Goal: Information Seeking & Learning: Learn about a topic

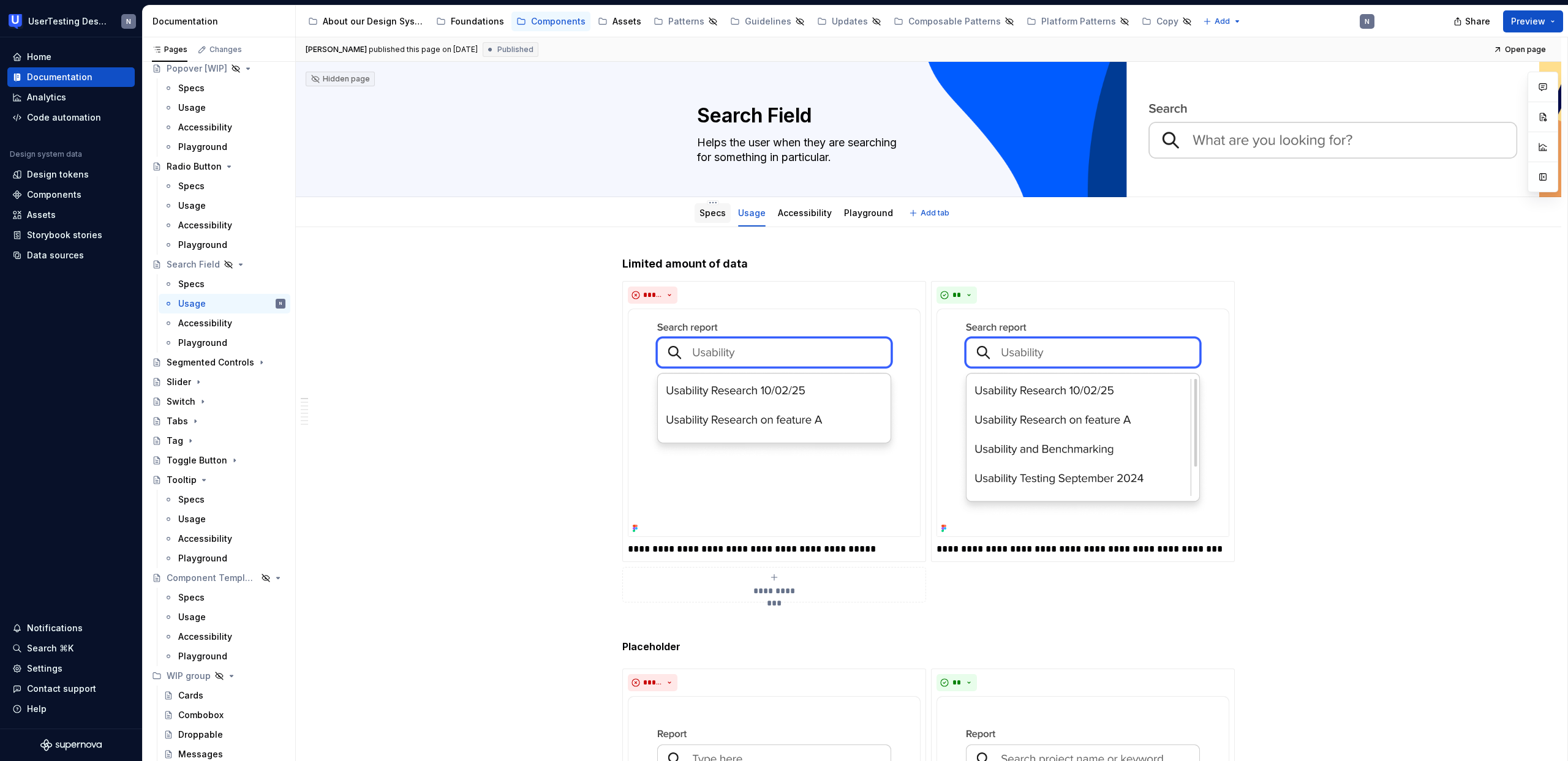
click at [705, 213] on link "Specs" at bounding box center [713, 213] width 26 height 10
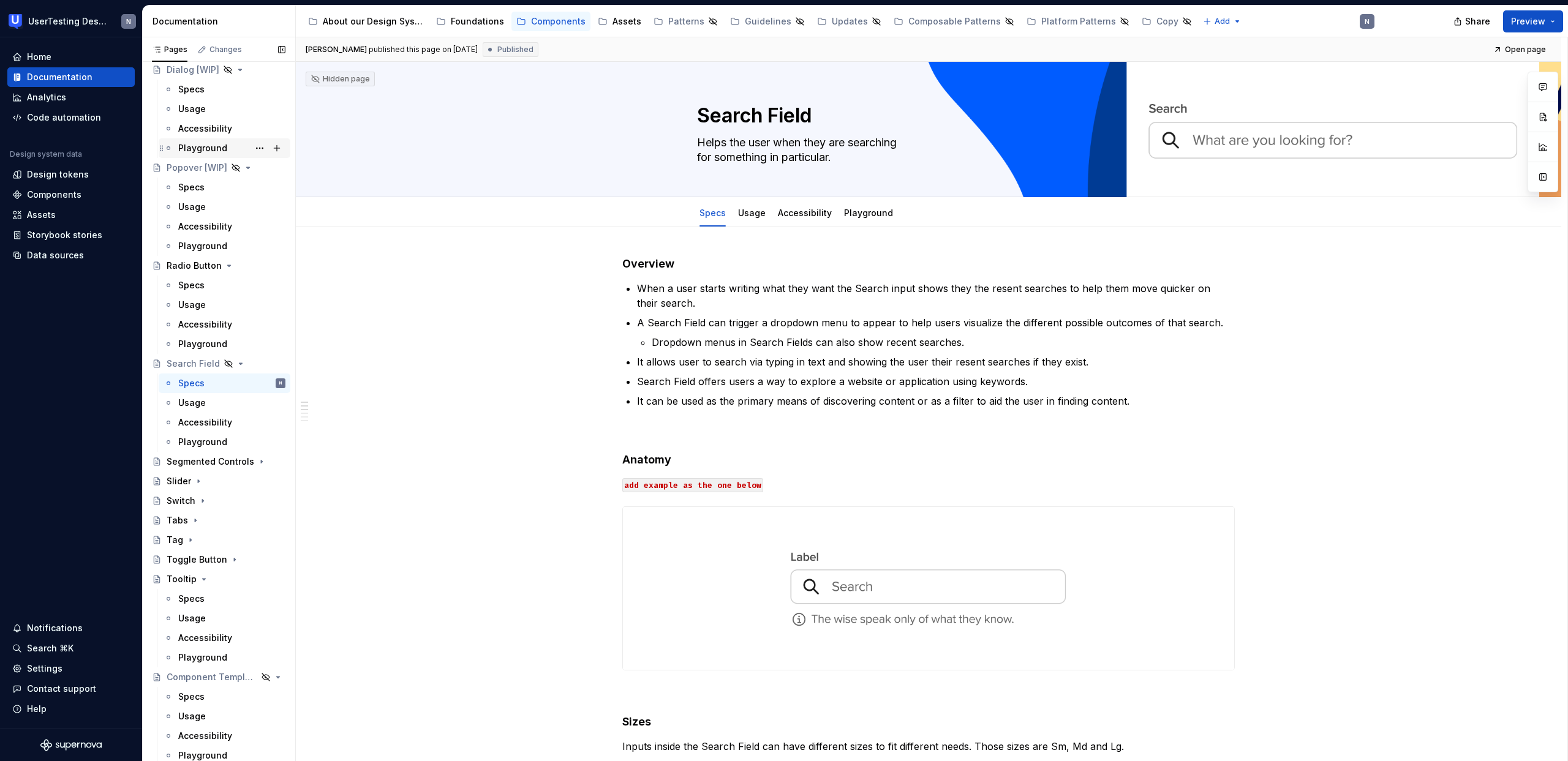
scroll to position [172, 0]
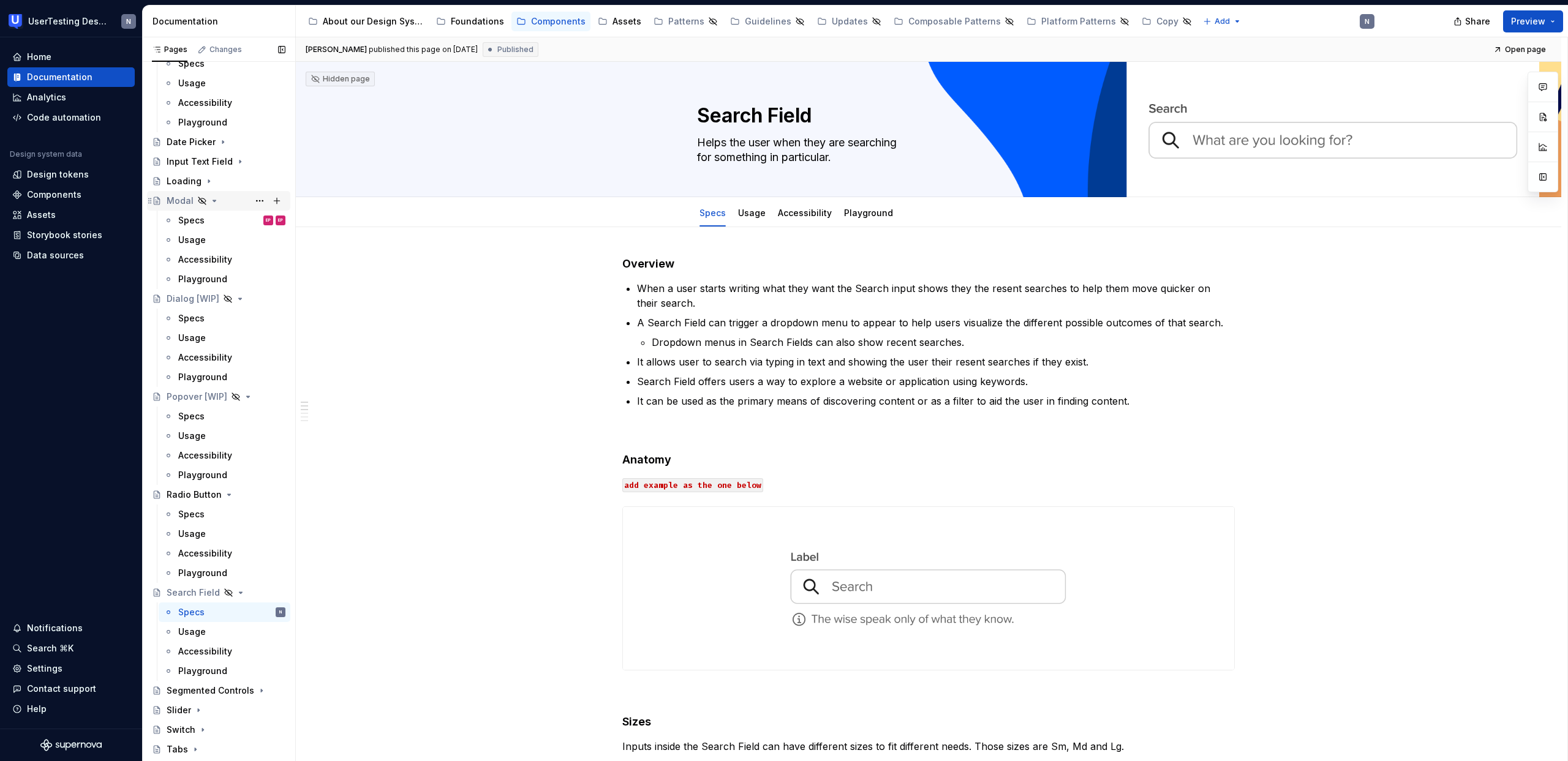
click at [169, 203] on div "Modal" at bounding box center [180, 200] width 27 height 12
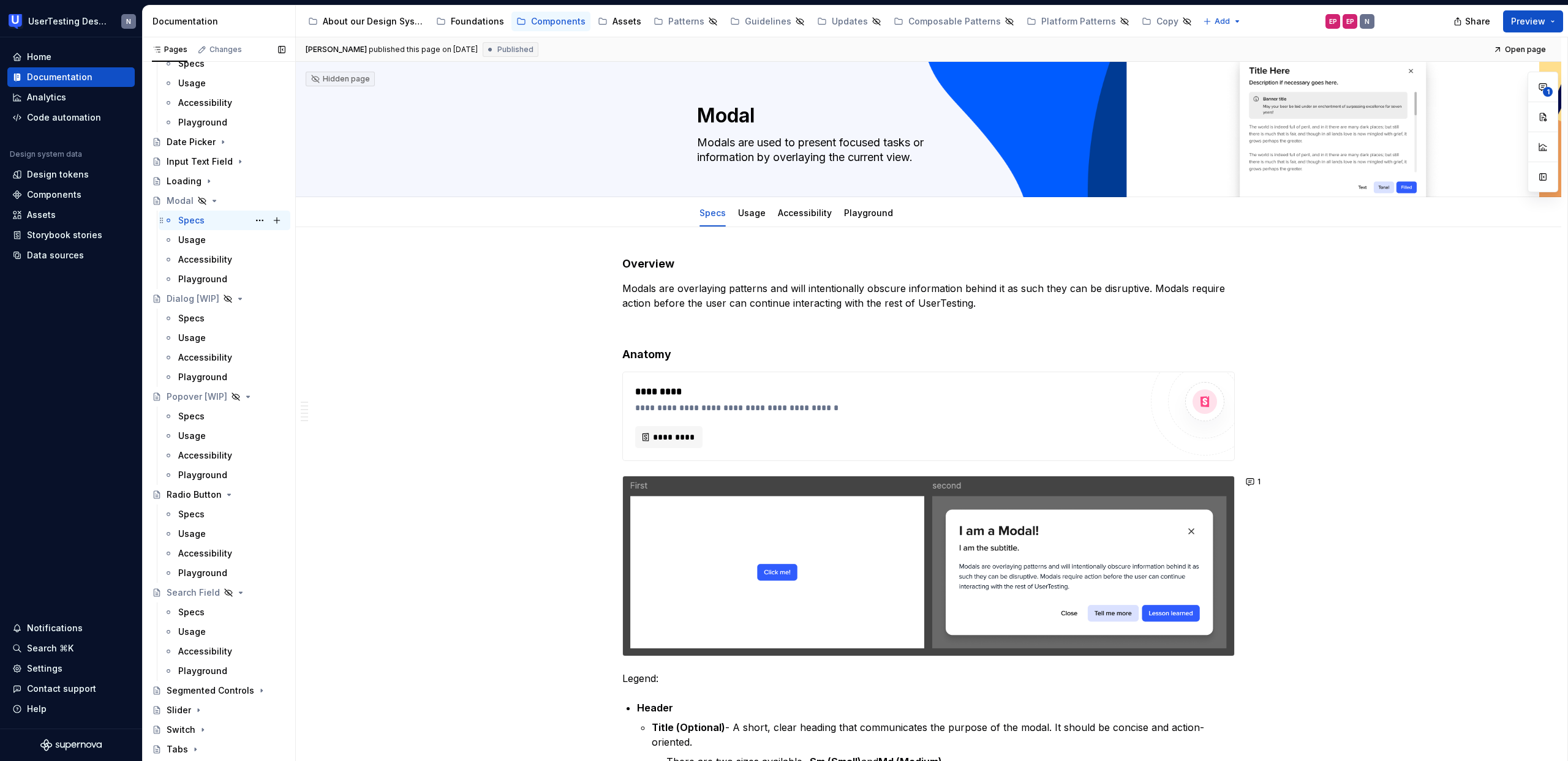
click at [217, 224] on div "Specs EP EP N" at bounding box center [232, 221] width 107 height 17
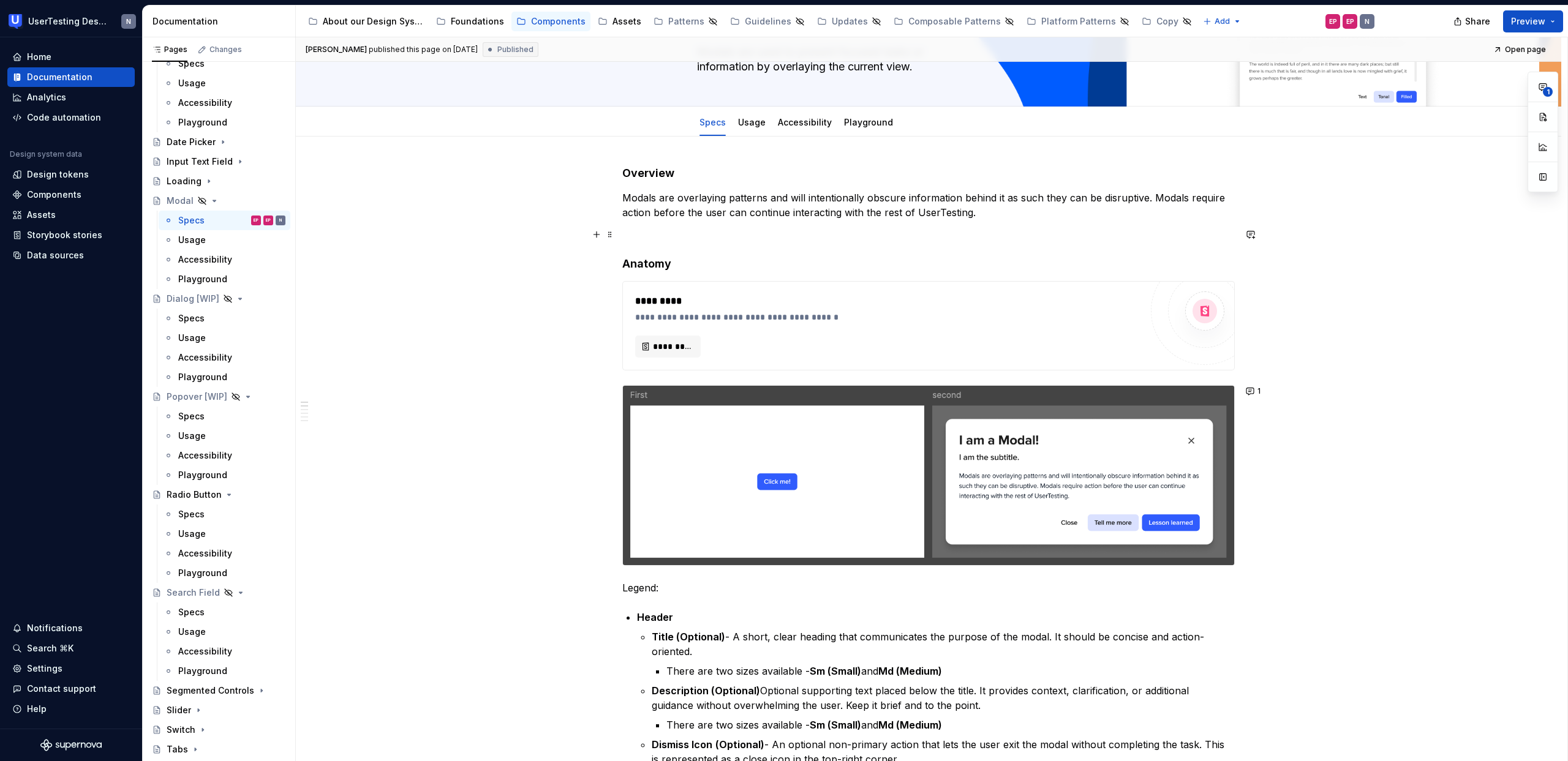
scroll to position [92, 0]
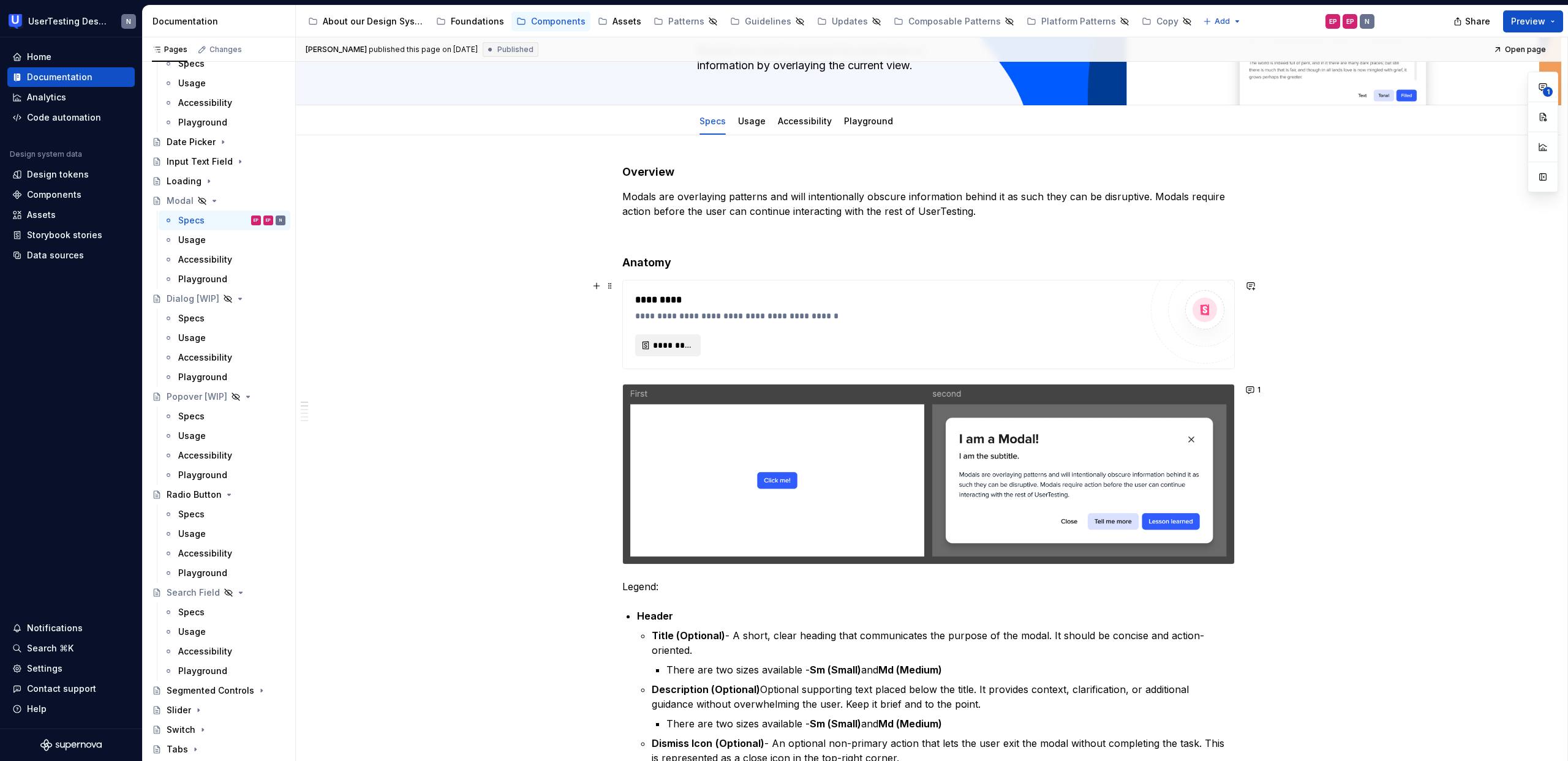
click at [644, 348] on button "*********" at bounding box center [668, 345] width 65 height 22
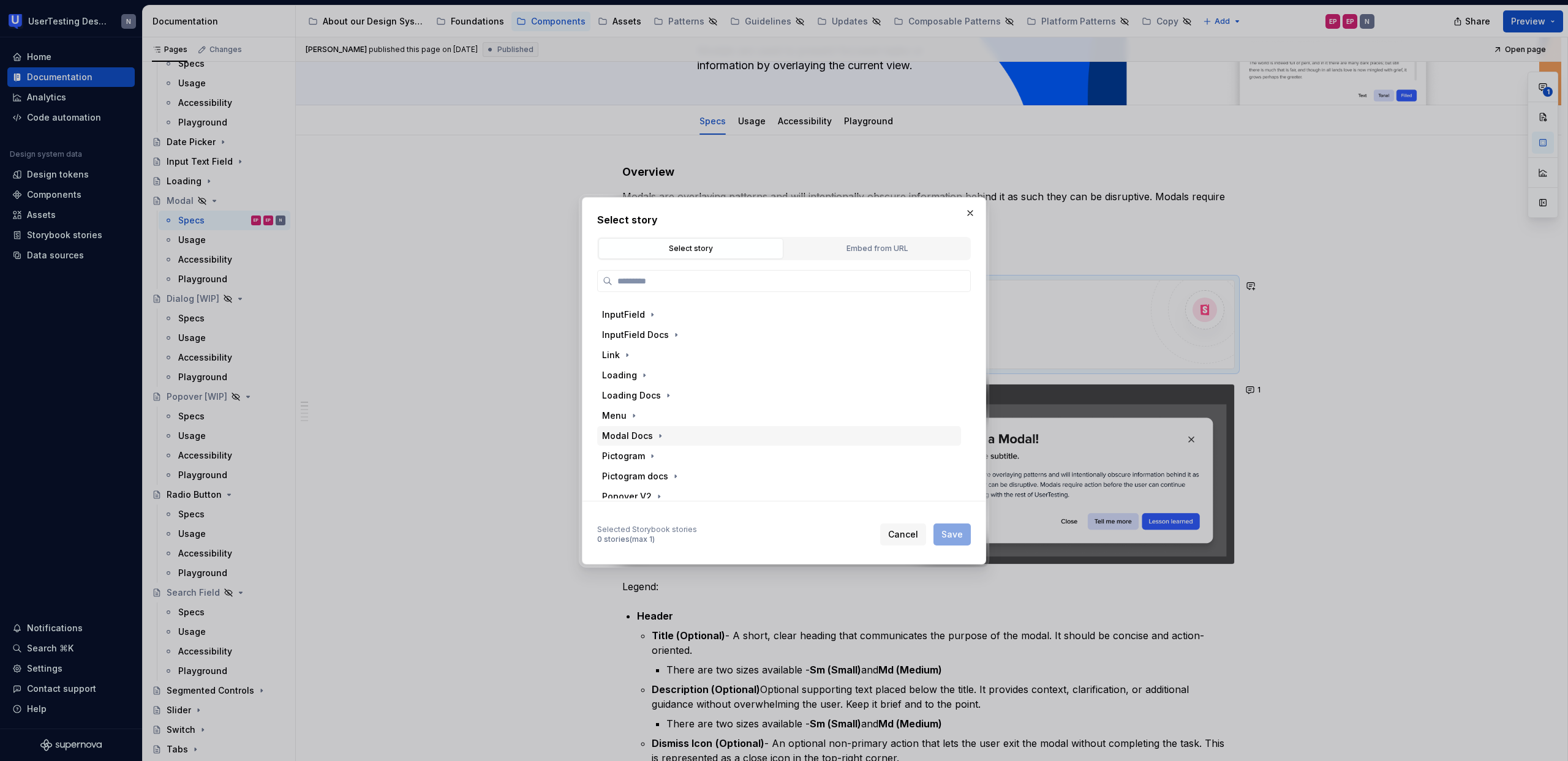
scroll to position [469, 0]
click at [656, 404] on icon "button" at bounding box center [660, 406] width 10 height 10
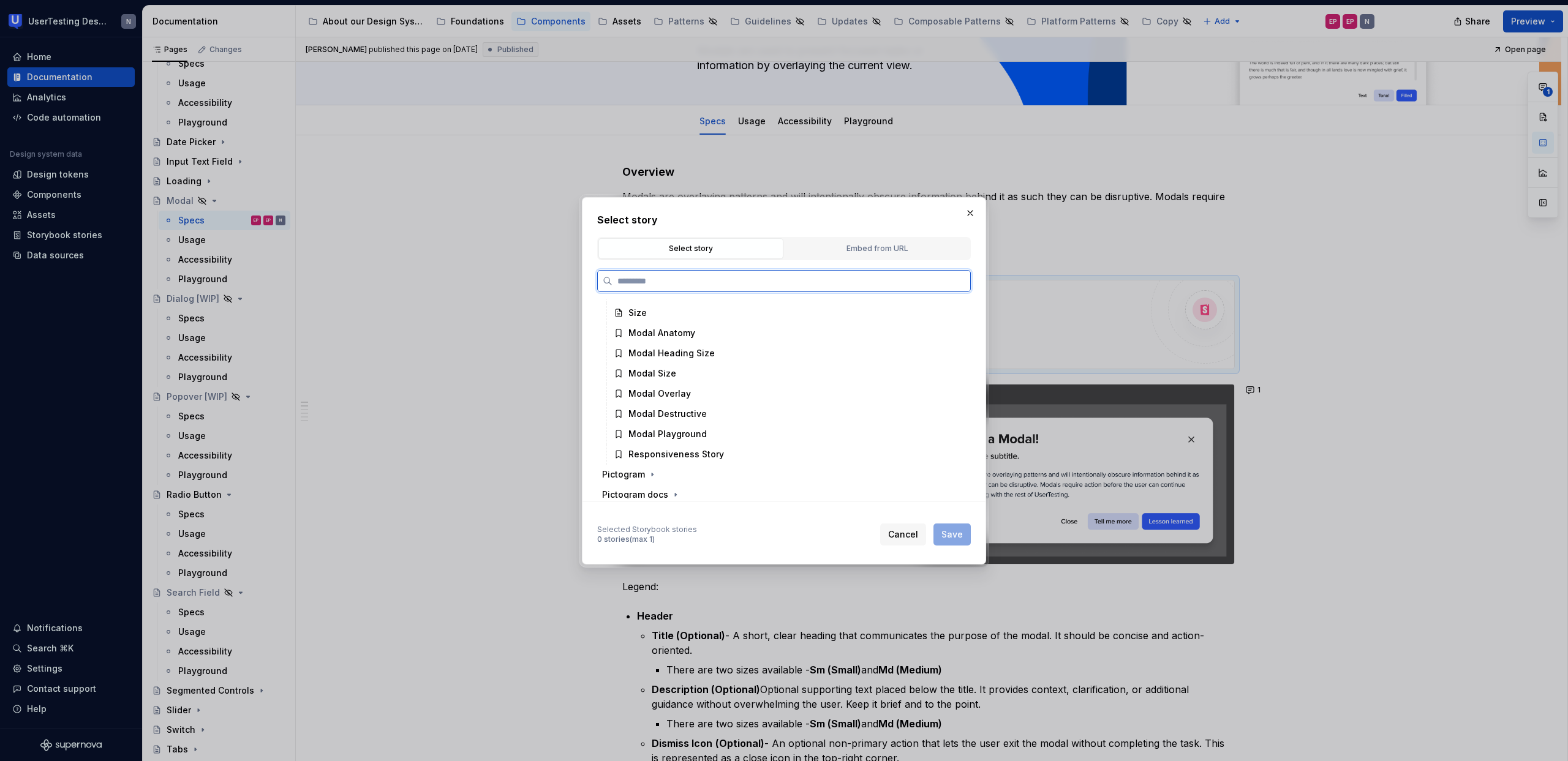
type textarea "*"
click at [832, 244] on div "Embed from URL" at bounding box center [877, 248] width 176 height 12
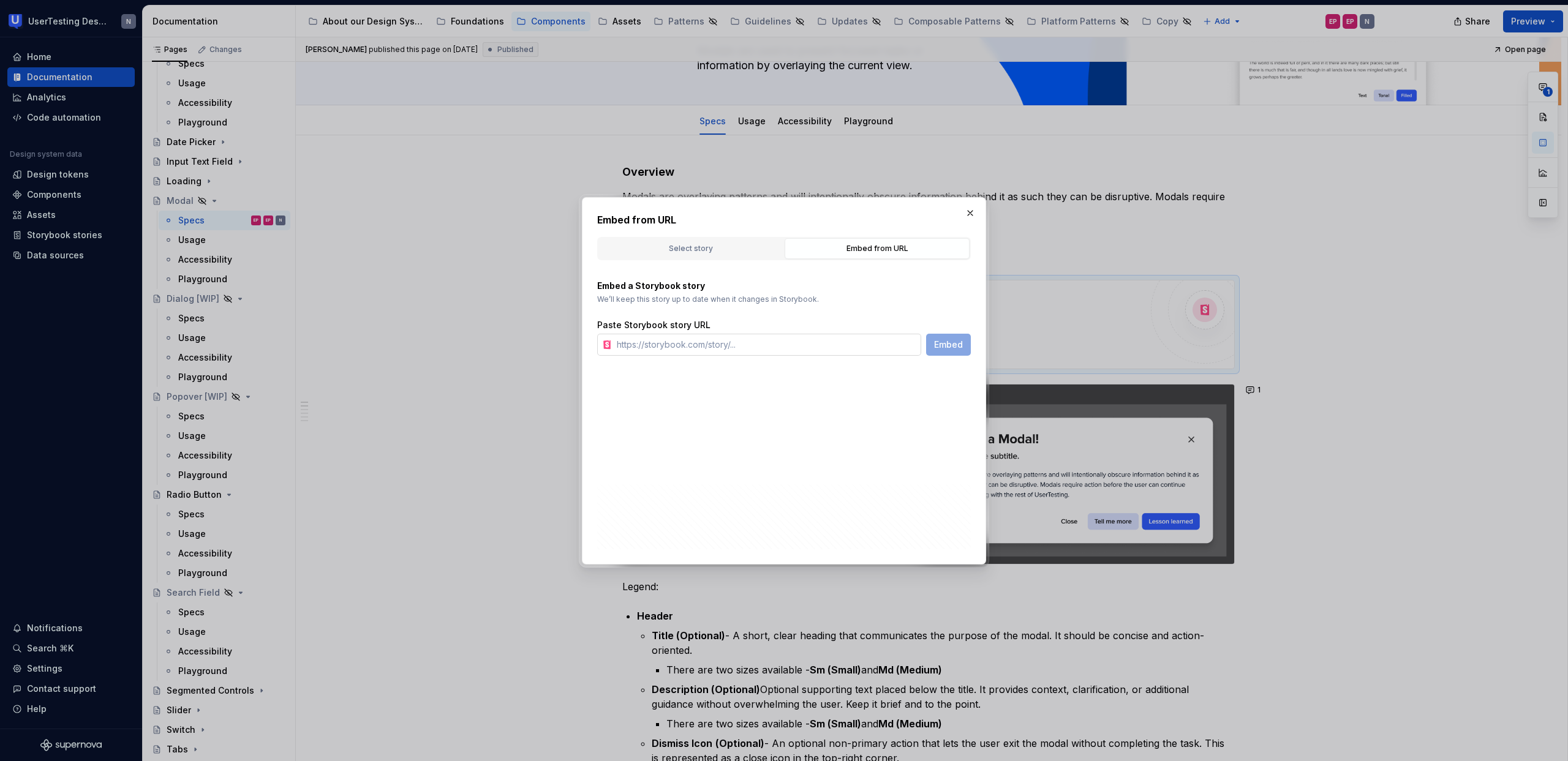
click at [768, 347] on input "text" at bounding box center [766, 345] width 309 height 22
paste input "[URL][DOMAIN_NAME]"
type input "[URL][DOMAIN_NAME]"
click at [954, 350] on button "Embed" at bounding box center [948, 345] width 45 height 22
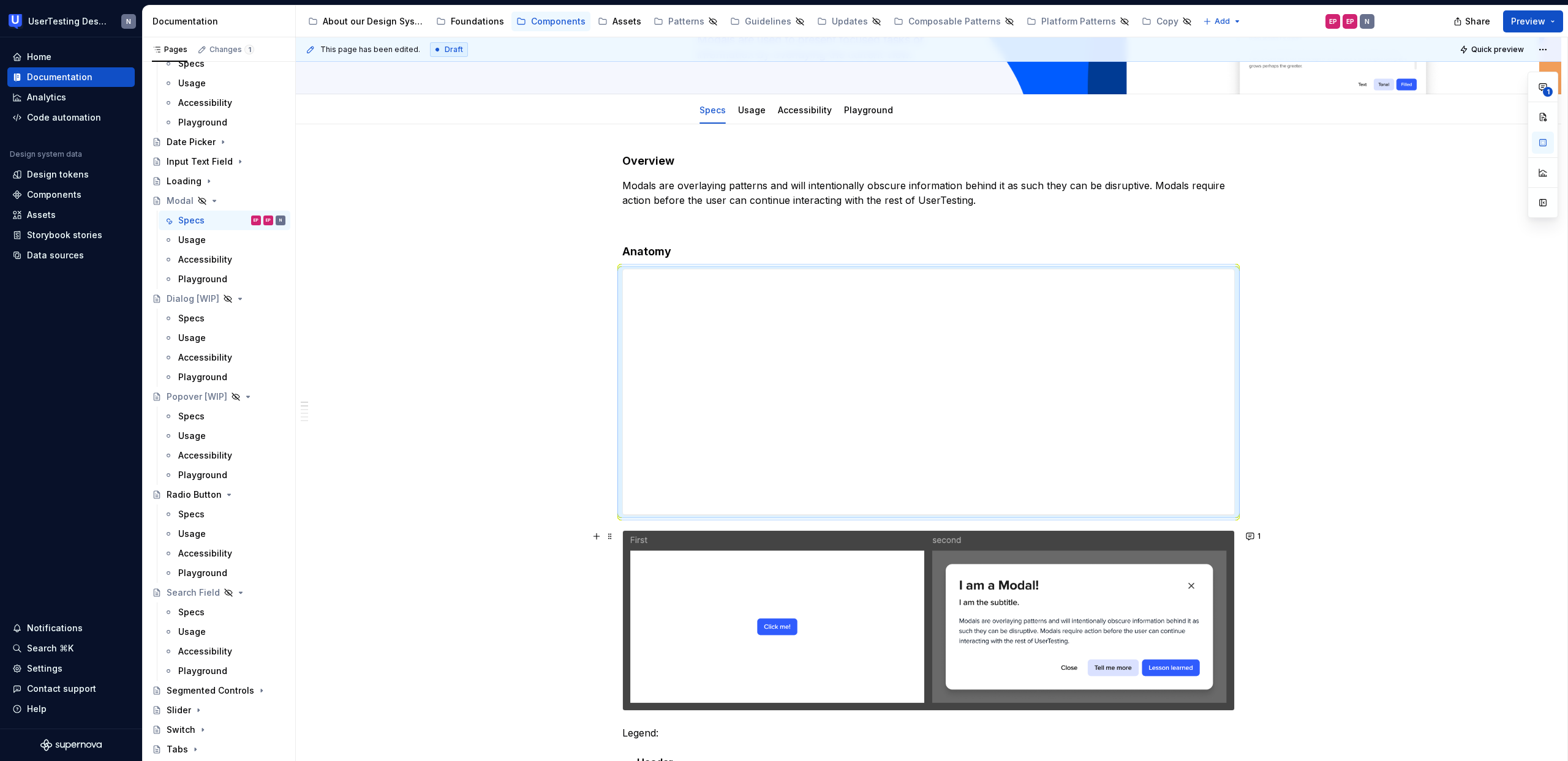
scroll to position [126, 0]
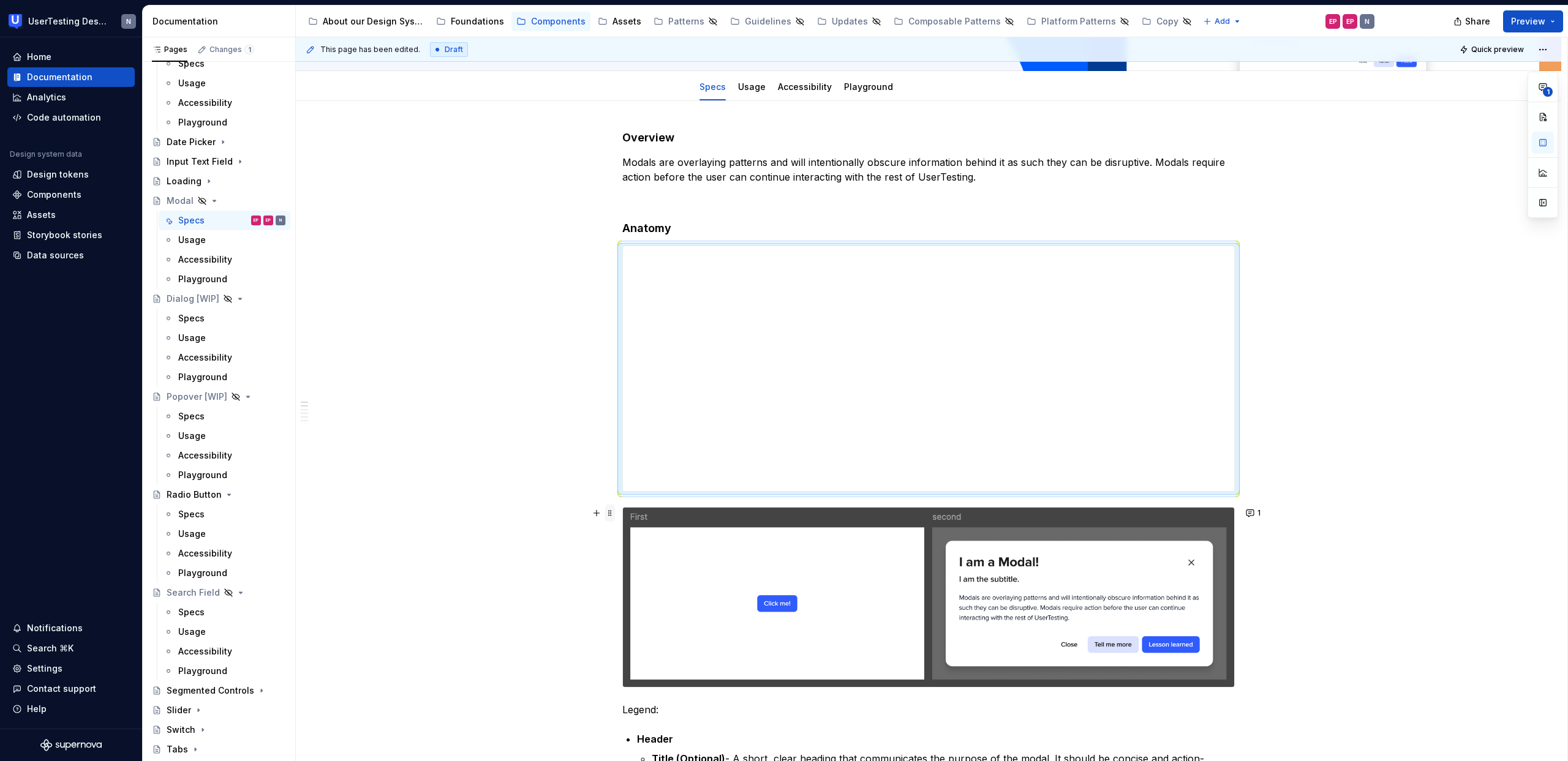
click at [609, 513] on span at bounding box center [610, 513] width 10 height 17
click at [633, 614] on div "Delete" at bounding box center [660, 621] width 104 height 20
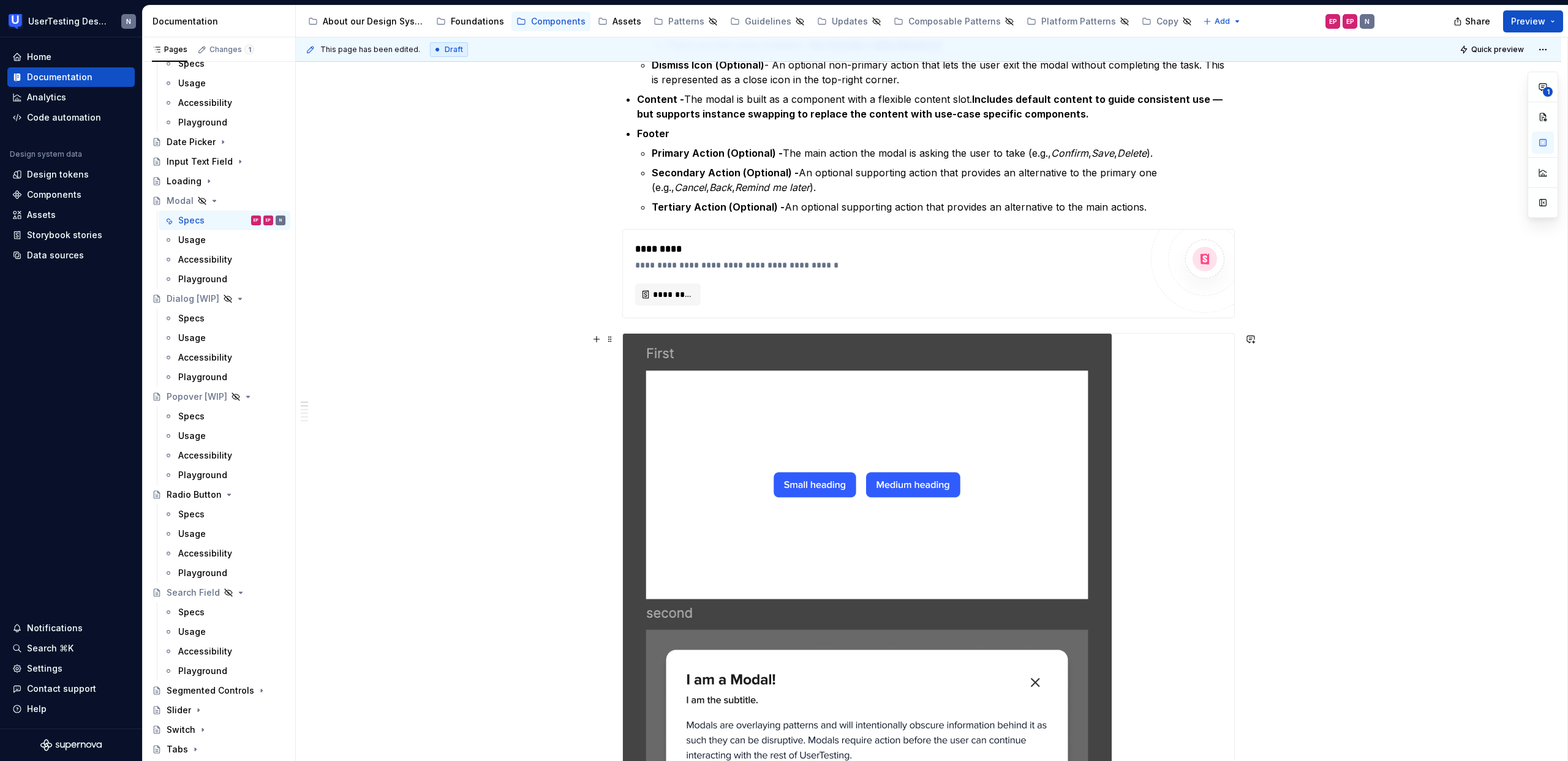
scroll to position [737, 0]
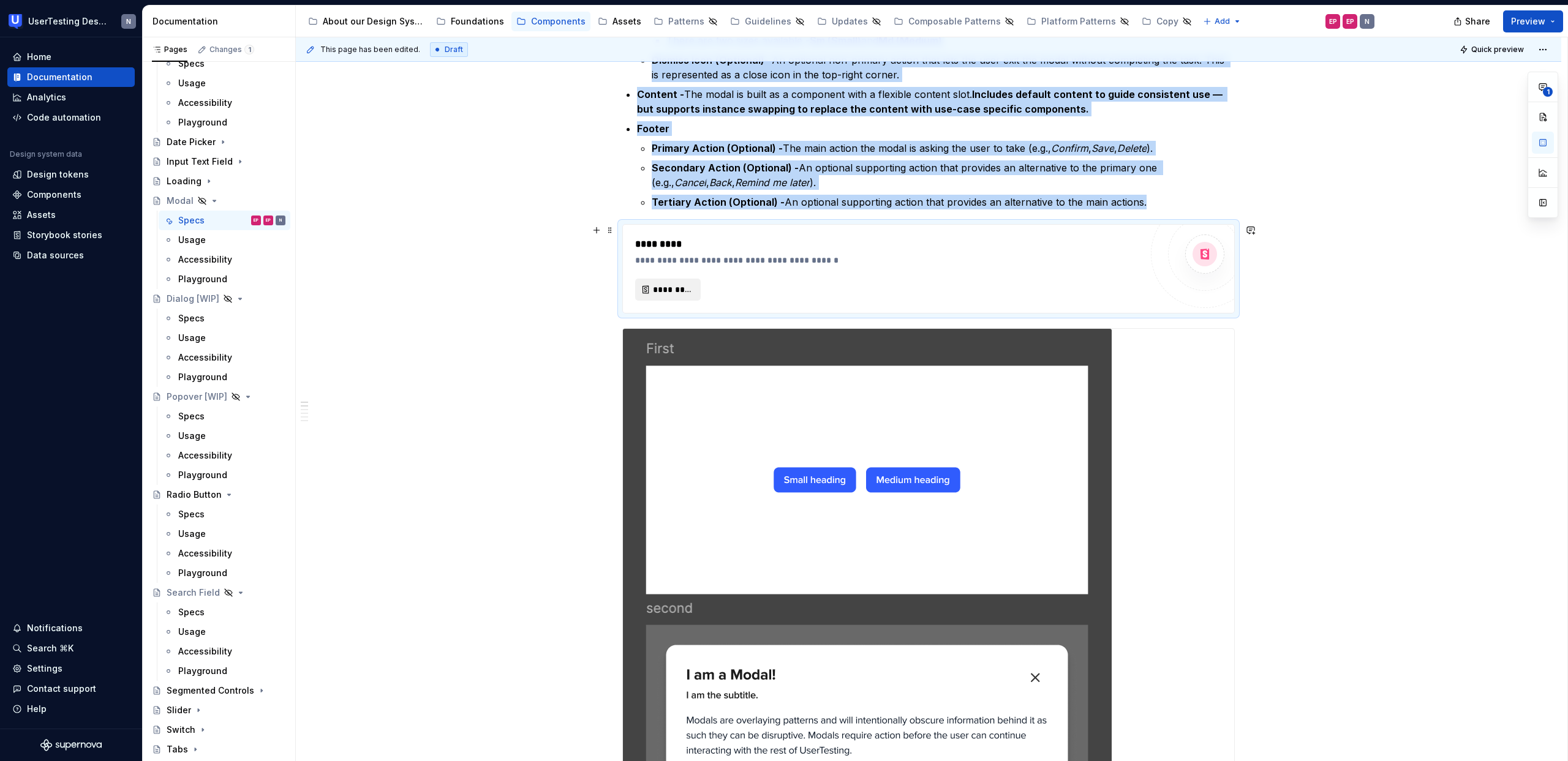
click at [666, 295] on span "*********" at bounding box center [673, 289] width 40 height 12
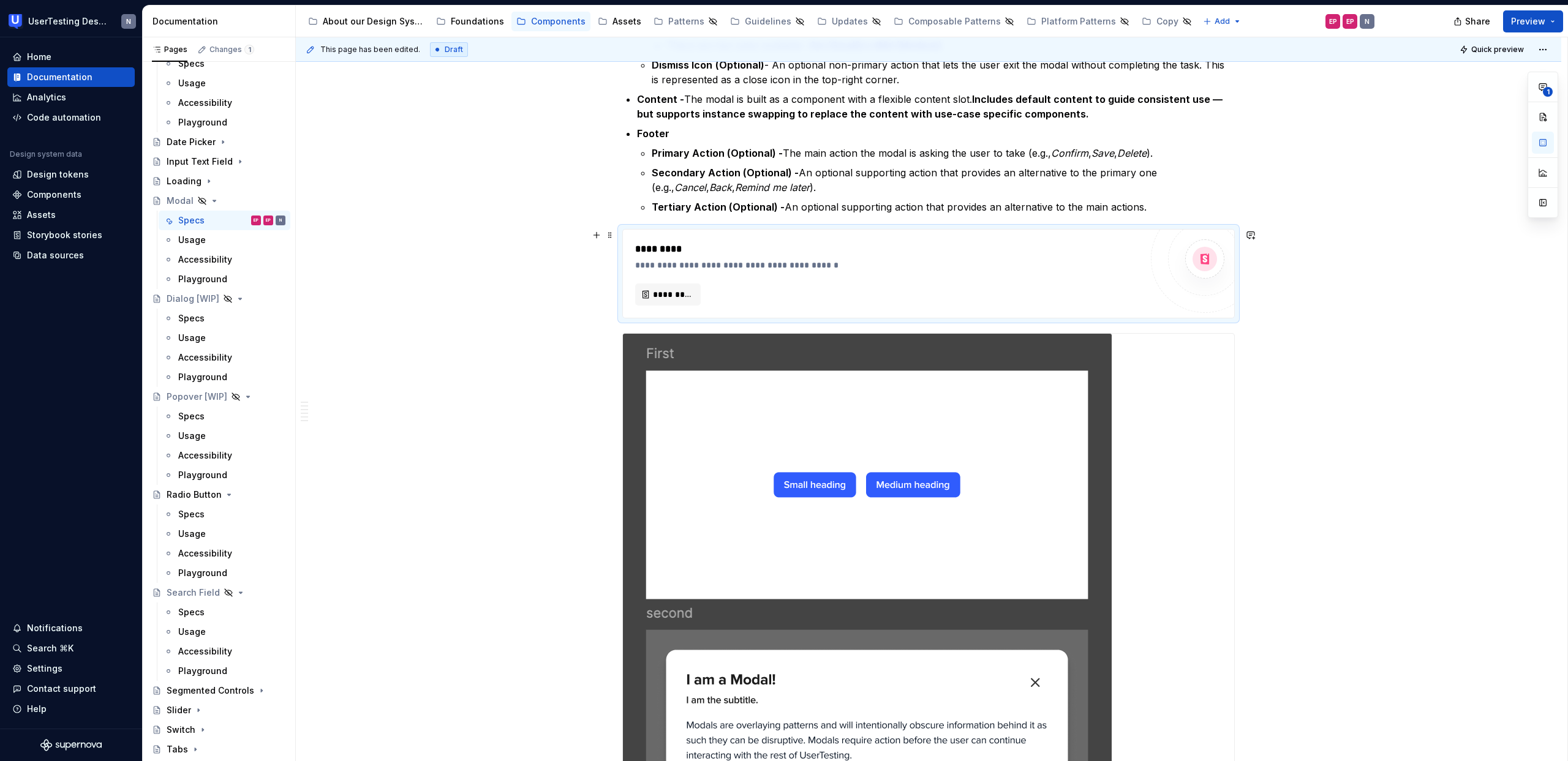
scroll to position [732, 0]
click at [676, 295] on span "*********" at bounding box center [673, 295] width 40 height 12
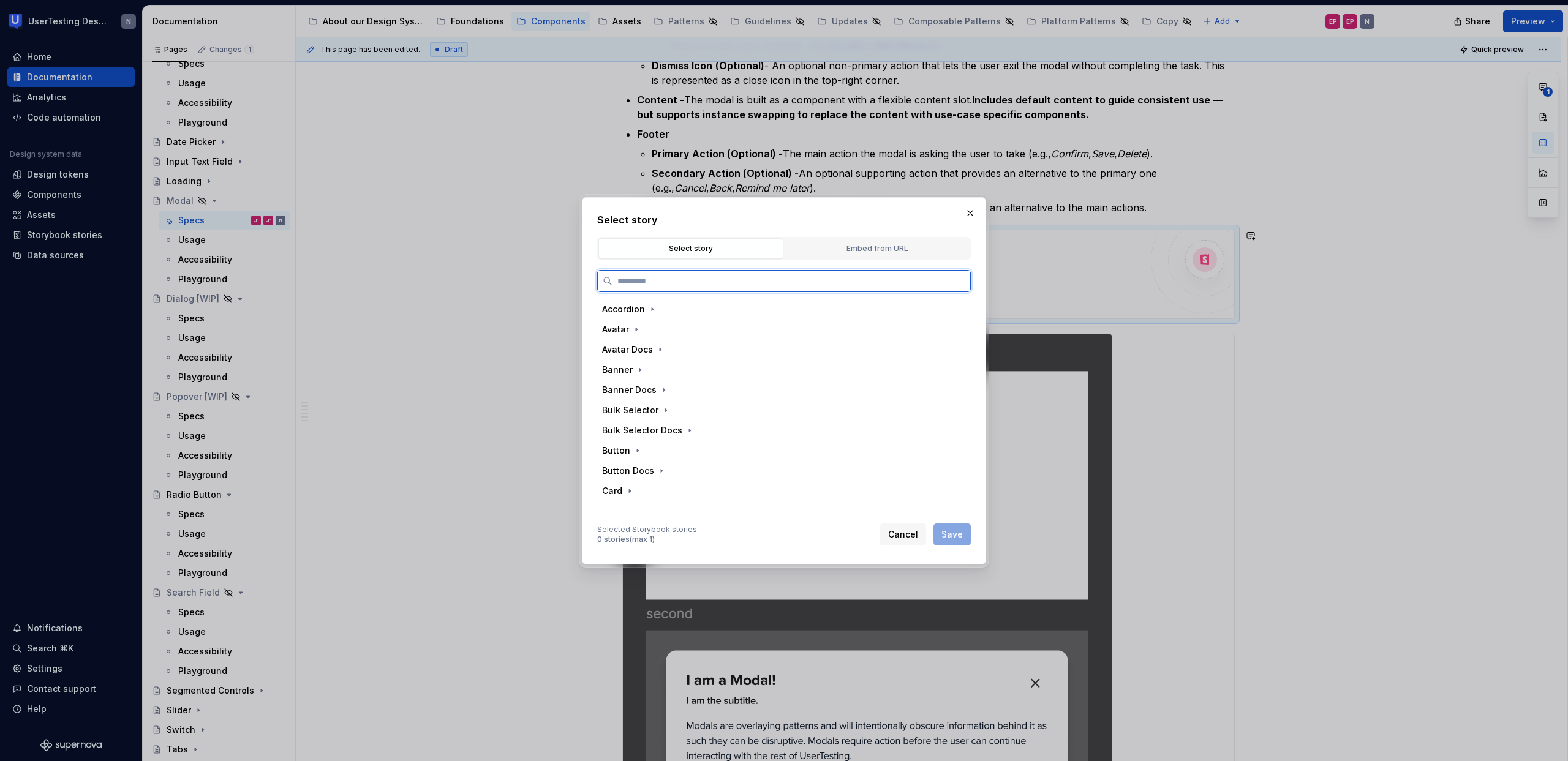
type textarea "*"
click at [834, 252] on div "Embed from URL" at bounding box center [877, 248] width 176 height 12
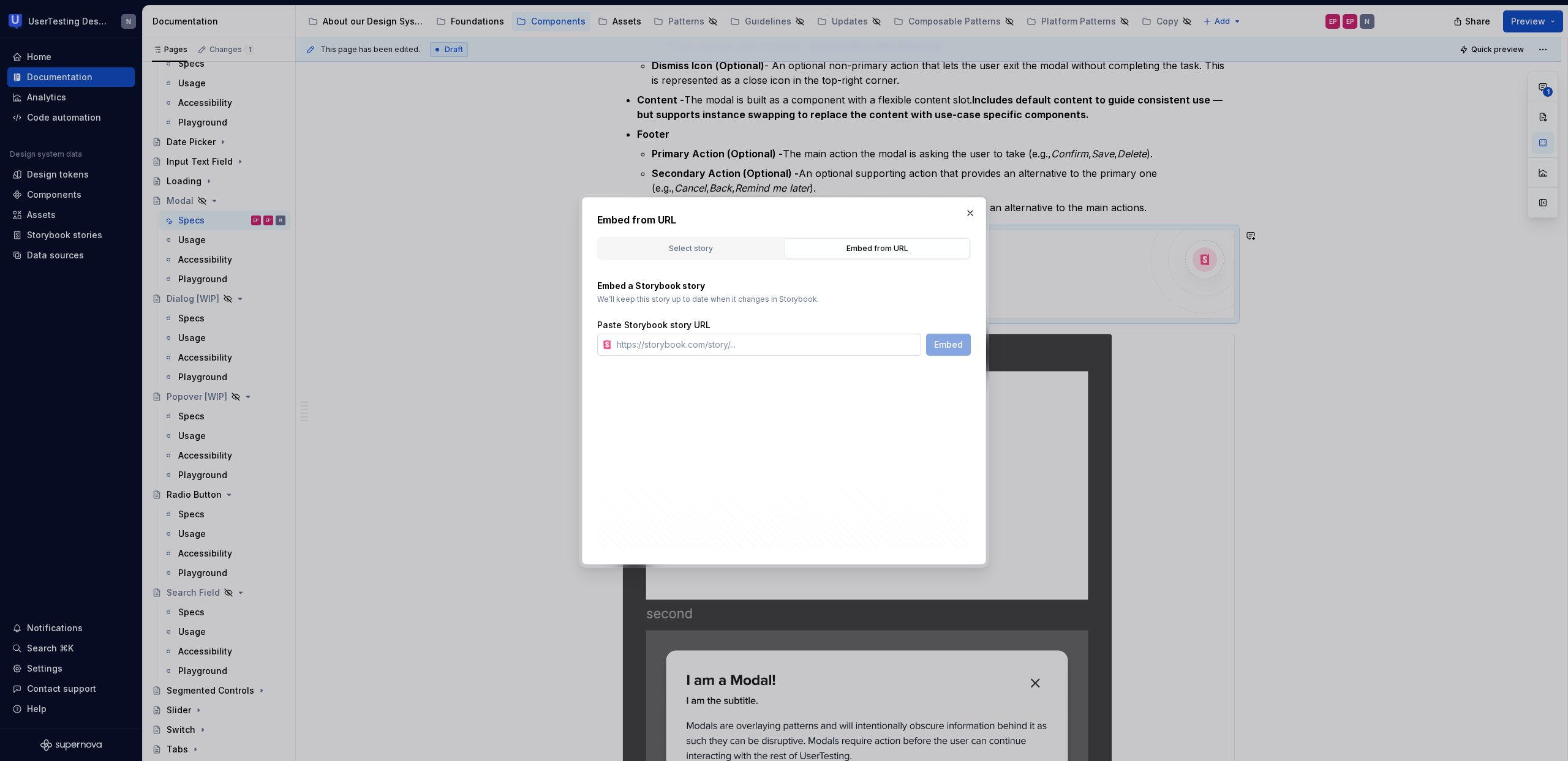
click at [762, 346] on input "text" at bounding box center [766, 345] width 309 height 22
paste input "[URL][DOMAIN_NAME]"
type input "[URL][DOMAIN_NAME]"
click at [961, 350] on button "Embed" at bounding box center [948, 345] width 45 height 22
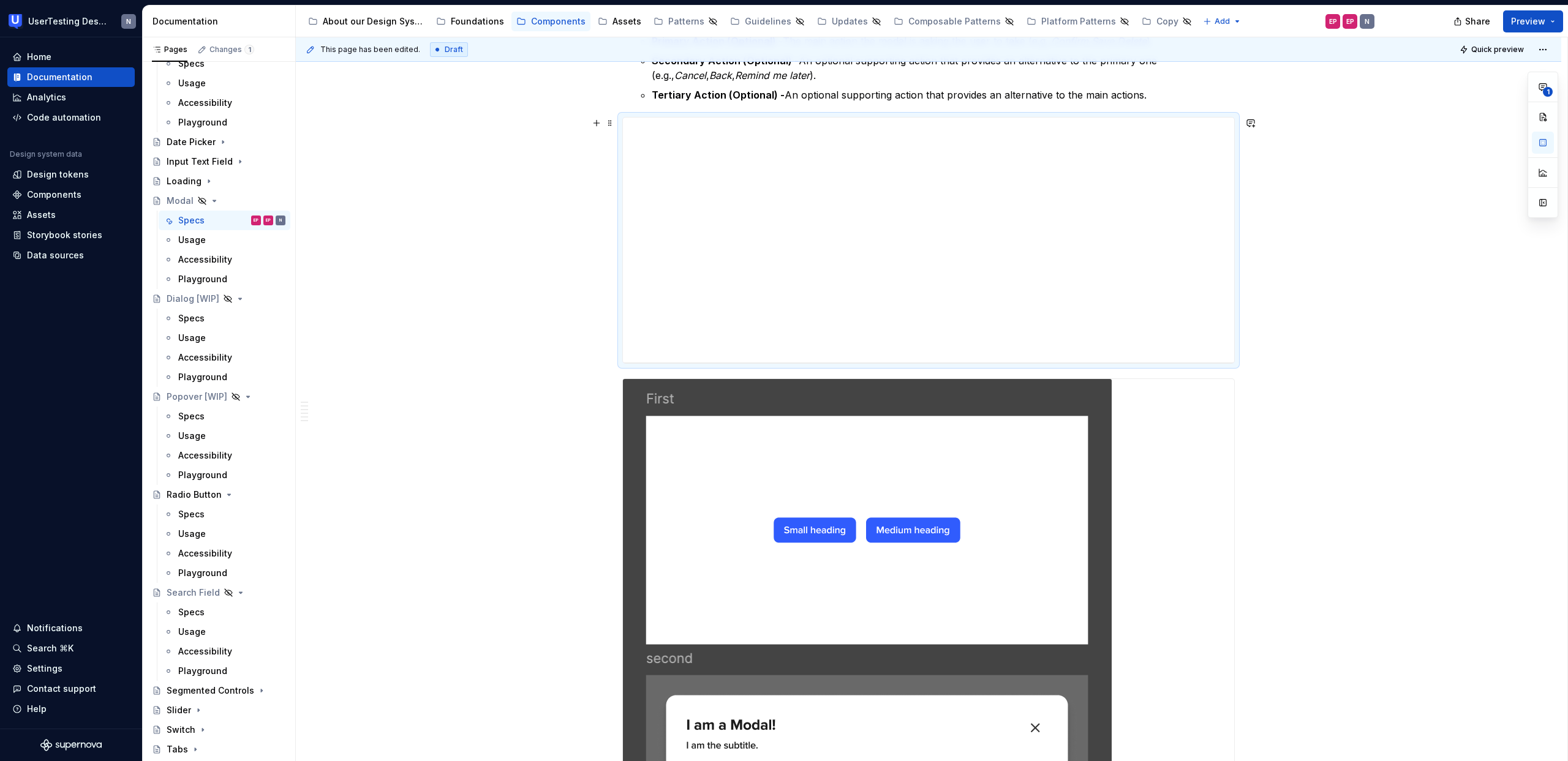
scroll to position [845, 0]
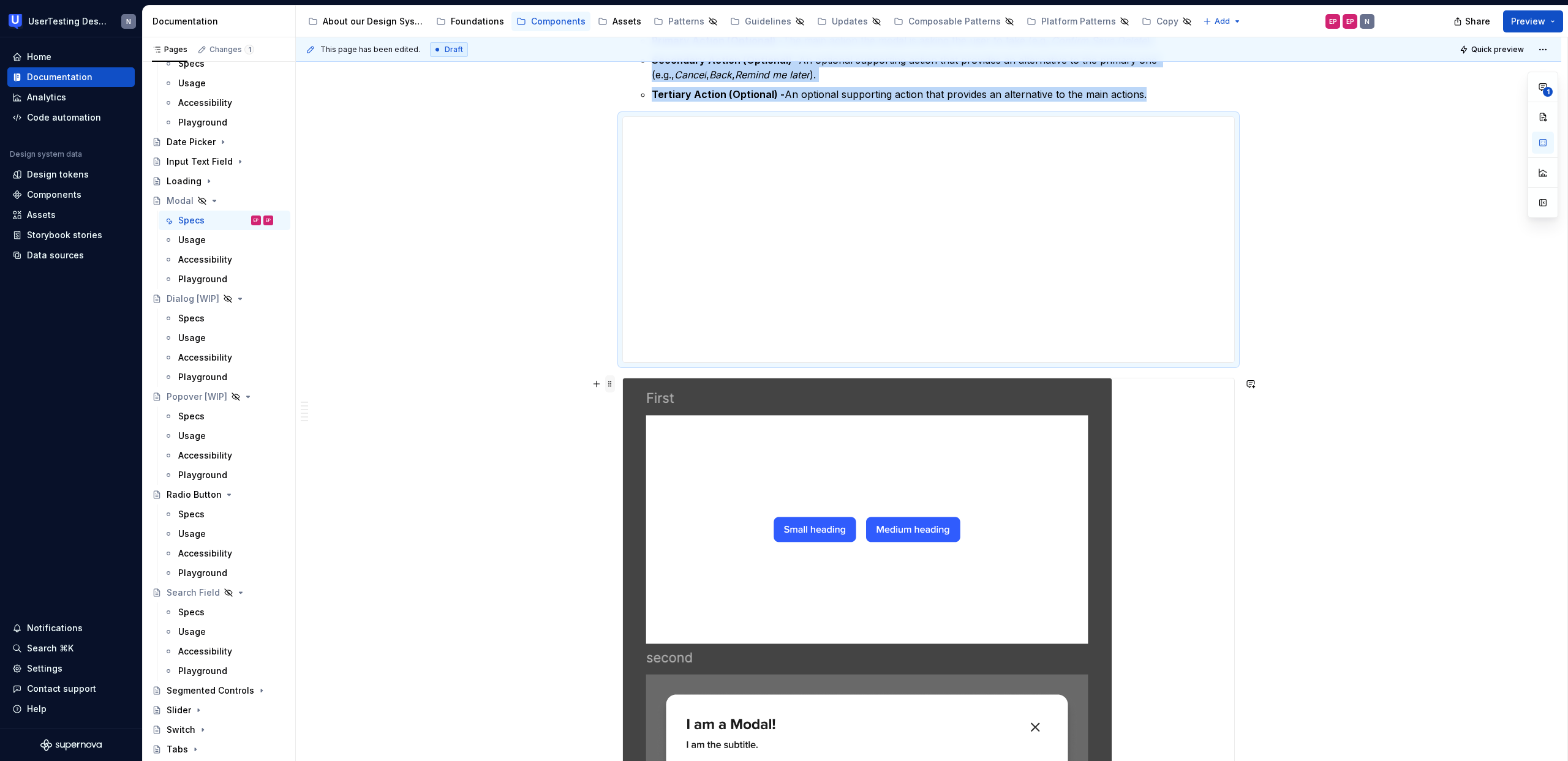
click at [612, 388] on span at bounding box center [610, 384] width 10 height 17
click at [658, 483] on div "Delete" at bounding box center [660, 492] width 104 height 20
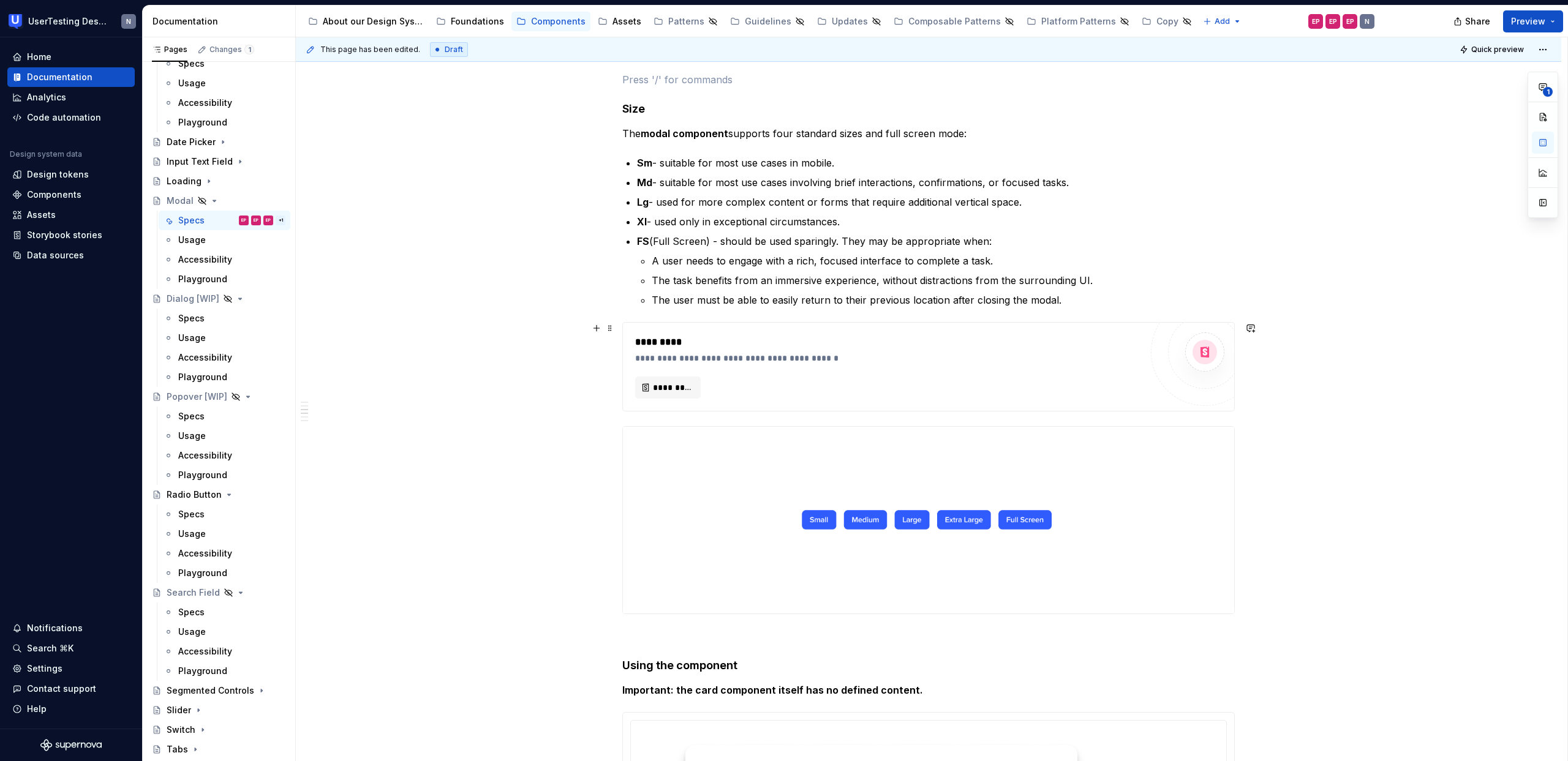
scroll to position [1219, 0]
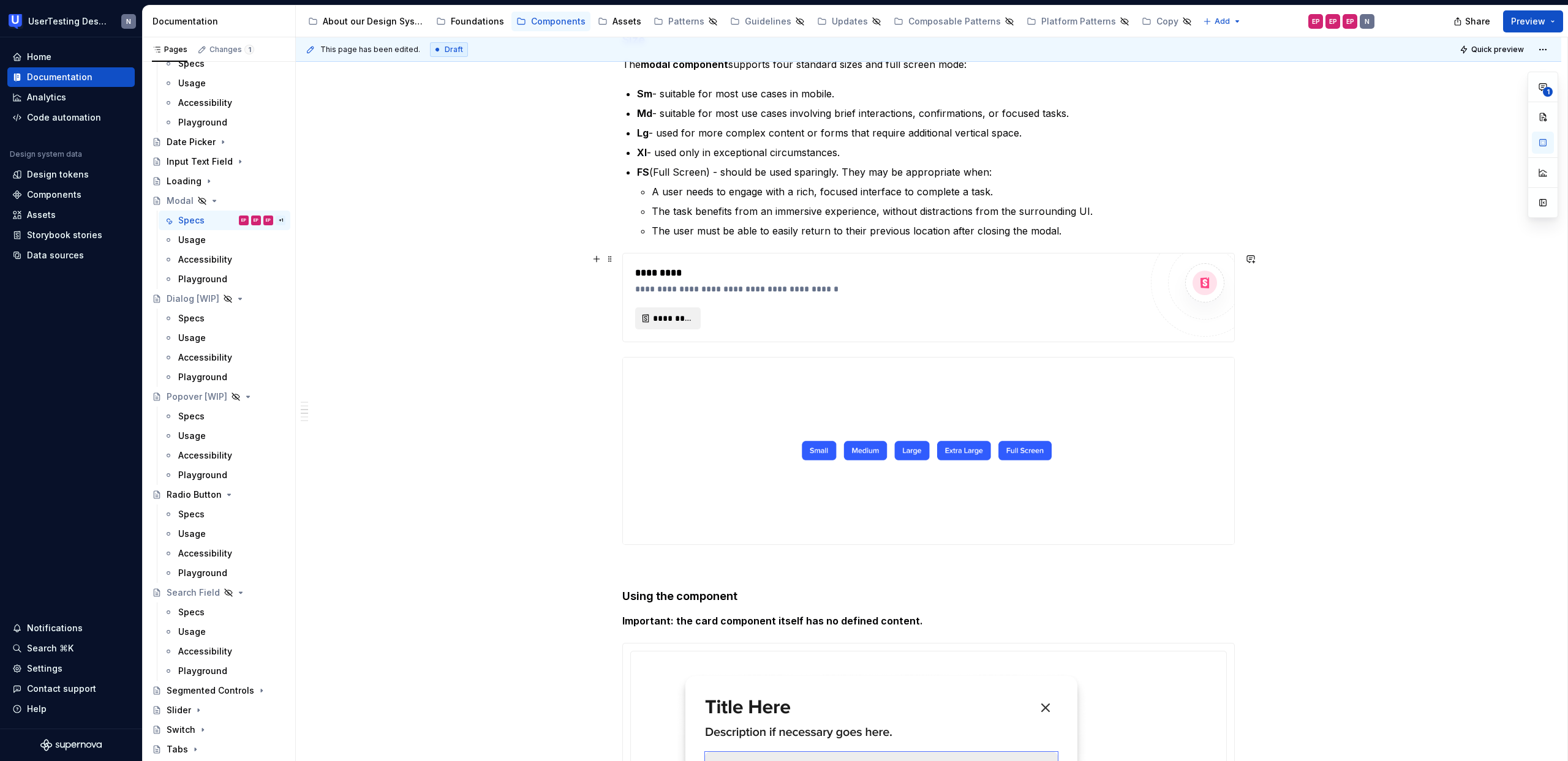
click at [684, 320] on span "*********" at bounding box center [673, 318] width 40 height 12
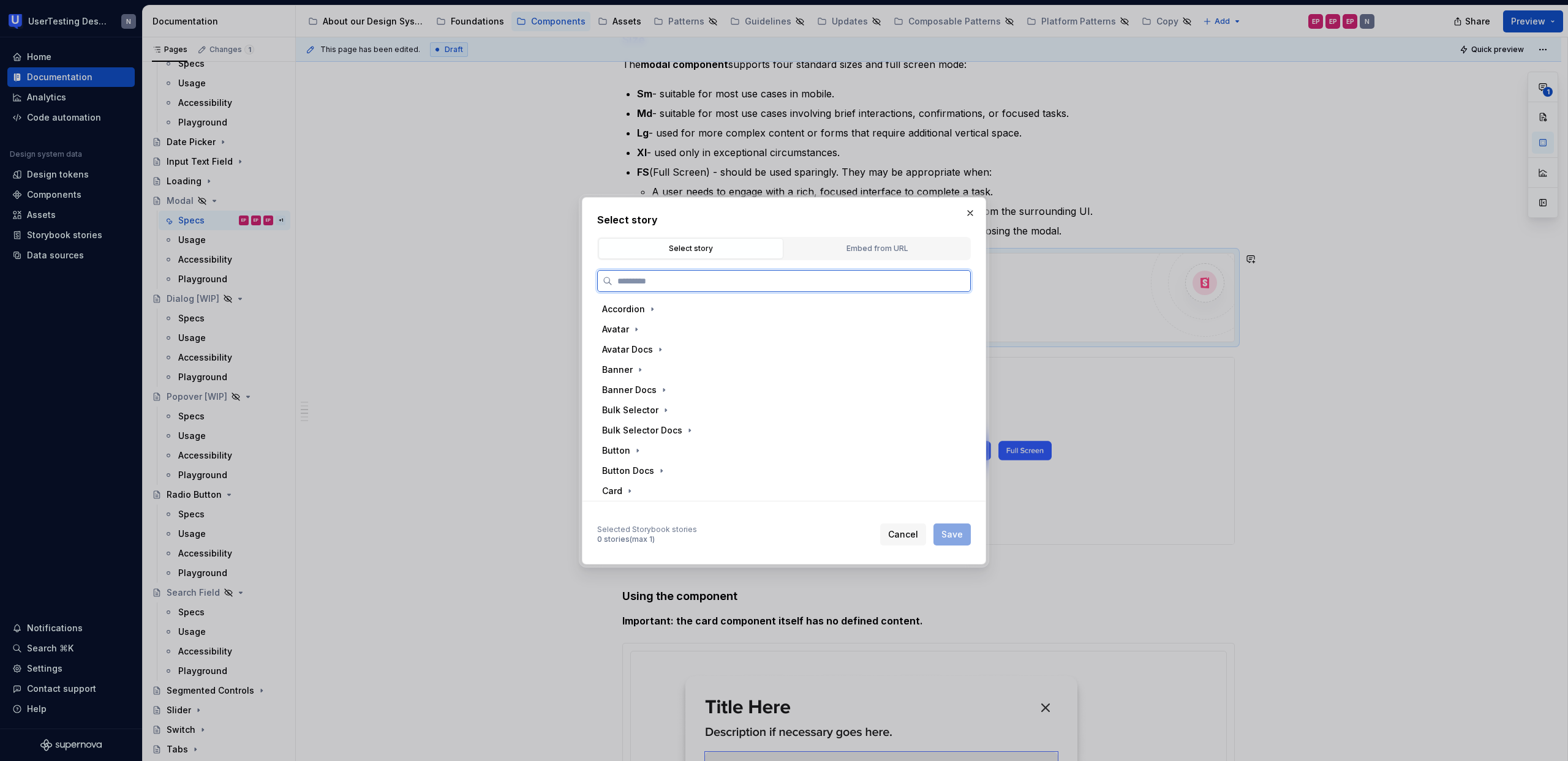
type textarea "*"
click at [844, 250] on div "Embed from URL" at bounding box center [877, 248] width 176 height 12
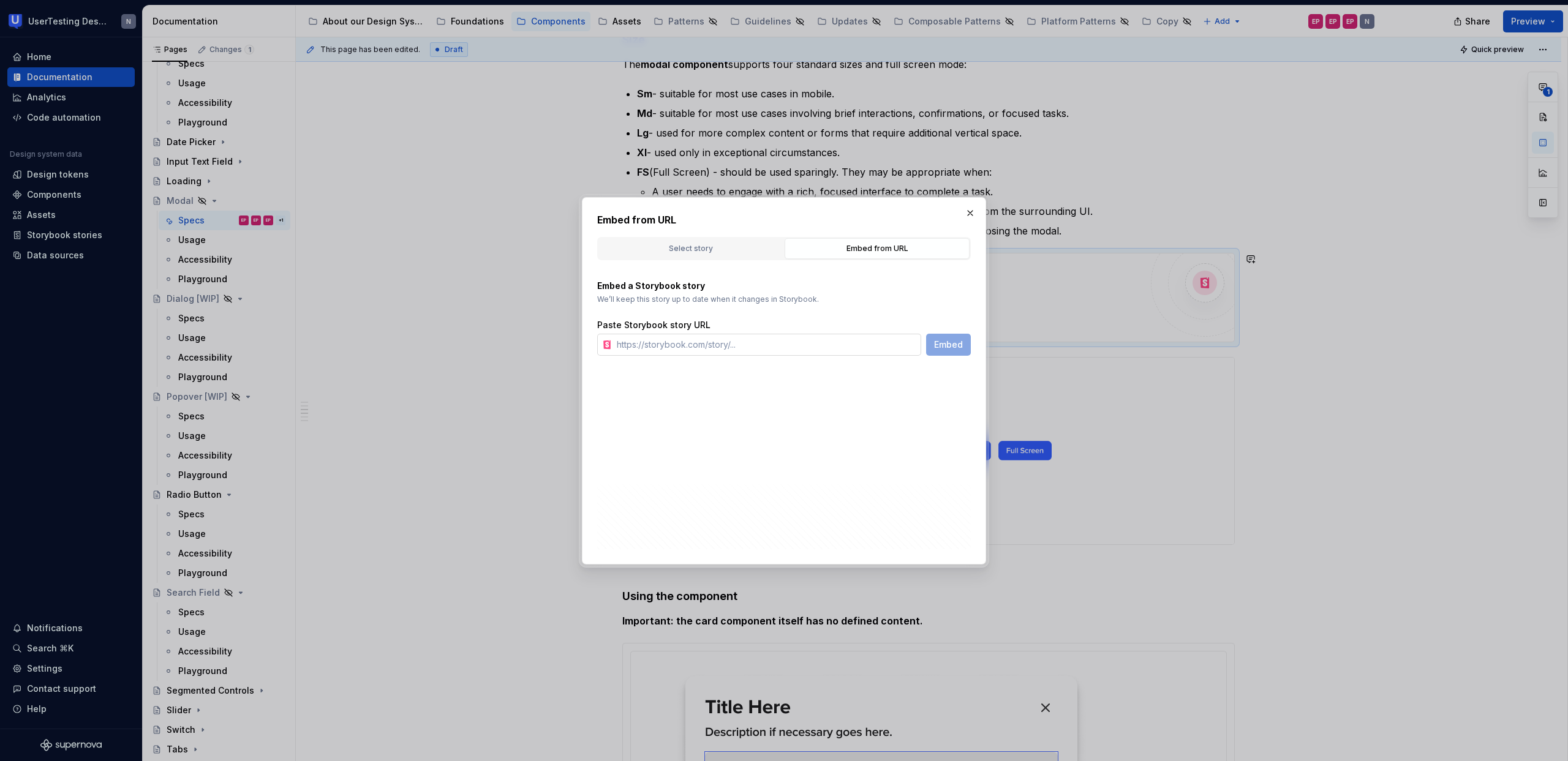
click at [818, 342] on input "text" at bounding box center [766, 345] width 309 height 22
paste input "[URL][DOMAIN_NAME]"
type input "[URL][DOMAIN_NAME]"
click at [935, 351] on button "Embed" at bounding box center [948, 345] width 45 height 22
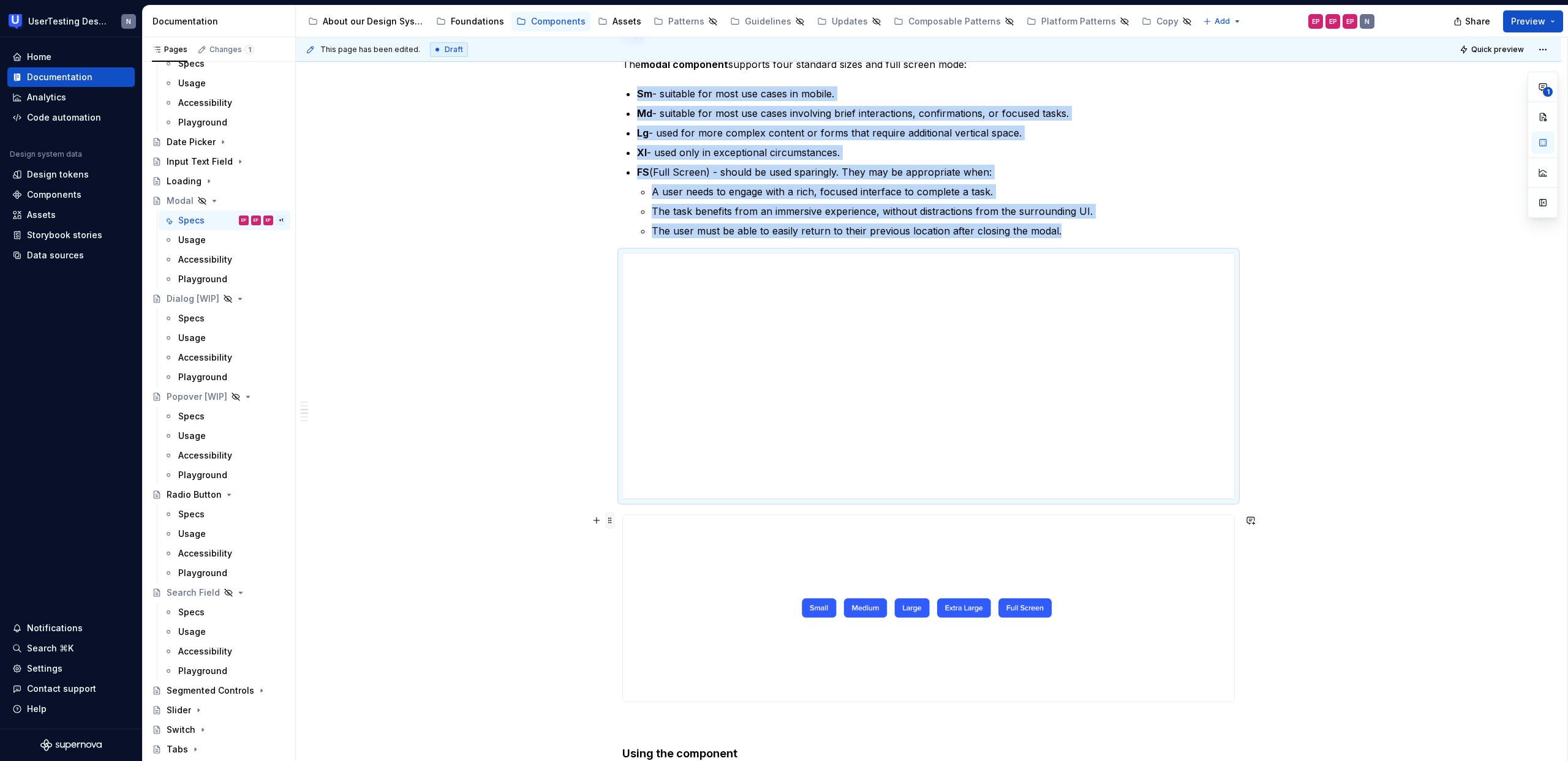
click at [611, 519] on span at bounding box center [610, 521] width 10 height 17
click at [630, 638] on div "Delete" at bounding box center [660, 628] width 104 height 20
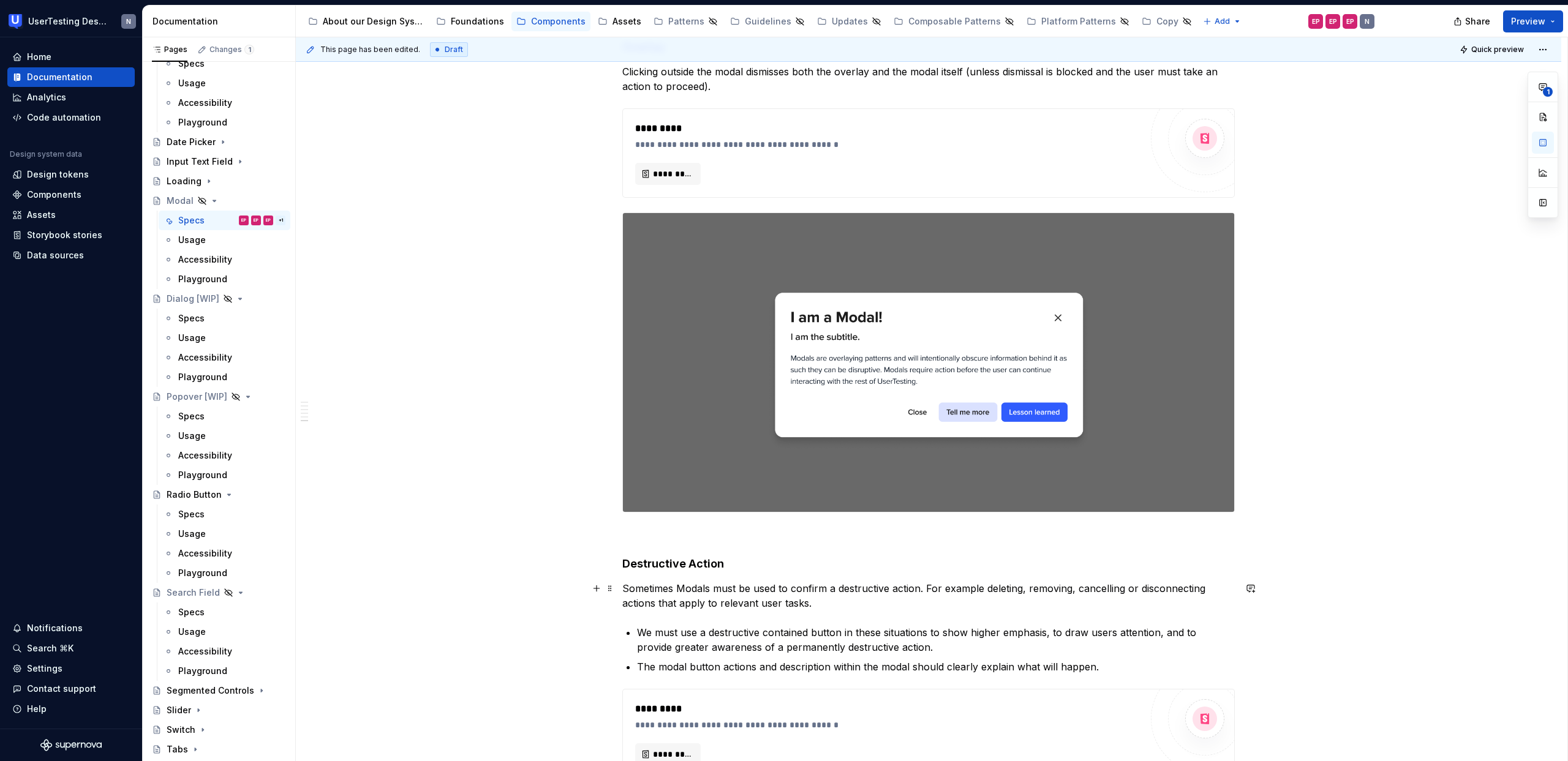
scroll to position [3085, 0]
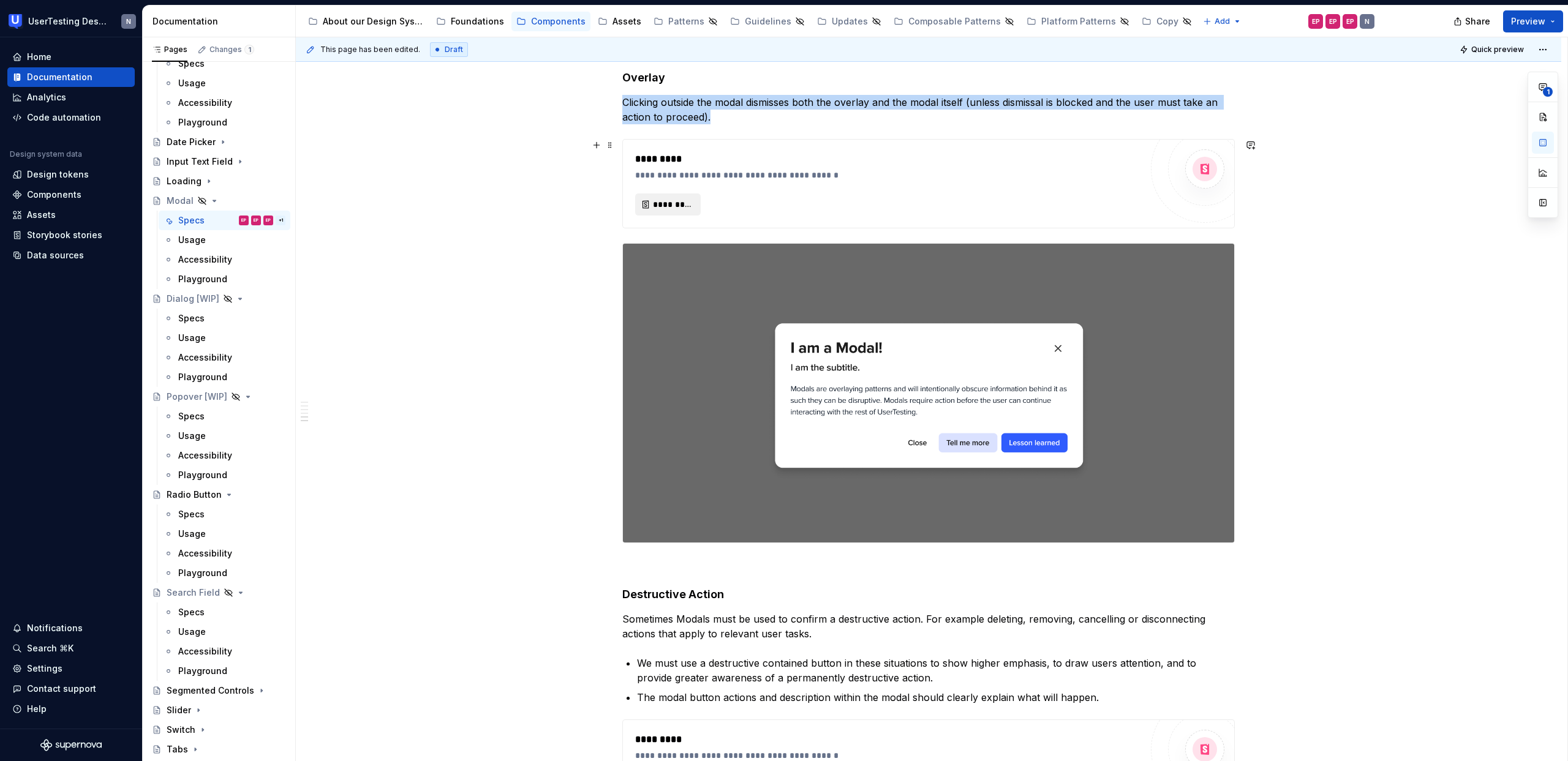
click at [679, 201] on span "*********" at bounding box center [673, 204] width 40 height 12
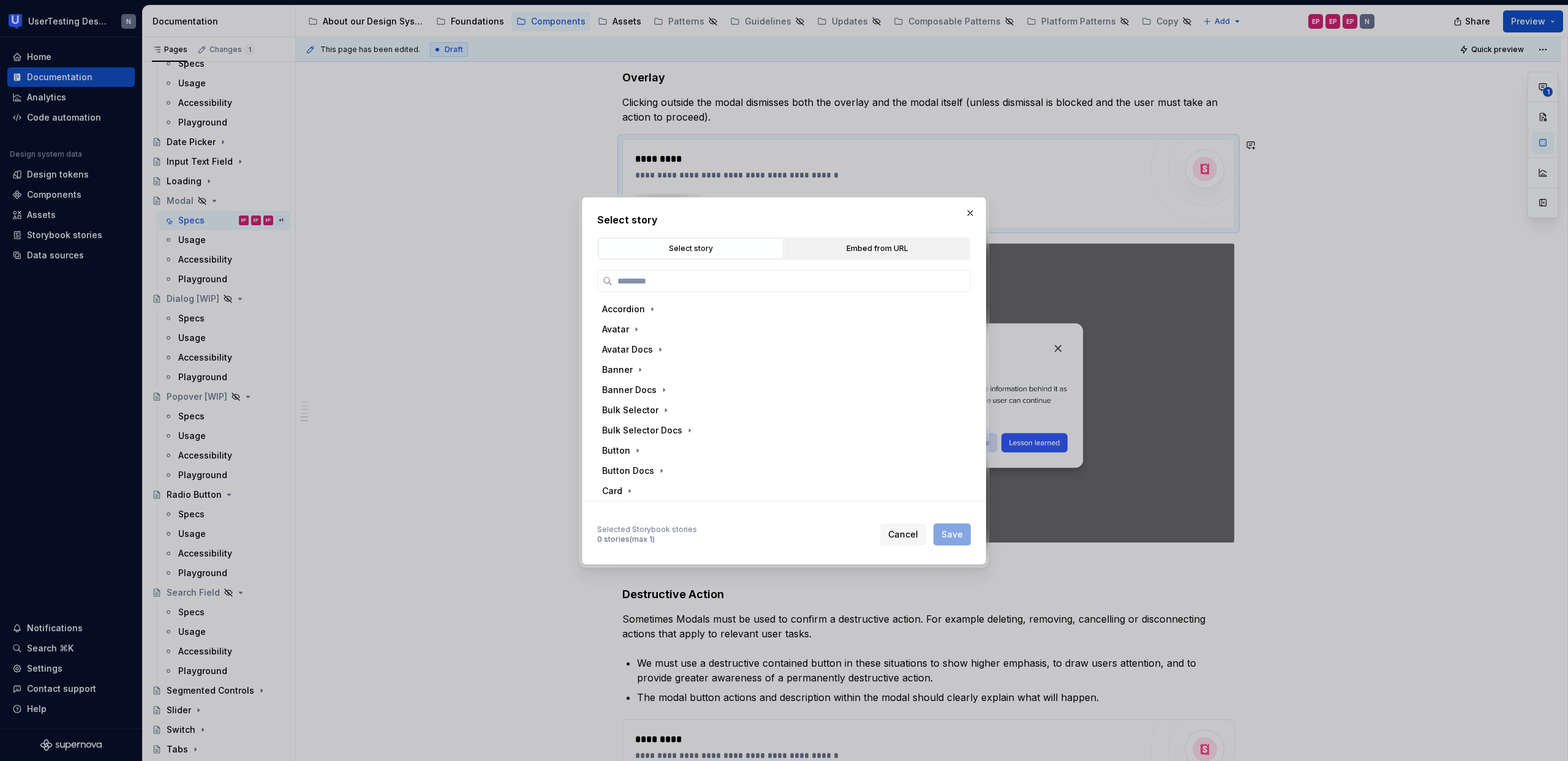
type textarea "*"
click at [879, 249] on div "Embed from URL" at bounding box center [877, 248] width 176 height 12
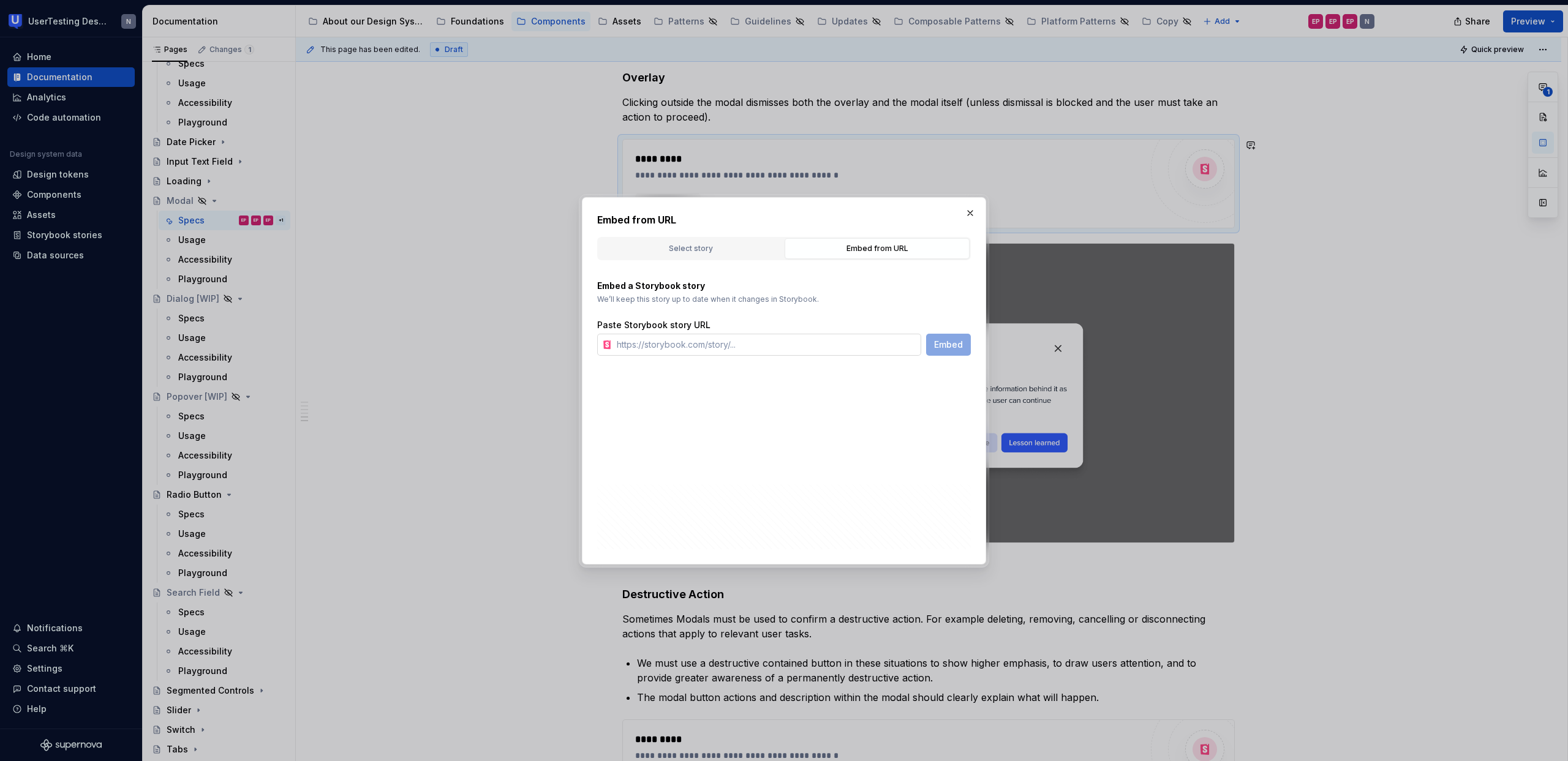
click at [805, 340] on input "text" at bounding box center [766, 345] width 309 height 22
paste input "[URL][DOMAIN_NAME]"
type input "[URL][DOMAIN_NAME]"
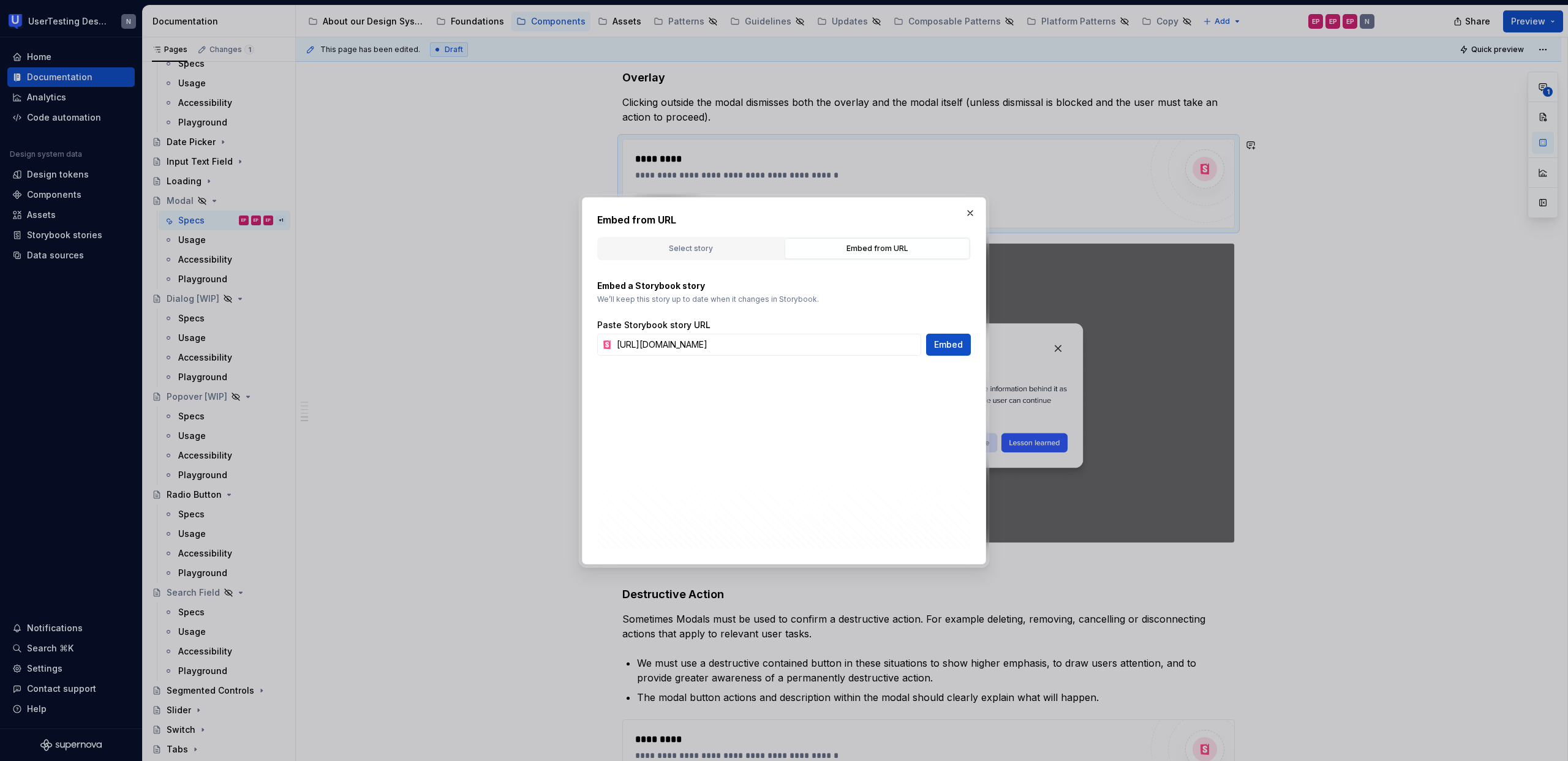
click at [949, 350] on span "Embed" at bounding box center [948, 345] width 29 height 12
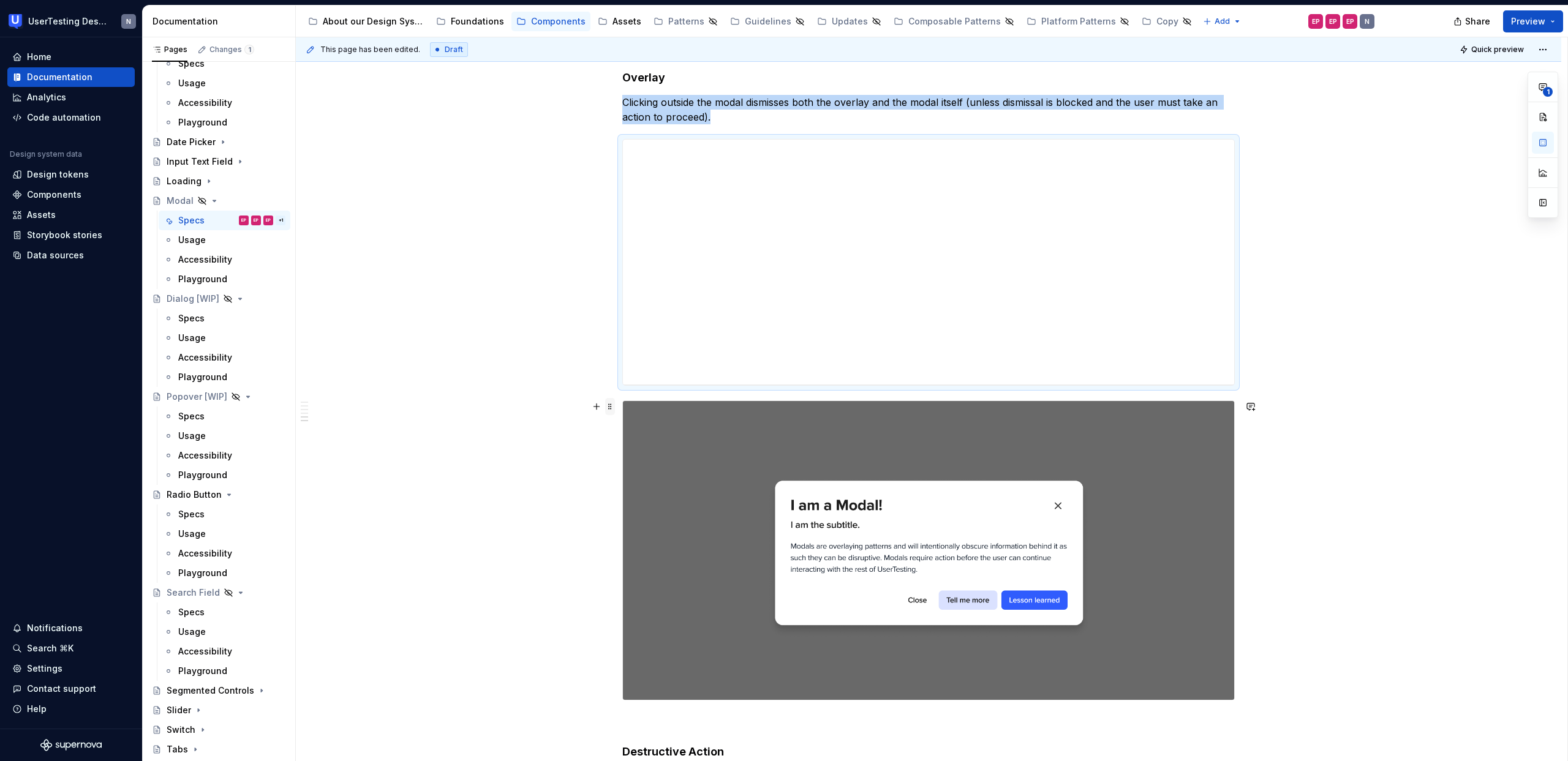
click at [613, 409] on span at bounding box center [610, 407] width 10 height 17
click at [624, 520] on div "Delete" at bounding box center [660, 514] width 104 height 20
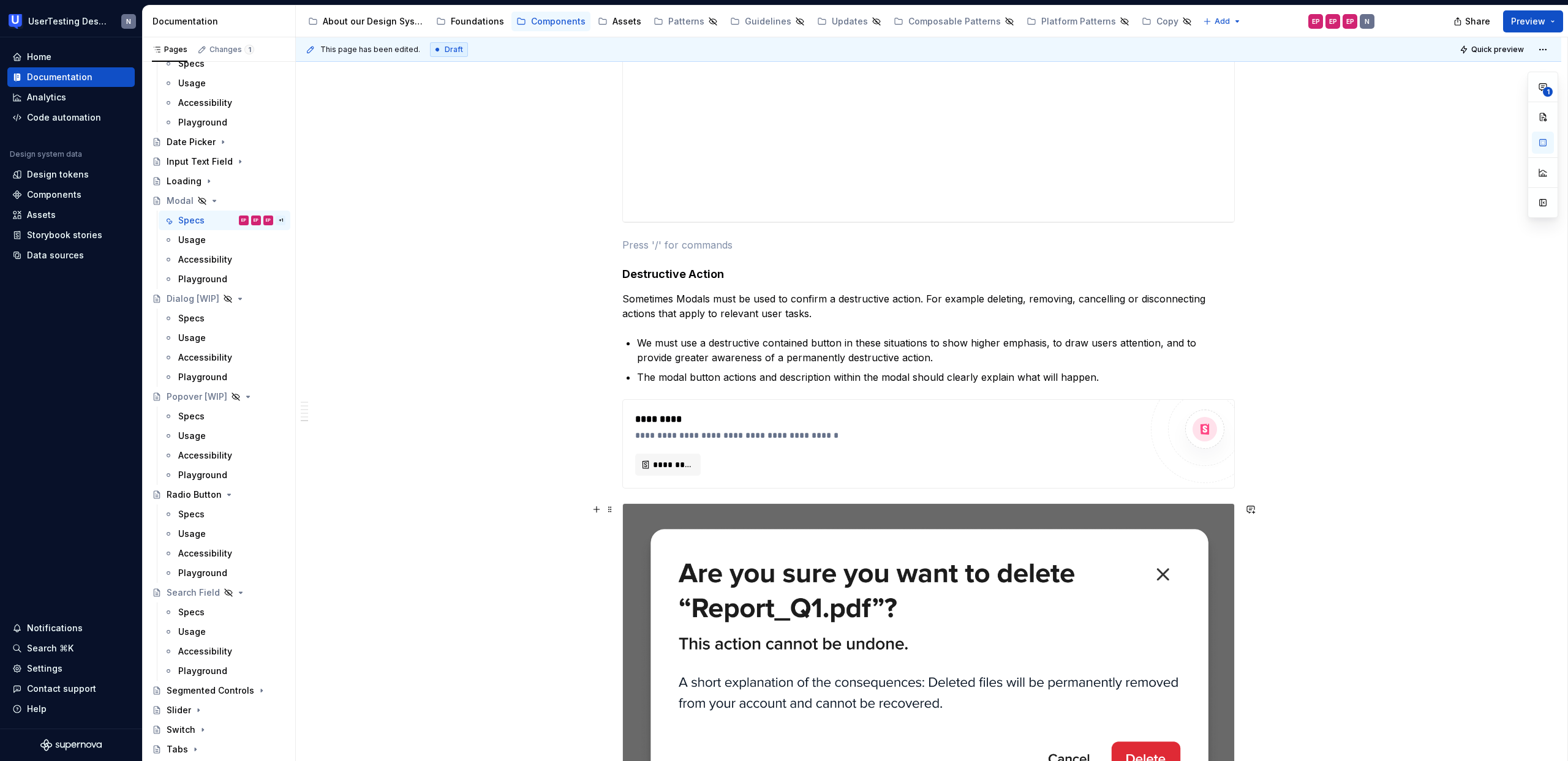
scroll to position [3352, 0]
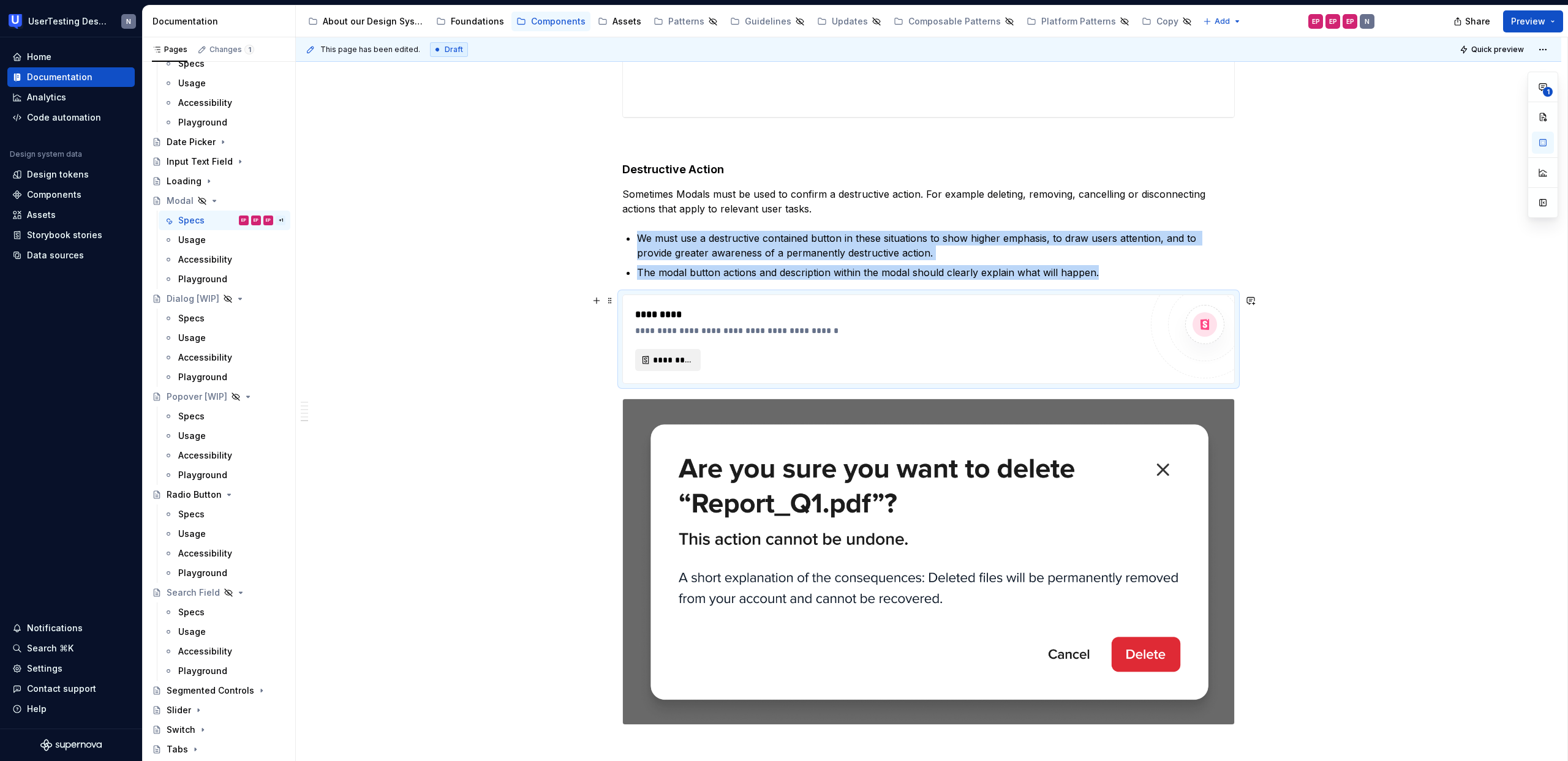
click at [683, 361] on span "*********" at bounding box center [673, 360] width 40 height 12
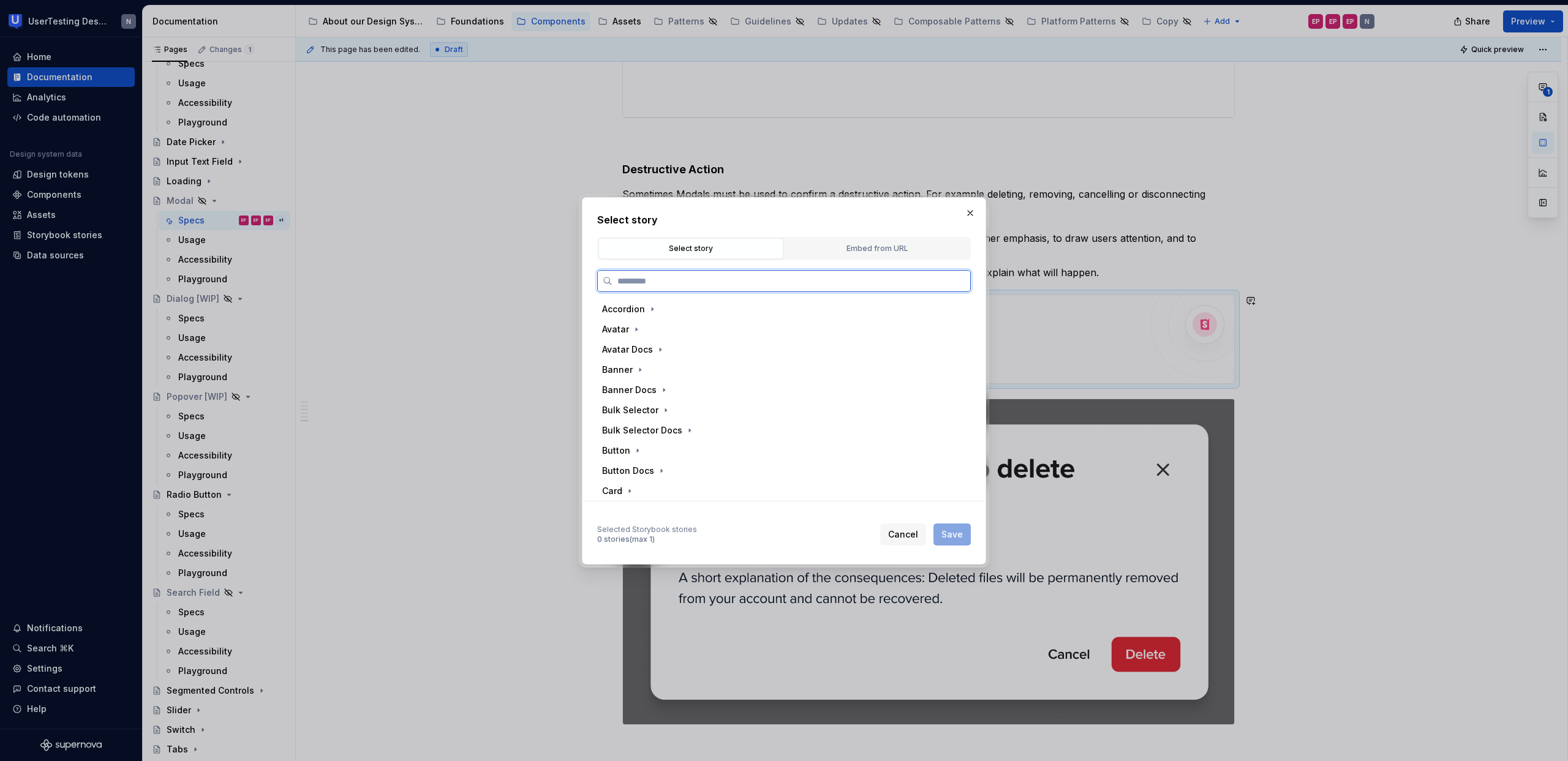
type textarea "*"
click at [889, 229] on div "Select story Select story Embed from URL Accordion Avatar Avatar Docs Banner Ba…" at bounding box center [784, 379] width 374 height 333
click at [887, 241] on button "Embed from URL" at bounding box center [877, 248] width 185 height 21
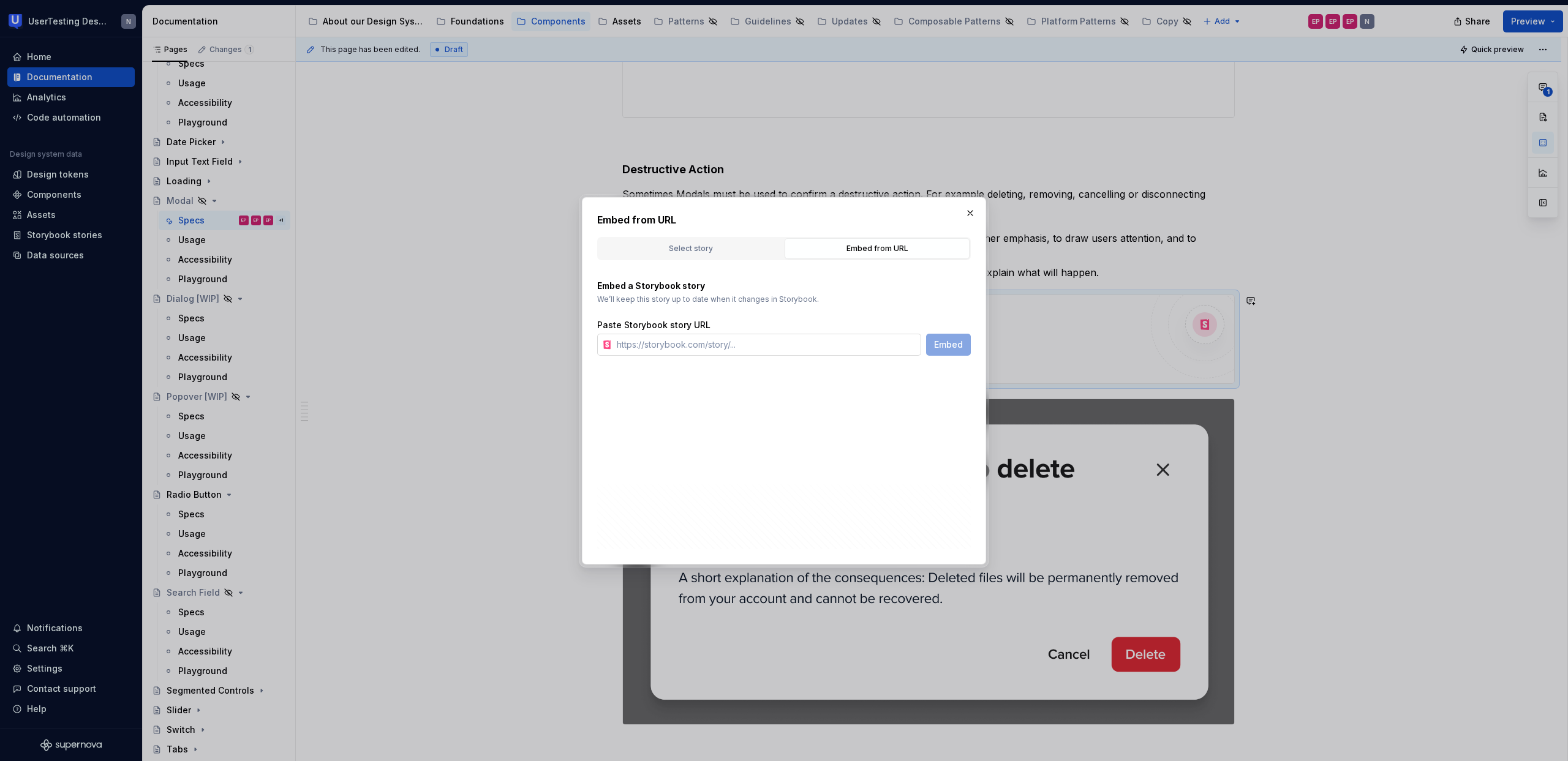
click at [768, 348] on input "text" at bounding box center [766, 345] width 309 height 22
paste input "[URL][DOMAIN_NAME]"
type input "[URL][DOMAIN_NAME]"
click at [961, 345] on span "Embed" at bounding box center [948, 345] width 29 height 12
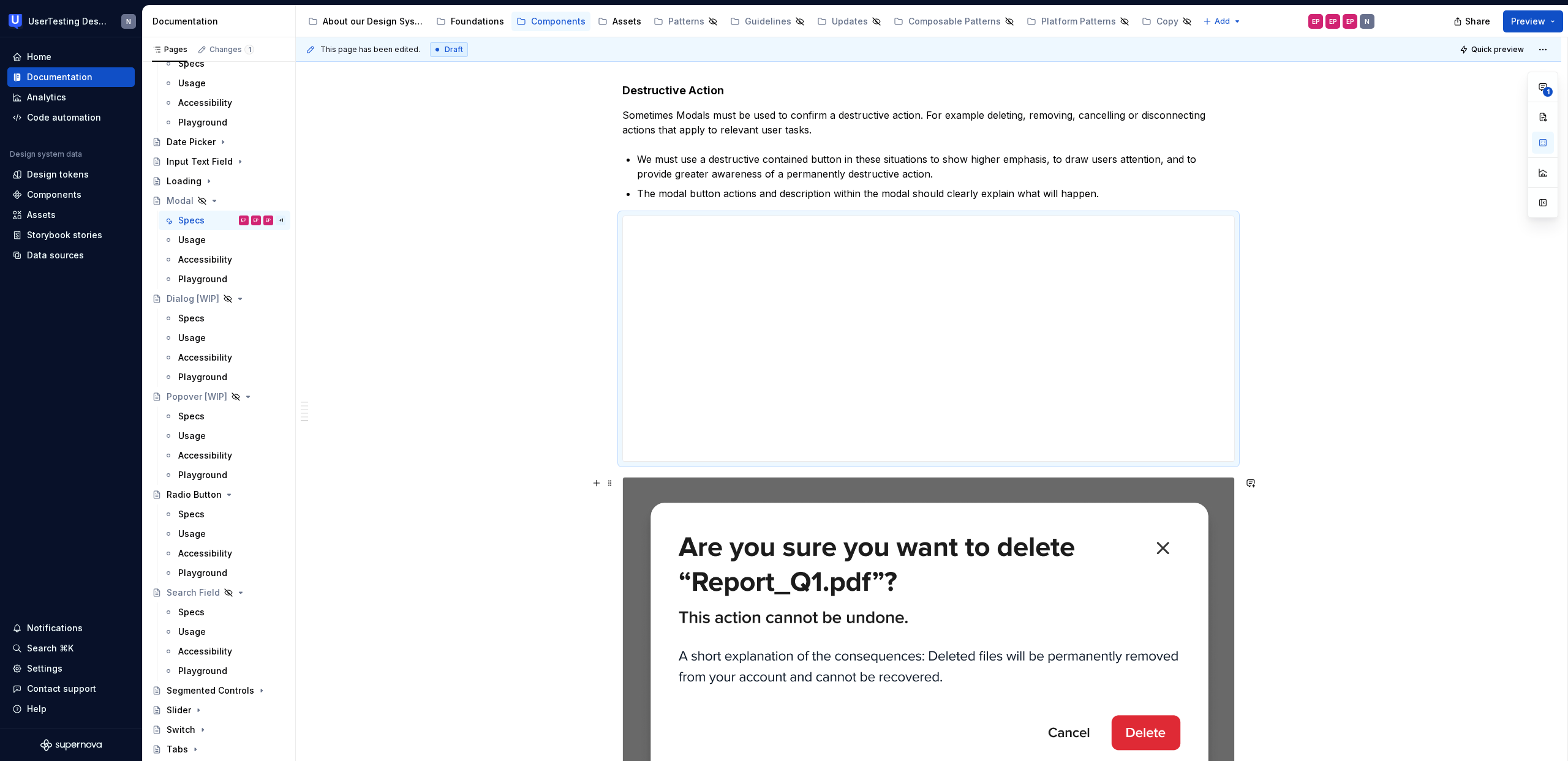
scroll to position [3432, 0]
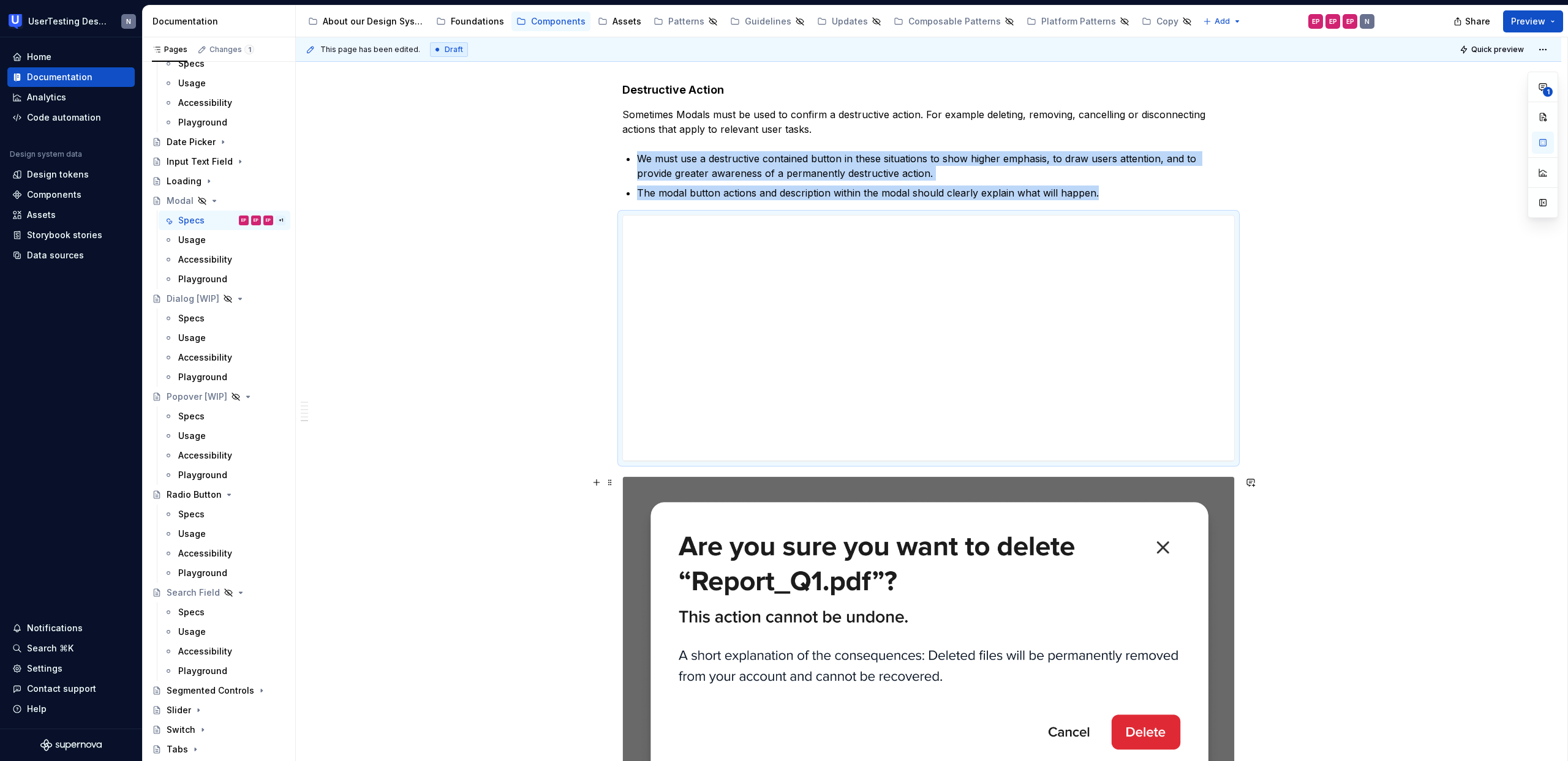
click at [610, 485] on span at bounding box center [610, 482] width 10 height 17
click at [626, 585] on div "Delete" at bounding box center [660, 591] width 104 height 20
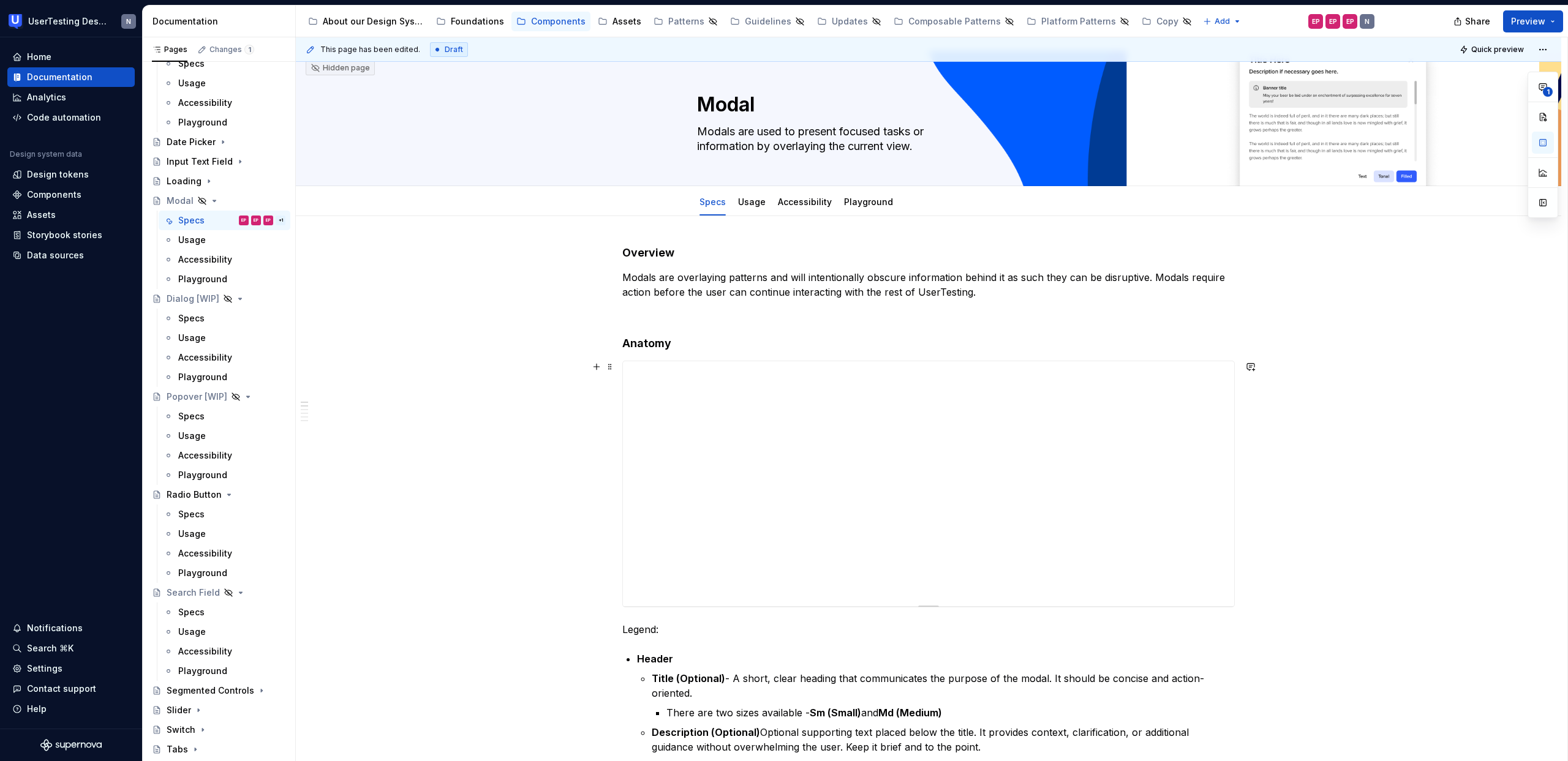
scroll to position [0, 0]
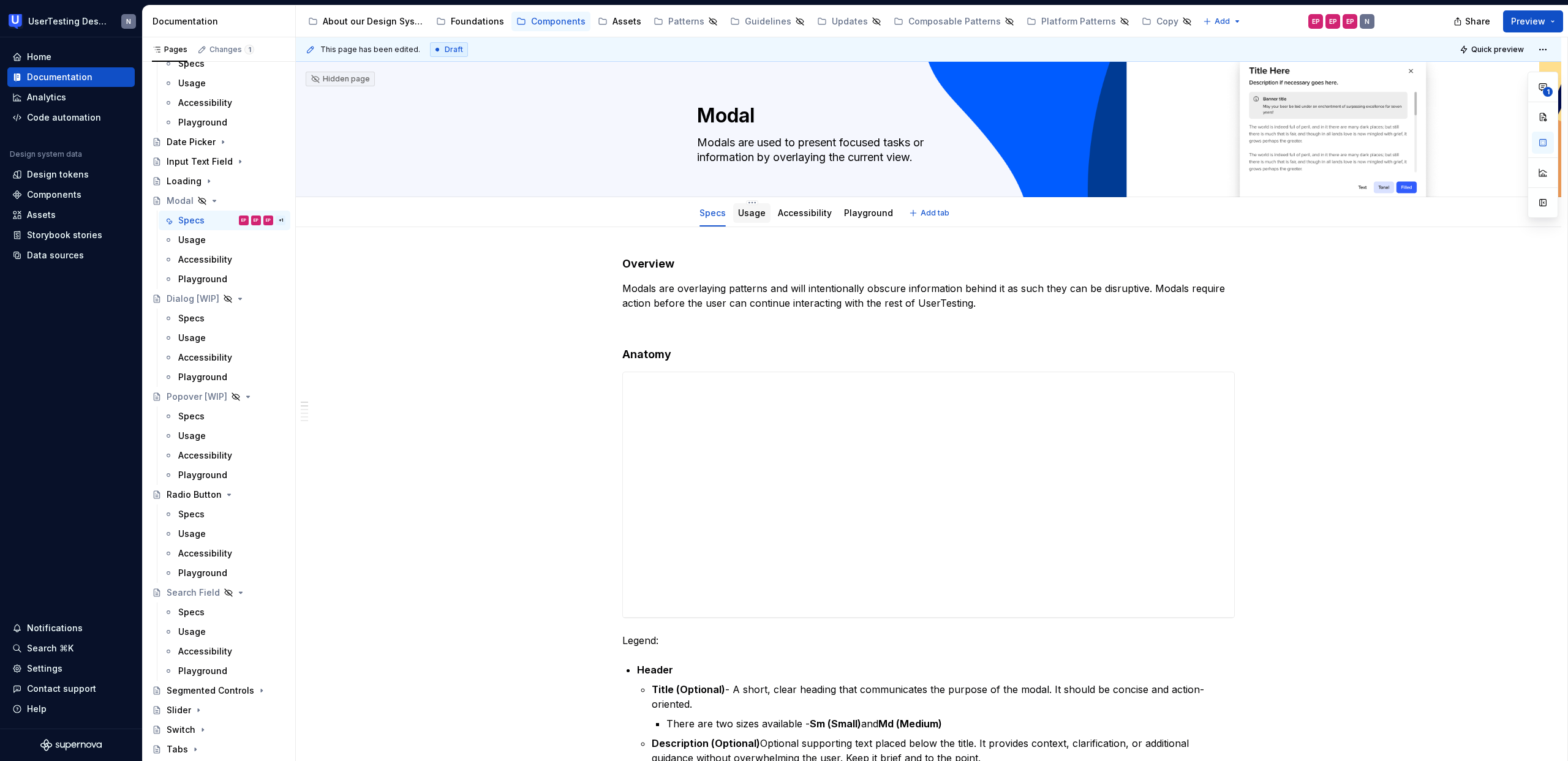
click at [747, 215] on link "Usage" at bounding box center [752, 213] width 28 height 10
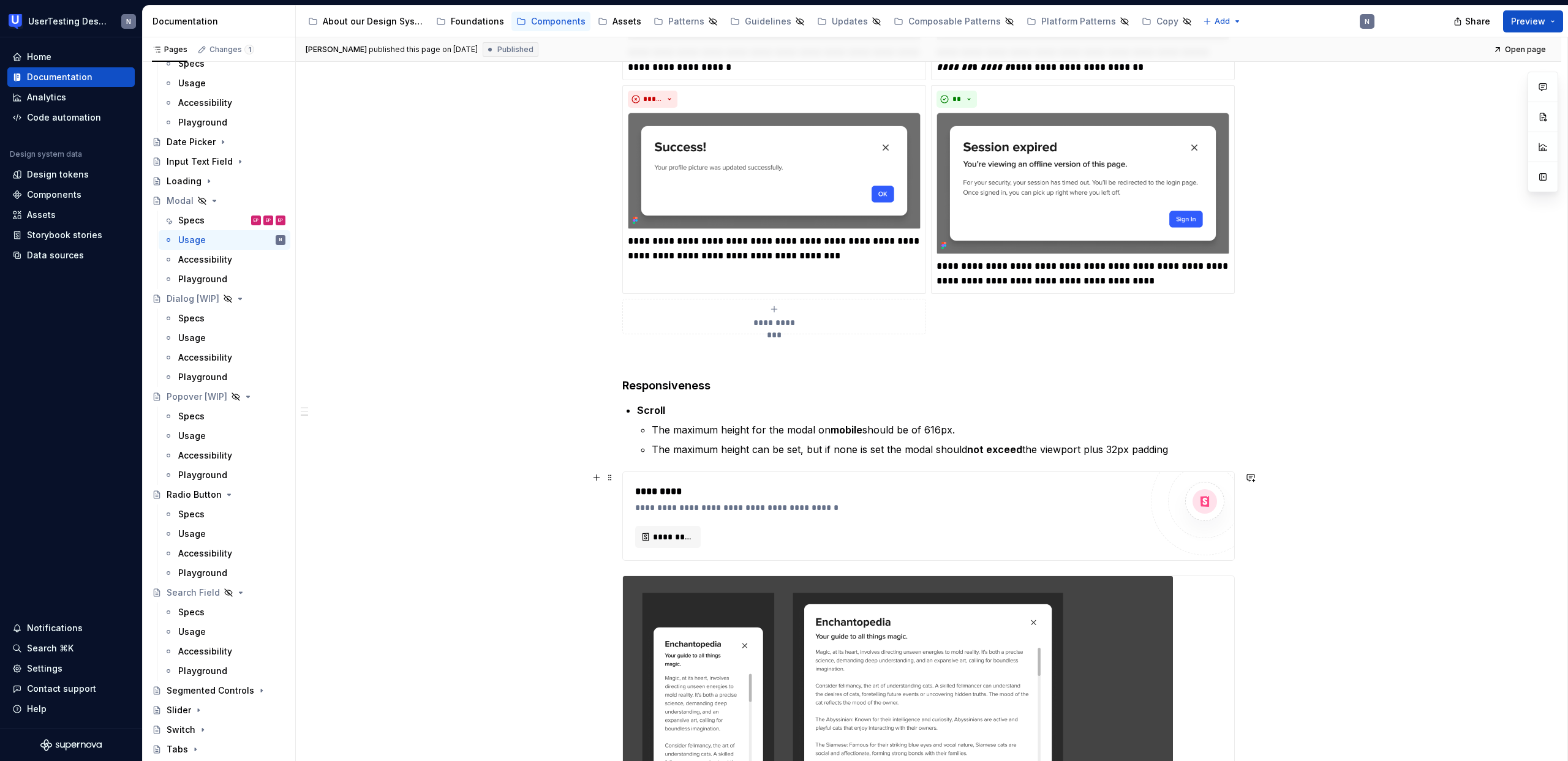
scroll to position [539, 0]
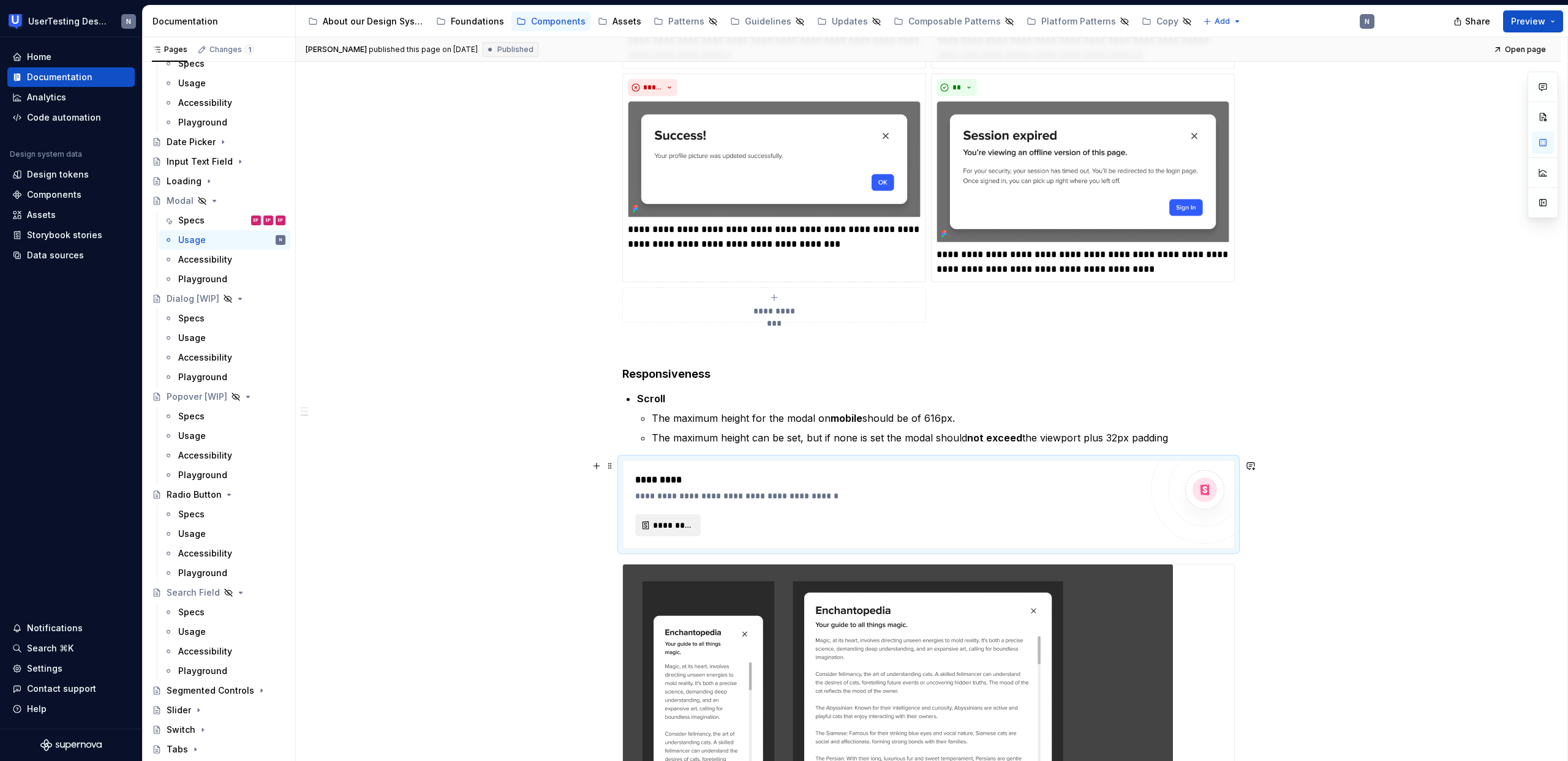
click at [643, 532] on button "*********" at bounding box center [668, 525] width 65 height 22
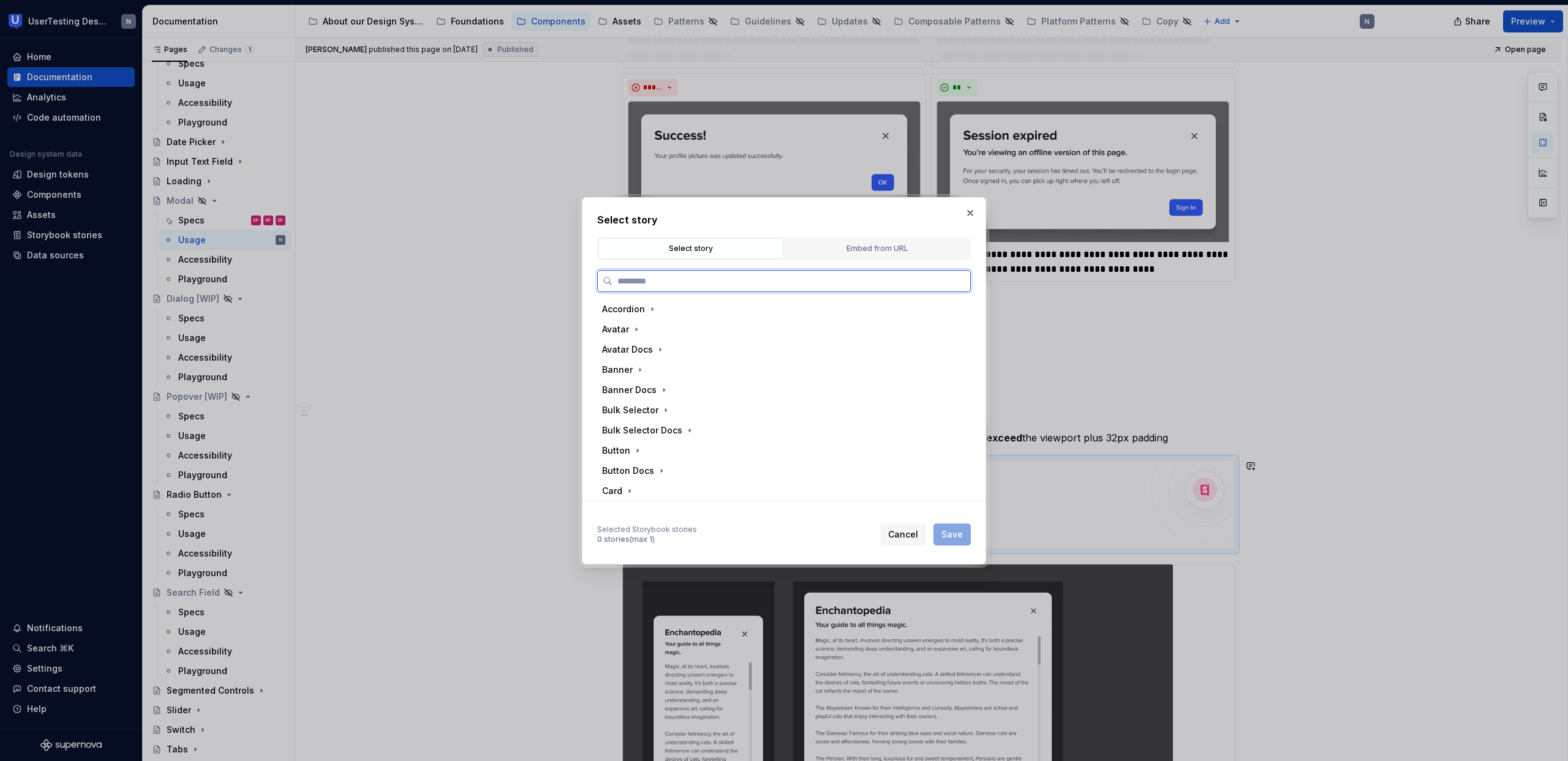
type textarea "*"
click at [878, 242] on div "Embed from URL" at bounding box center [877, 248] width 176 height 12
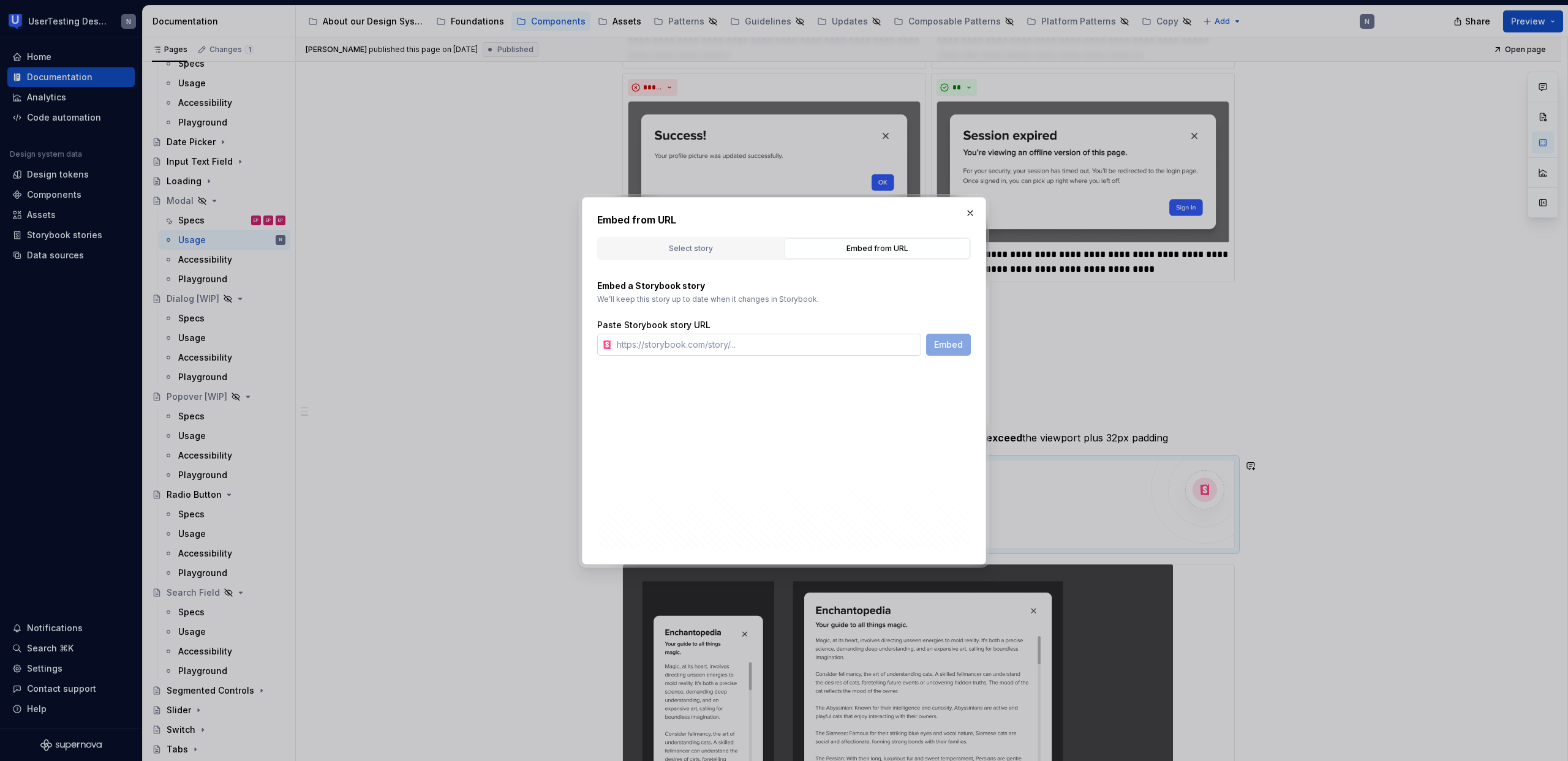
click at [818, 340] on input "text" at bounding box center [766, 345] width 309 height 22
paste input "[URL][DOMAIN_NAME]"
type input "[URL][DOMAIN_NAME]"
click at [954, 337] on button "Embed" at bounding box center [948, 345] width 45 height 22
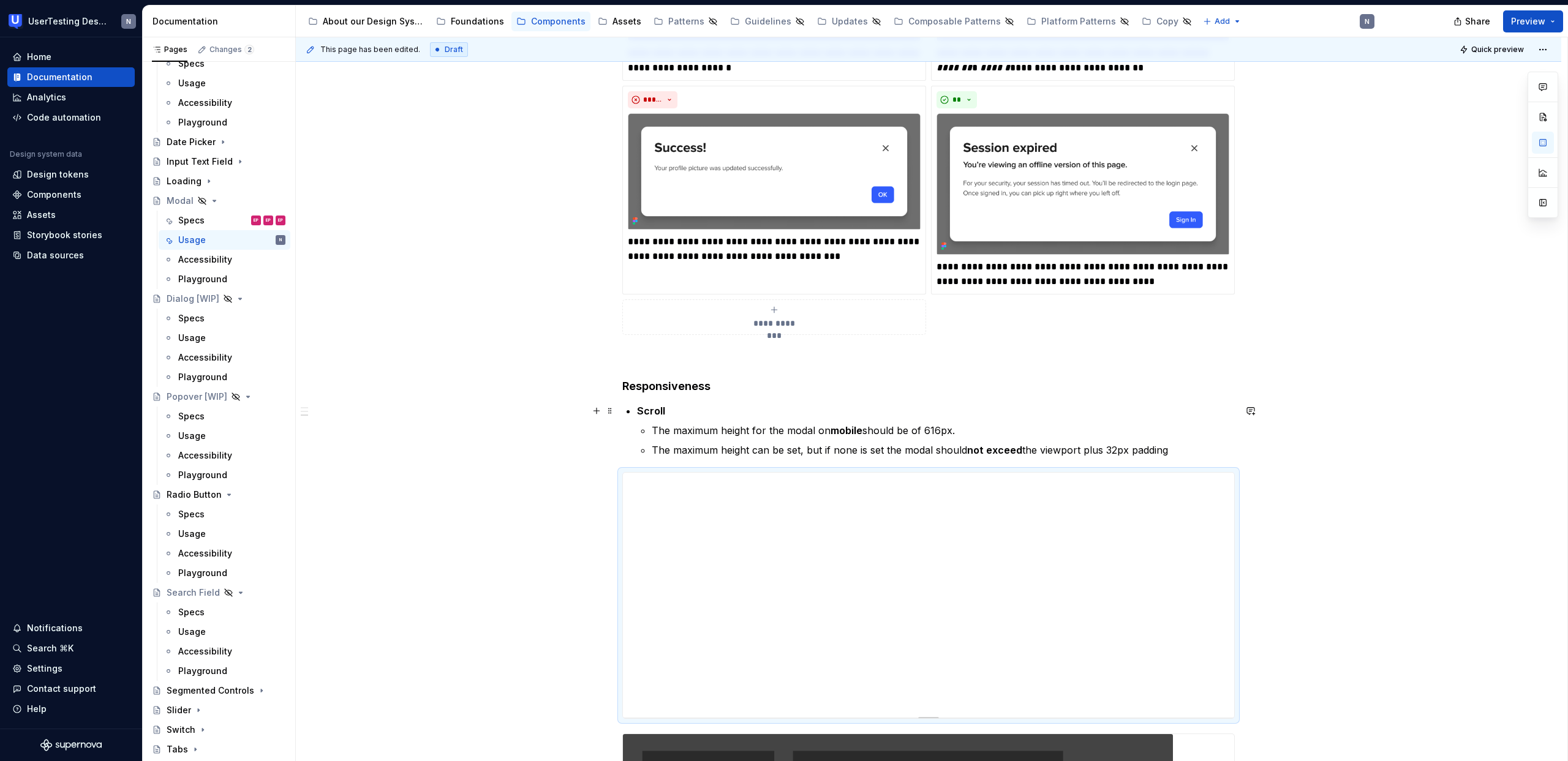
scroll to position [519, 0]
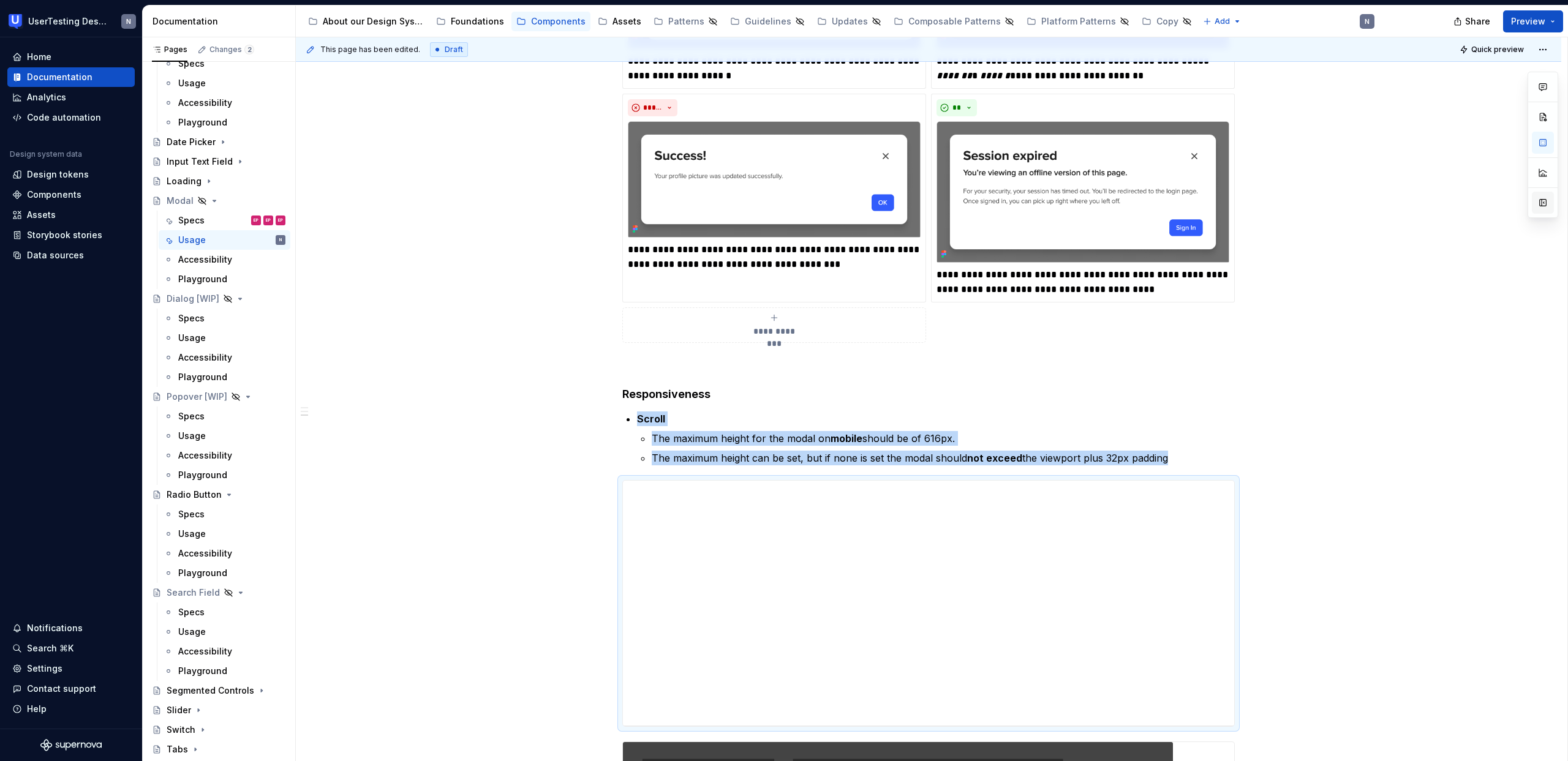
click at [1538, 202] on button "button" at bounding box center [1543, 202] width 22 height 22
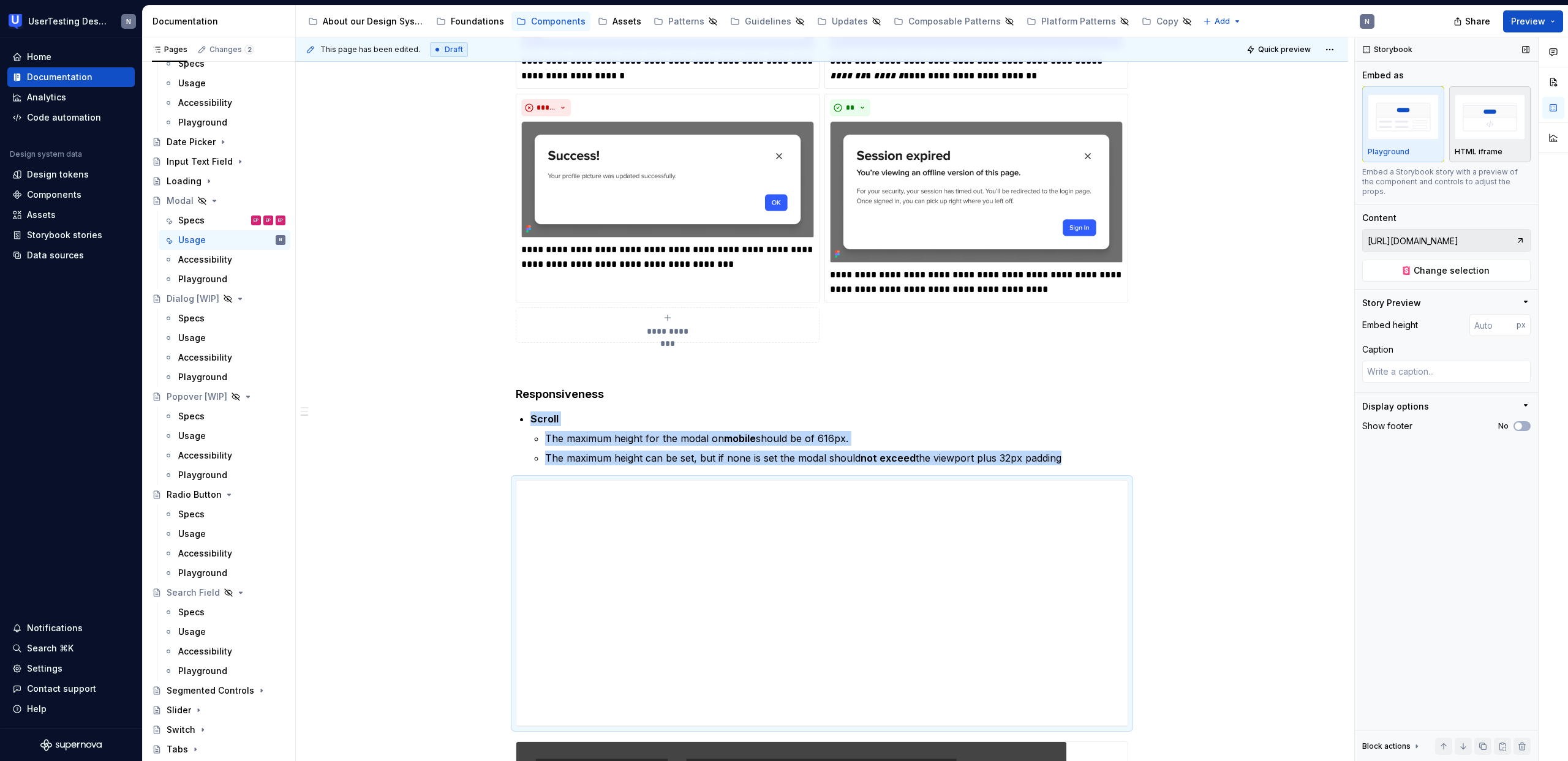
click at [1498, 139] on img "button" at bounding box center [1490, 117] width 71 height 45
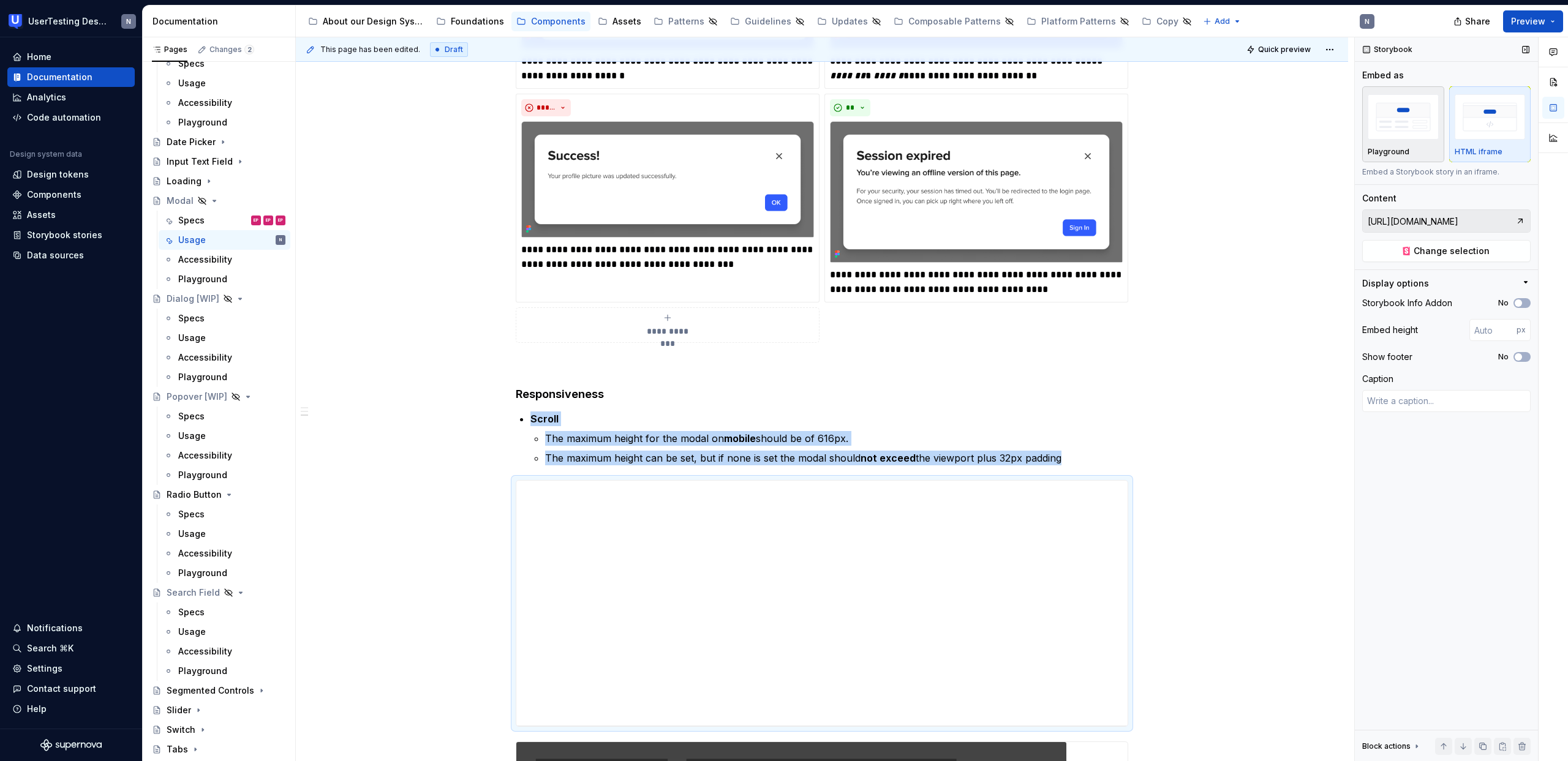
drag, startPoint x: 1431, startPoint y: 120, endPoint x: 1427, endPoint y: 128, distance: 8.9
click at [1431, 120] on img "button" at bounding box center [1403, 117] width 71 height 45
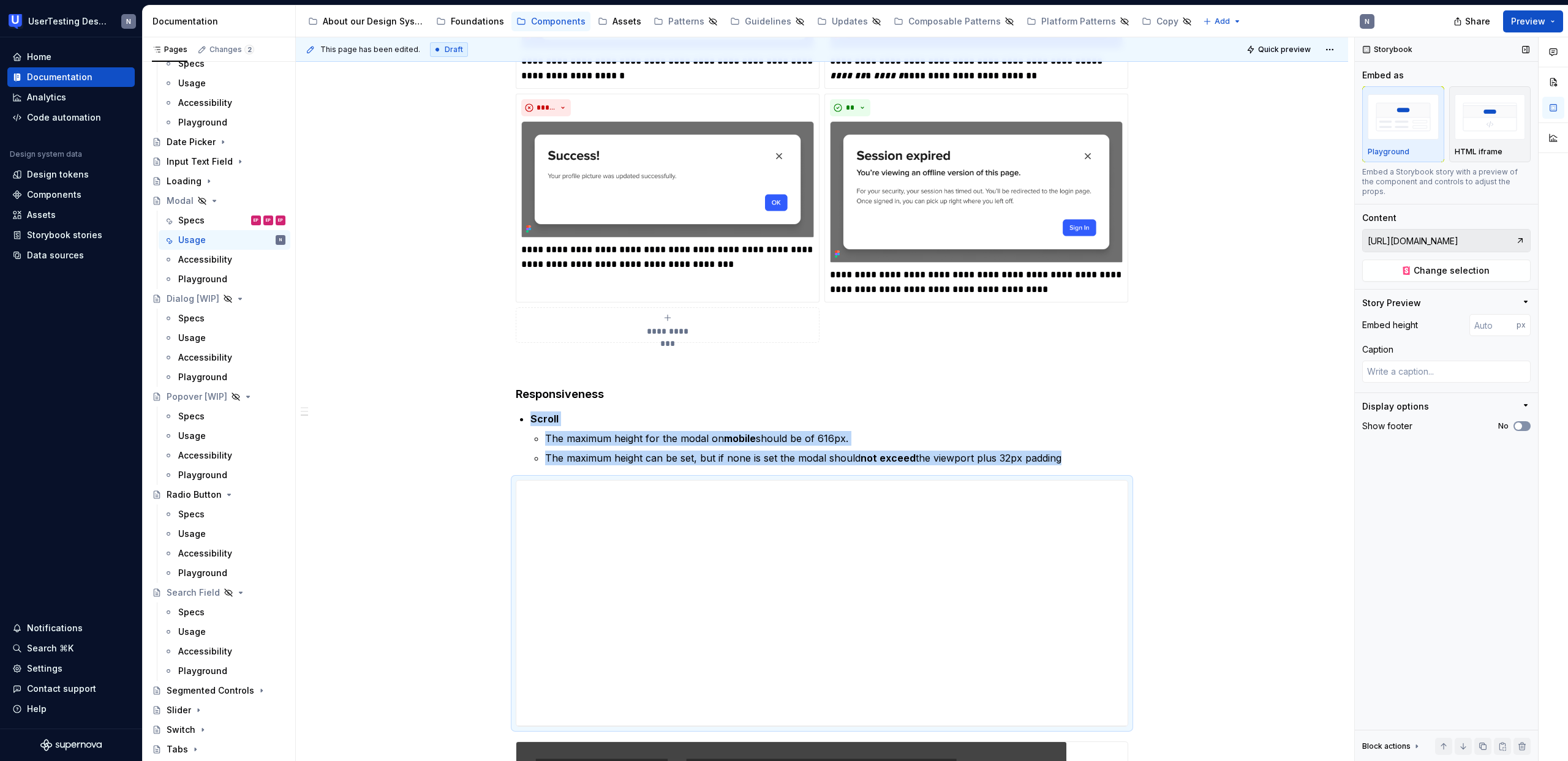
click at [1517, 422] on span "button" at bounding box center [1518, 426] width 7 height 7
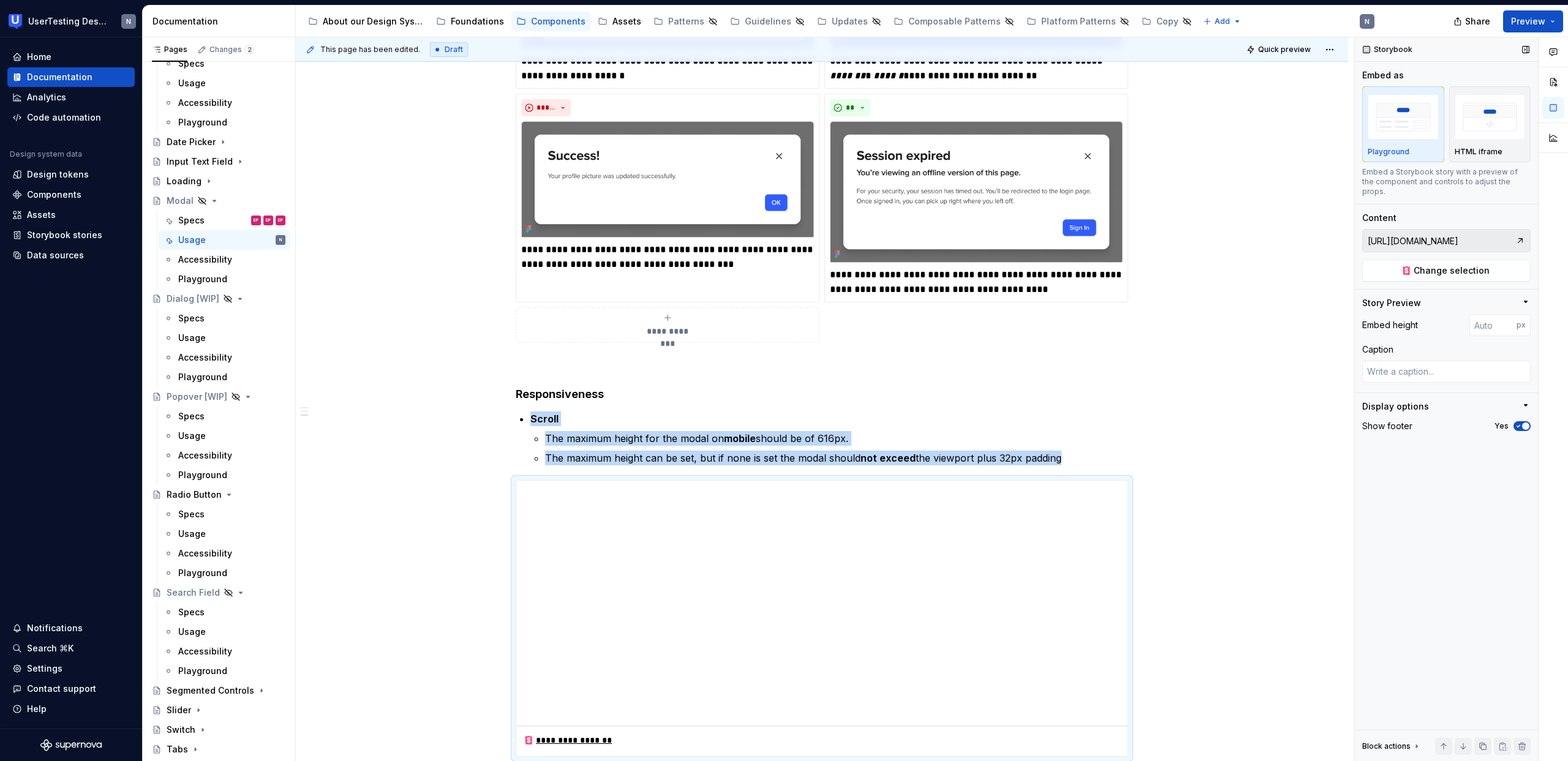
click at [1517, 422] on icon "button" at bounding box center [1518, 426] width 10 height 7
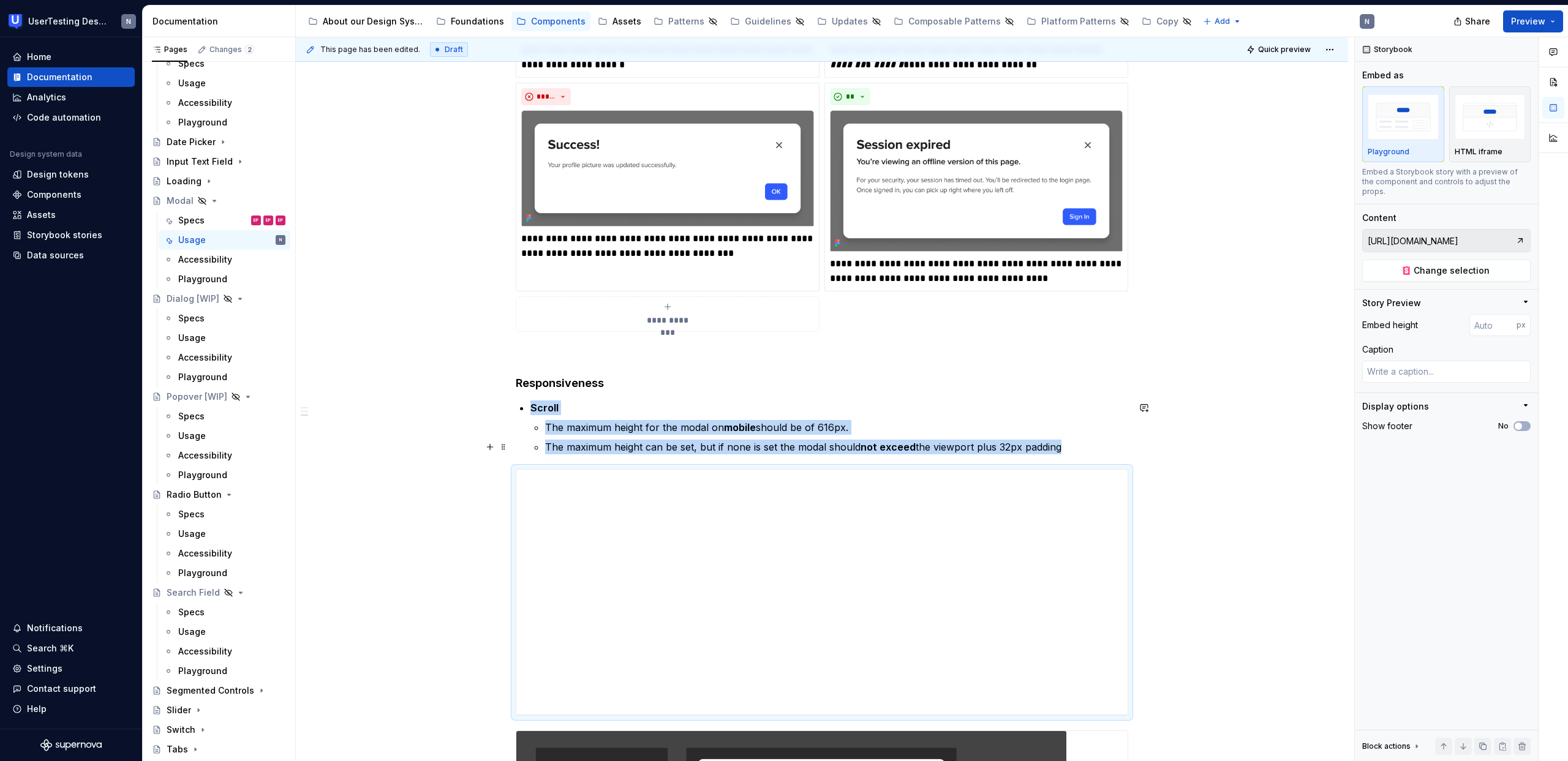
scroll to position [542, 0]
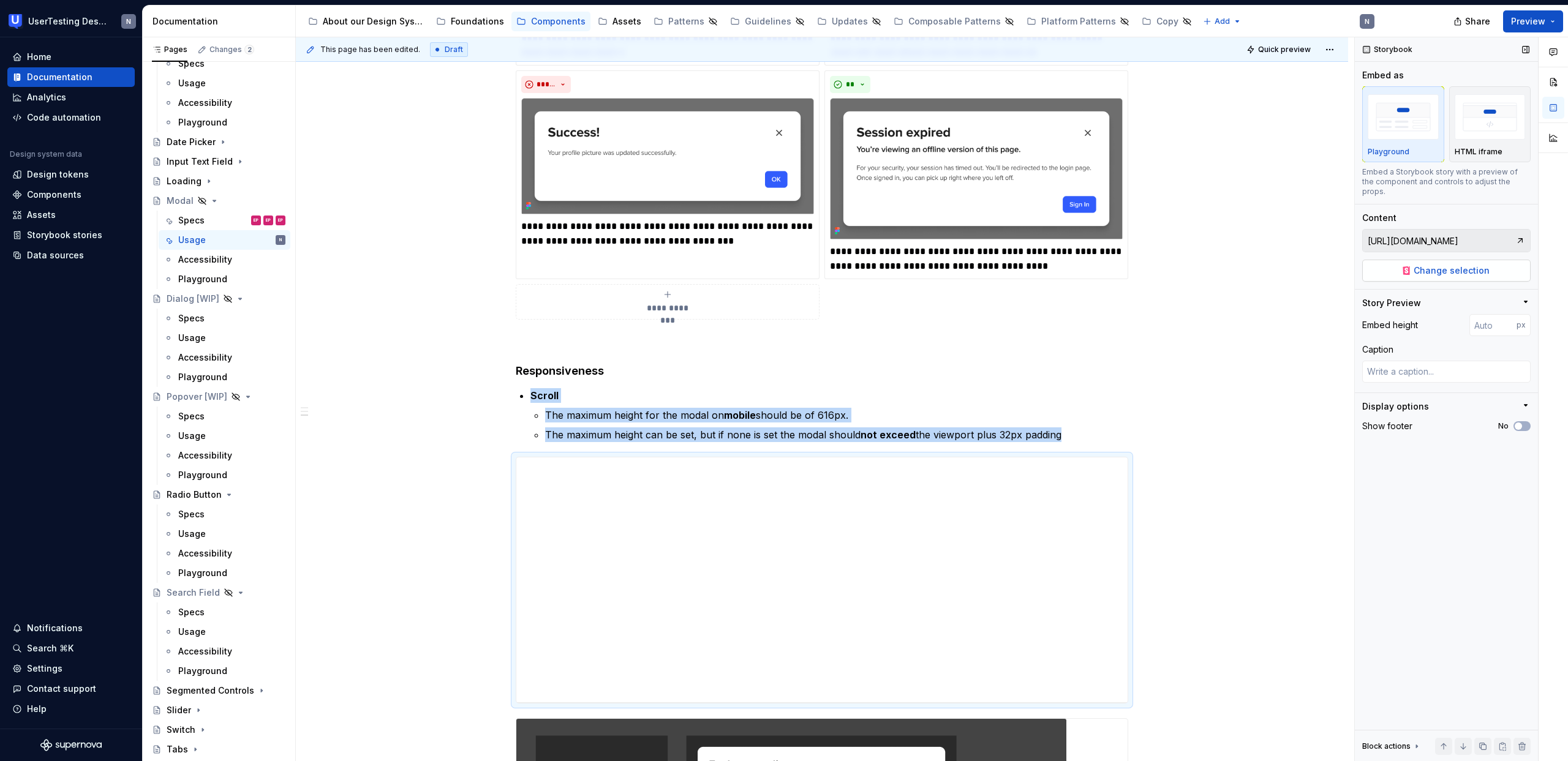
click at [1491, 264] on button "Change selection" at bounding box center [1446, 271] width 168 height 22
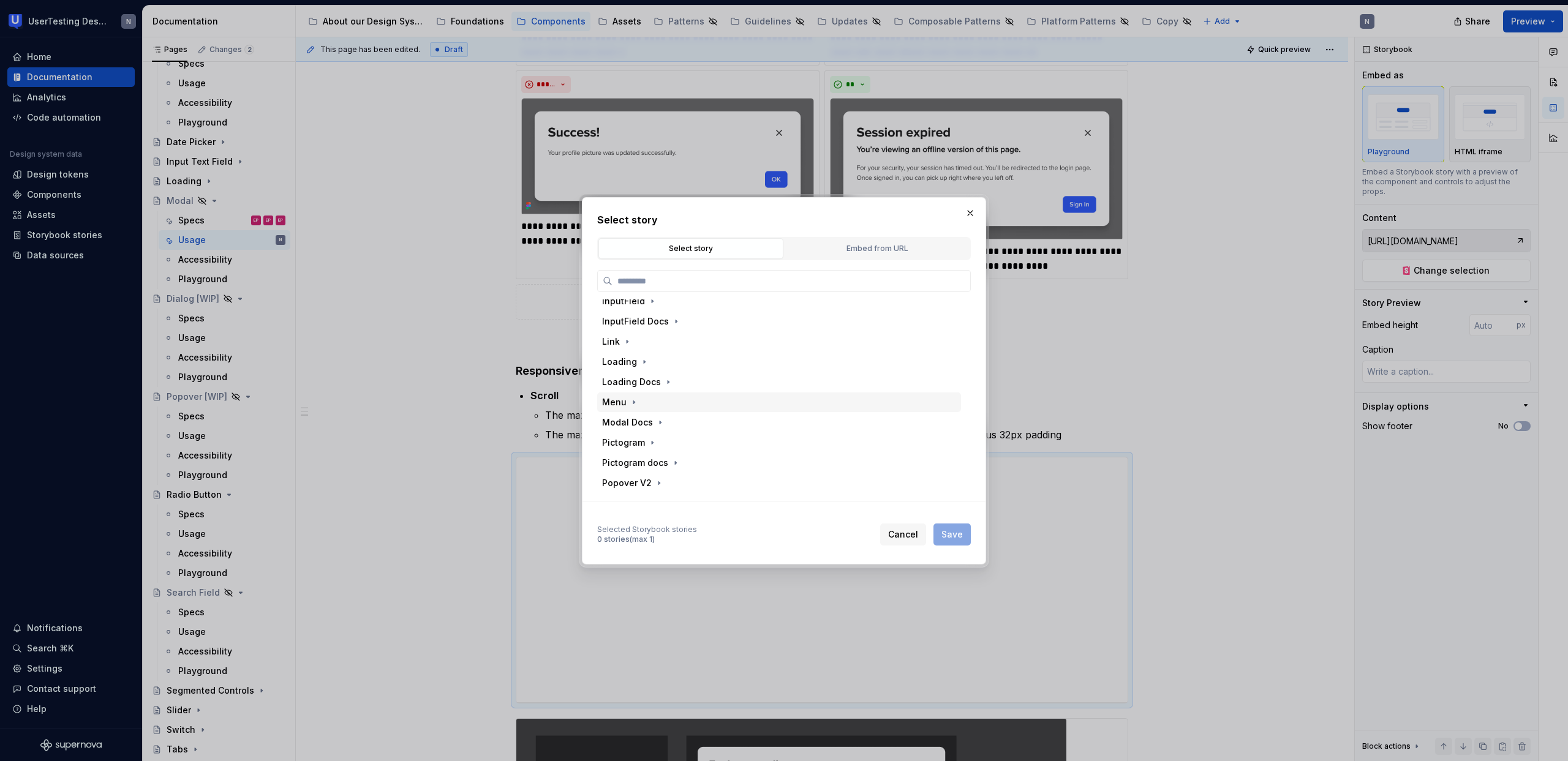
scroll to position [530, 0]
click at [624, 348] on div "Modal Docs" at bounding box center [628, 345] width 51 height 12
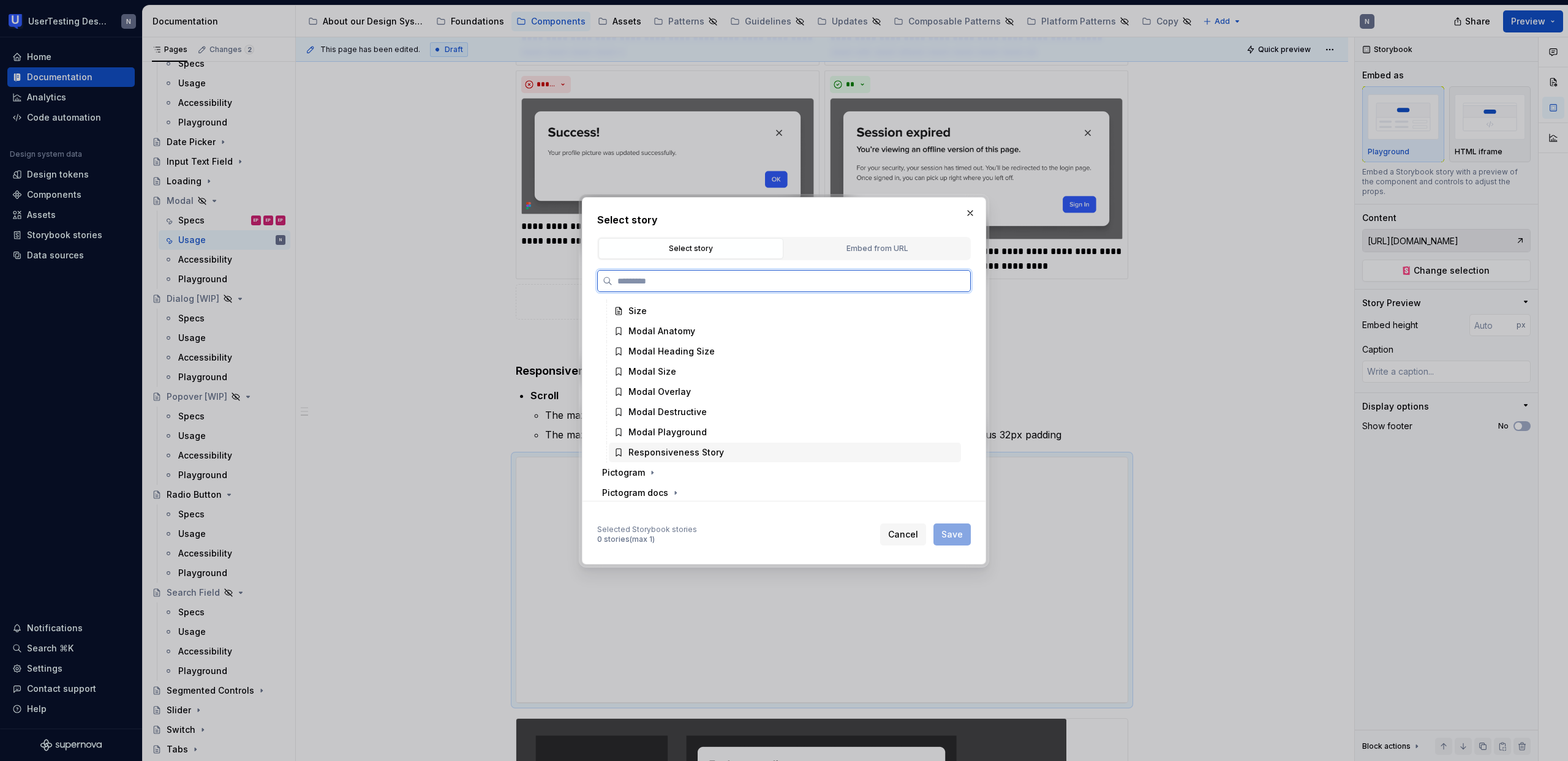
click at [698, 456] on div "Responsiveness Story" at bounding box center [676, 452] width 96 height 12
click at [945, 533] on span "Save" at bounding box center [952, 534] width 22 height 12
type textarea "*"
type input "Modal Docs / Responsiveness Story"
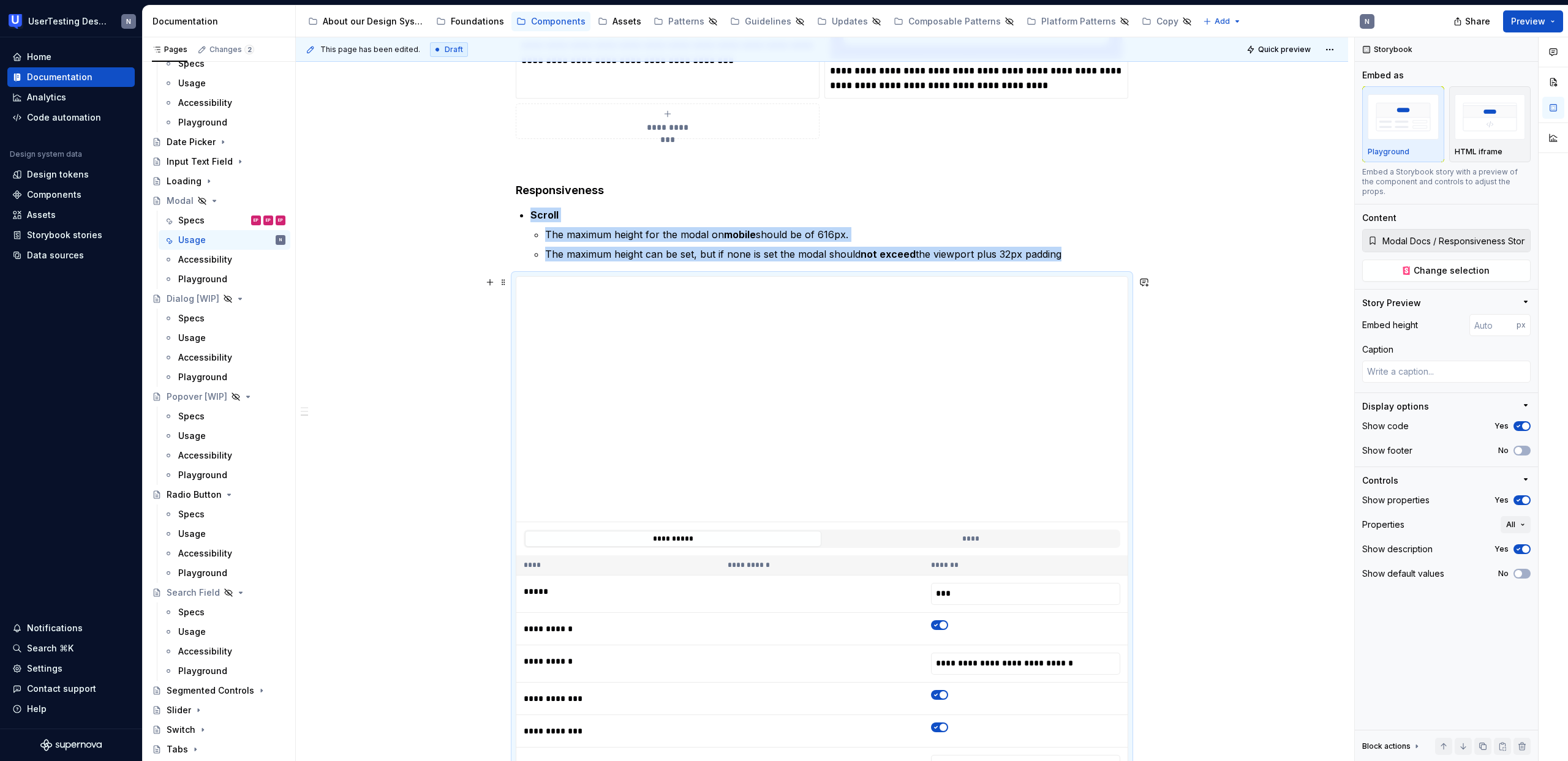
scroll to position [791, 0]
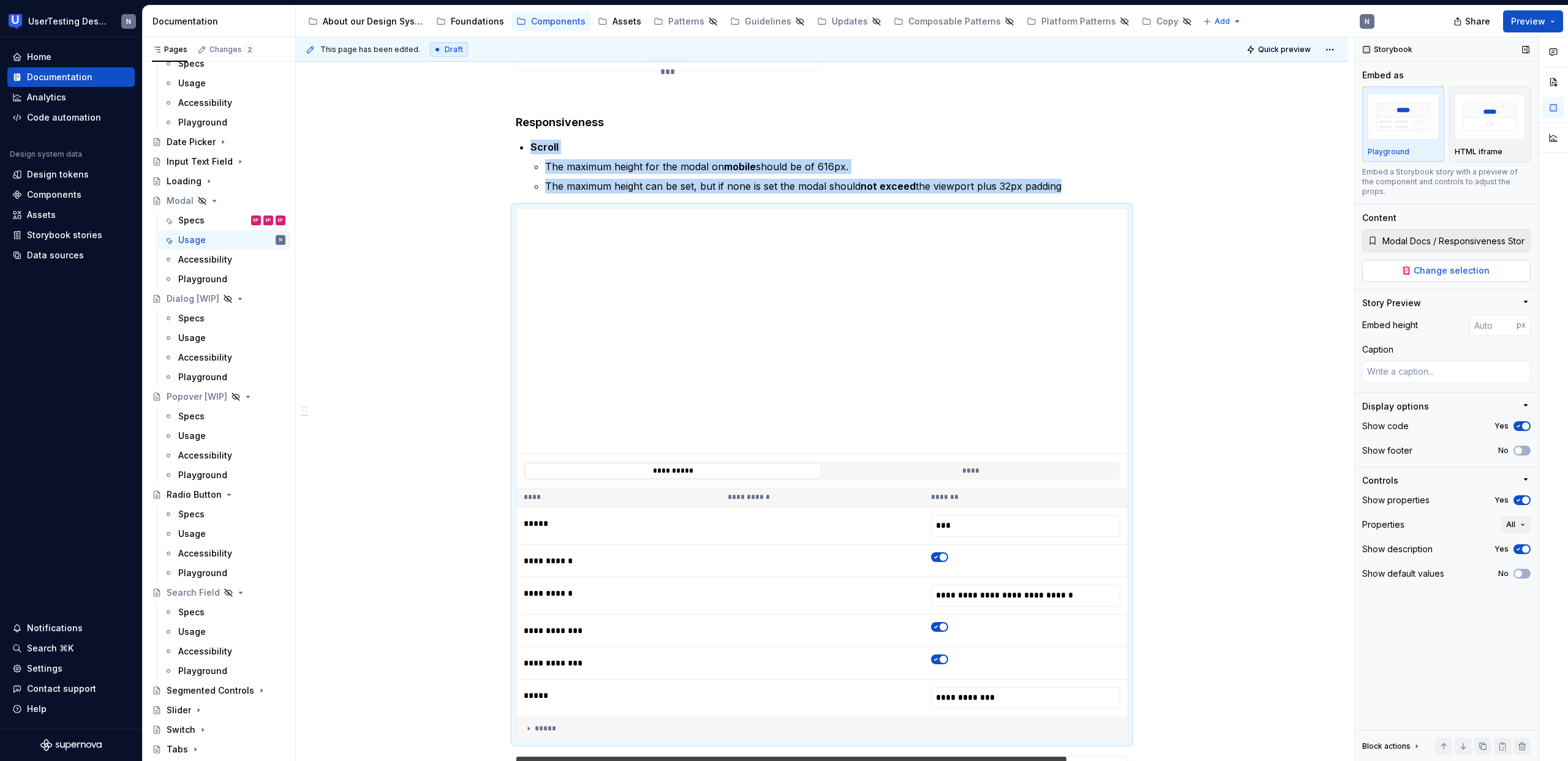
click at [1476, 271] on button "Change selection" at bounding box center [1446, 271] width 168 height 22
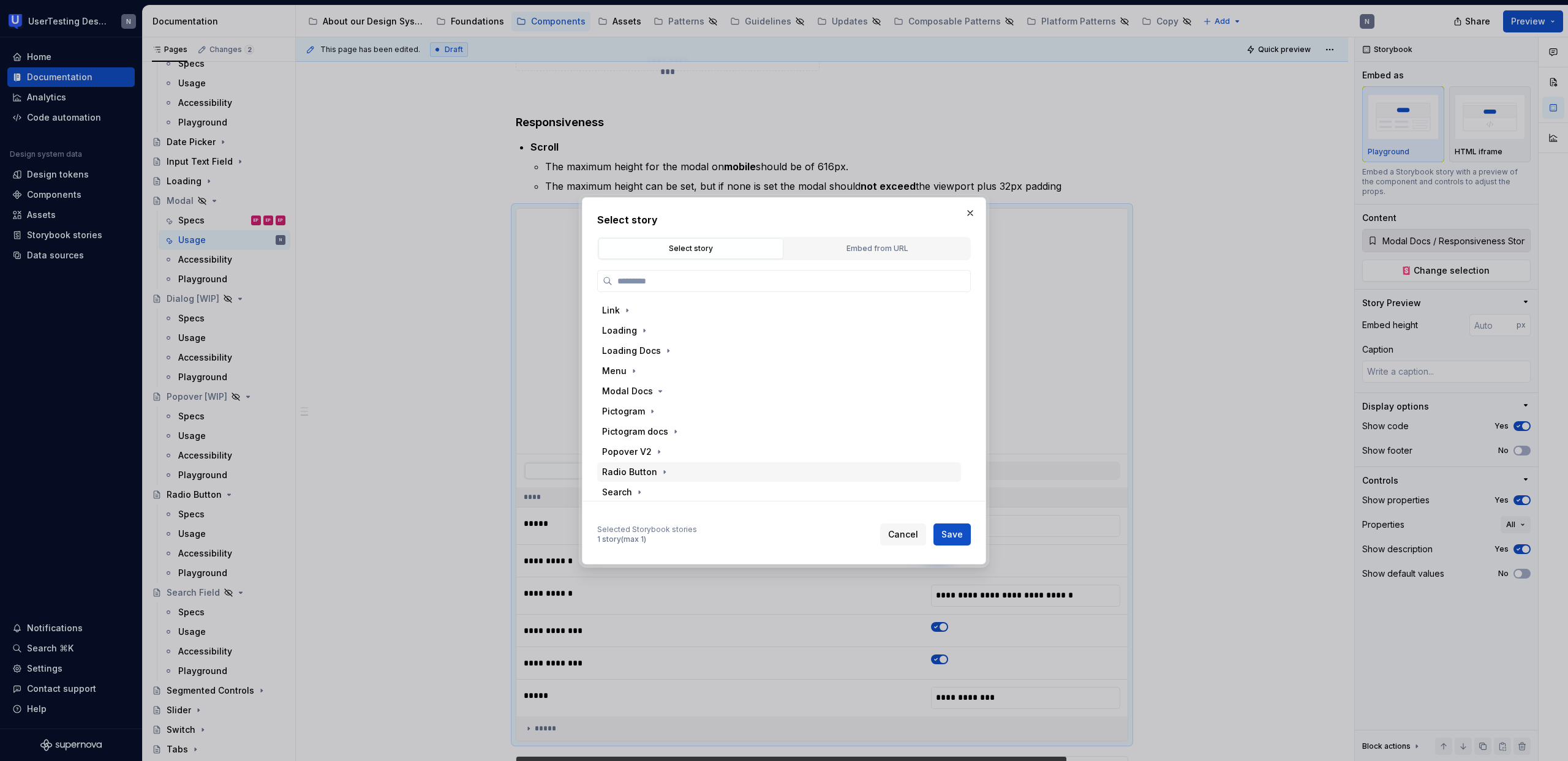
scroll to position [477, 0]
click at [657, 391] on icon "button" at bounding box center [660, 387] width 10 height 10
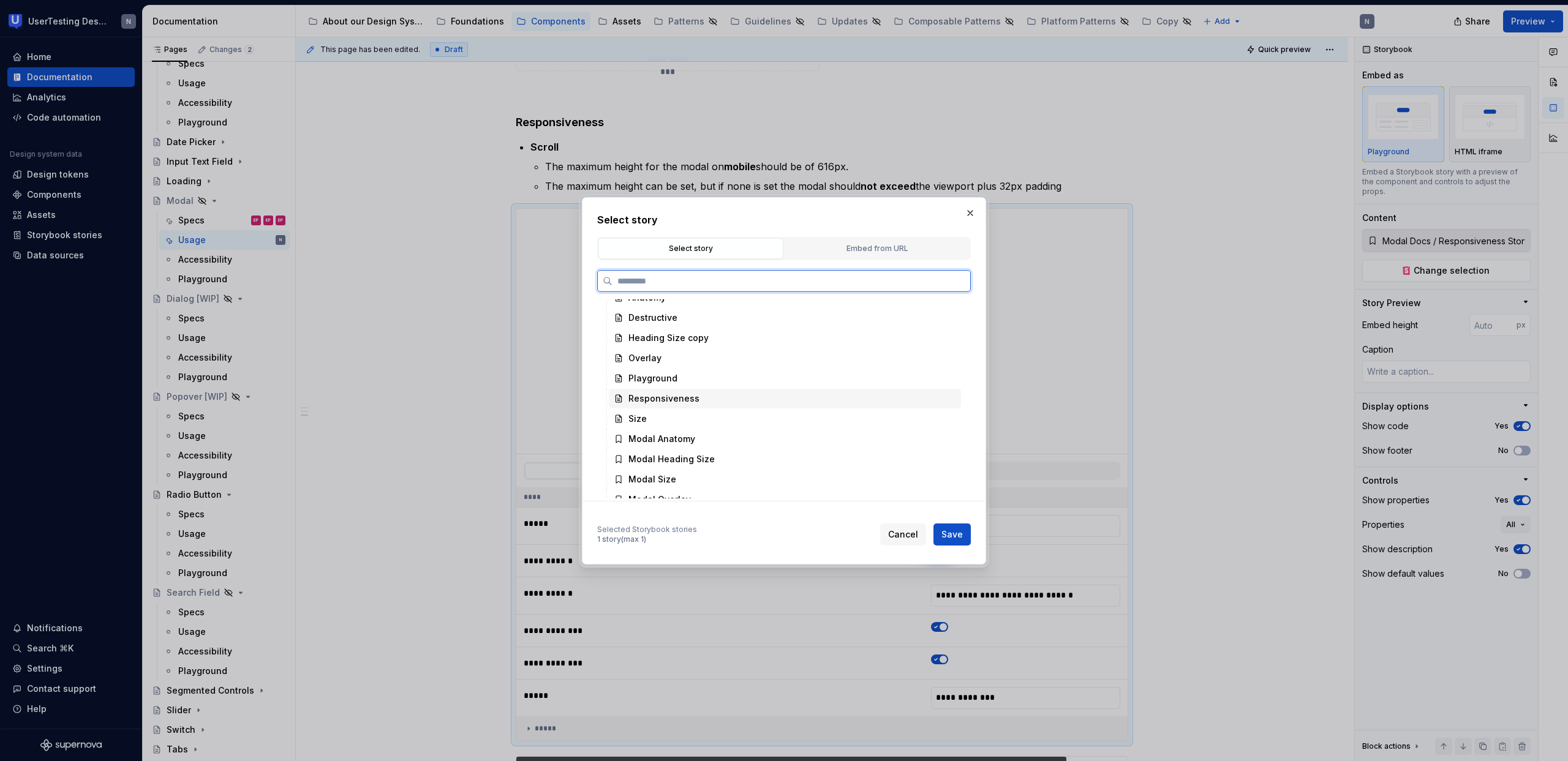
click at [682, 400] on div "Responsiveness" at bounding box center [664, 398] width 71 height 12
click at [961, 532] on span "Save" at bounding box center [952, 534] width 22 height 12
type textarea "*"
type input "Modal Docs / Responsiveness"
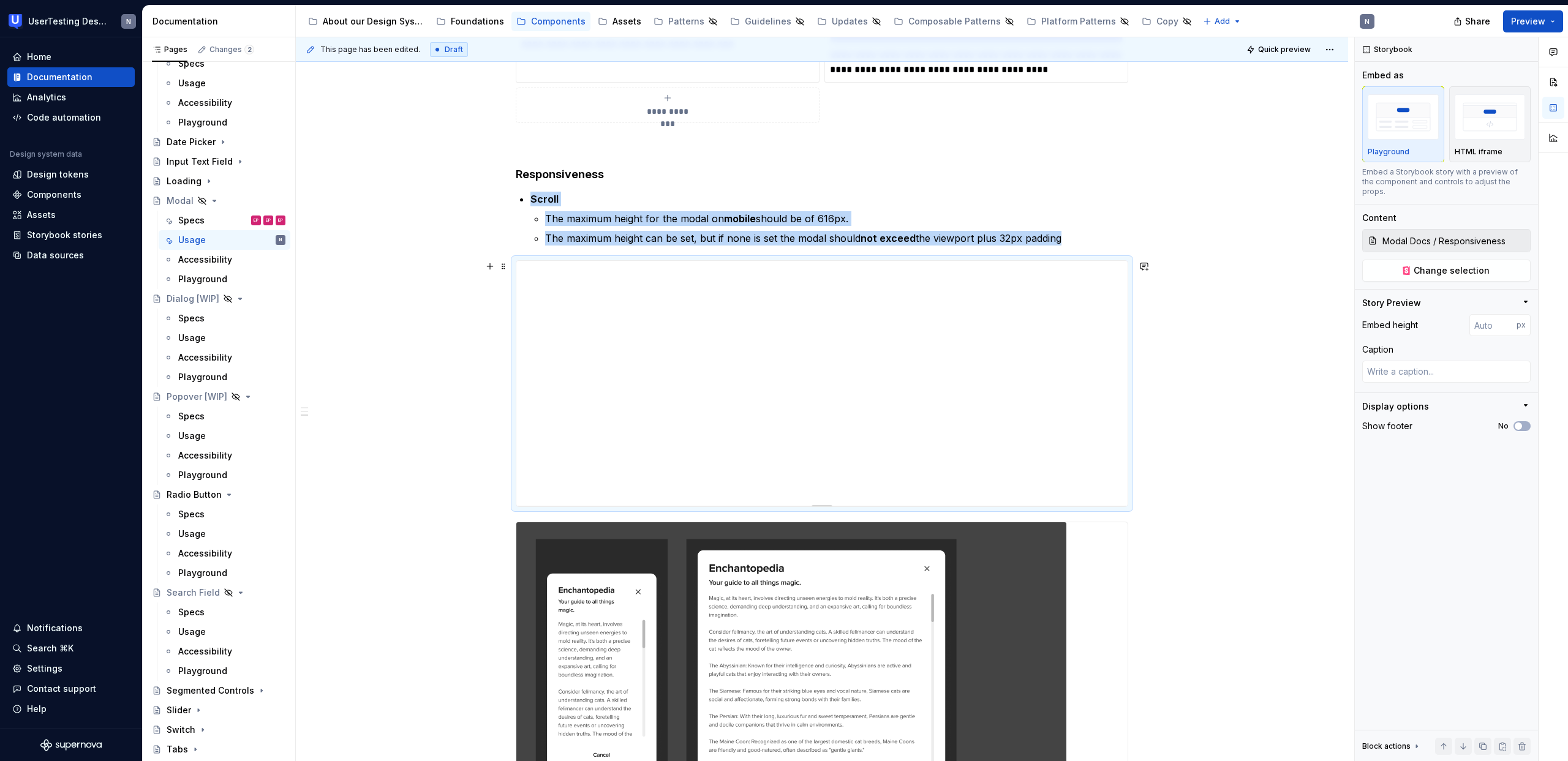
scroll to position [736, 0]
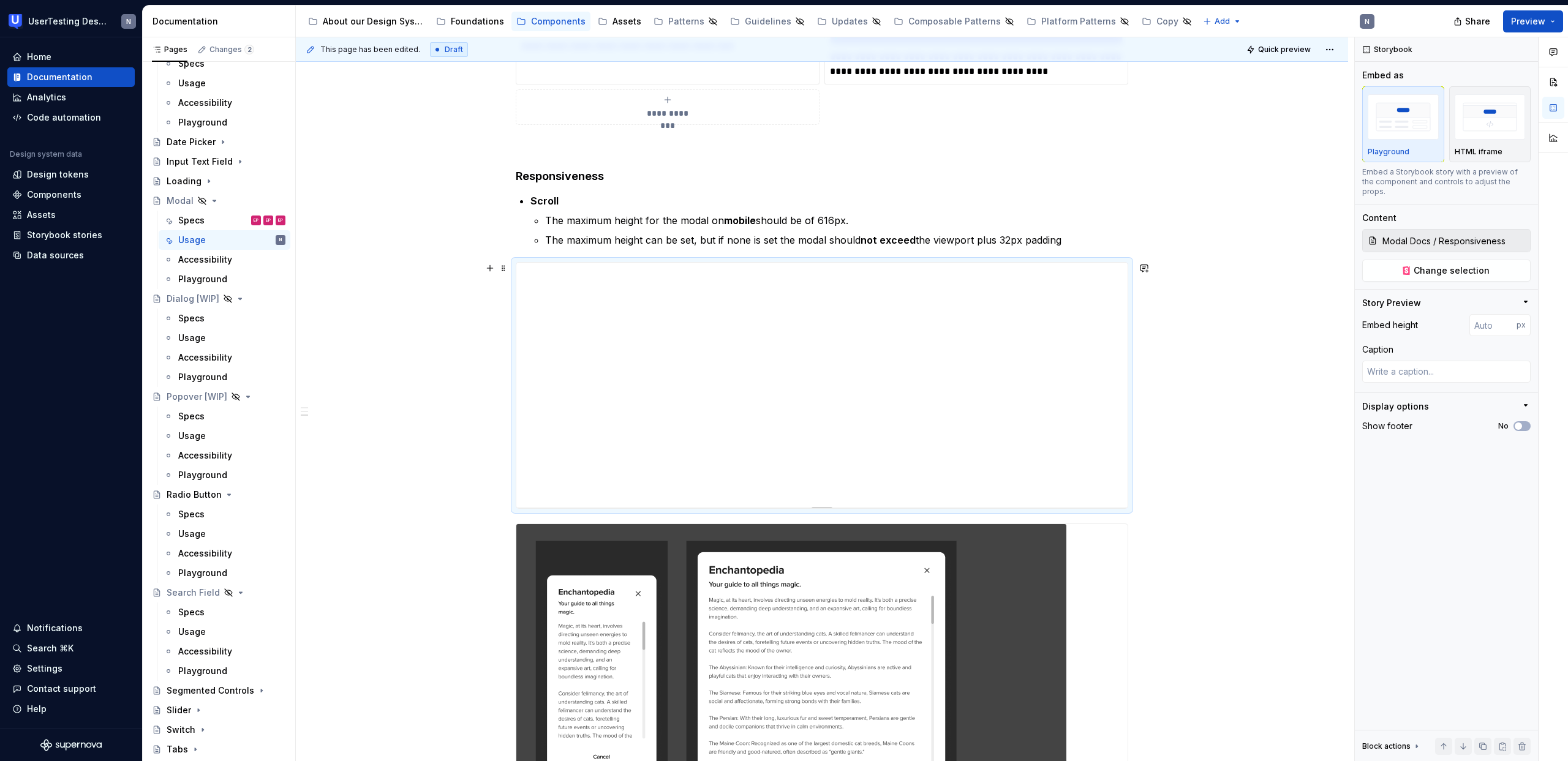
click at [1070, 508] on div at bounding box center [821, 385] width 611 height 245
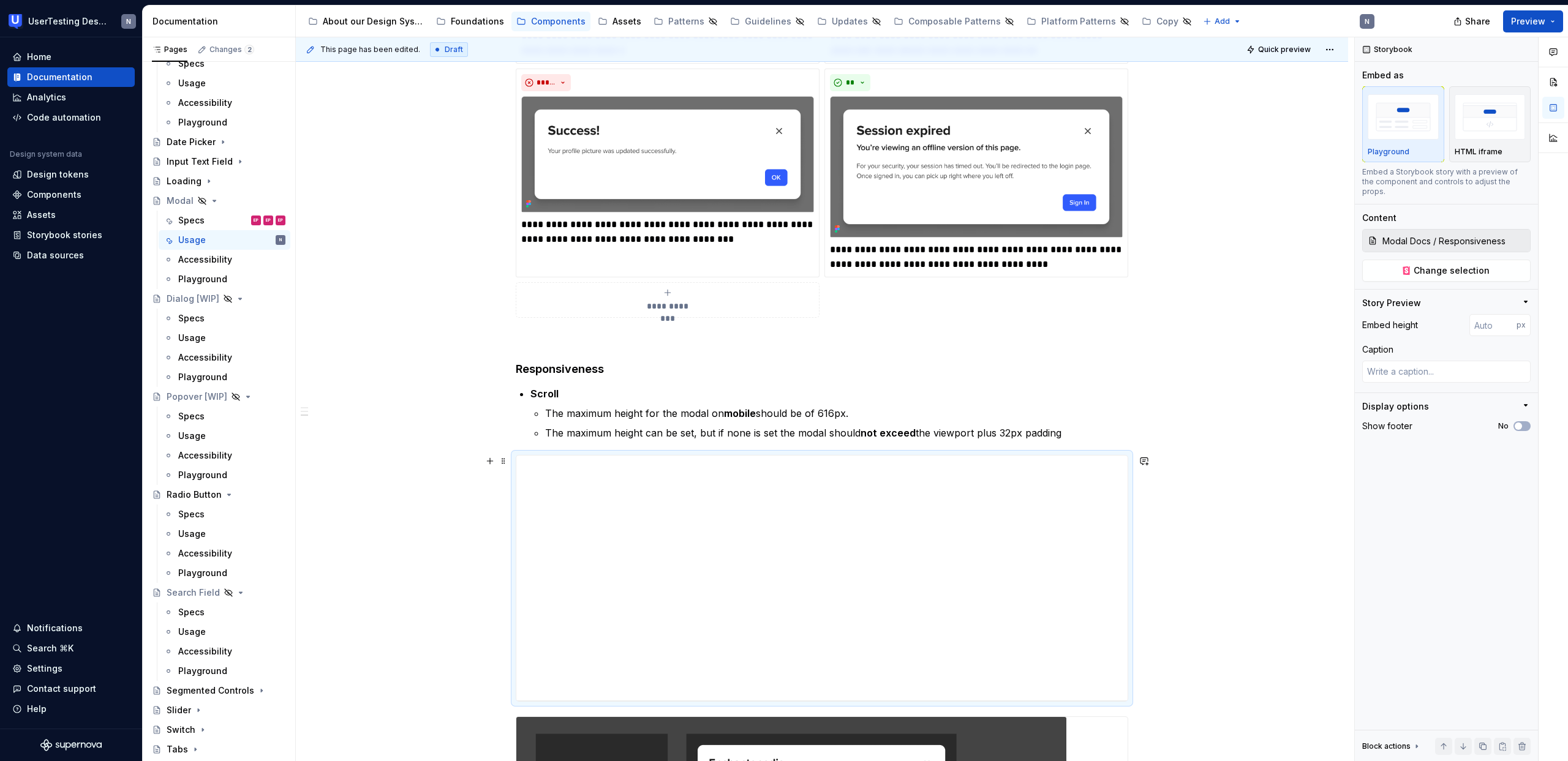
scroll to position [514, 0]
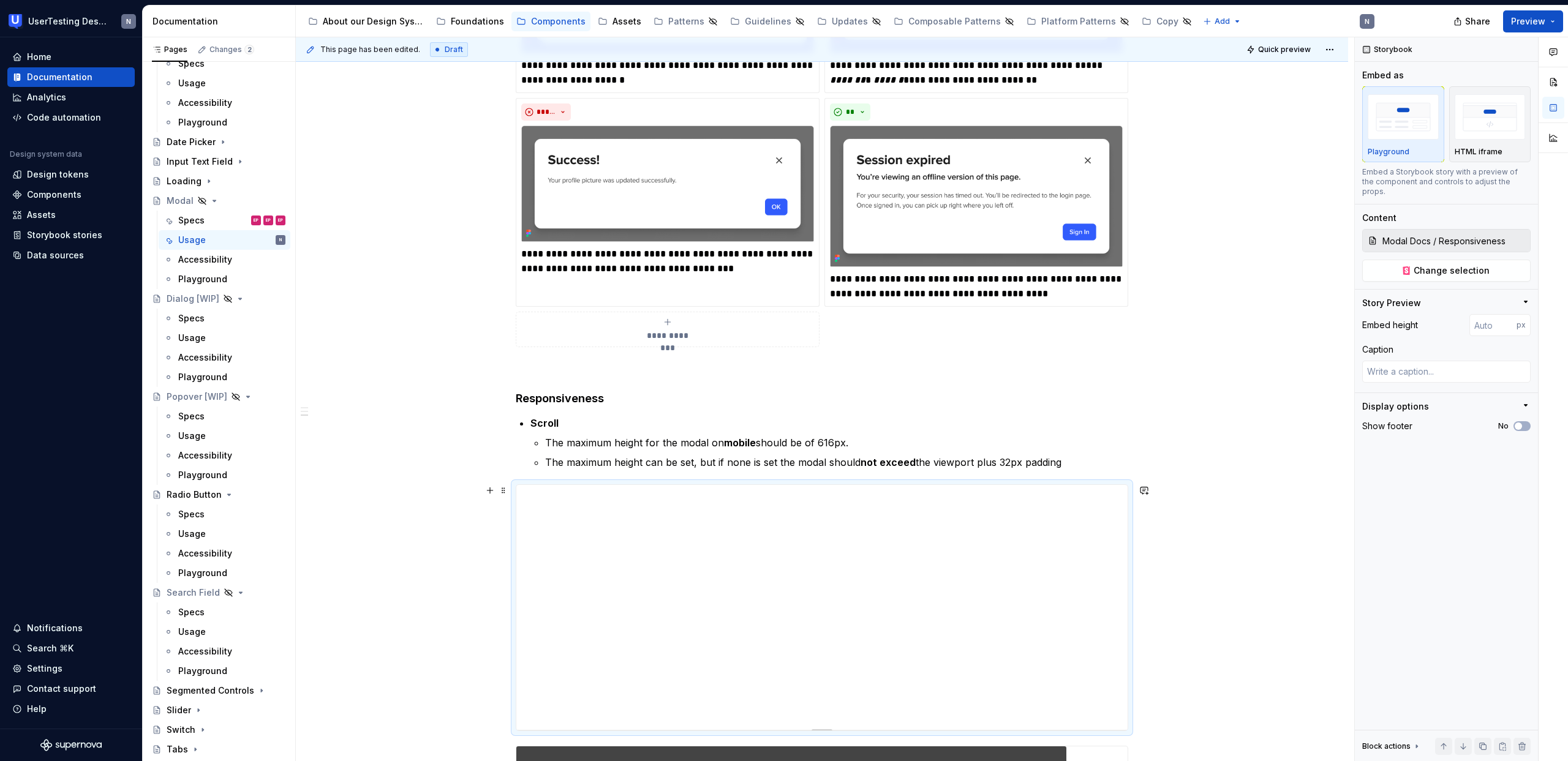
type textarea "*"
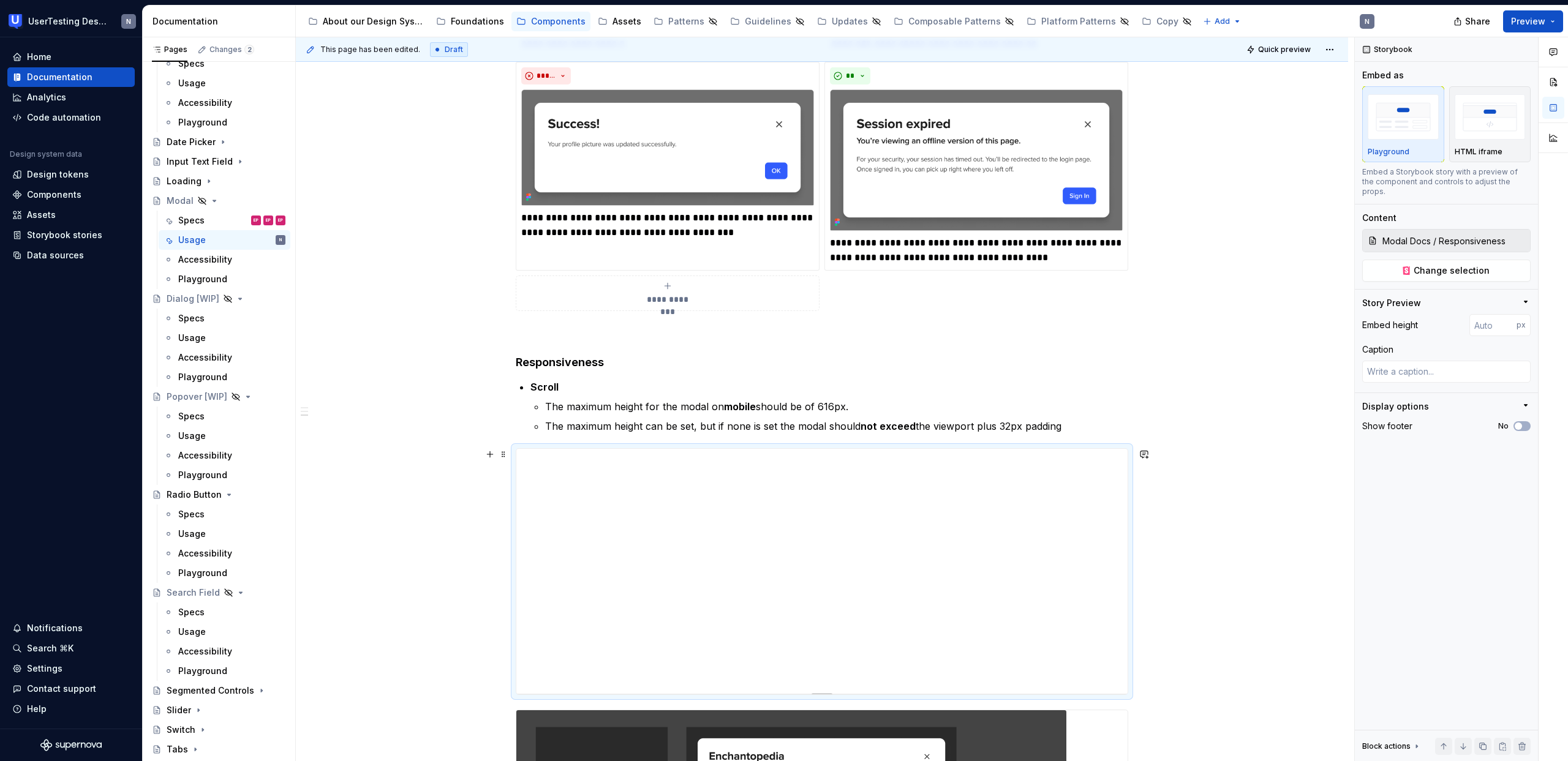
scroll to position [551, 0]
click at [1149, 455] on button "button" at bounding box center [1144, 454] width 17 height 17
click at [1320, 560] on div "**********" at bounding box center [822, 702] width 1052 height 2051
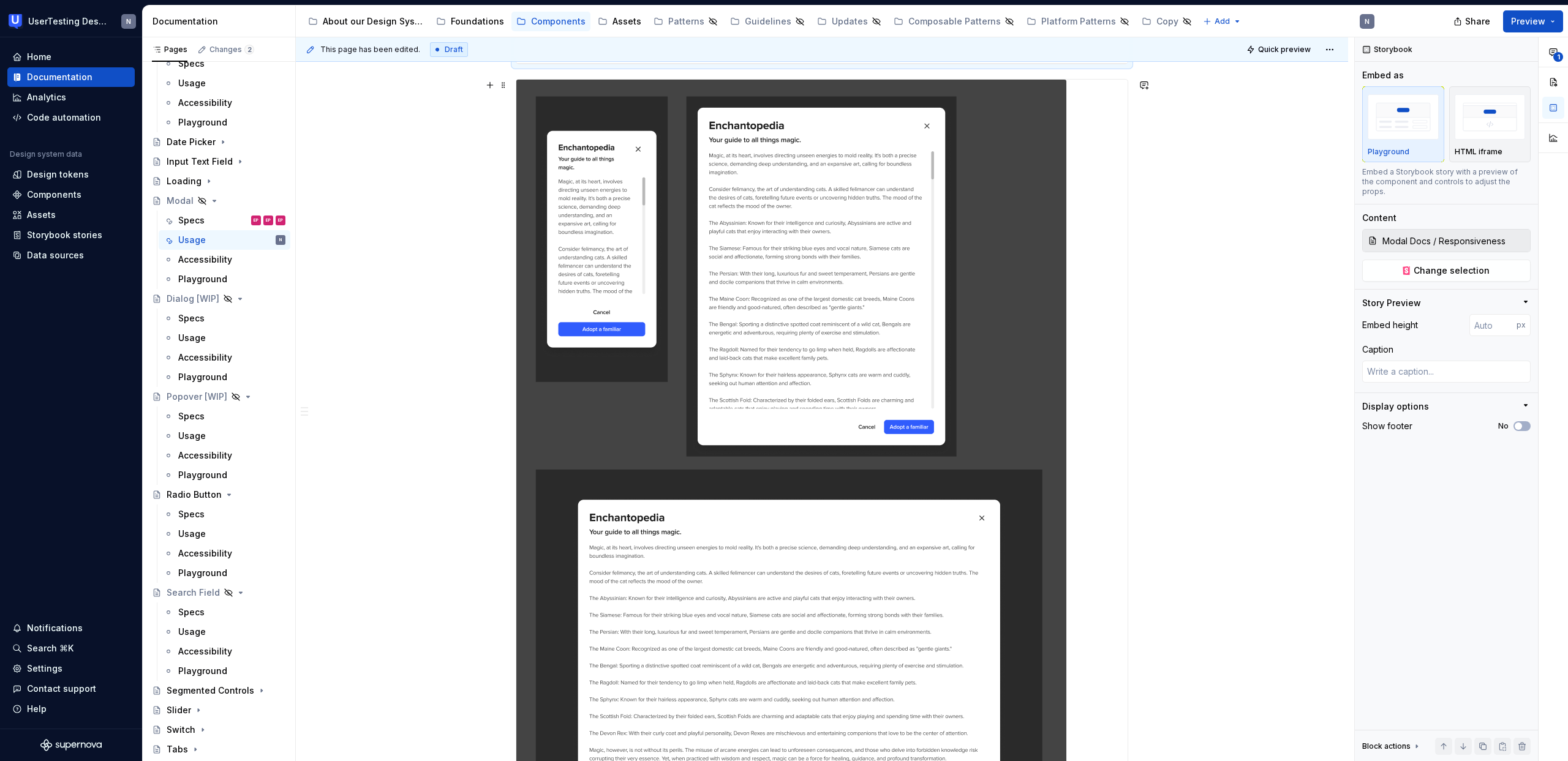
scroll to position [1186, 0]
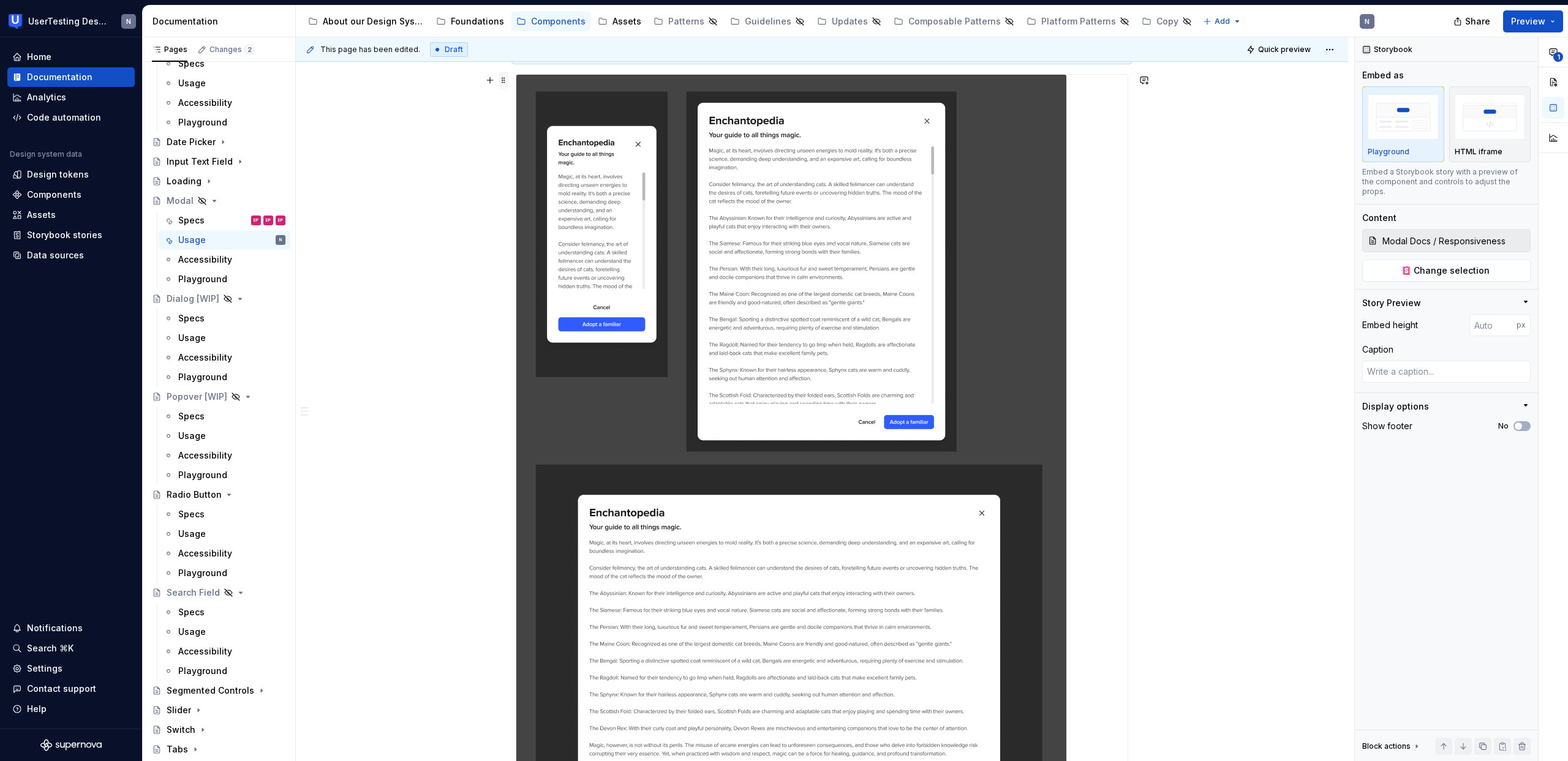
click at [498, 77] on span at bounding box center [504, 81] width 10 height 17
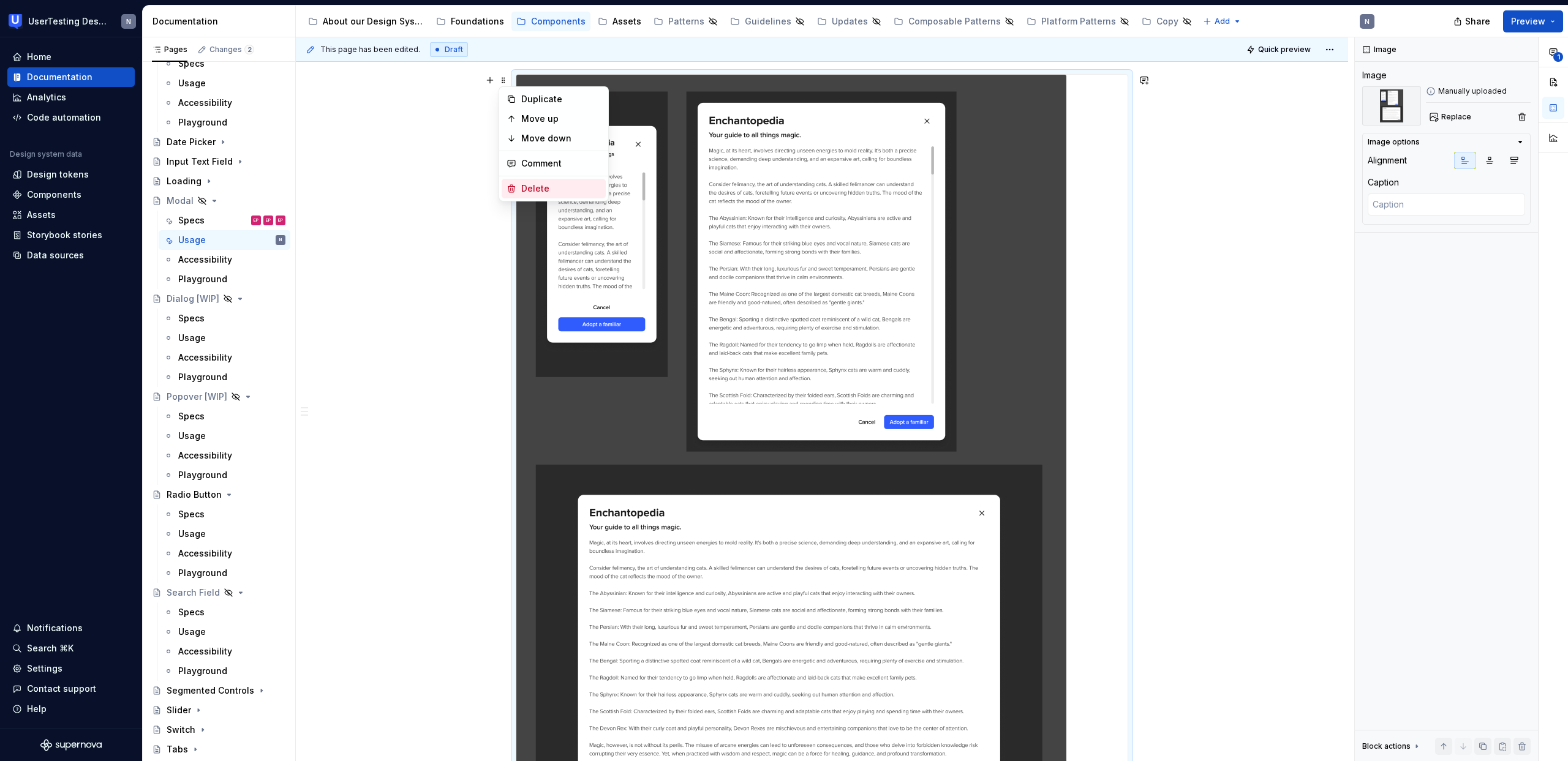
click at [541, 192] on div "Delete" at bounding box center [561, 189] width 80 height 12
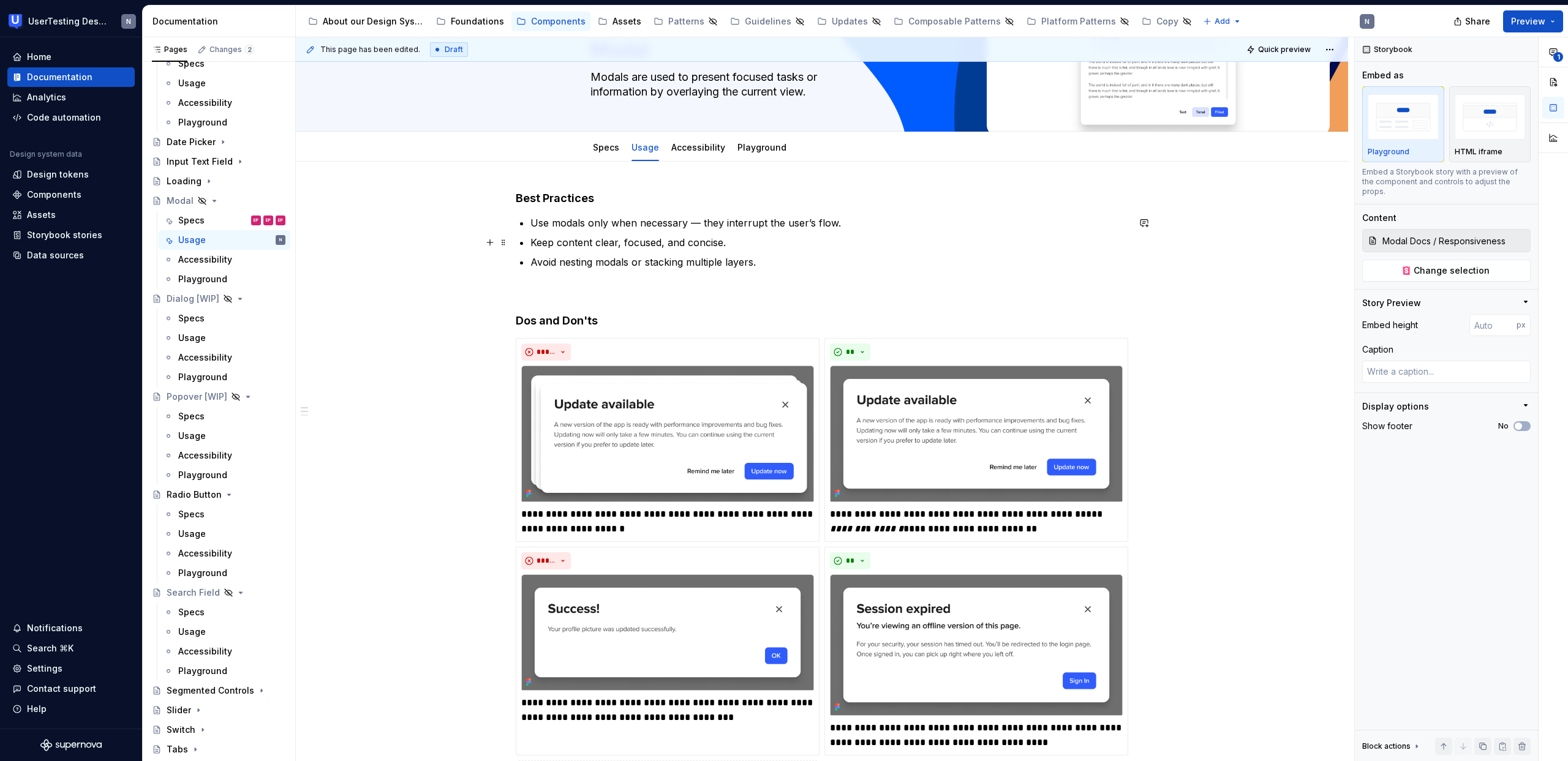
scroll to position [50, 0]
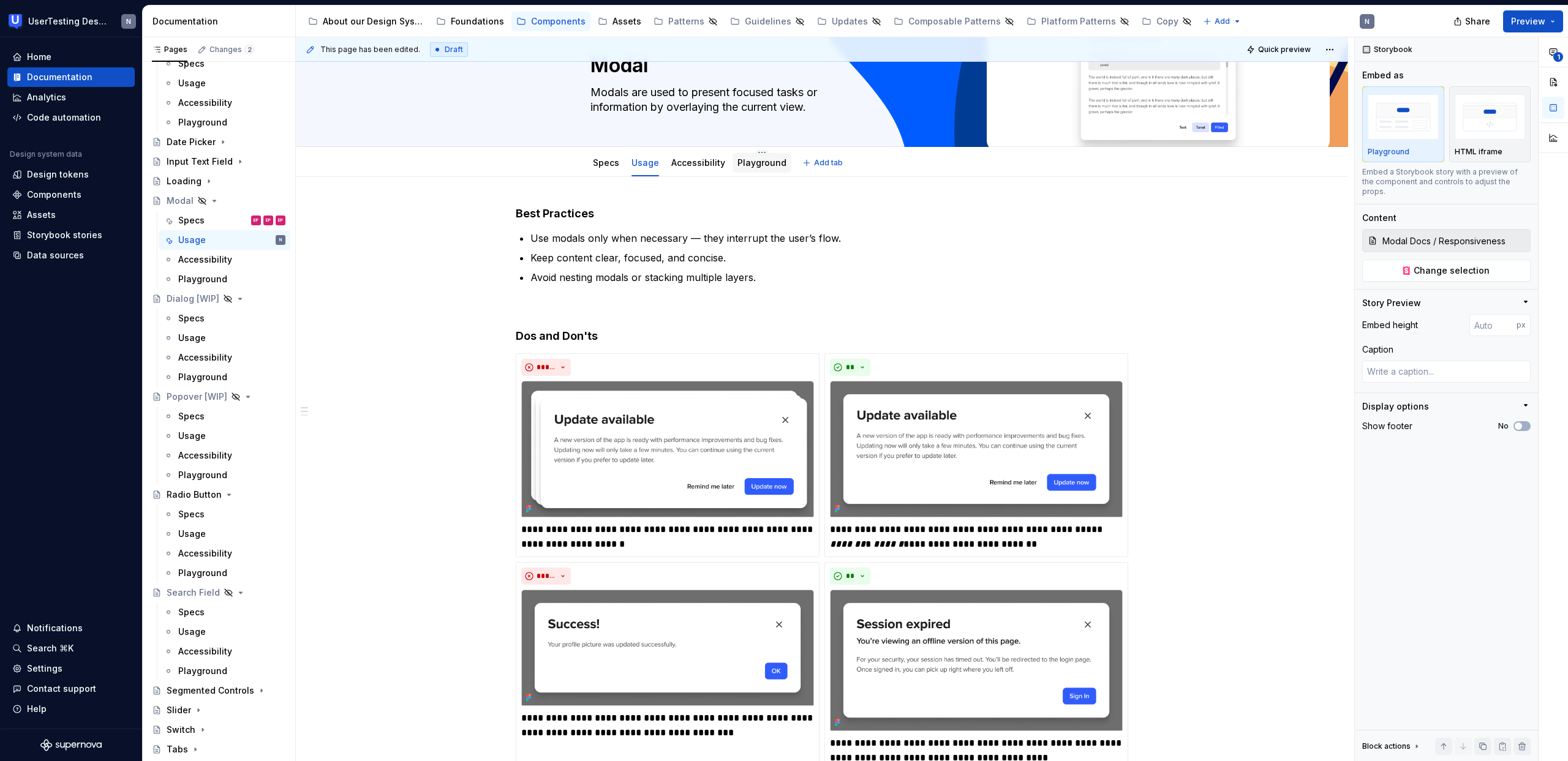
click at [764, 168] on div "Playground" at bounding box center [762, 163] width 49 height 12
click at [747, 168] on div "Playground" at bounding box center [762, 163] width 49 height 12
click at [755, 167] on link "Playground" at bounding box center [762, 163] width 49 height 10
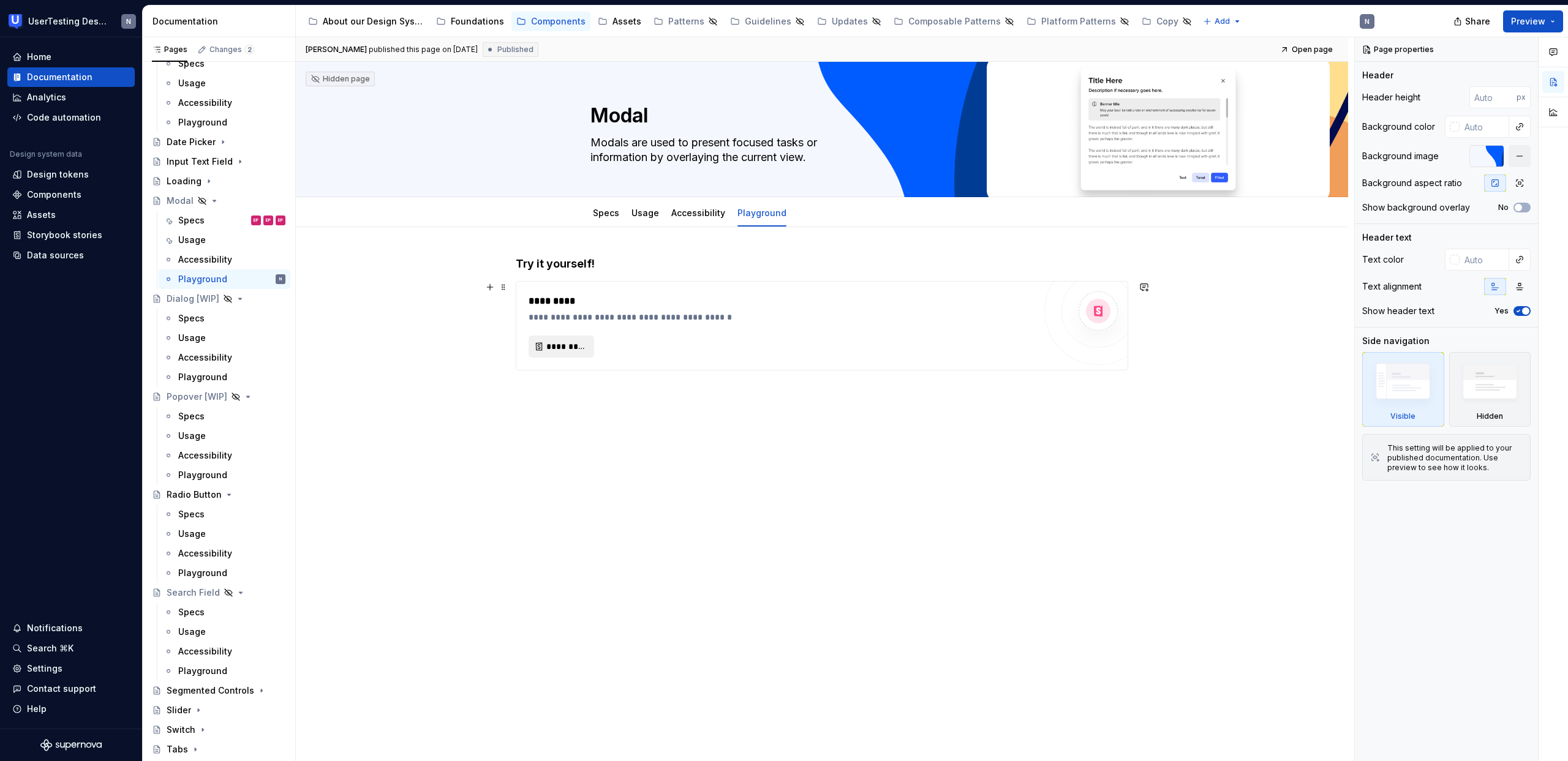
click at [570, 342] on span "*********" at bounding box center [566, 346] width 40 height 12
type textarea "*"
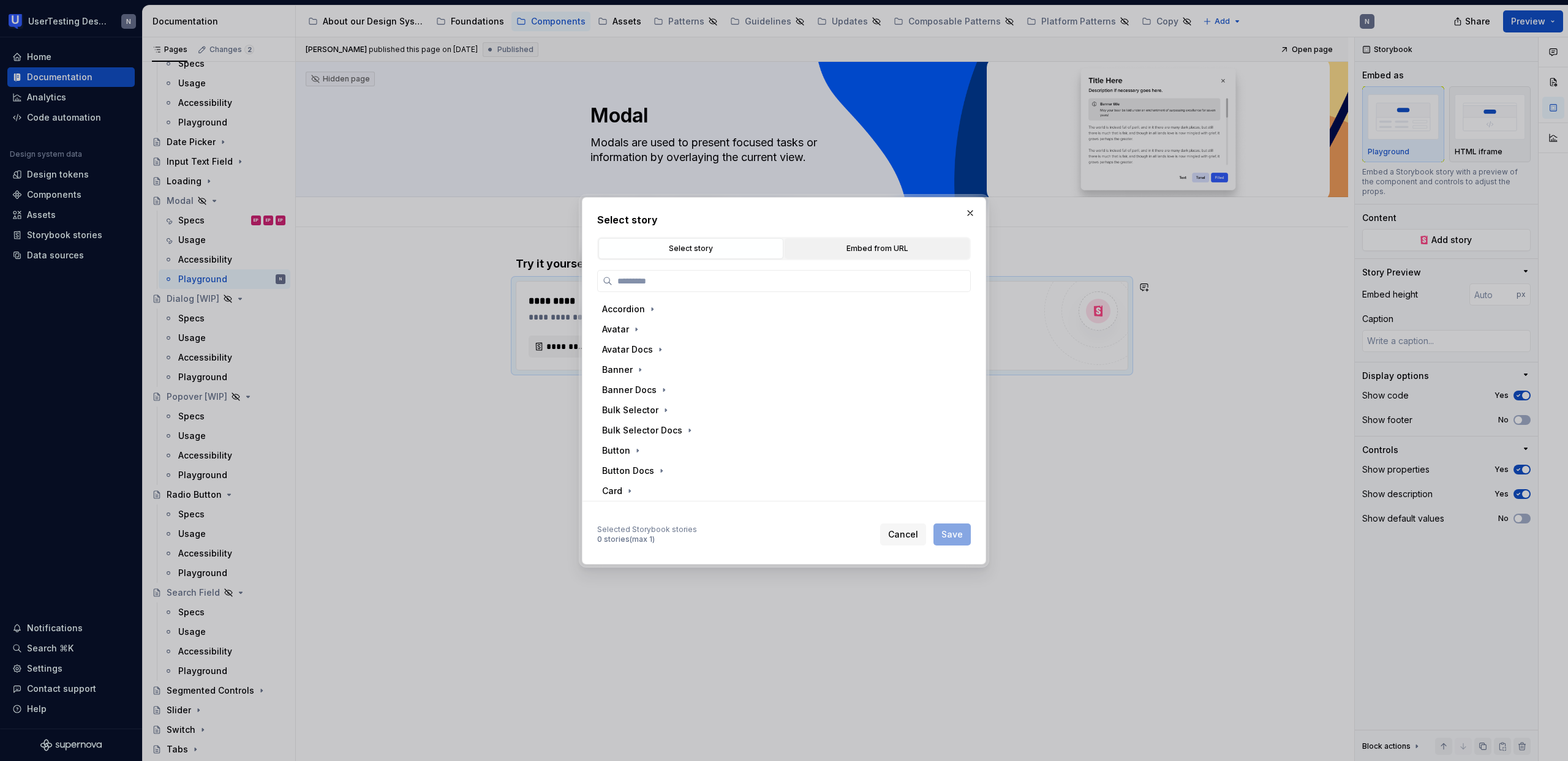
click at [841, 250] on div "Embed from URL" at bounding box center [877, 248] width 176 height 12
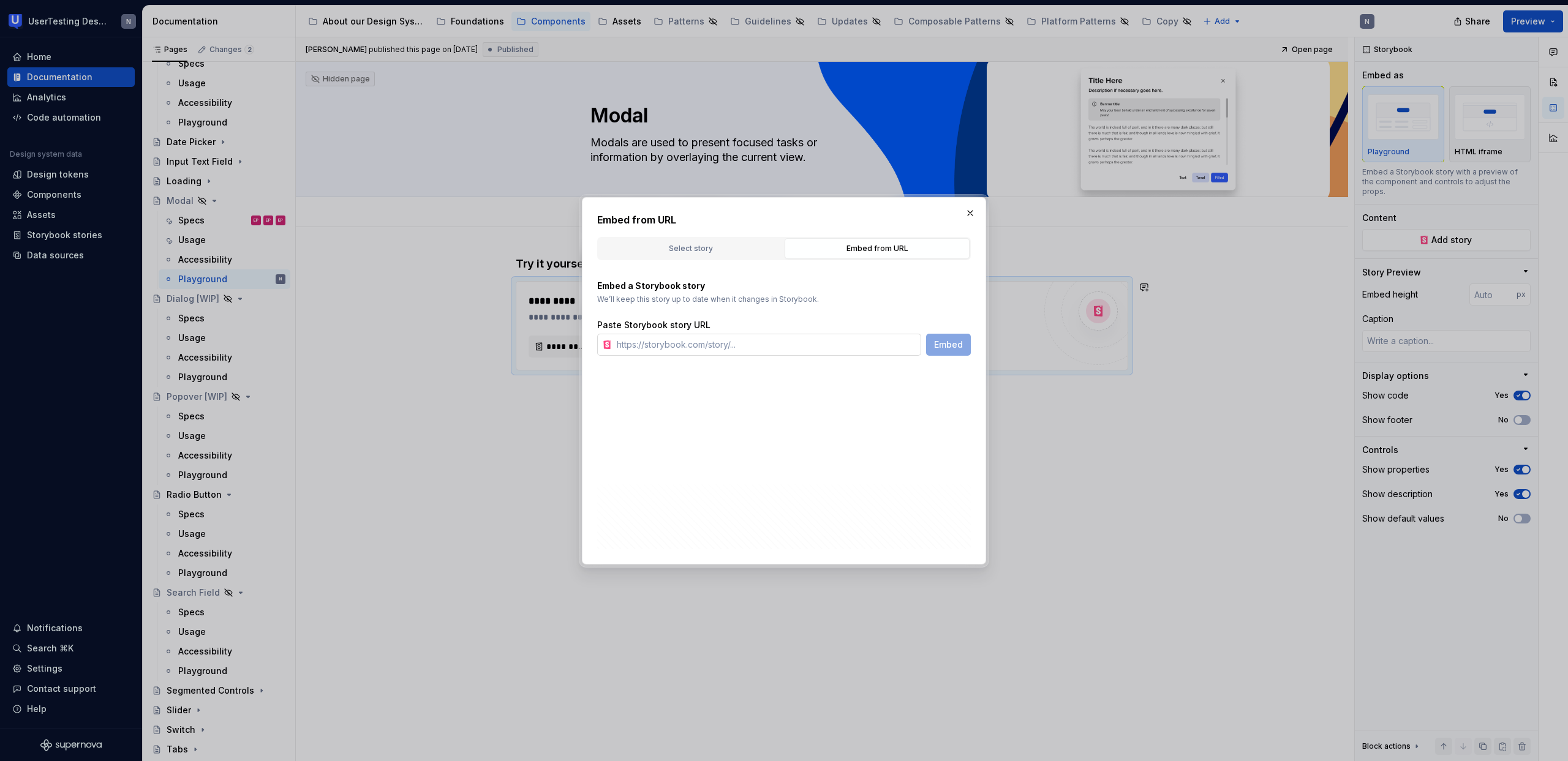
click at [762, 351] on input "text" at bounding box center [766, 345] width 309 height 22
paste input "[URL][DOMAIN_NAME]"
type input "[URL][DOMAIN_NAME]"
click at [940, 342] on span "Embed" at bounding box center [948, 345] width 29 height 12
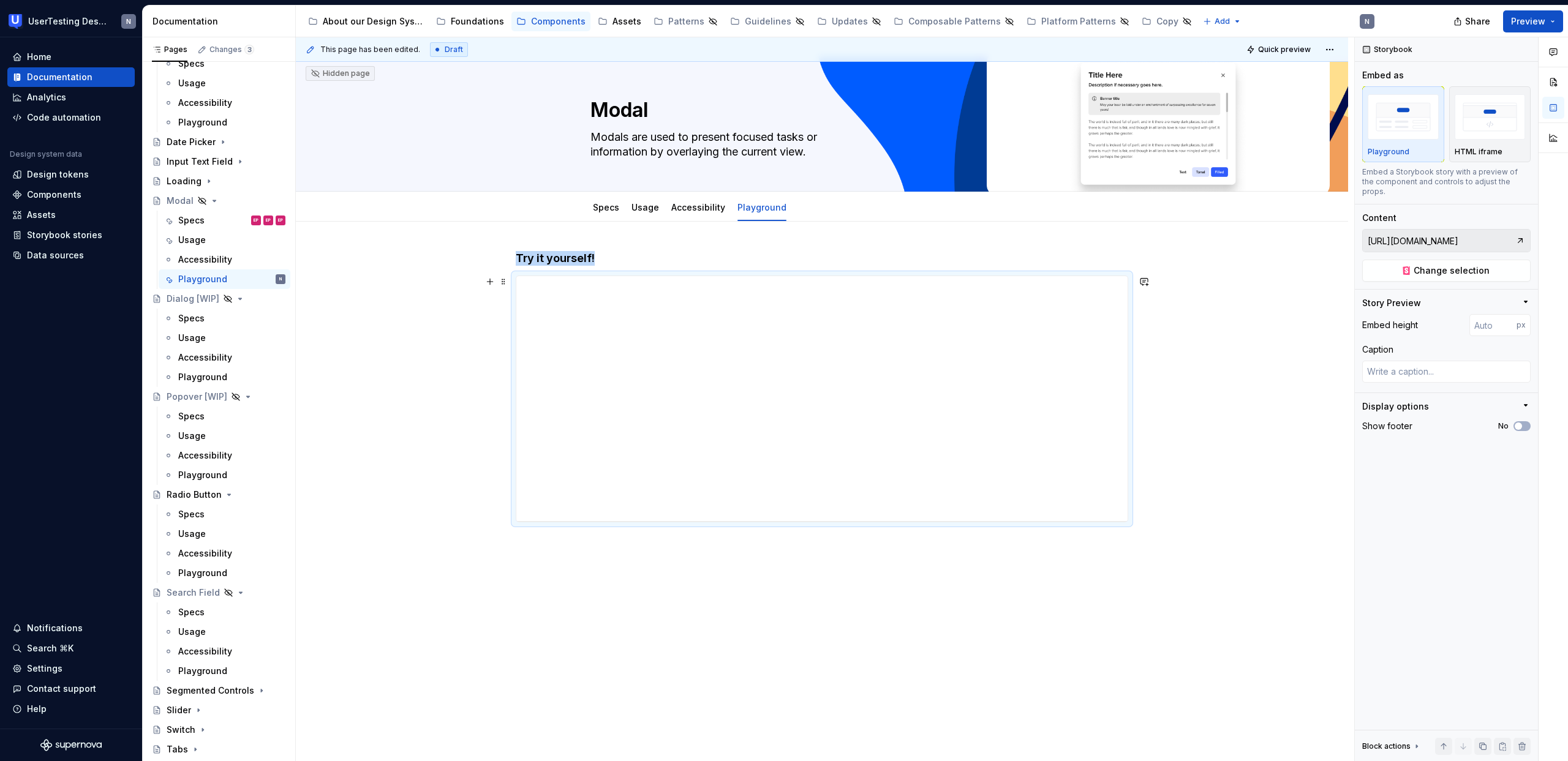
scroll to position [9, 0]
type textarea "*"
type input "399"
type textarea "*"
type input "407"
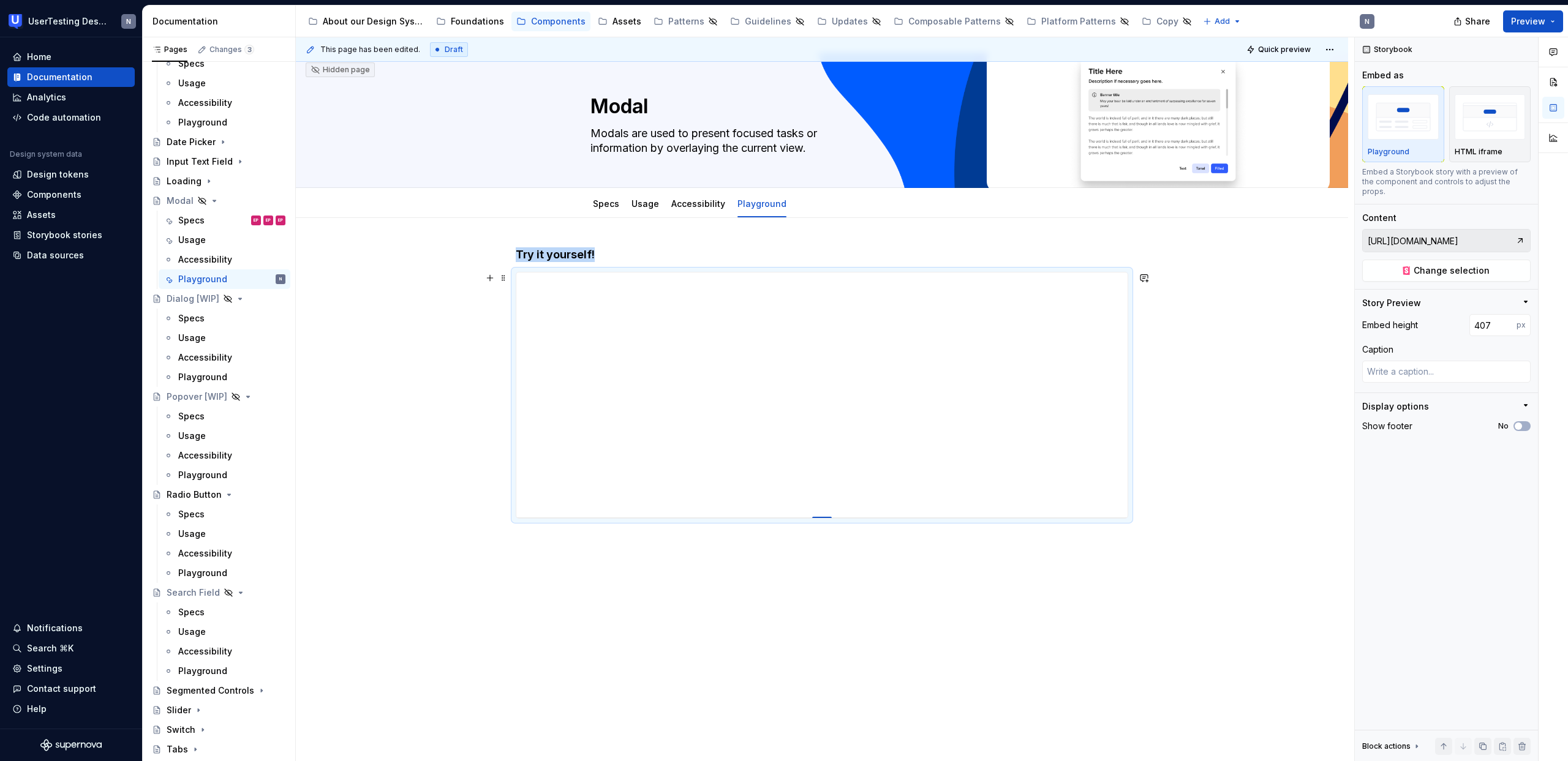
type textarea "*"
type input "414"
type textarea "*"
type input "428"
type textarea "*"
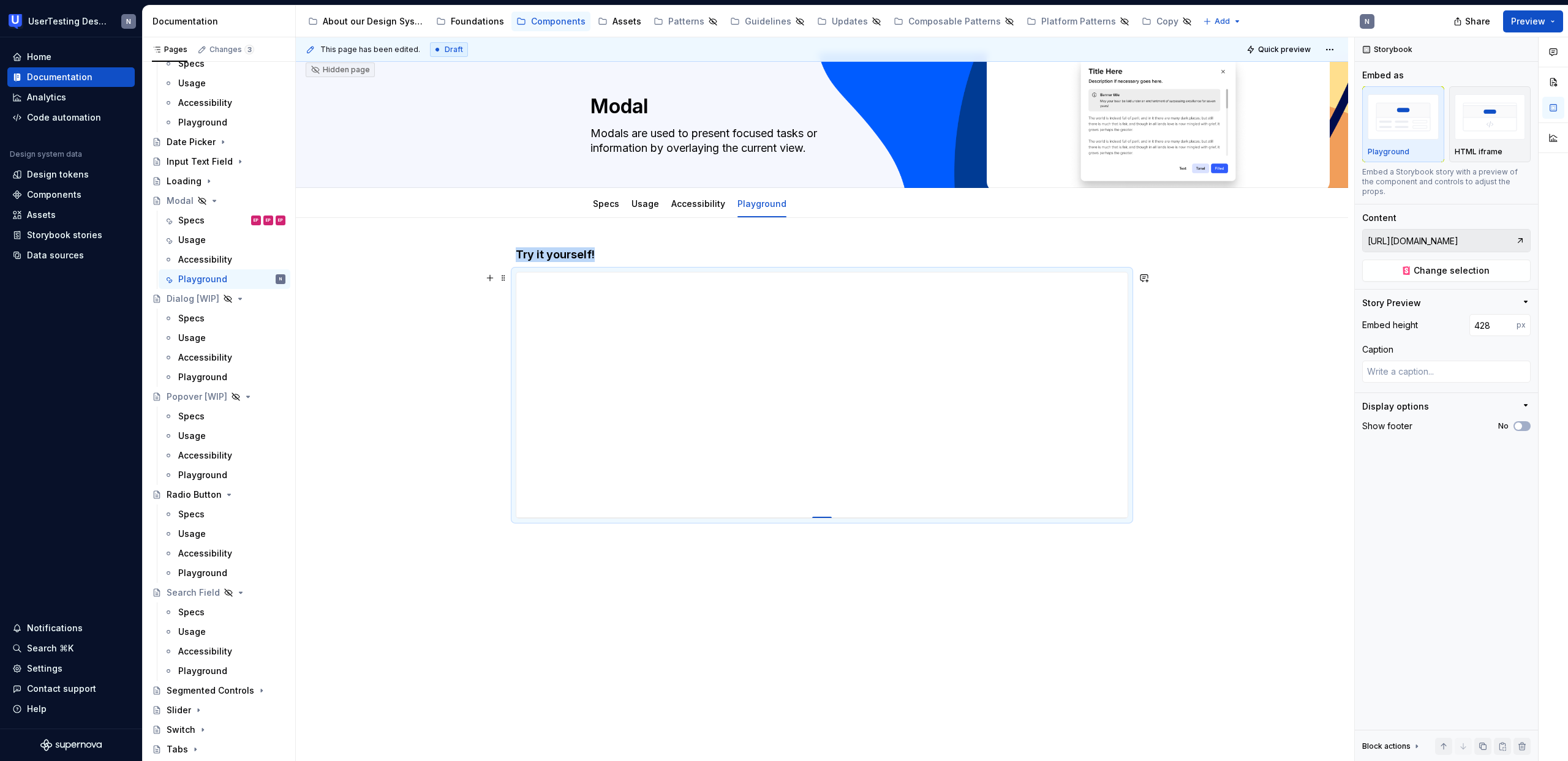
type input "433"
type textarea "*"
type input "451"
type textarea "*"
type input "473"
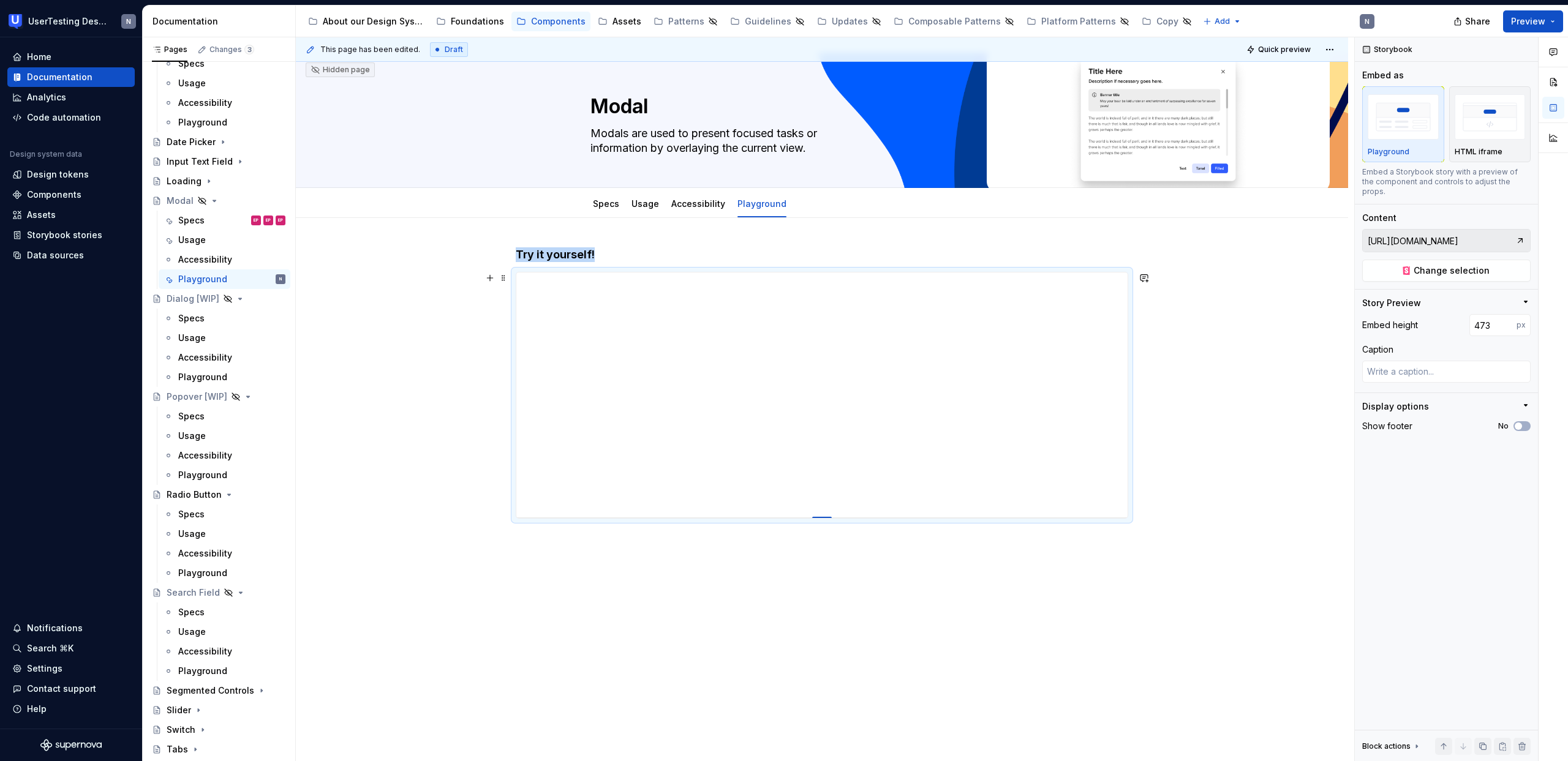
type textarea "*"
type input "502"
type textarea "*"
type input "514"
type textarea "*"
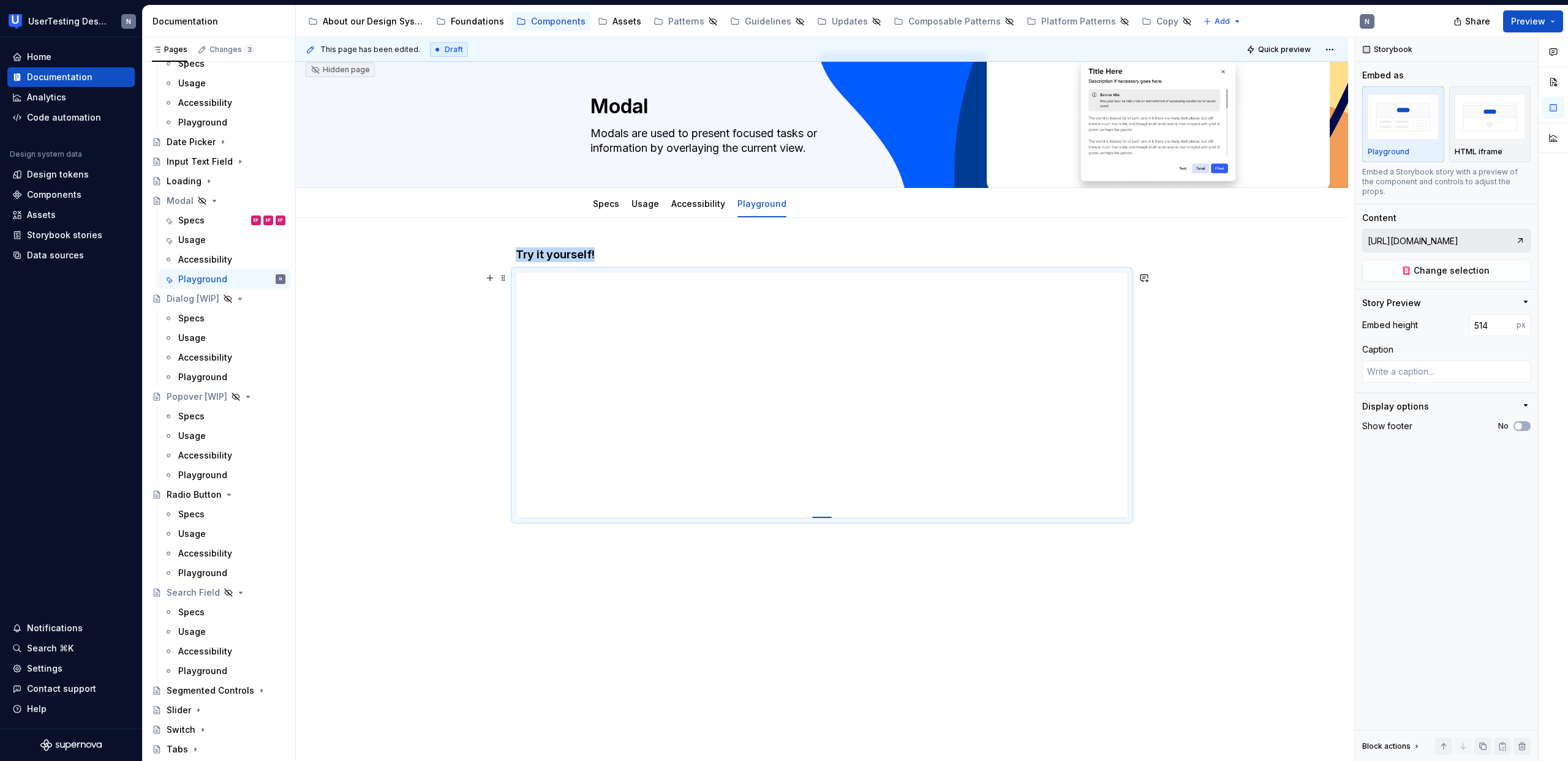
type input "544"
type textarea "*"
type input "581"
type textarea "*"
type input "607"
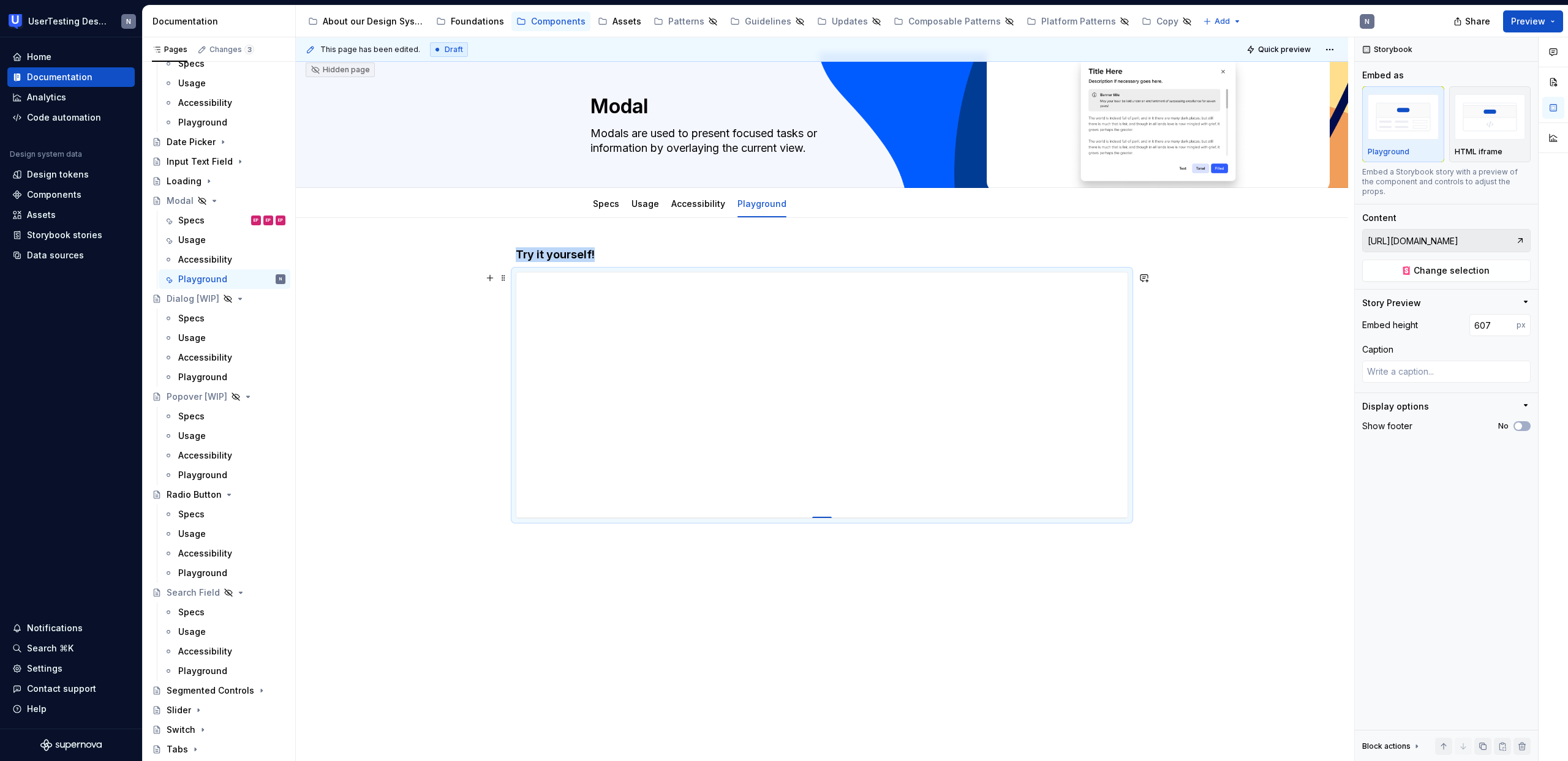
type textarea "*"
type input "611"
type textarea "*"
type input "634"
type textarea "*"
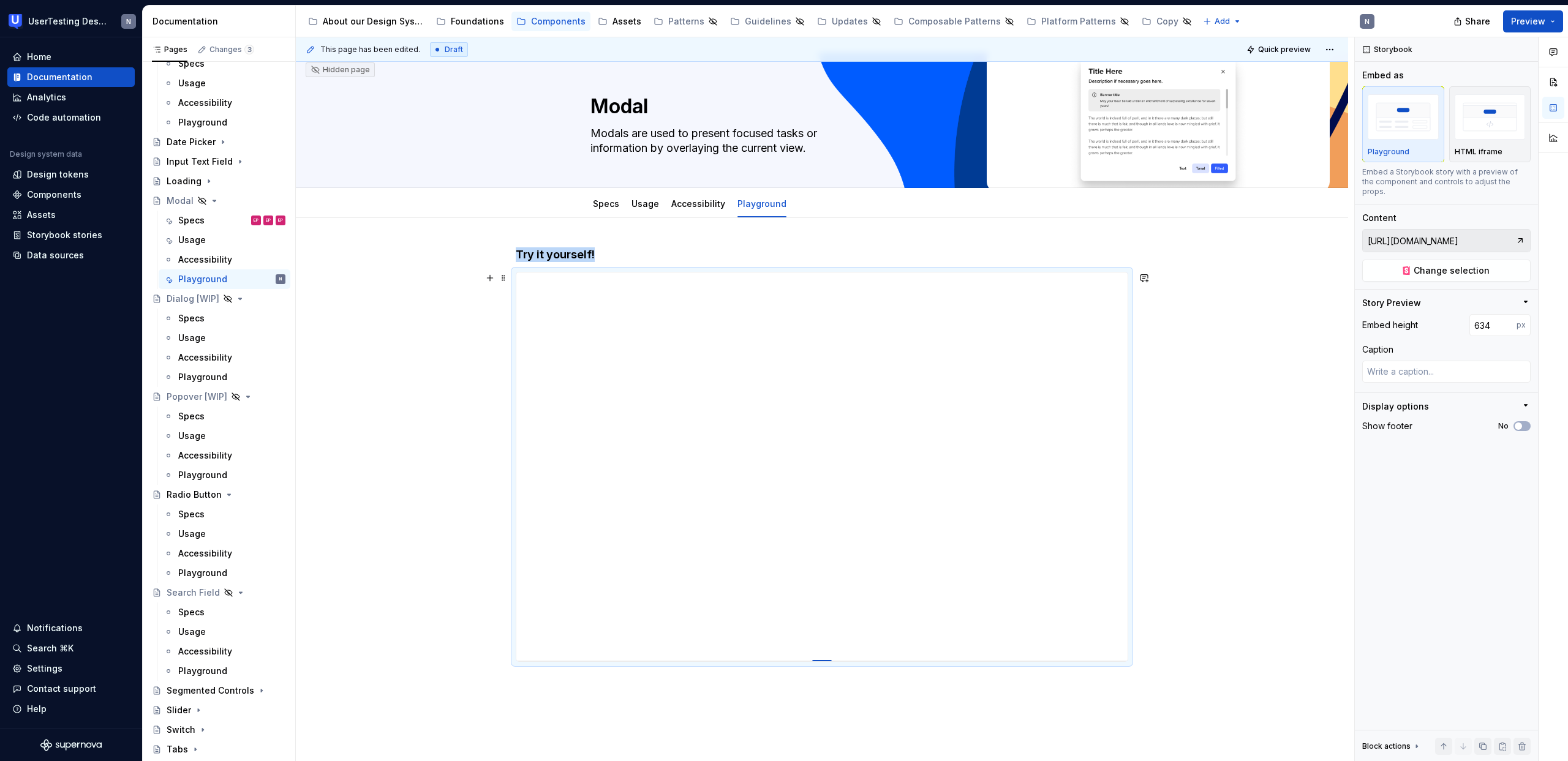
type input "644"
type textarea "*"
type input "651"
type textarea "*"
type input "654"
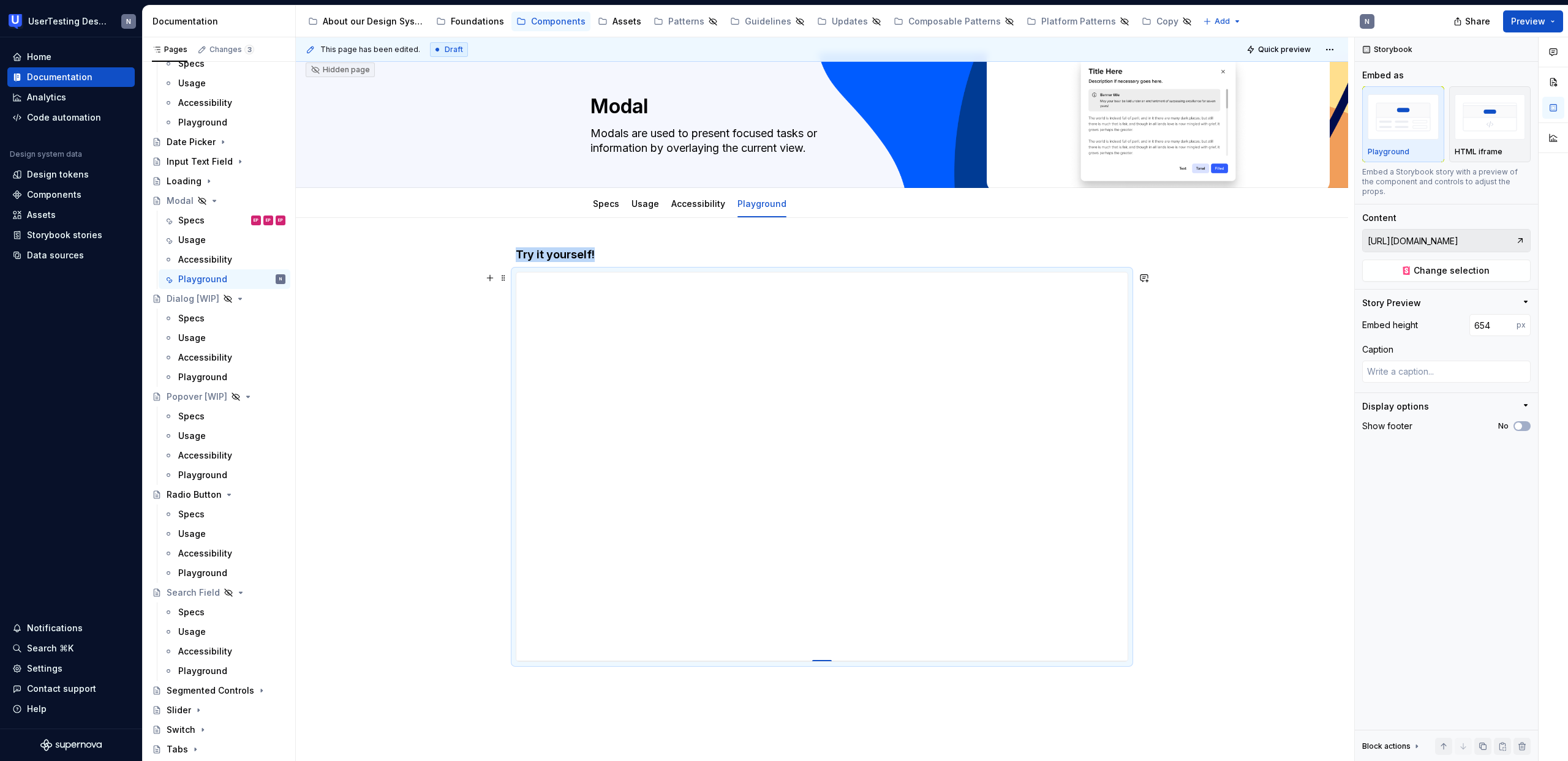
type textarea "*"
type input "657"
type textarea "*"
type input "661"
type textarea "*"
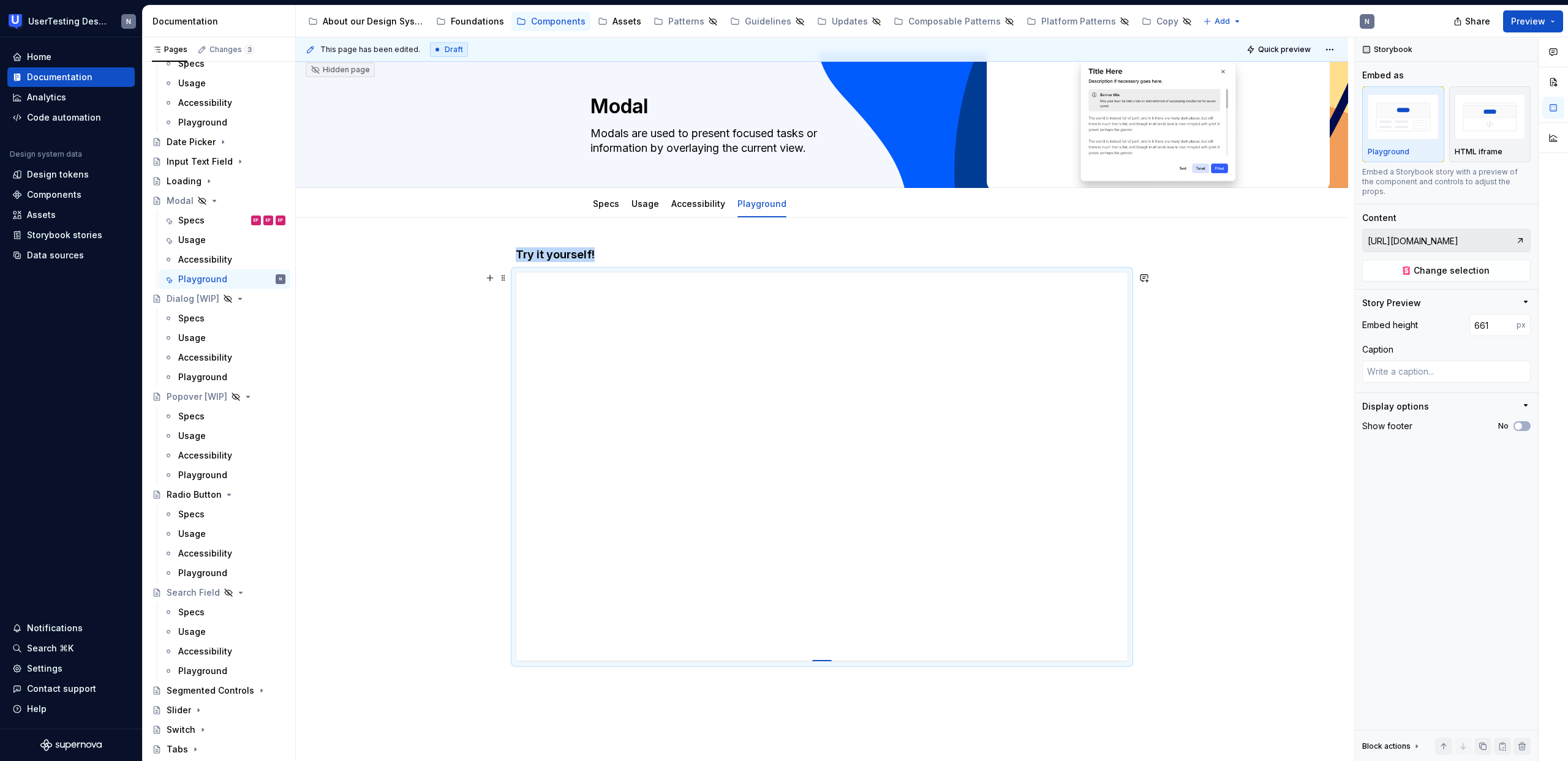
type input "665"
type textarea "*"
type input "675"
type textarea "*"
type input "681"
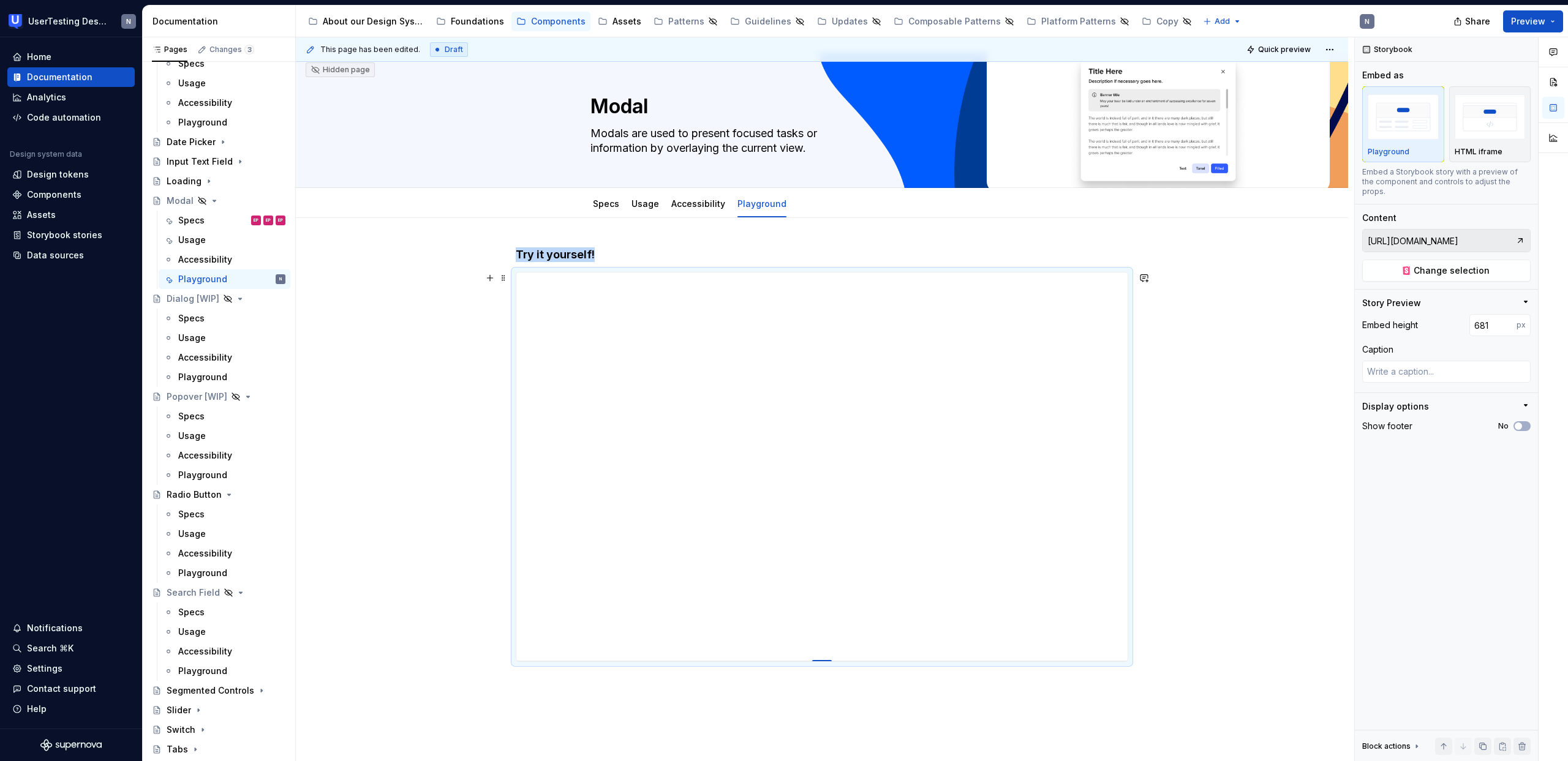
type textarea "*"
type input "687"
type textarea "*"
type input "699"
type textarea "*"
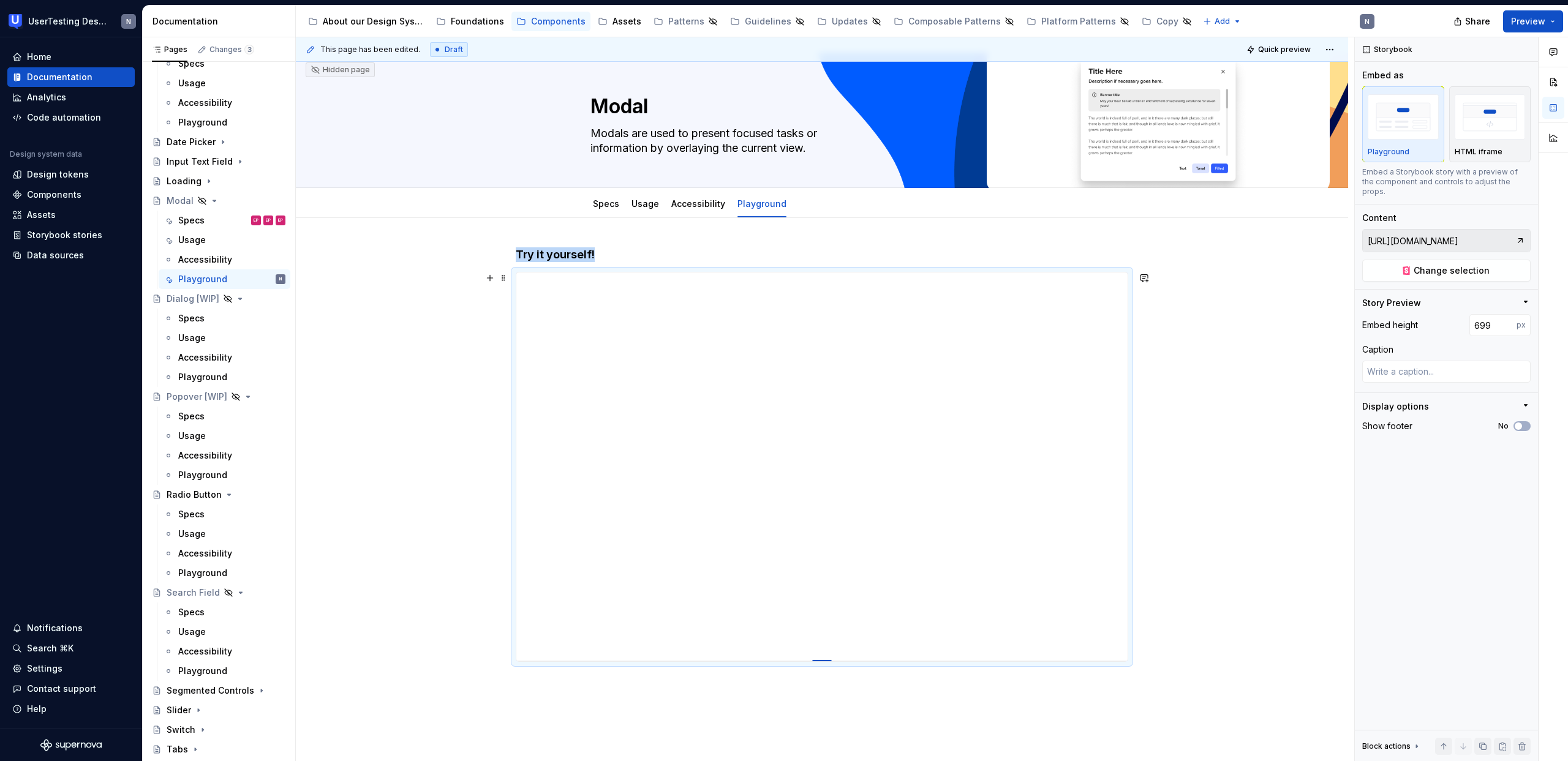
type input "713"
type textarea "*"
type input "718"
type textarea "*"
type input "734"
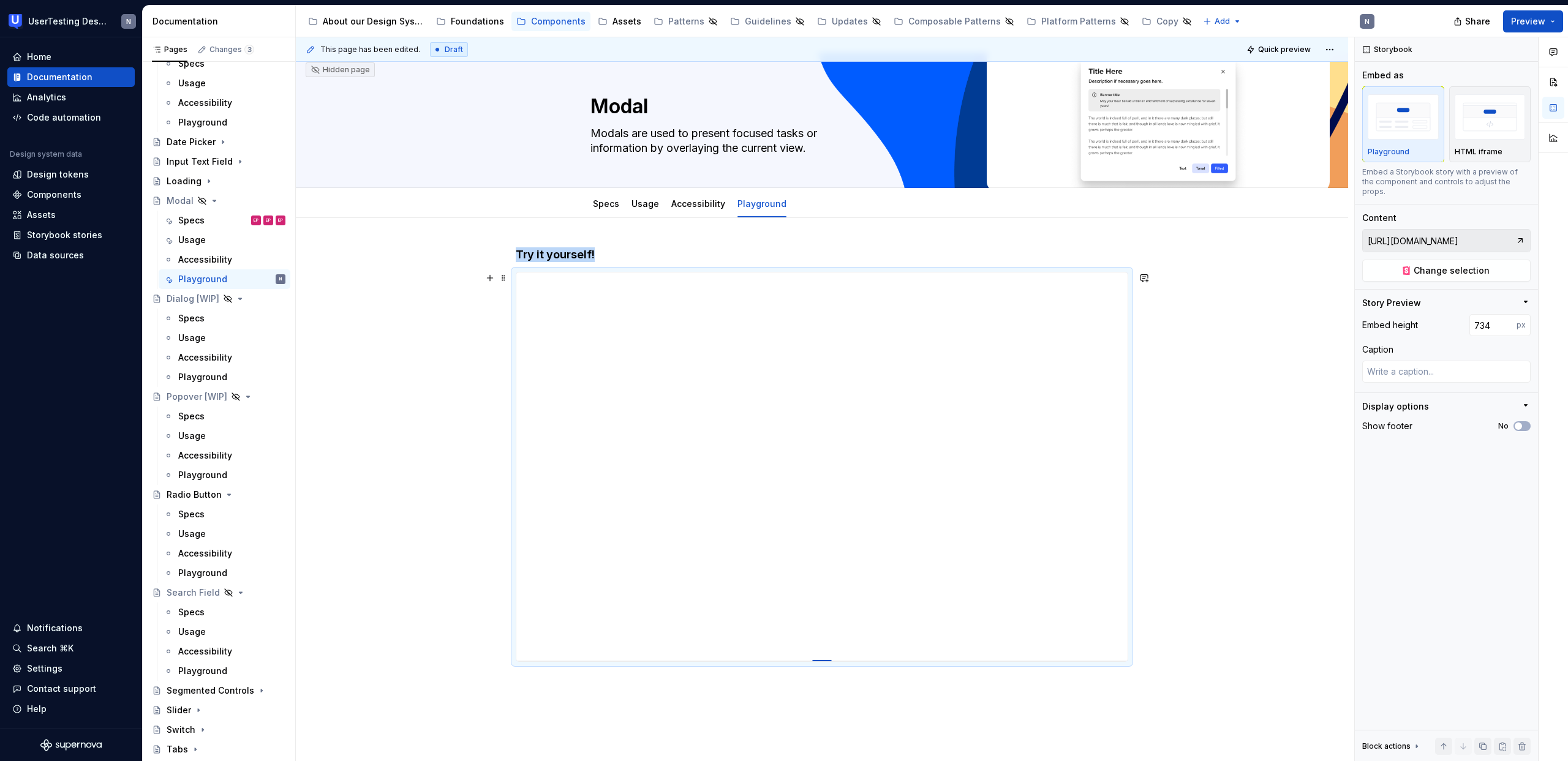
type textarea "*"
type input "754"
type textarea "*"
type input "765"
type textarea "*"
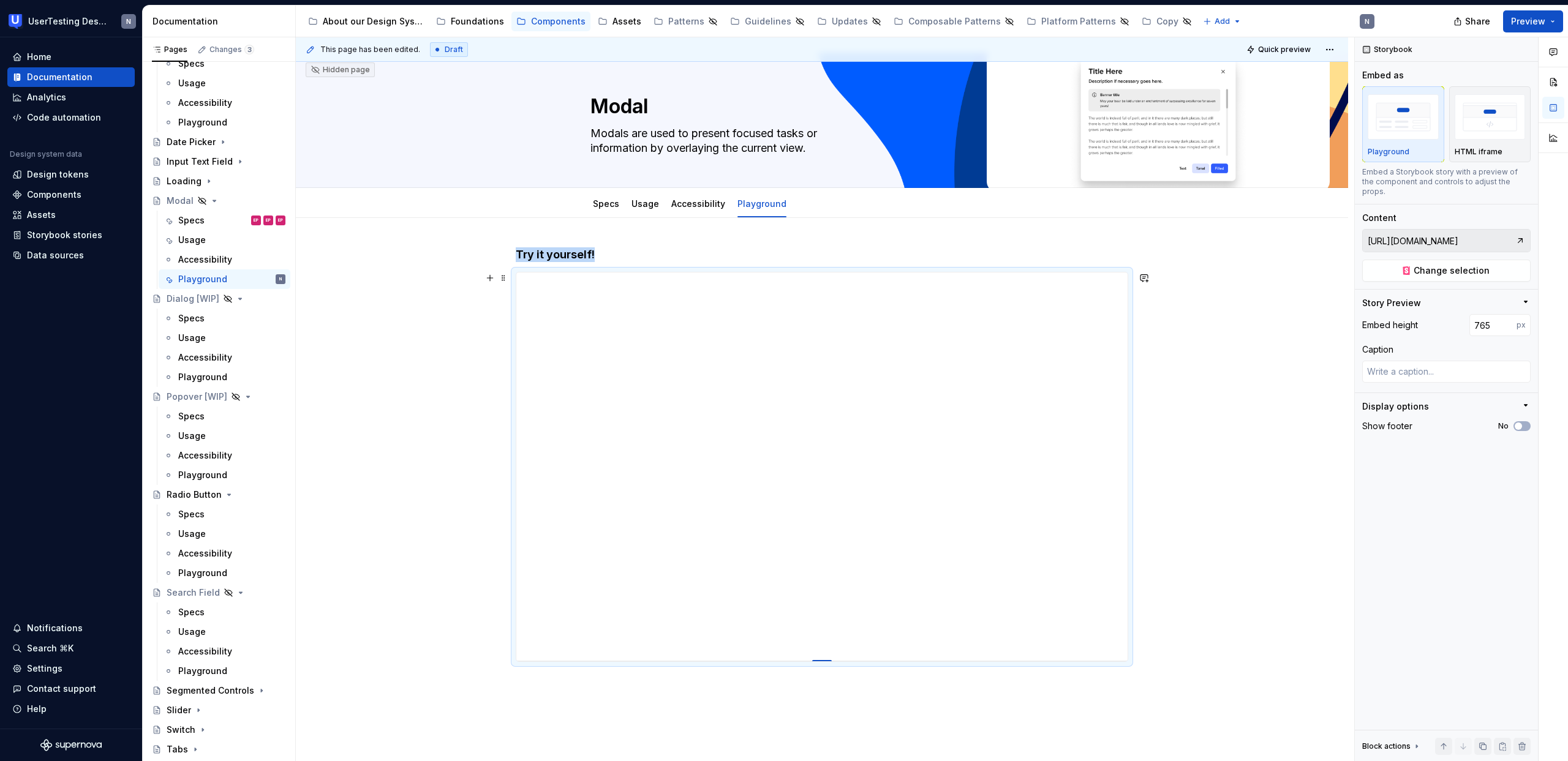
type input "779"
type textarea "*"
type input "785"
type textarea "*"
type input "792"
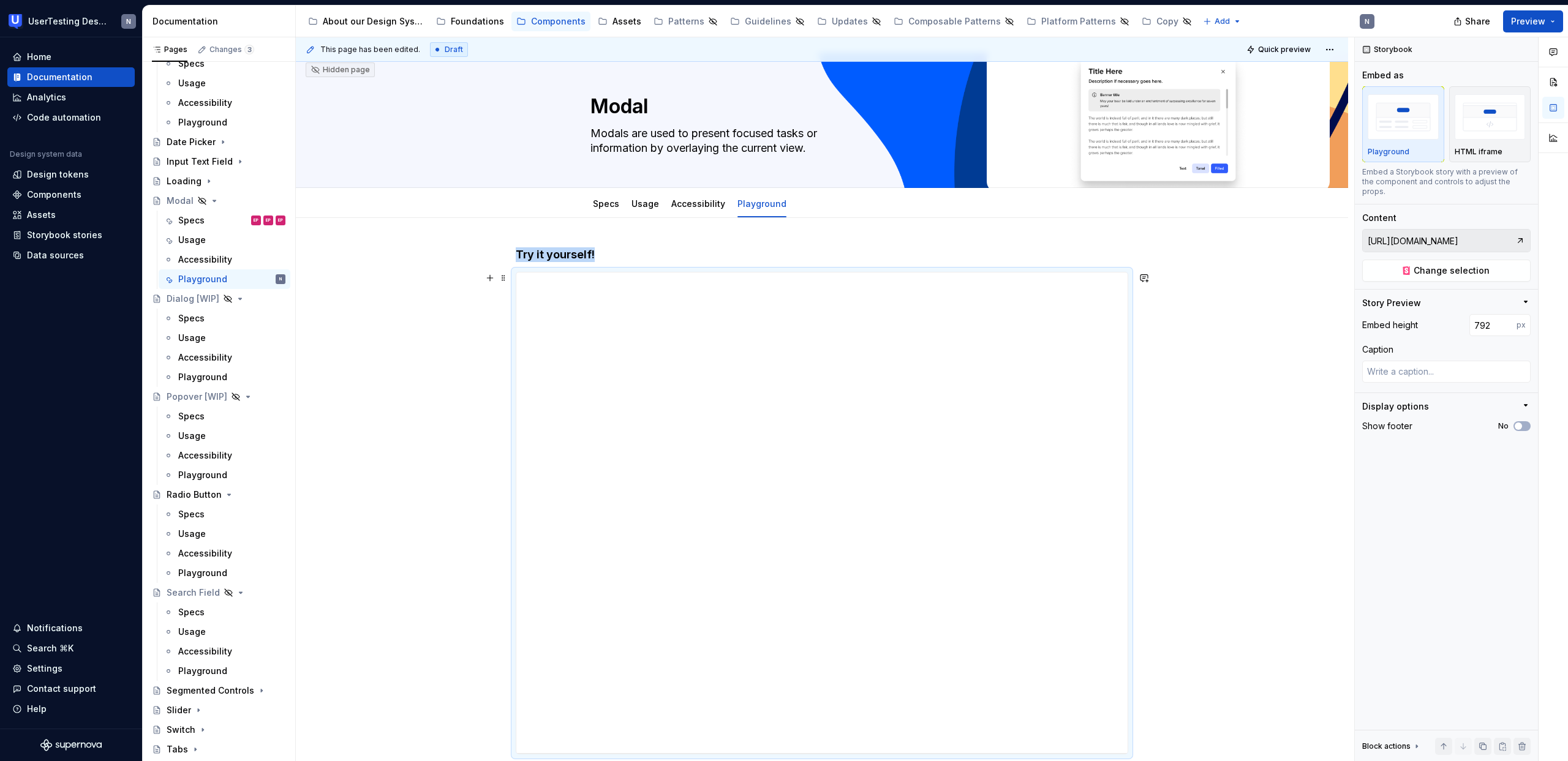
type textarea "*"
type input "796"
type textarea "*"
type input "799"
type textarea "*"
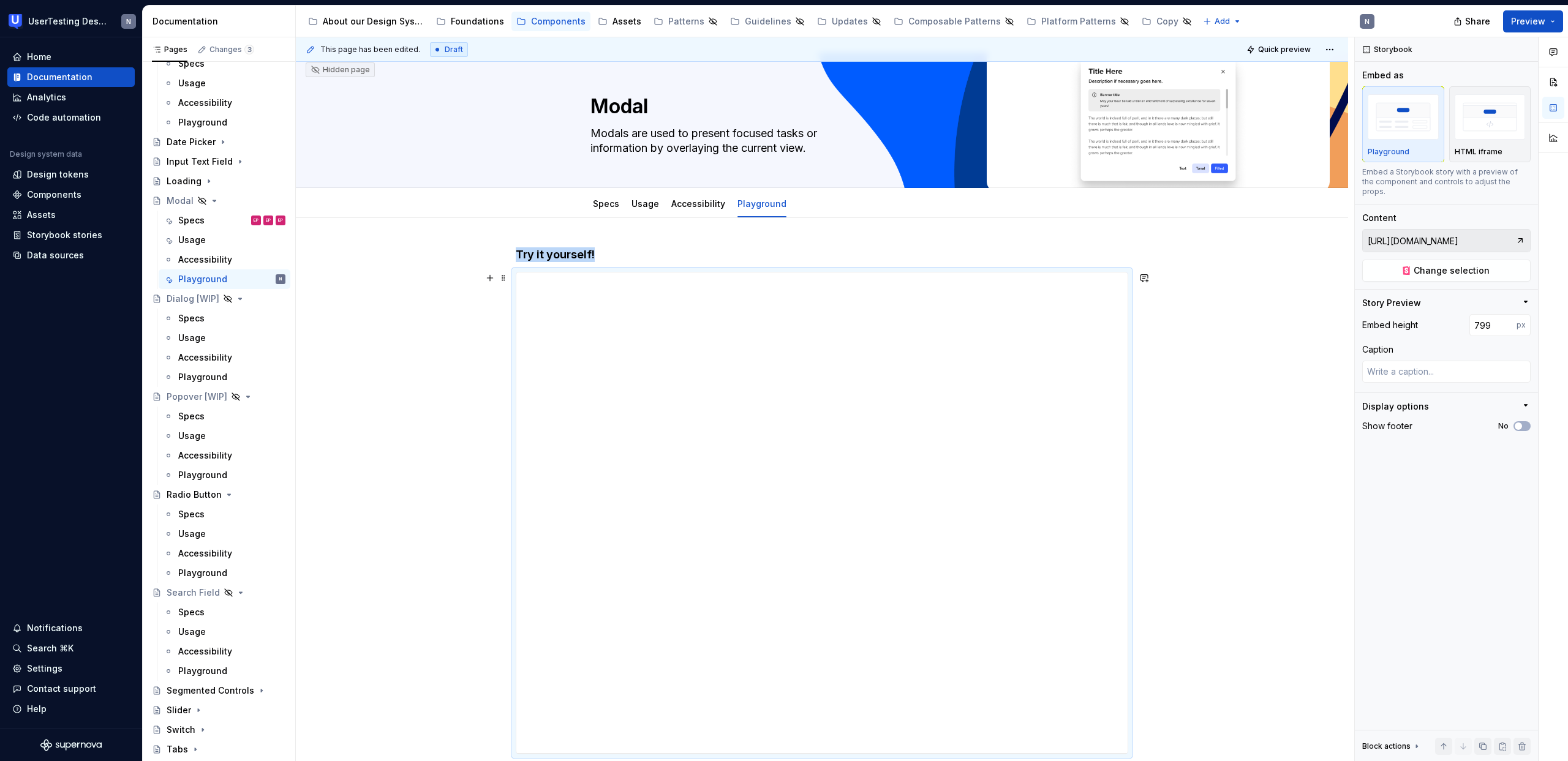
type input "800"
type textarea "*"
type input "803"
type textarea "*"
type input "804"
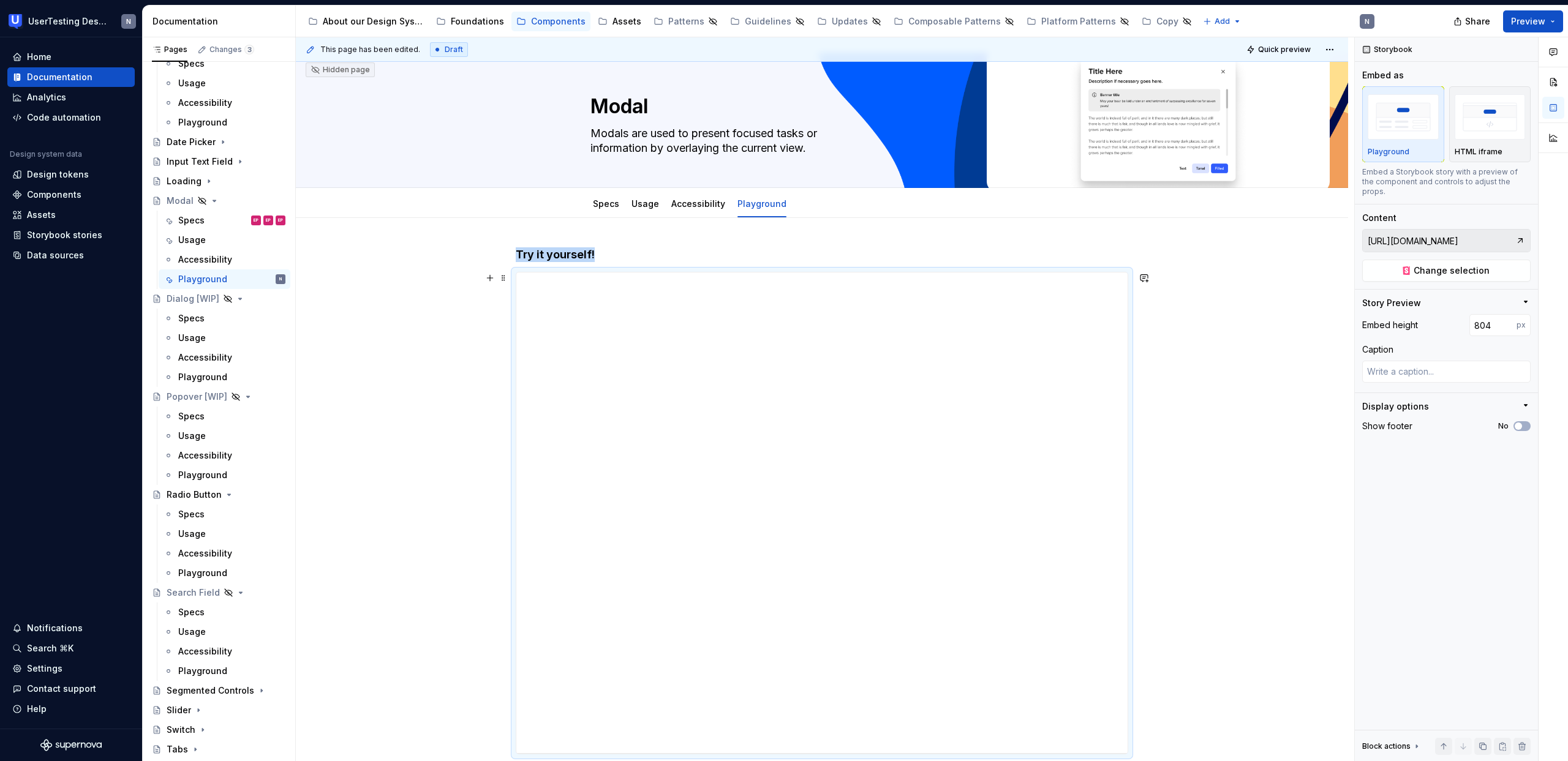
drag, startPoint x: 826, startPoint y: 516, endPoint x: 858, endPoint y: 766, distance: 252.0
click at [858, 760] on html "UserTesting Design System N Home Documentation Analytics Code automation Design…" at bounding box center [784, 380] width 1568 height 761
type textarea "*"
type input "806"
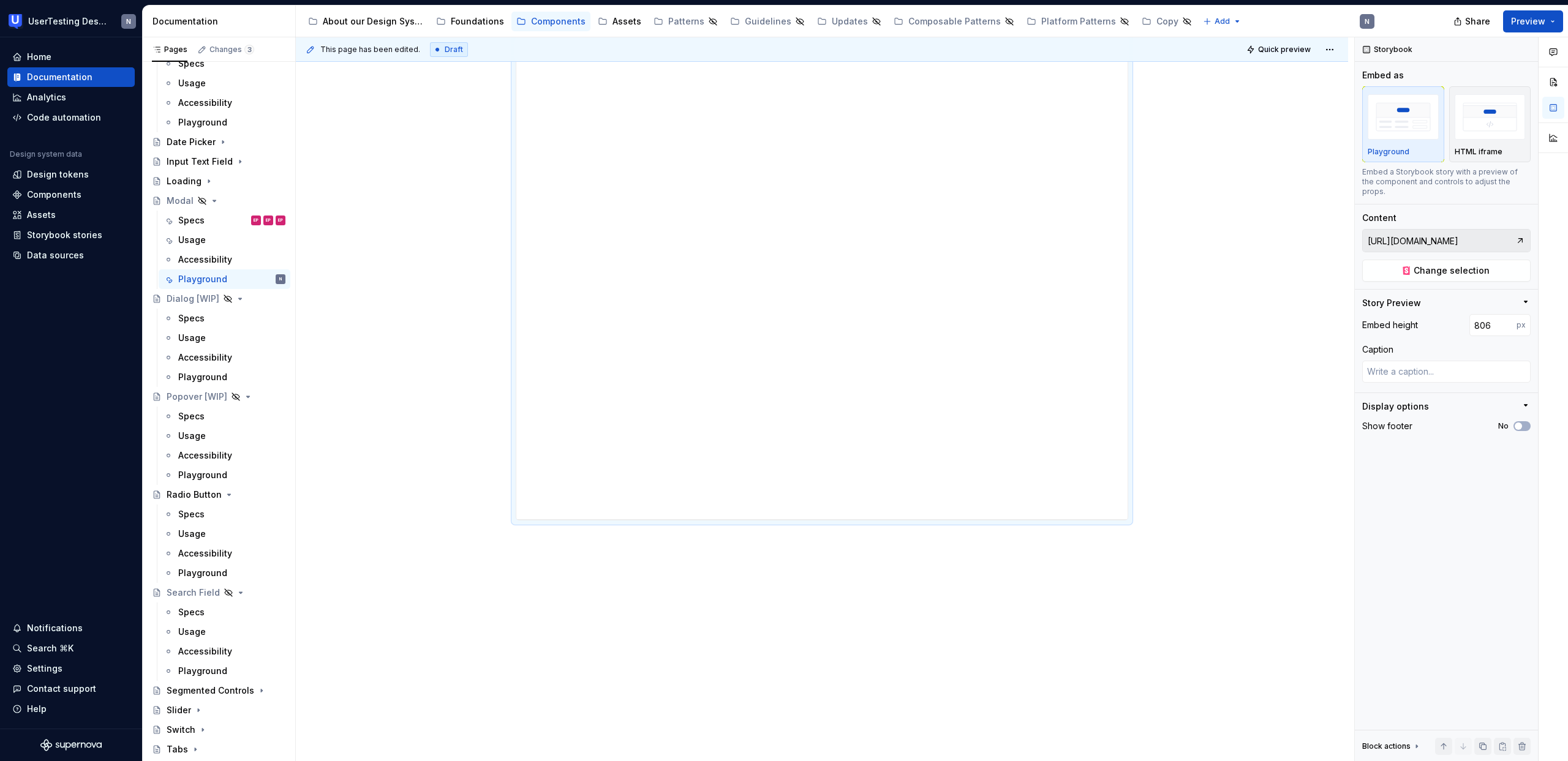
scroll to position [258, 0]
type textarea "*"
type input "811"
type textarea "*"
type input "813"
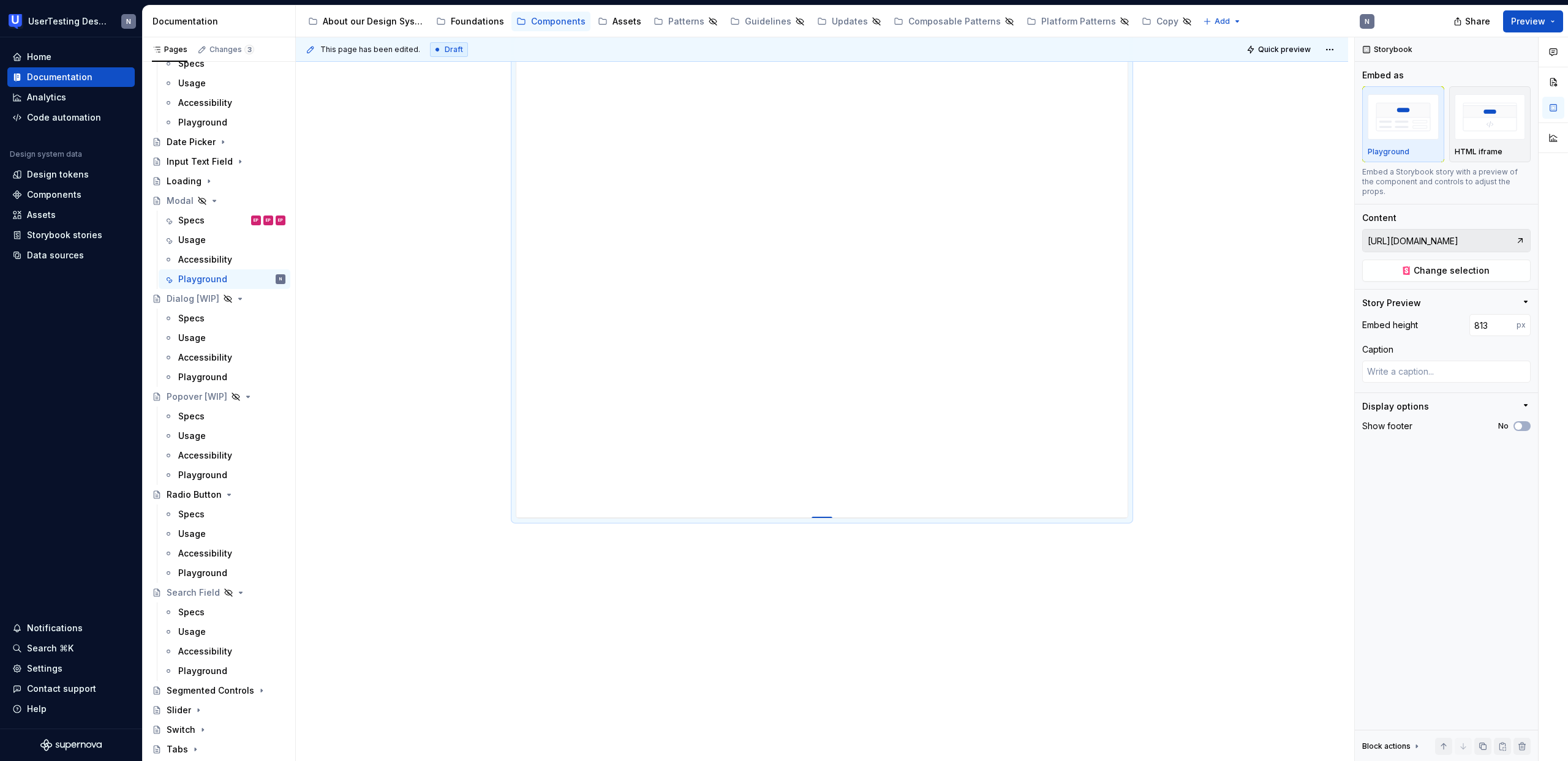
type textarea "*"
type input "820"
type textarea "*"
type input "834"
type textarea "*"
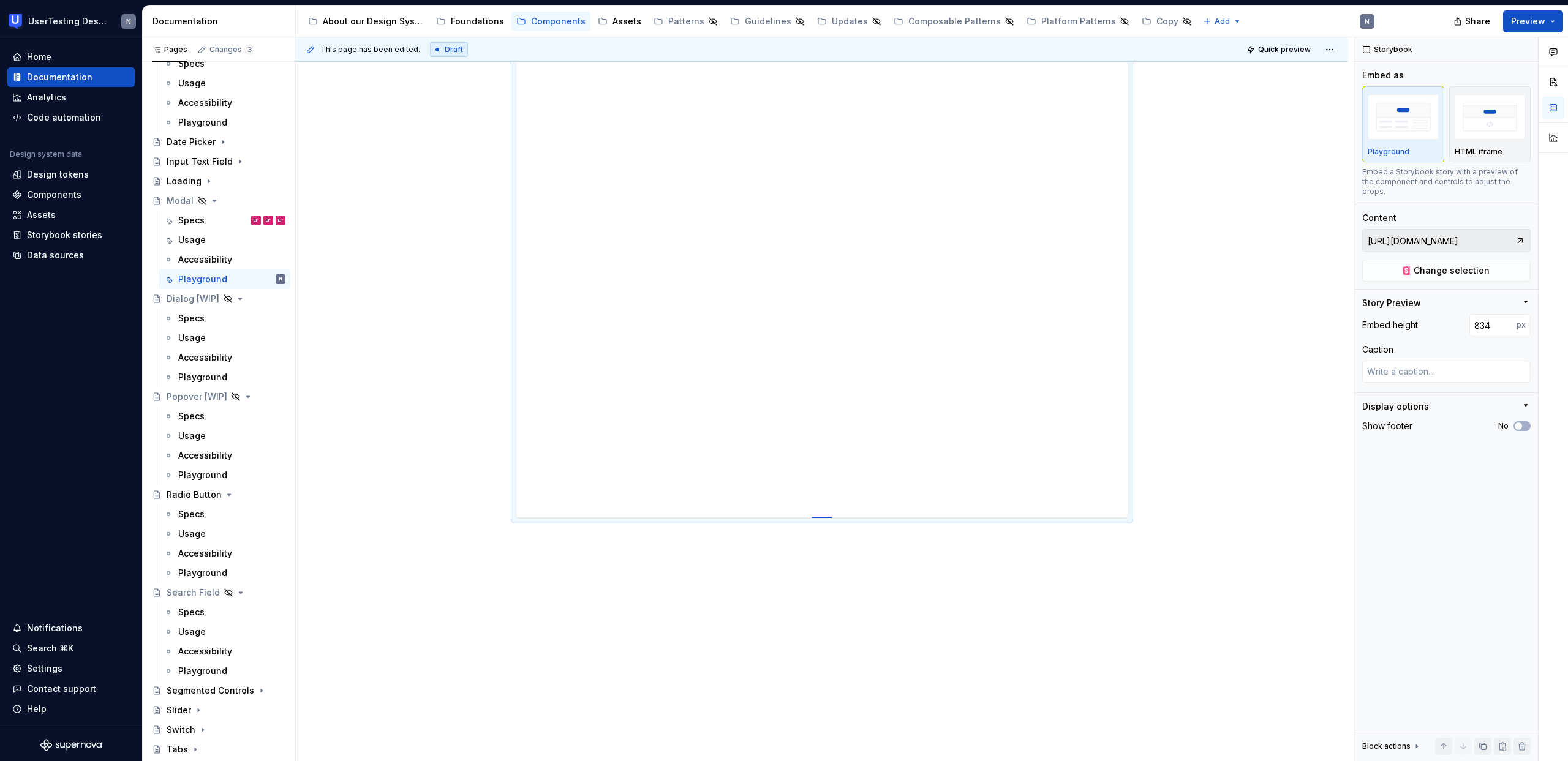
type input "844"
type textarea "*"
type input "851"
type textarea "*"
type input "875"
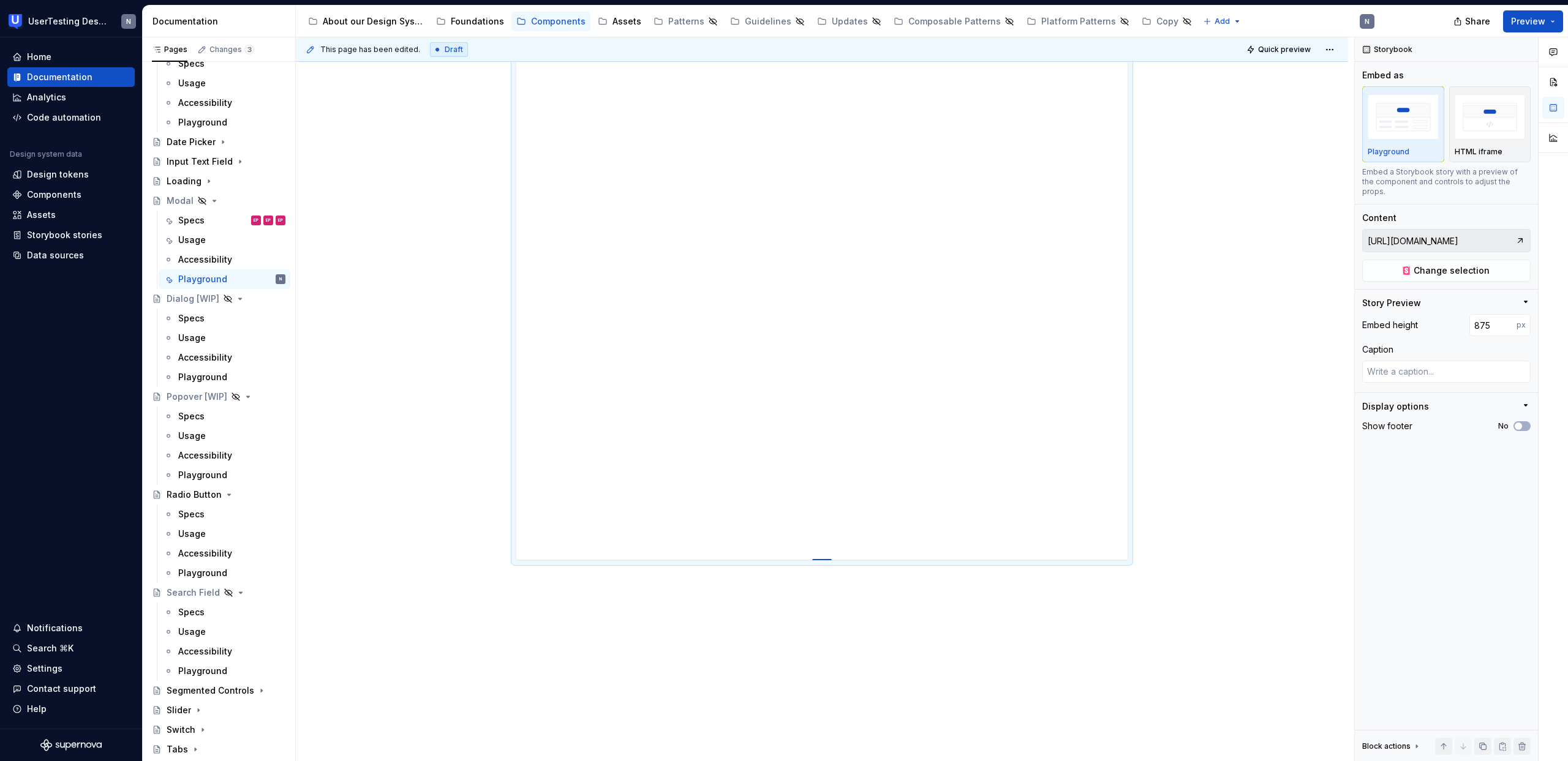
type textarea "*"
type input "893"
type textarea "*"
type input "916"
type textarea "*"
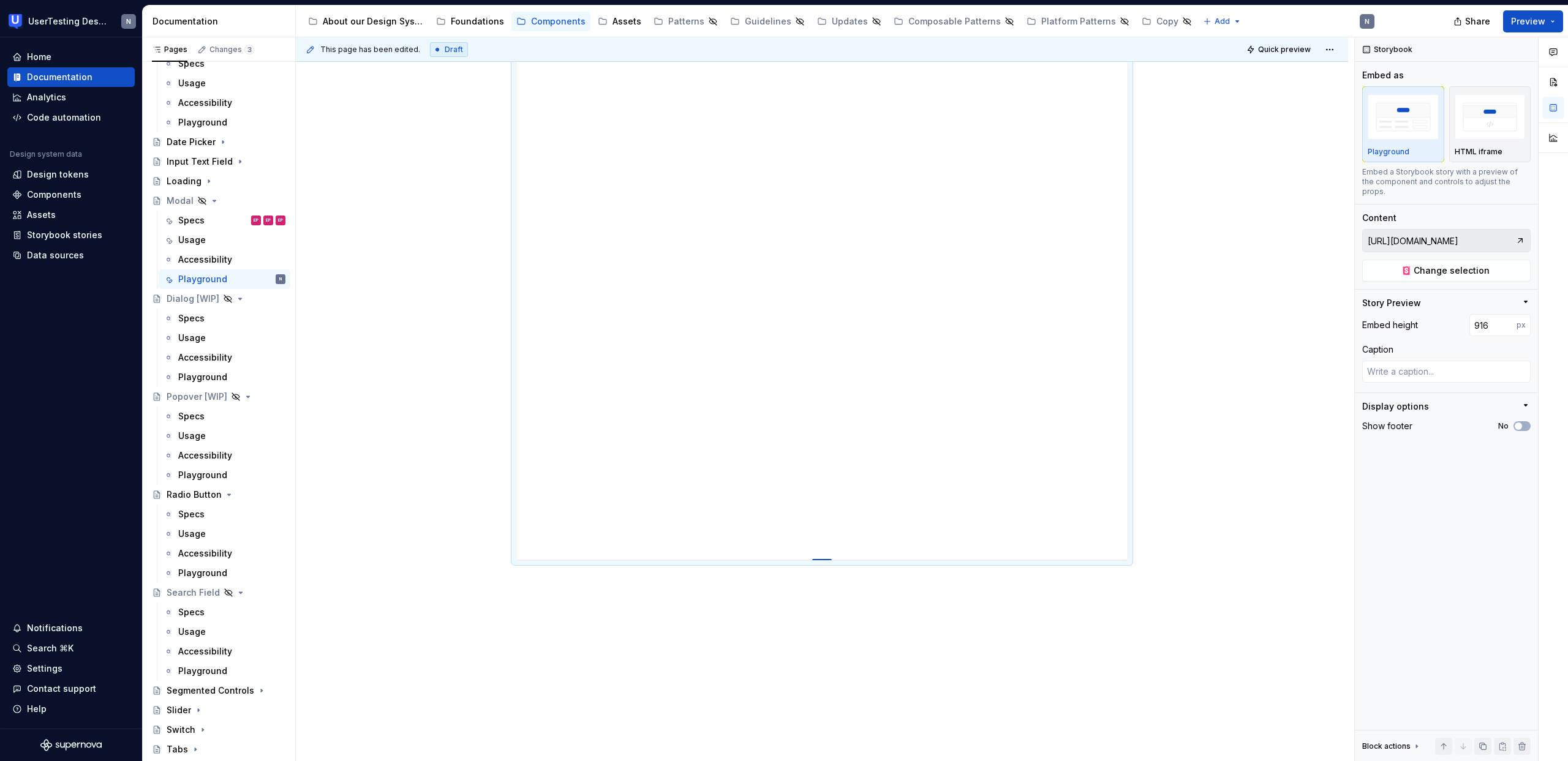
type input "932"
type textarea "*"
type input "956"
type textarea "*"
type input "977"
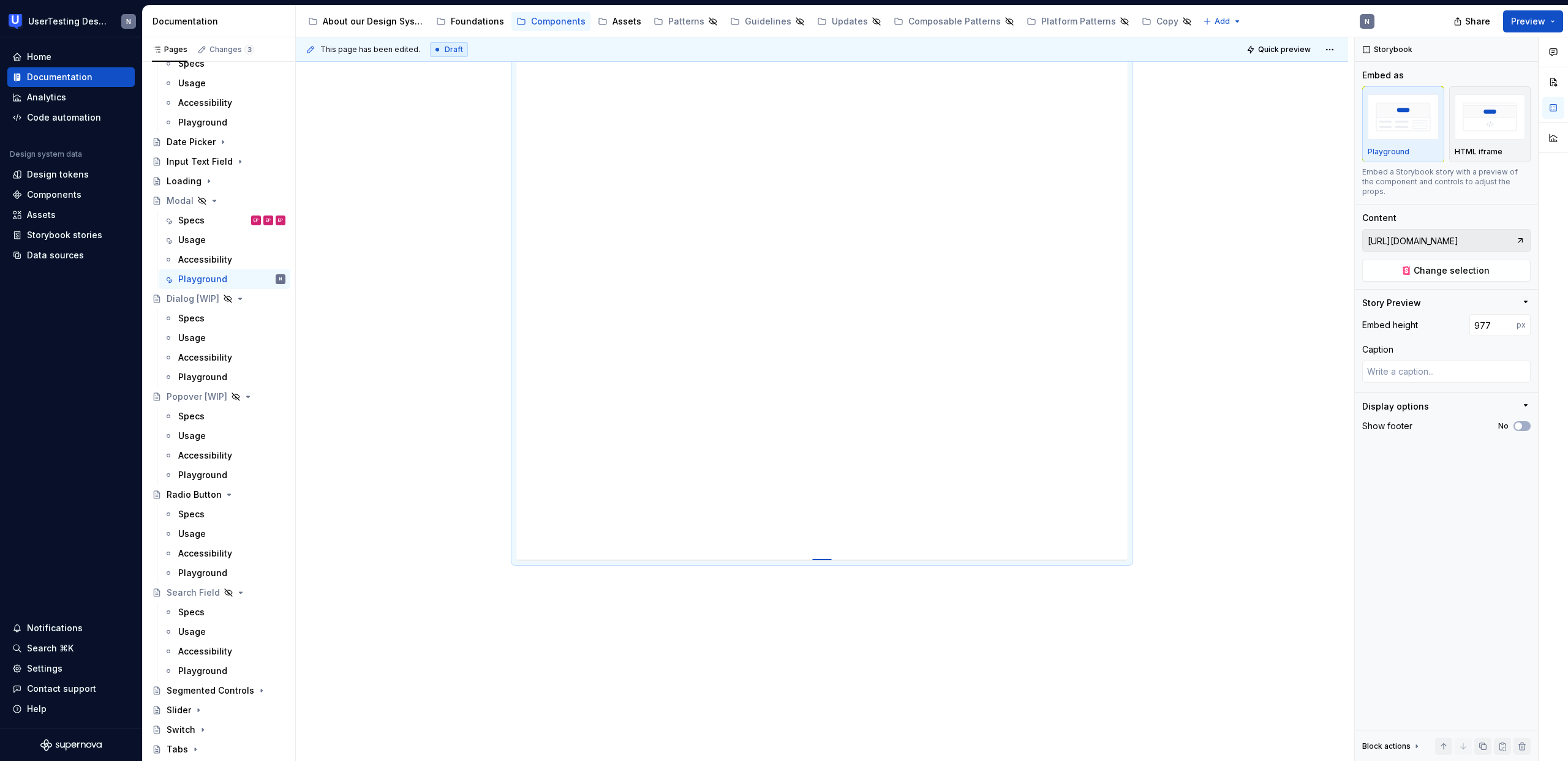
type textarea "*"
type input "995"
type textarea "*"
type input "999"
type textarea "*"
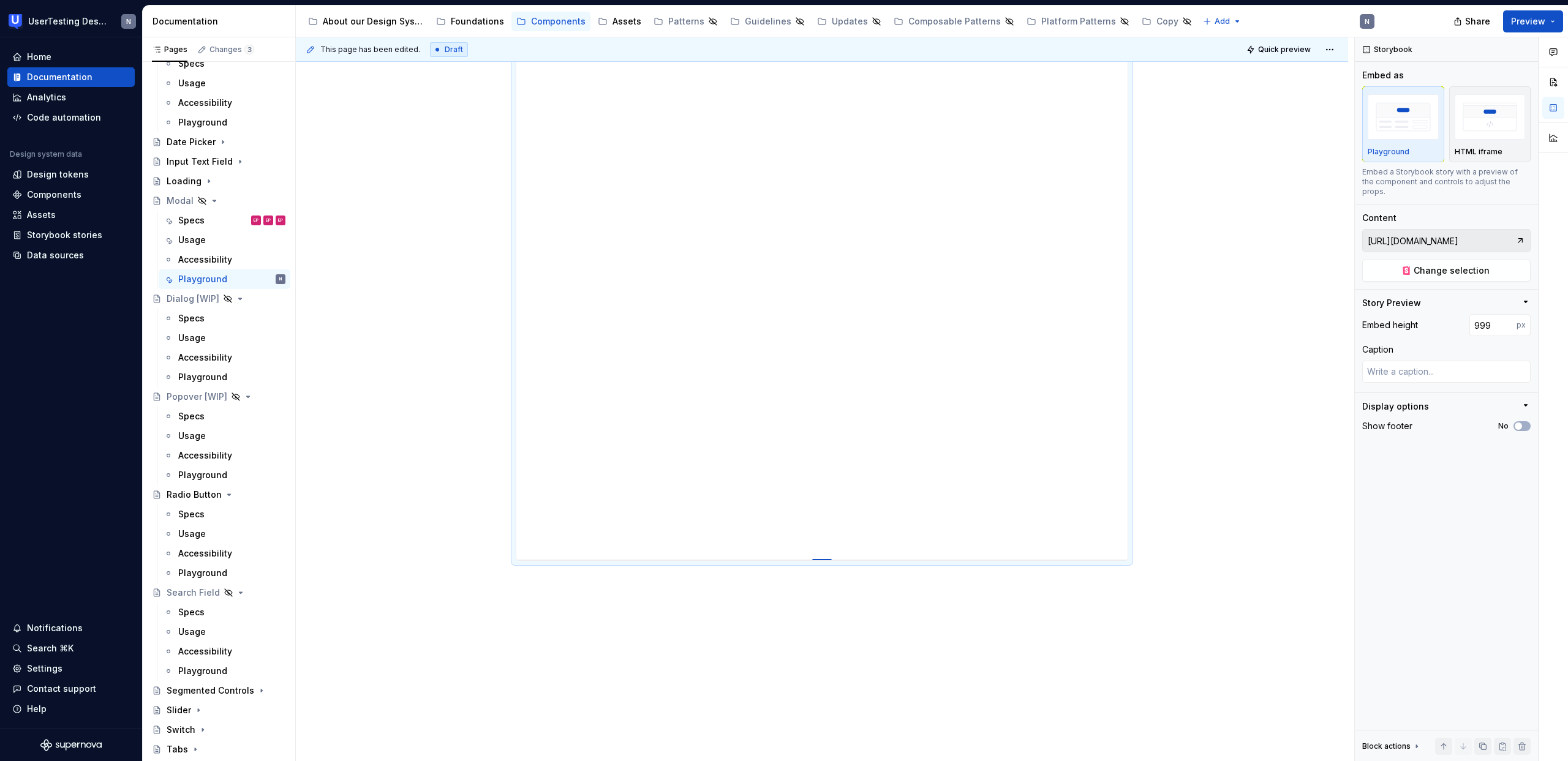
type input "1014"
type textarea "*"
type input "1024"
type textarea "*"
type input "1038"
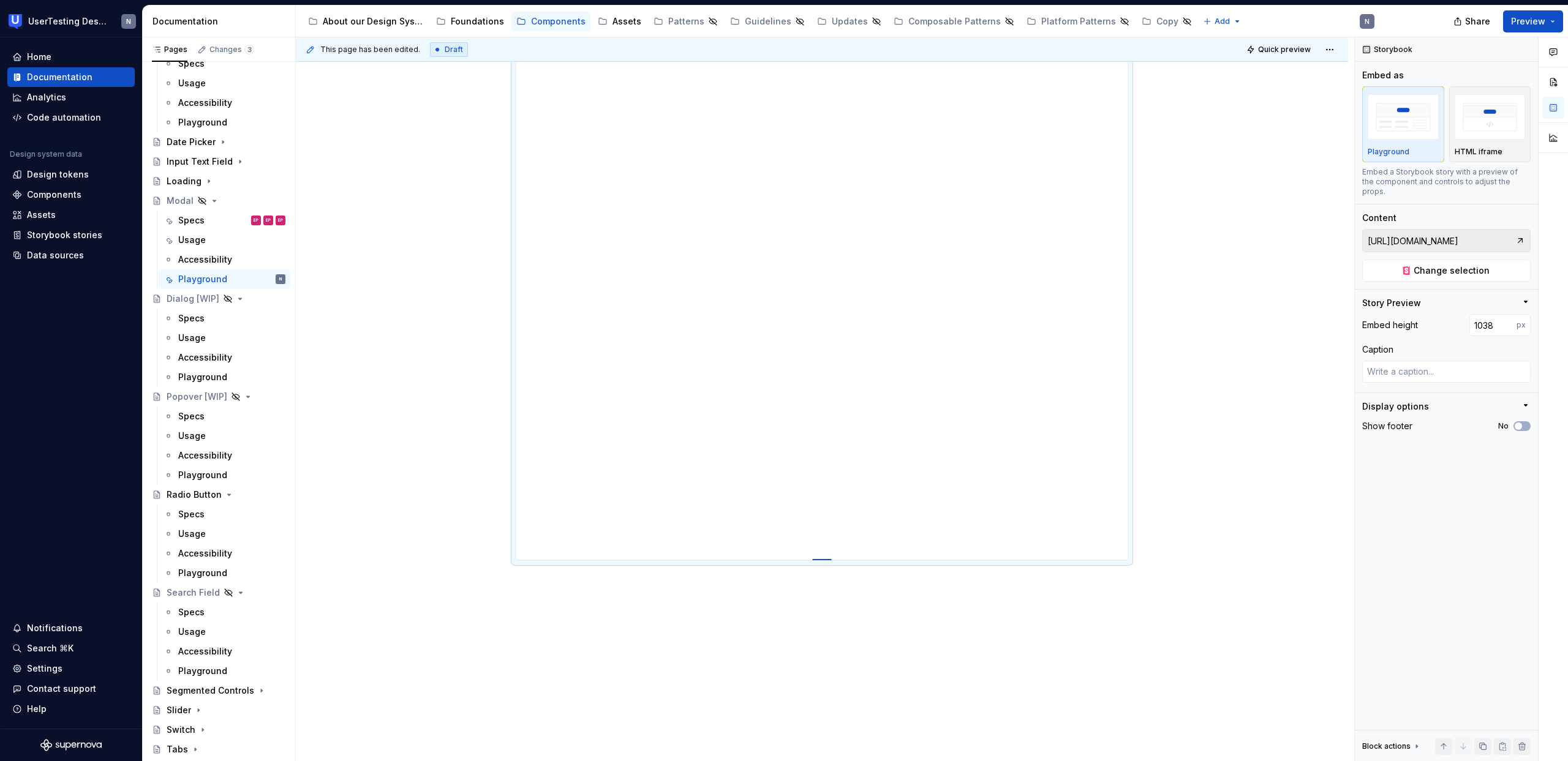
type textarea "*"
type input "1049"
type textarea "*"
type input "1053"
type textarea "*"
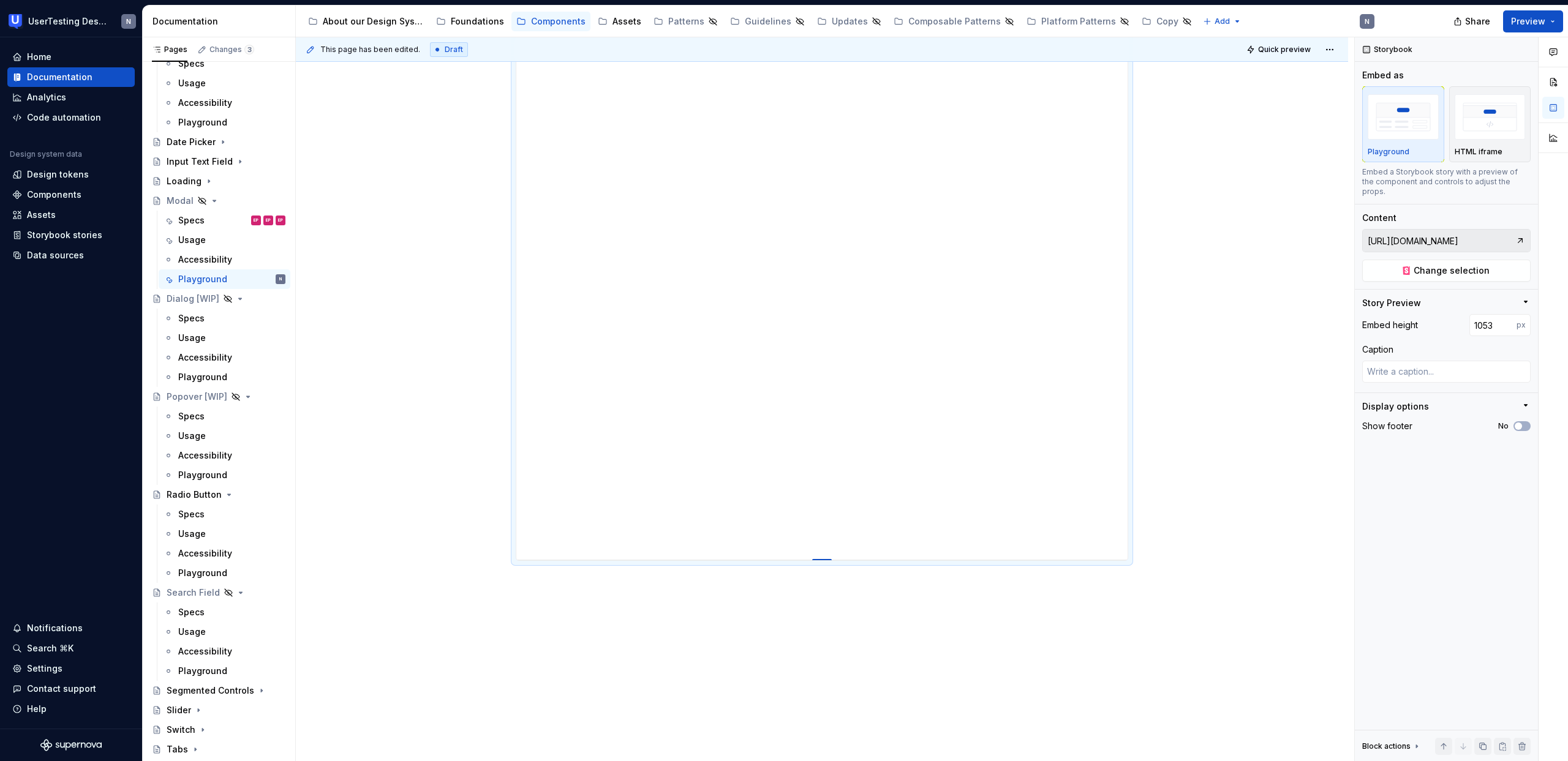
type input "1065"
type textarea "*"
type input "1078"
type textarea "*"
type input "1088"
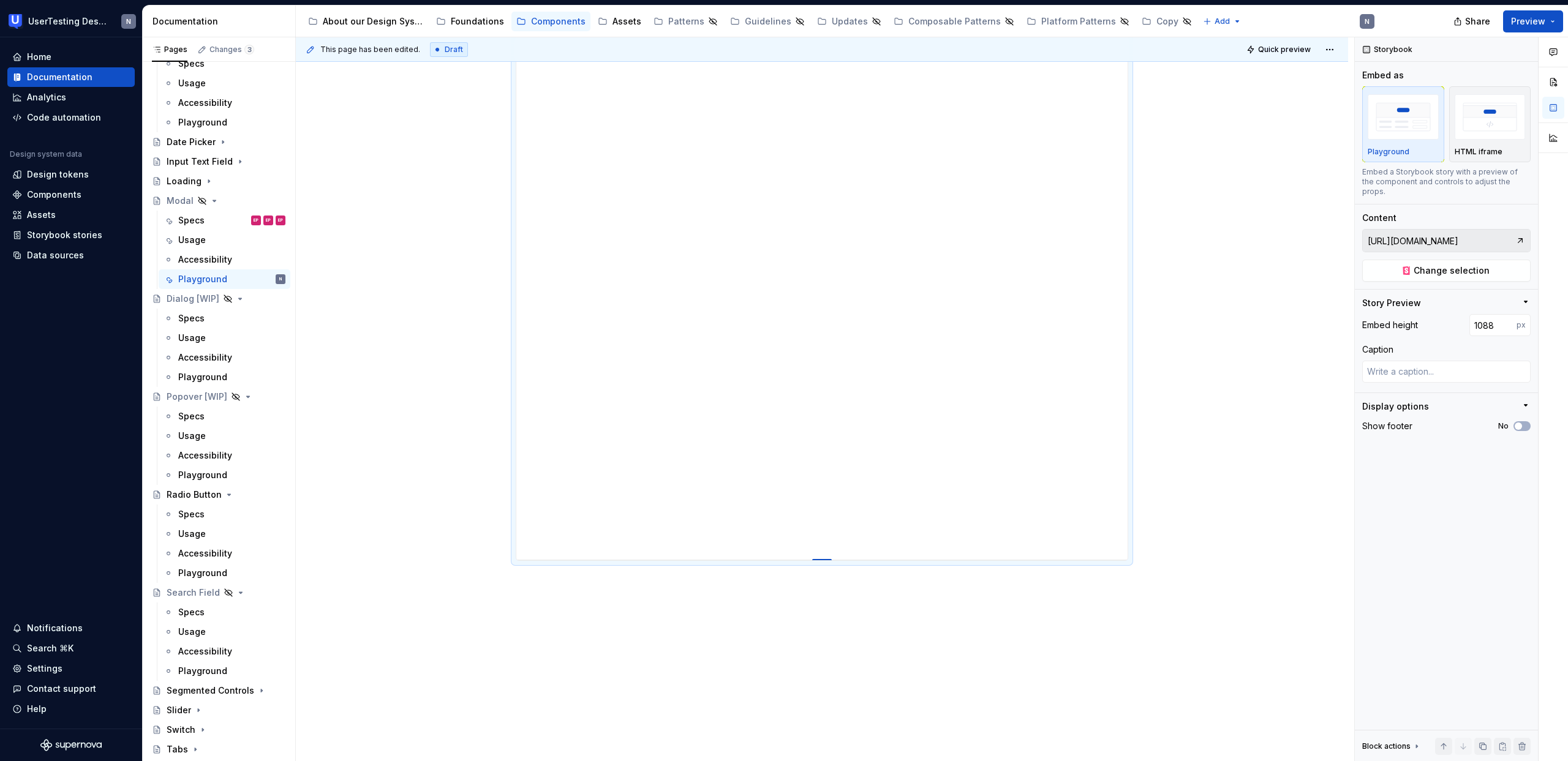
type textarea "*"
type input "1098"
type textarea "*"
type input "1104"
type textarea "*"
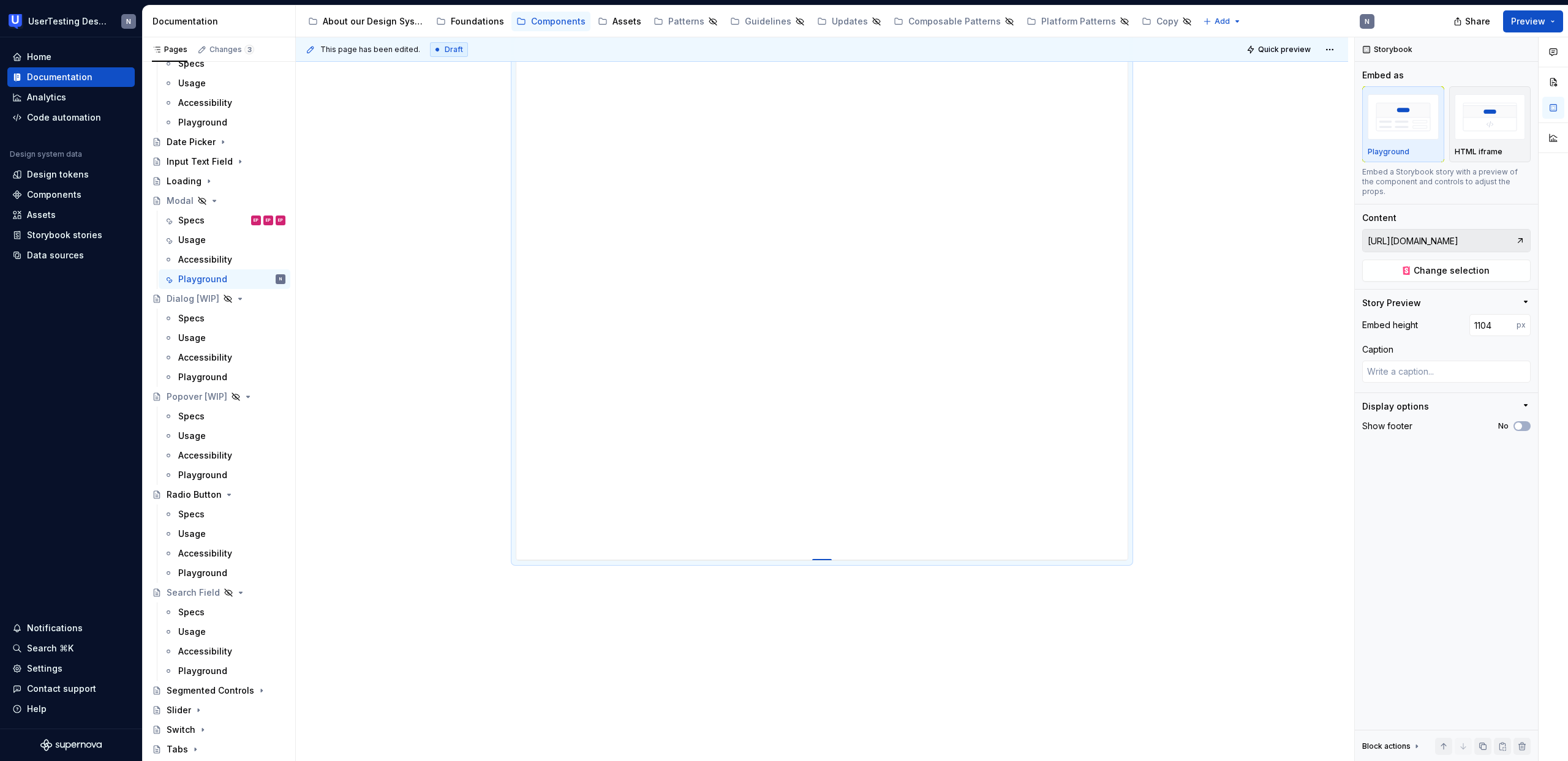
type input "1110"
type textarea "*"
type input "1114"
type textarea "*"
type input "1116"
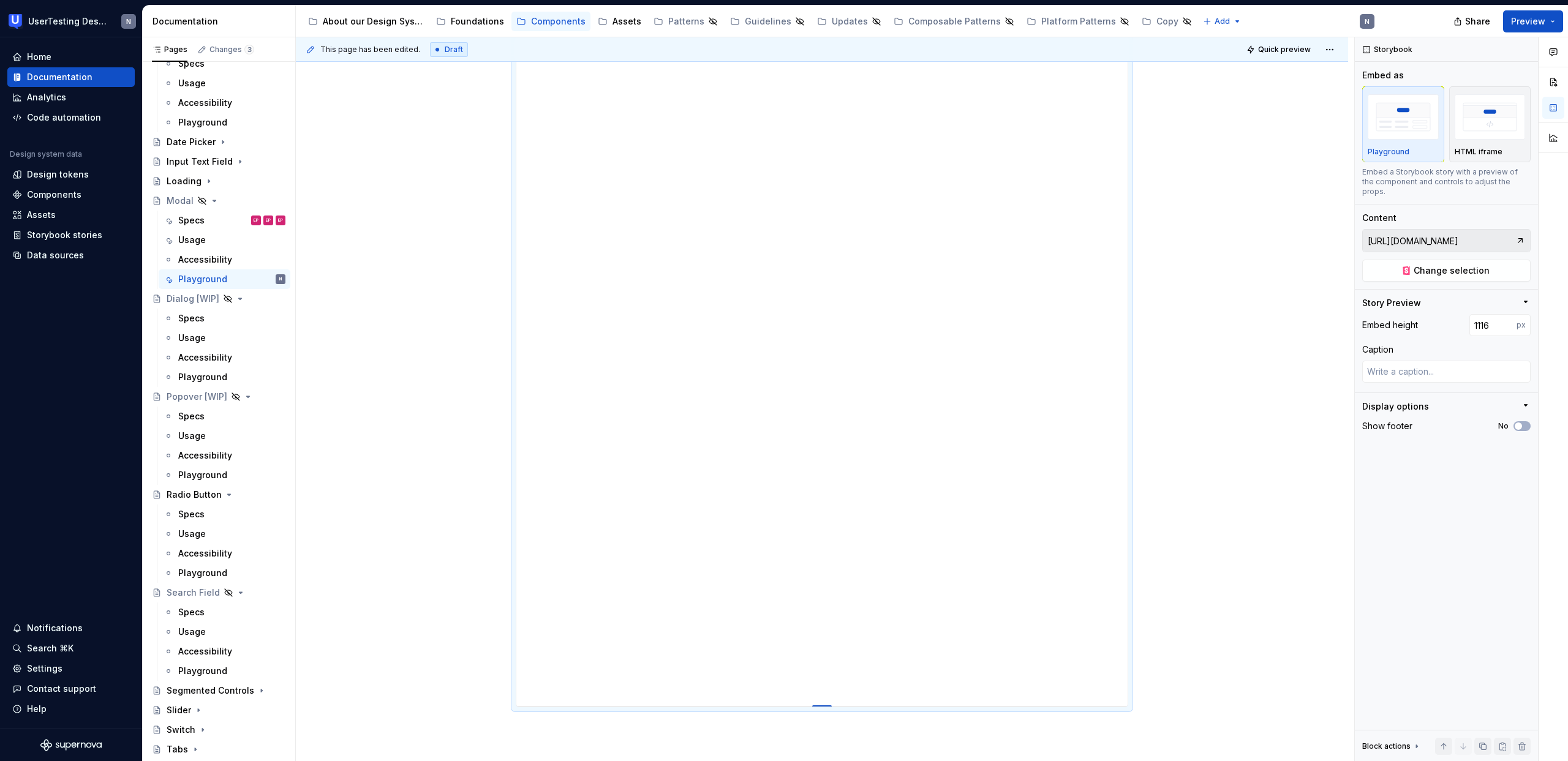
type textarea "*"
type input "1118"
type textarea "*"
type input "1119"
type textarea "*"
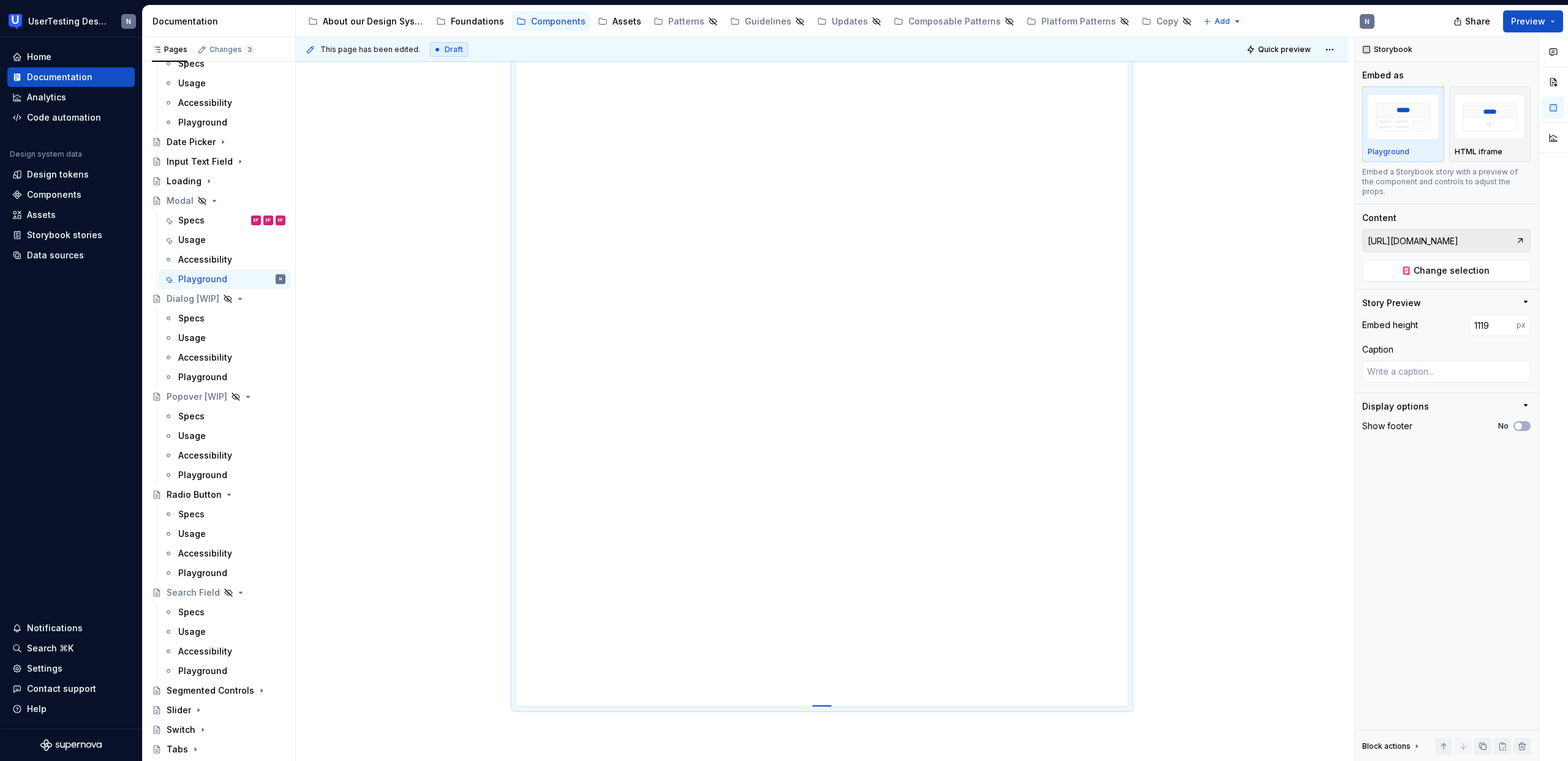
type input "1122"
type textarea "*"
type input "1124"
type textarea "*"
type input "1126"
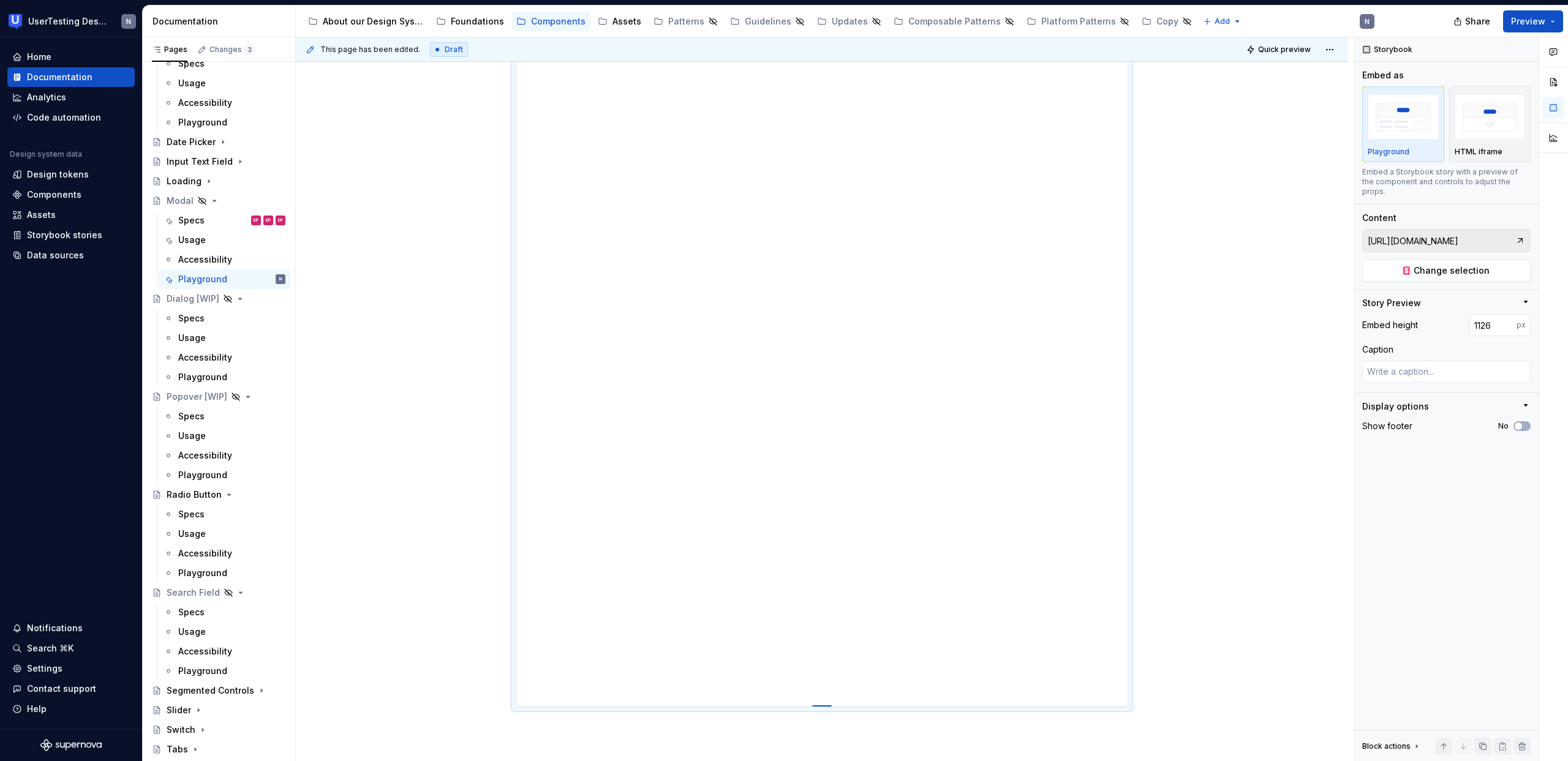
type textarea "*"
type input "1128"
type textarea "*"
type input "1130"
type textarea "*"
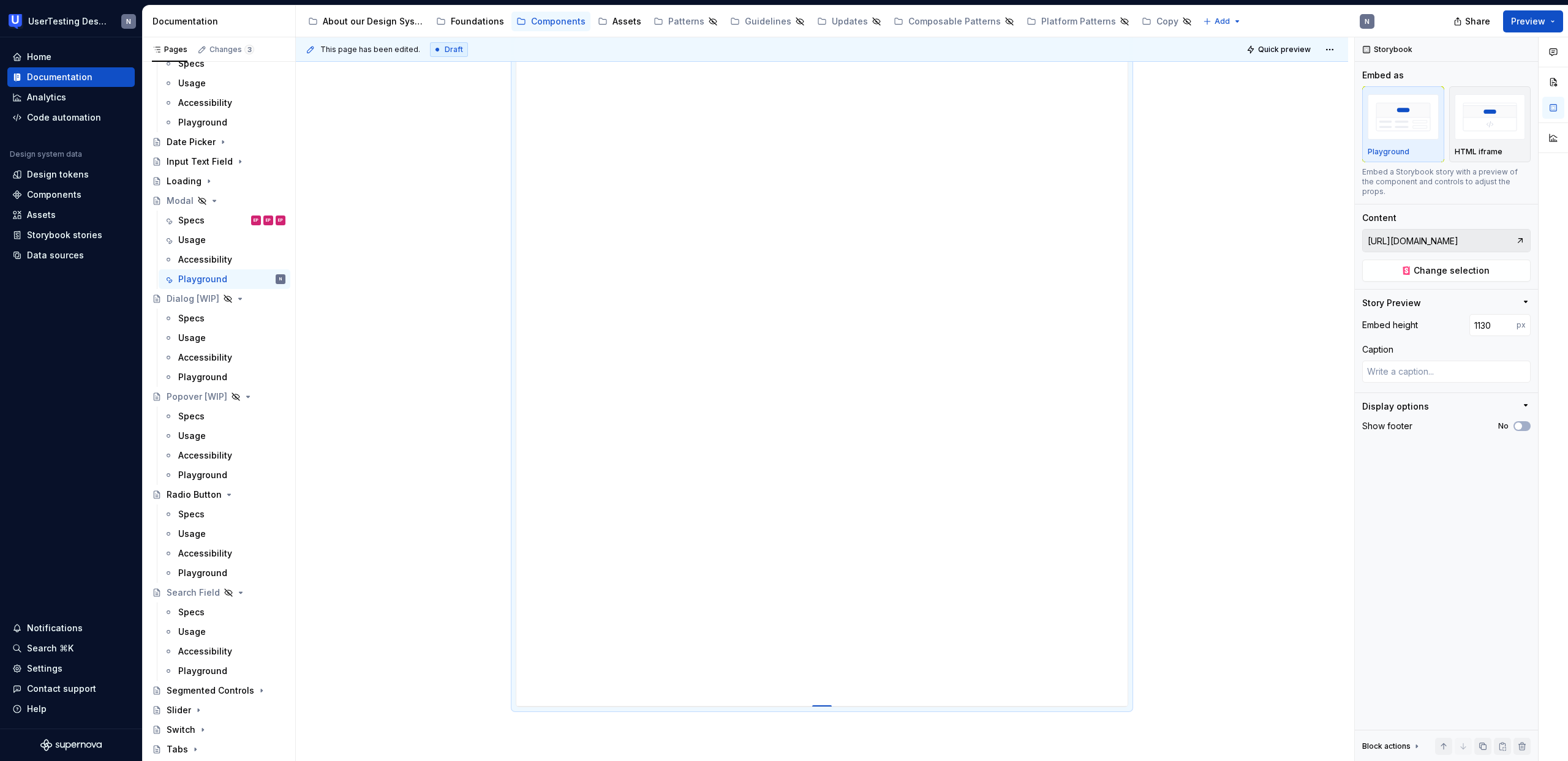
type input "1134"
type textarea "*"
type input "1136"
type textarea "*"
type input "1142"
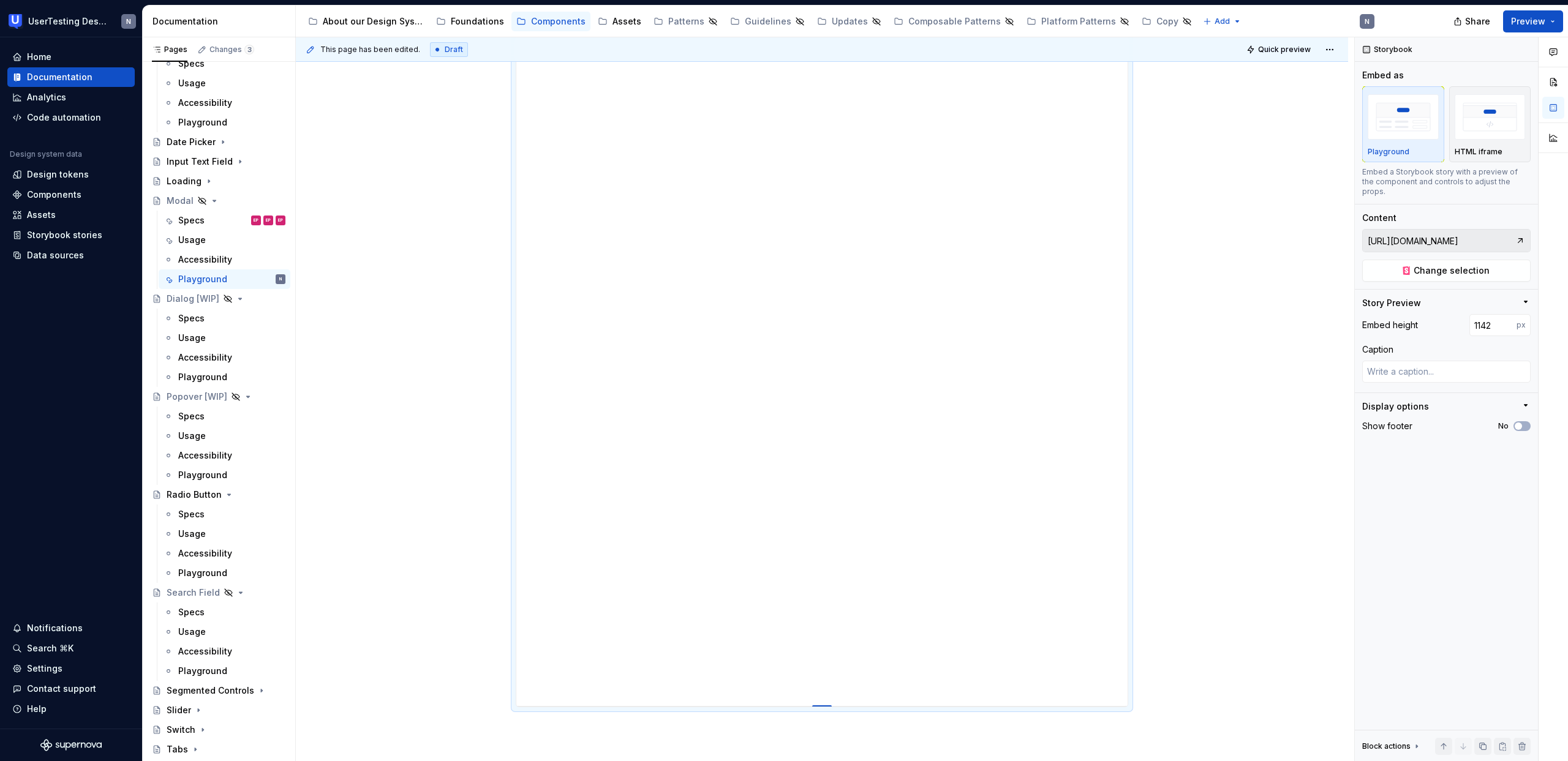
type textarea "*"
type input "1143"
type textarea "*"
type input "1145"
type textarea "*"
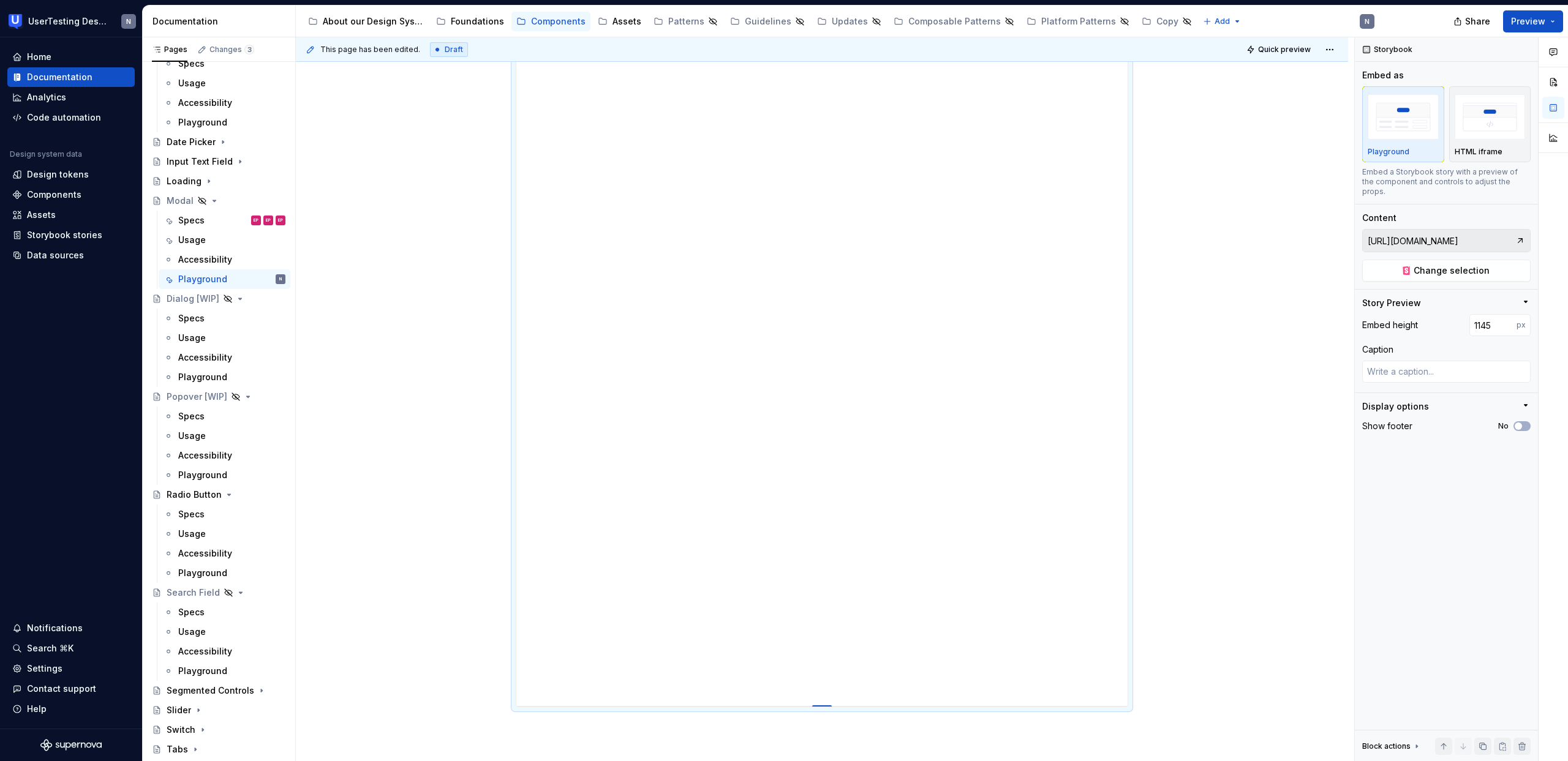
type input "1148"
type textarea "*"
type input "1151"
type textarea "*"
type input "1153"
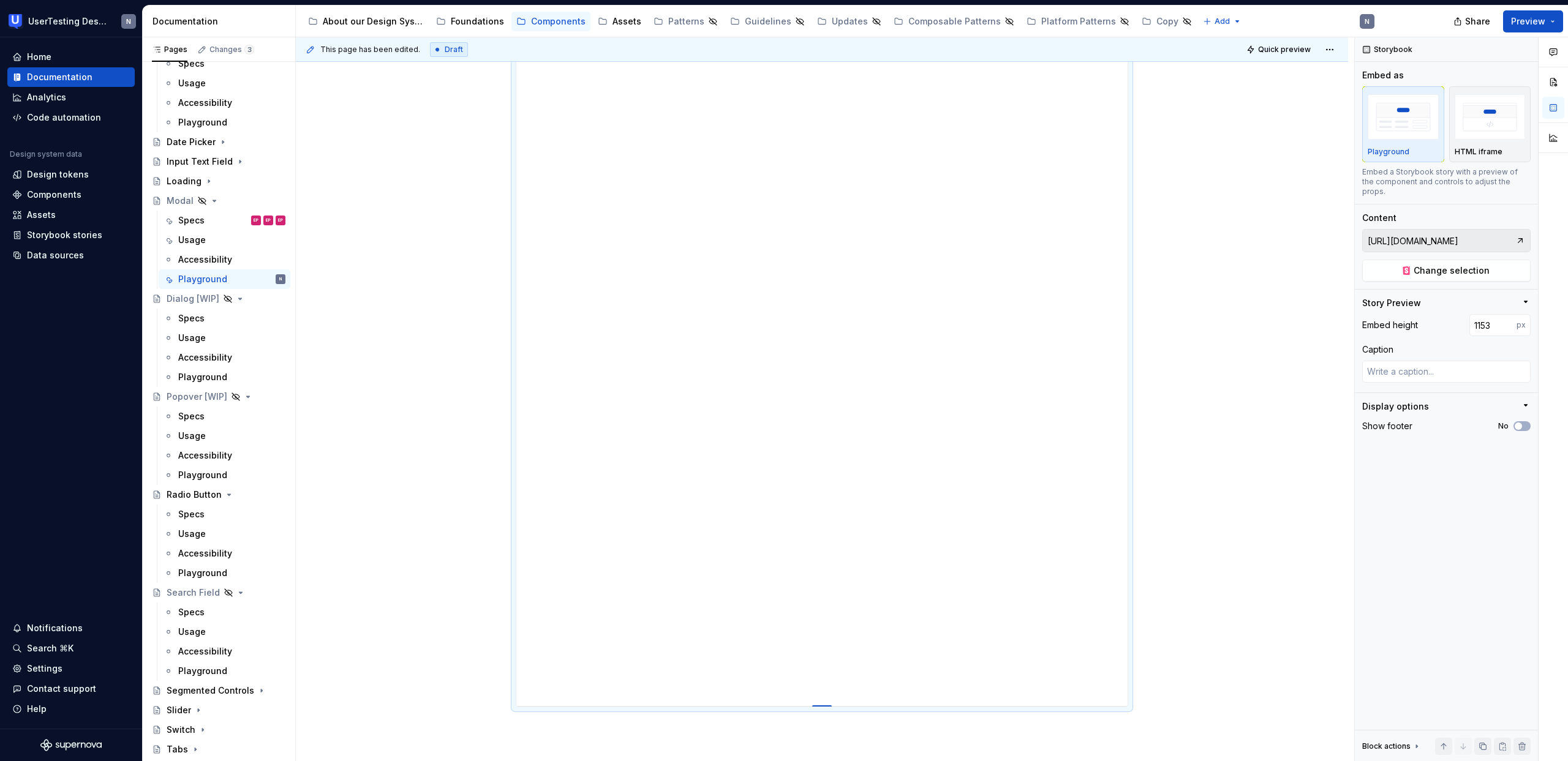
type textarea "*"
type input "1156"
type textarea "*"
type input "1158"
type textarea "*"
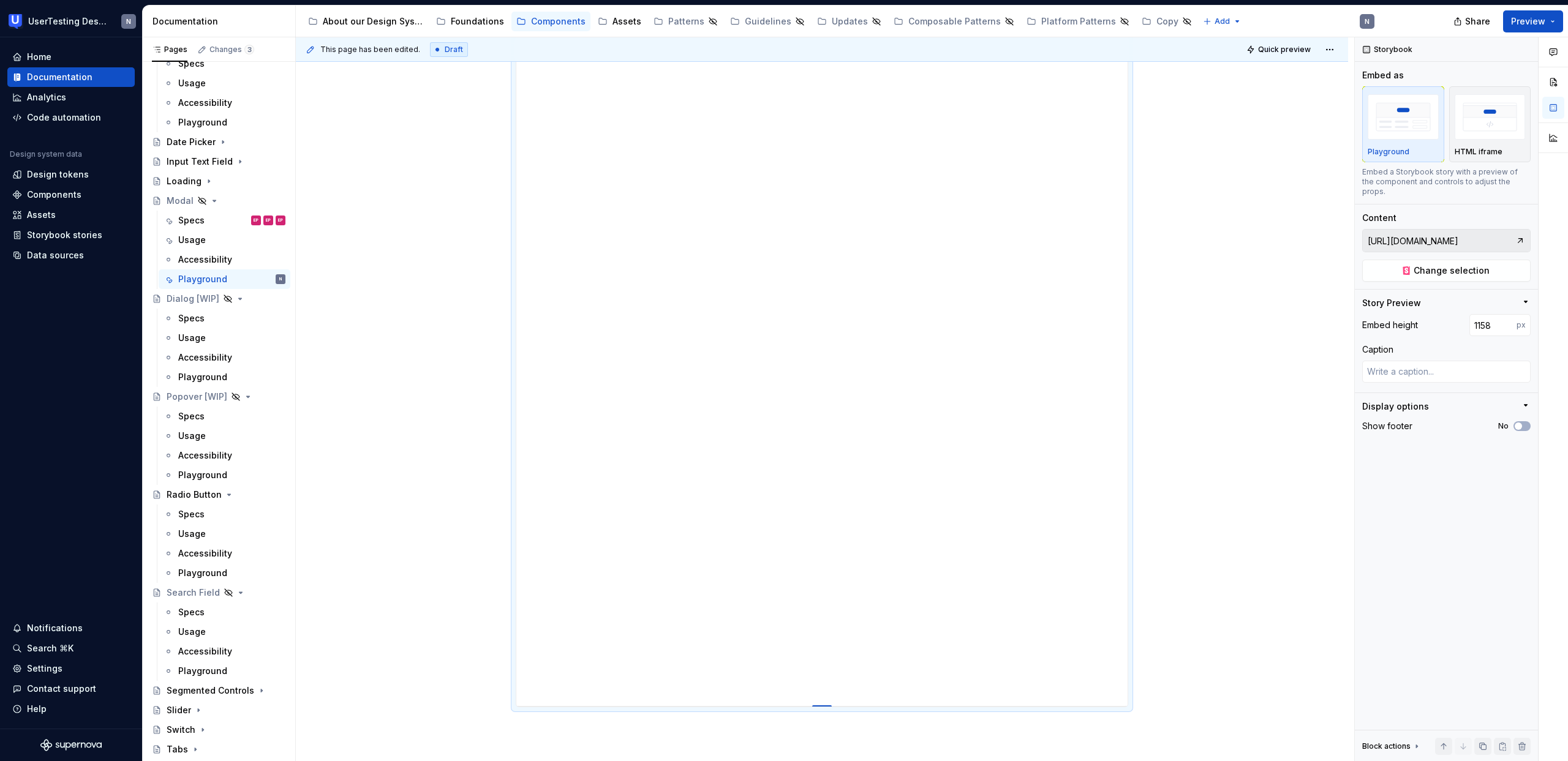
type input "1167"
type textarea "*"
type input "1169"
type textarea "*"
type input "1174"
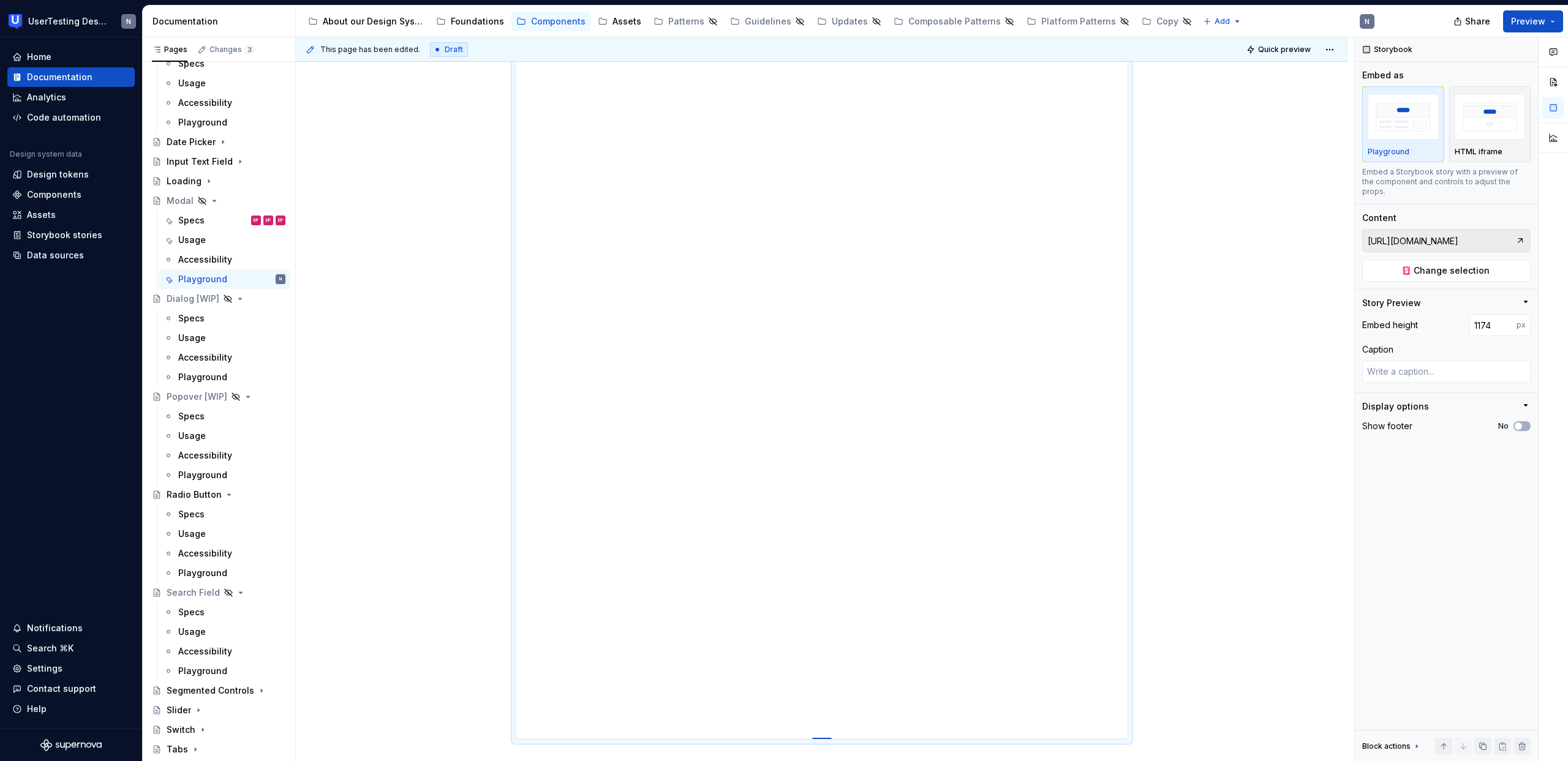
type textarea "*"
type input "1176"
type textarea "*"
type input "1178"
type textarea "*"
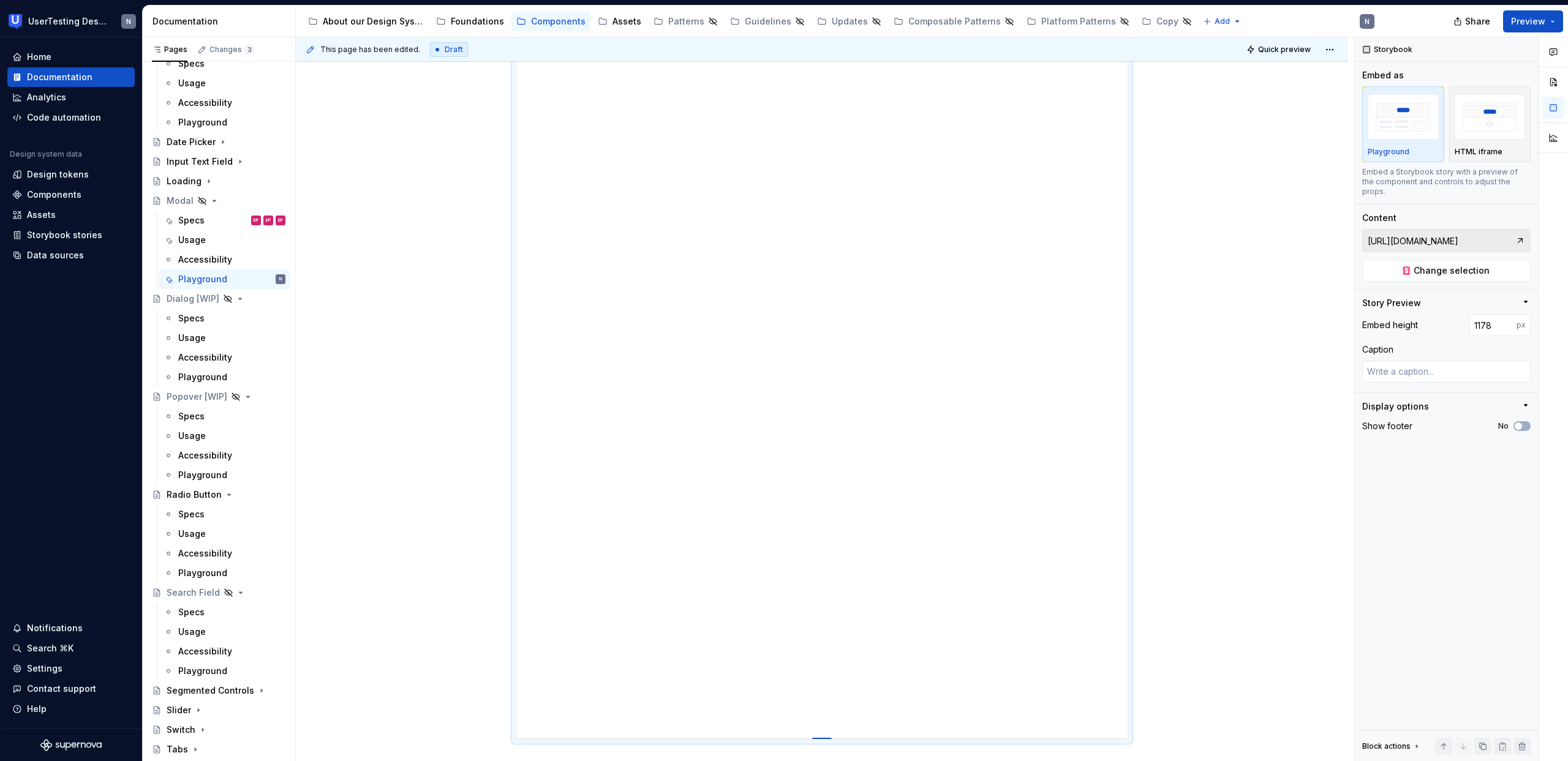
type input "1179"
drag, startPoint x: 821, startPoint y: 516, endPoint x: 847, endPoint y: 746, distance: 231.5
type textarea "*"
type input "1221"
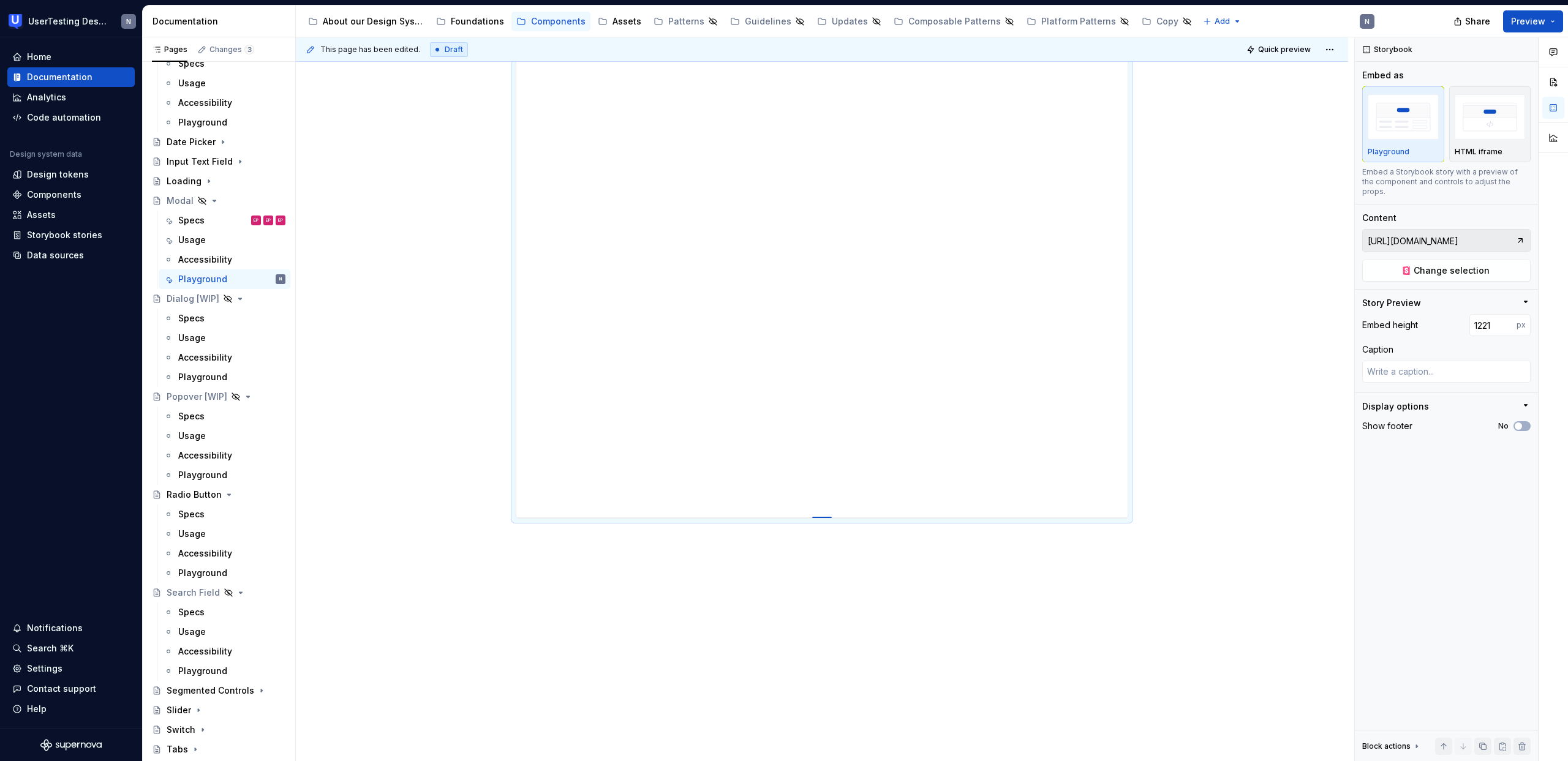
type textarea "*"
type input "1231"
drag, startPoint x: 817, startPoint y: 516, endPoint x: 825, endPoint y: 755, distance: 239.1
click at [821, 760] on html "UserTesting Design System N Home Documentation Analytics Code automation Design…" at bounding box center [784, 380] width 1568 height 761
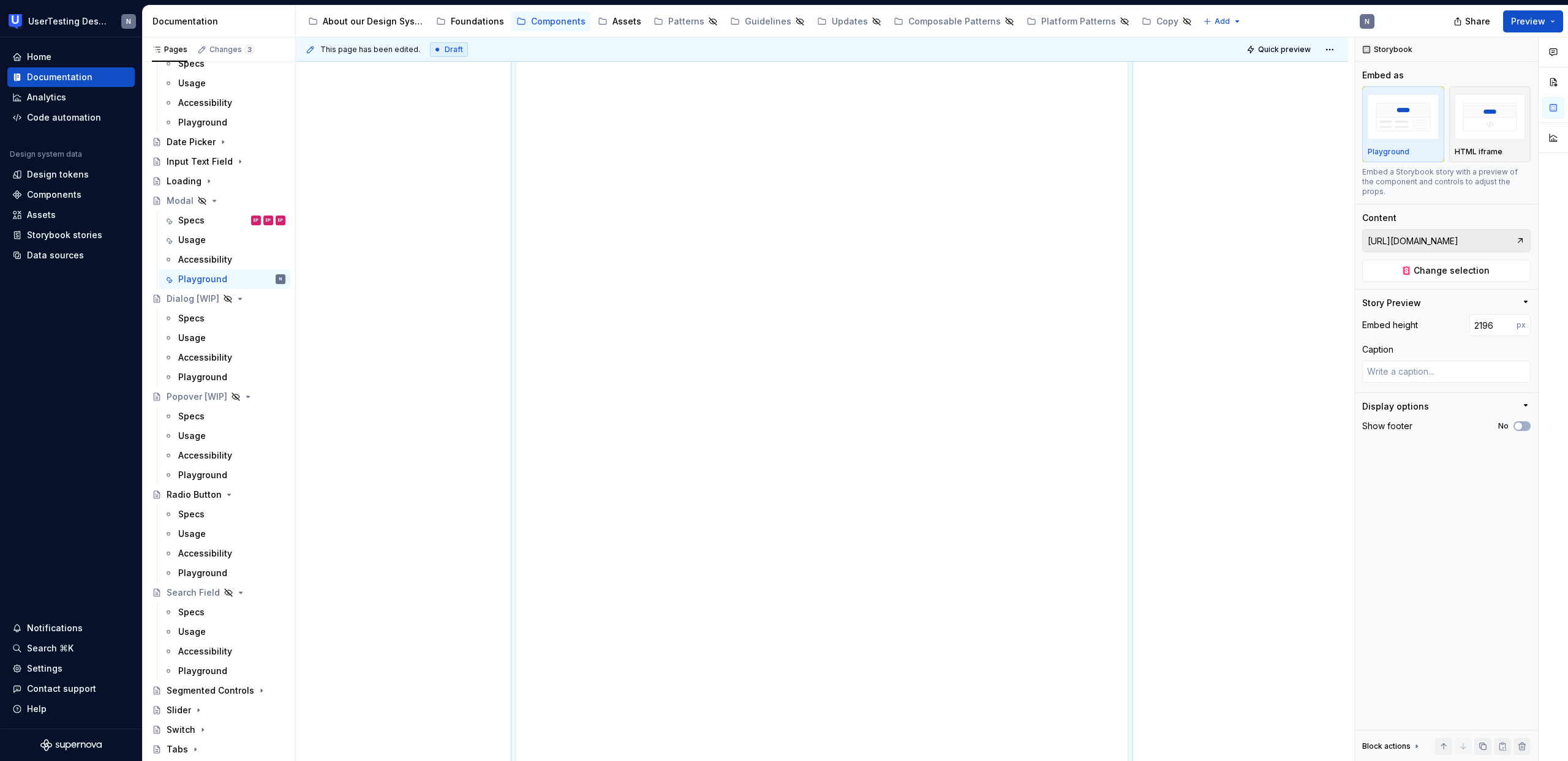
drag, startPoint x: 820, startPoint y: 517, endPoint x: 846, endPoint y: 892, distance: 375.9
click at [846, 760] on html "UserTesting Design System N Home Documentation Analytics Code automation Design…" at bounding box center [784, 380] width 1568 height 761
drag, startPoint x: 825, startPoint y: 517, endPoint x: 794, endPoint y: 588, distance: 77.5
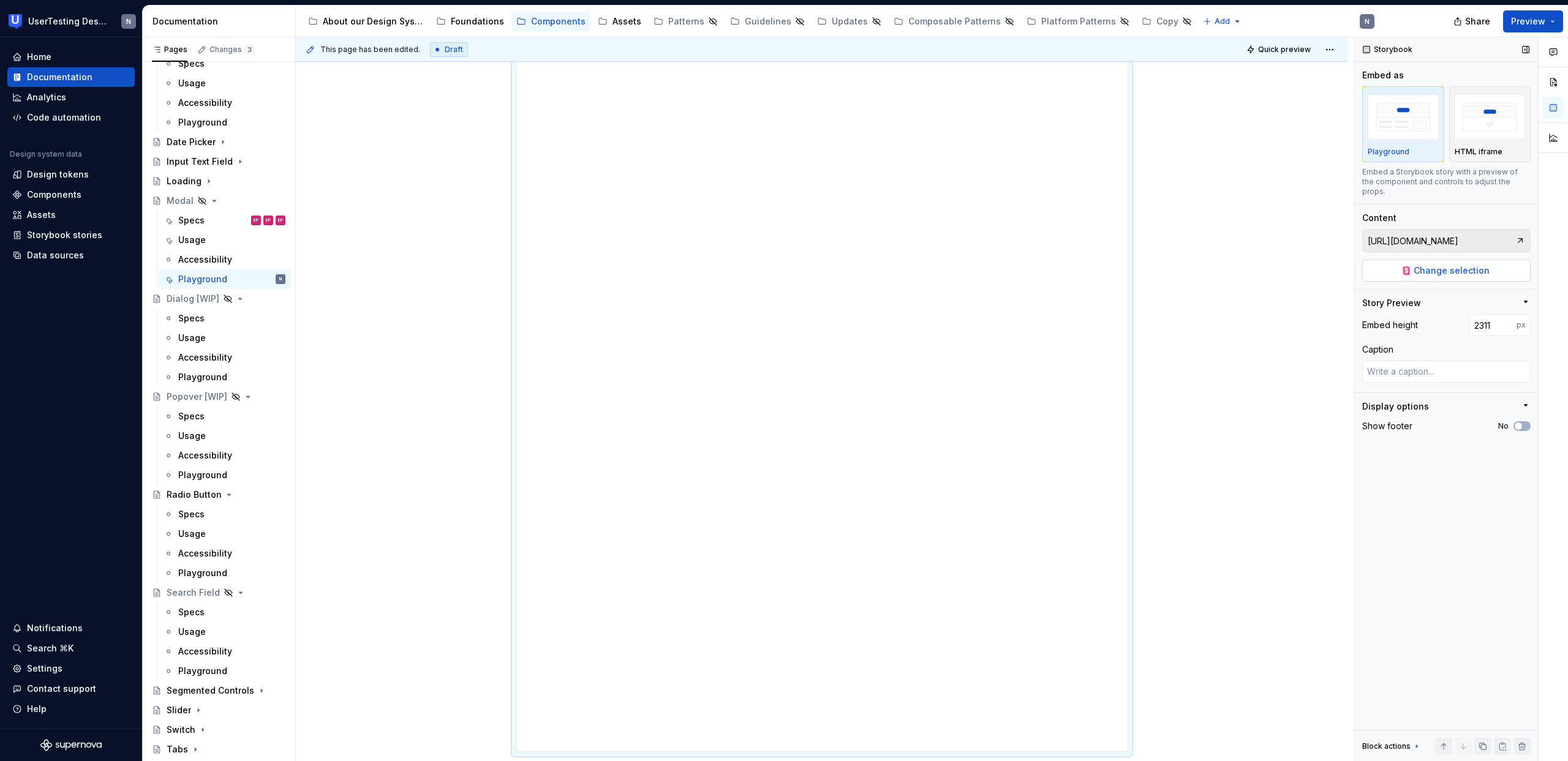
click at [1434, 265] on span "Change selection" at bounding box center [1451, 271] width 76 height 12
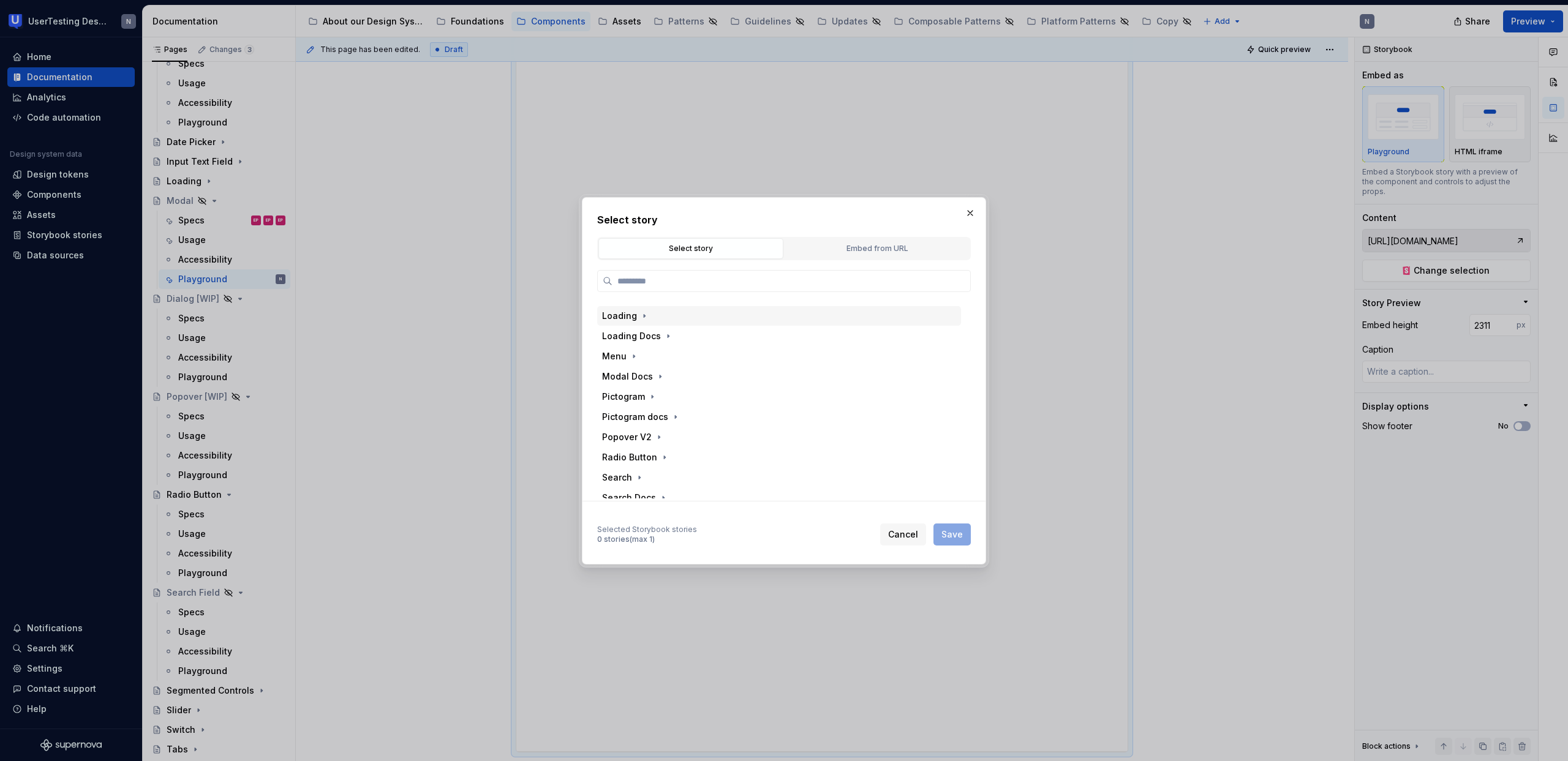
scroll to position [498, 0]
click at [644, 363] on div "Modal Docs" at bounding box center [628, 367] width 51 height 12
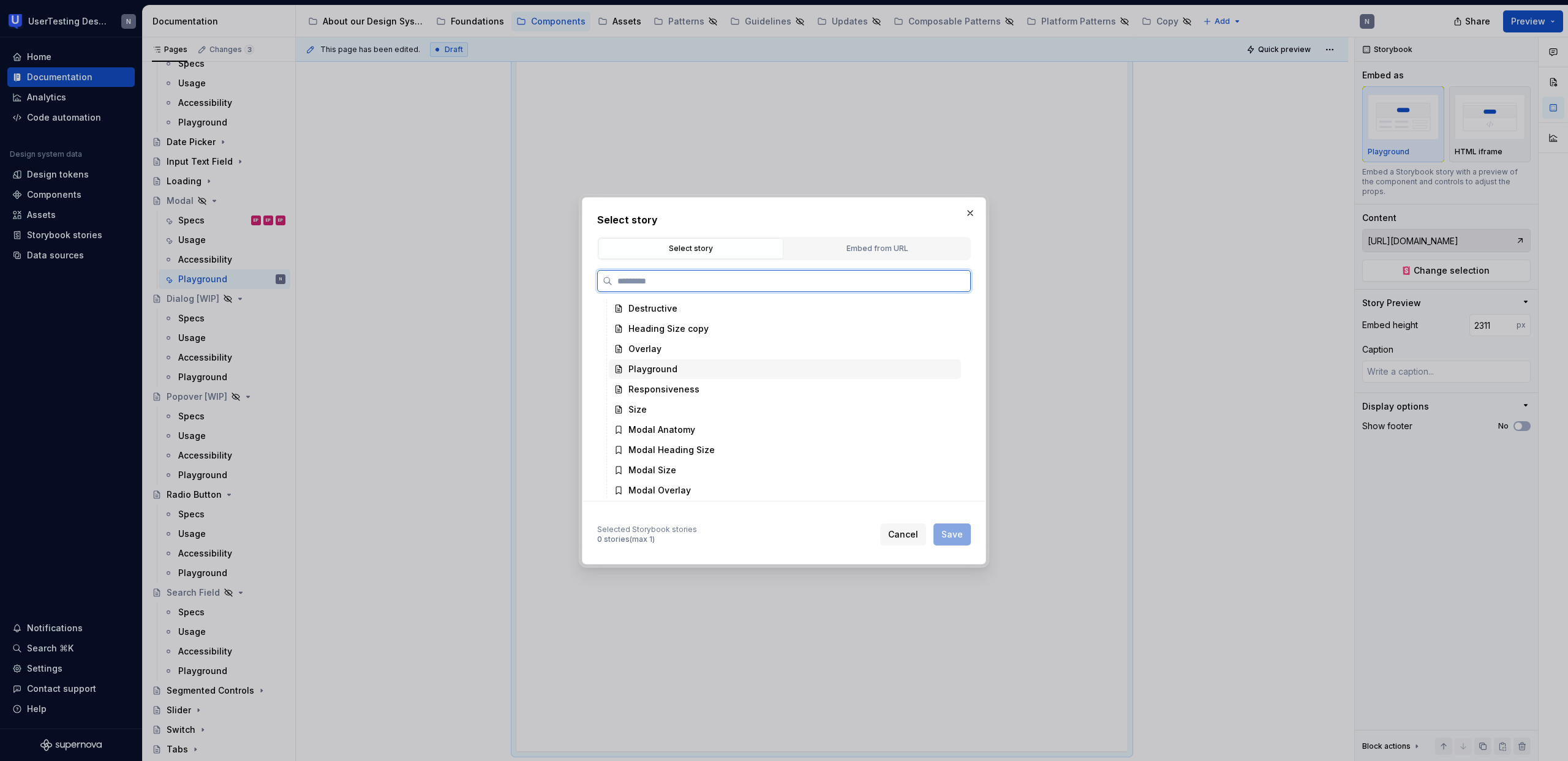
click at [662, 369] on div "Playground" at bounding box center [653, 369] width 49 height 12
click at [695, 437] on div "Modal Playground" at bounding box center [668, 432] width 78 height 12
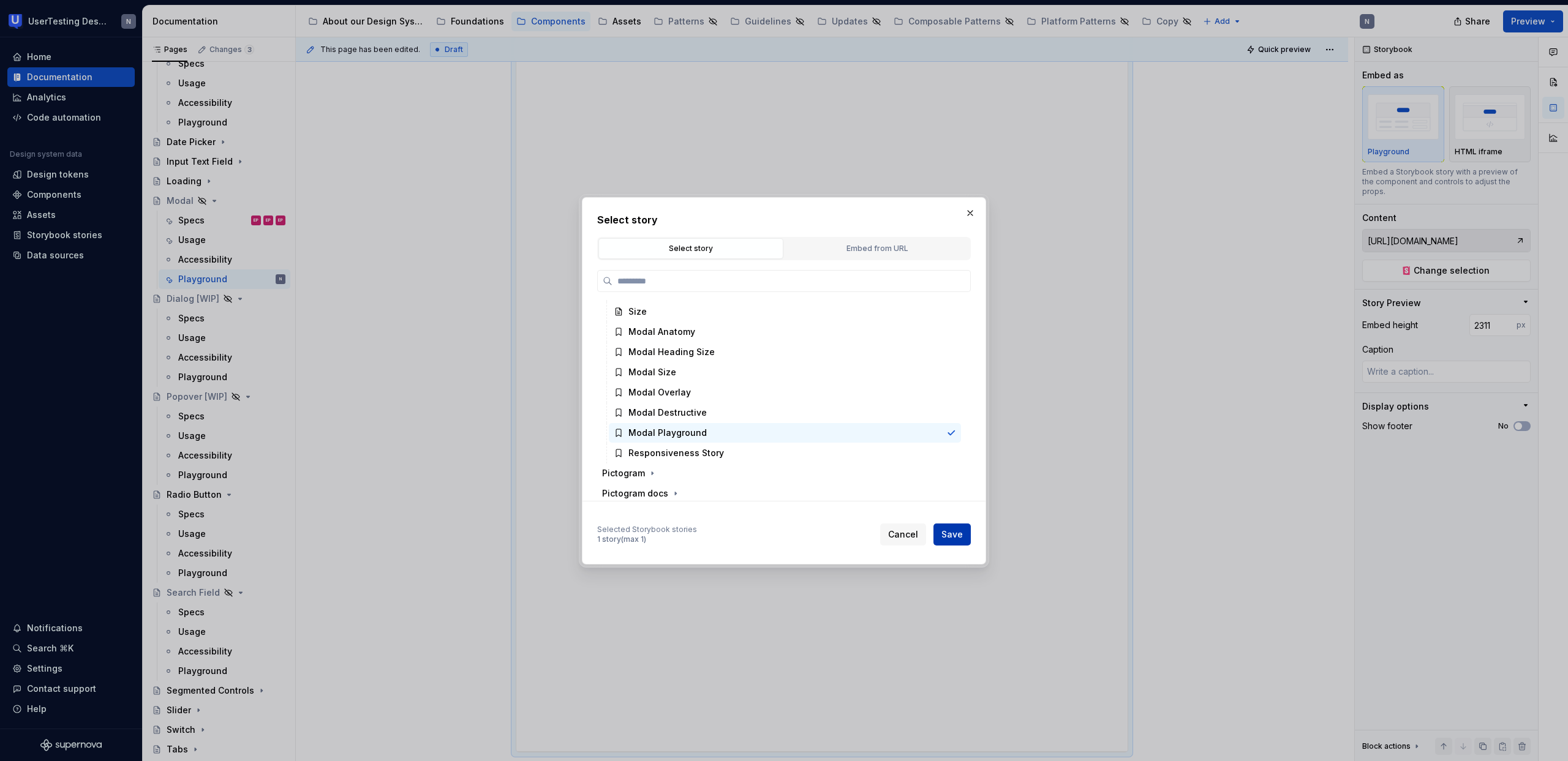
click at [948, 540] on span "Save" at bounding box center [952, 534] width 22 height 12
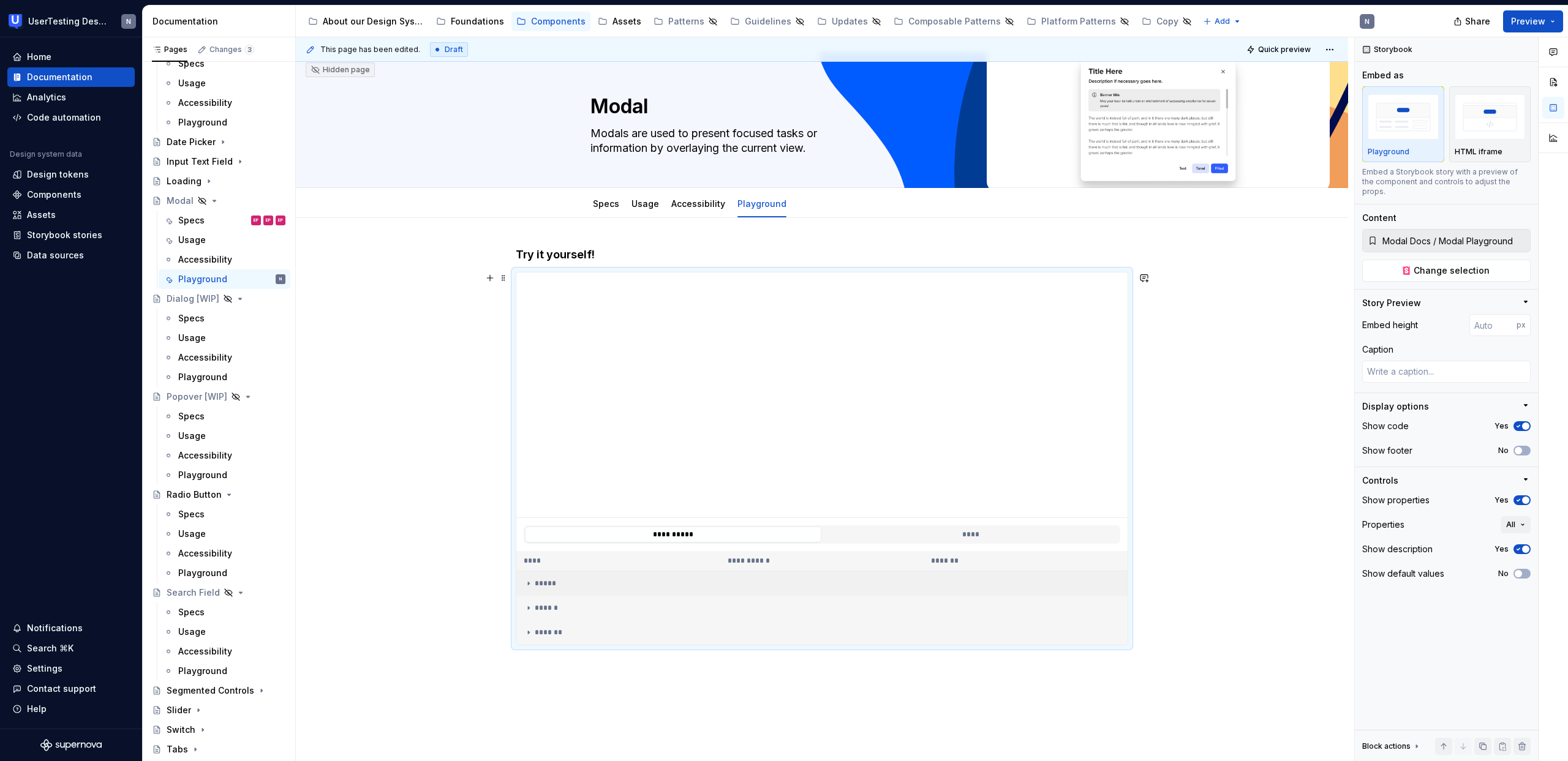
click at [530, 585] on icon at bounding box center [529, 584] width 10 height 10
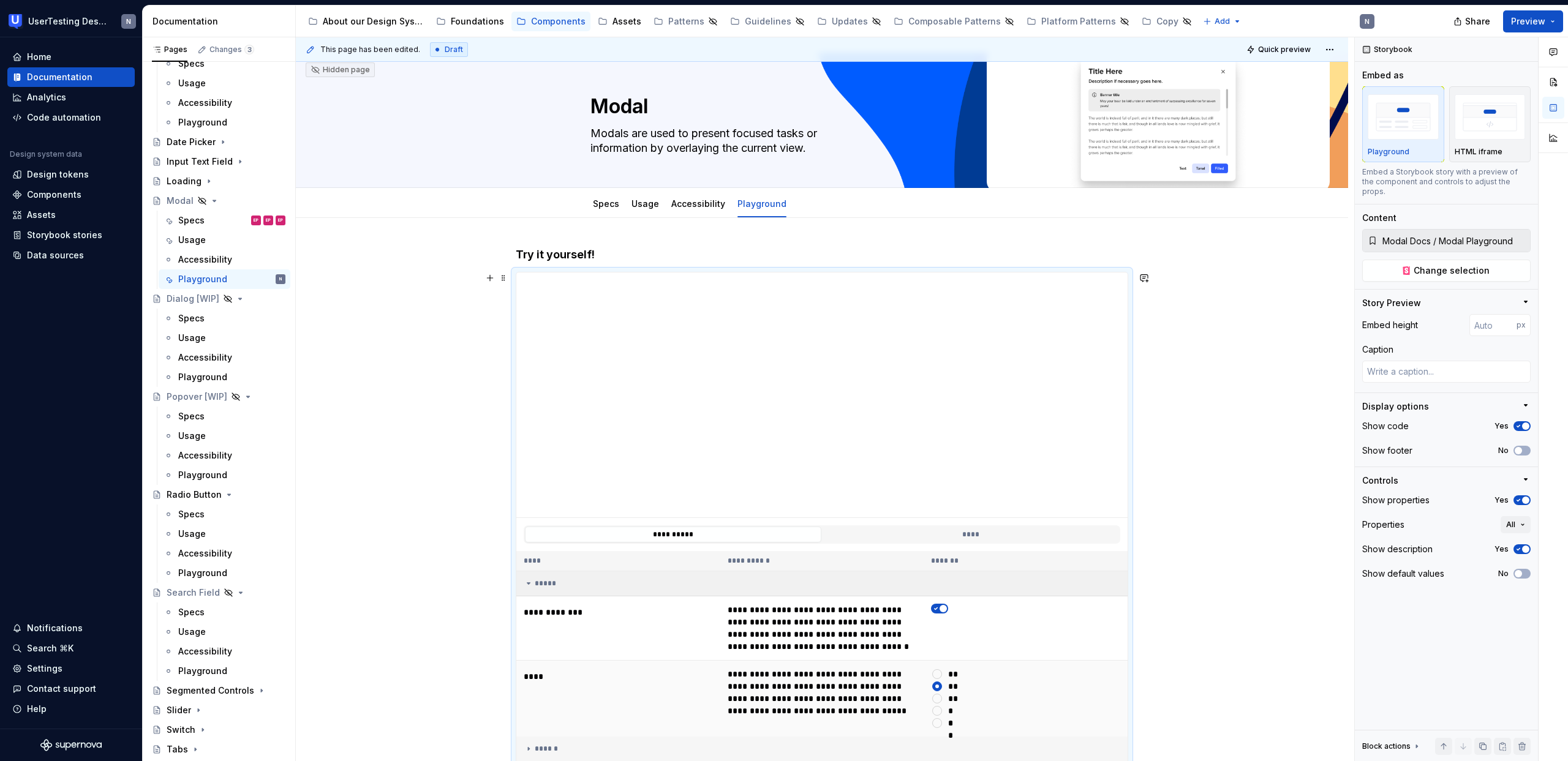
scroll to position [38, 0]
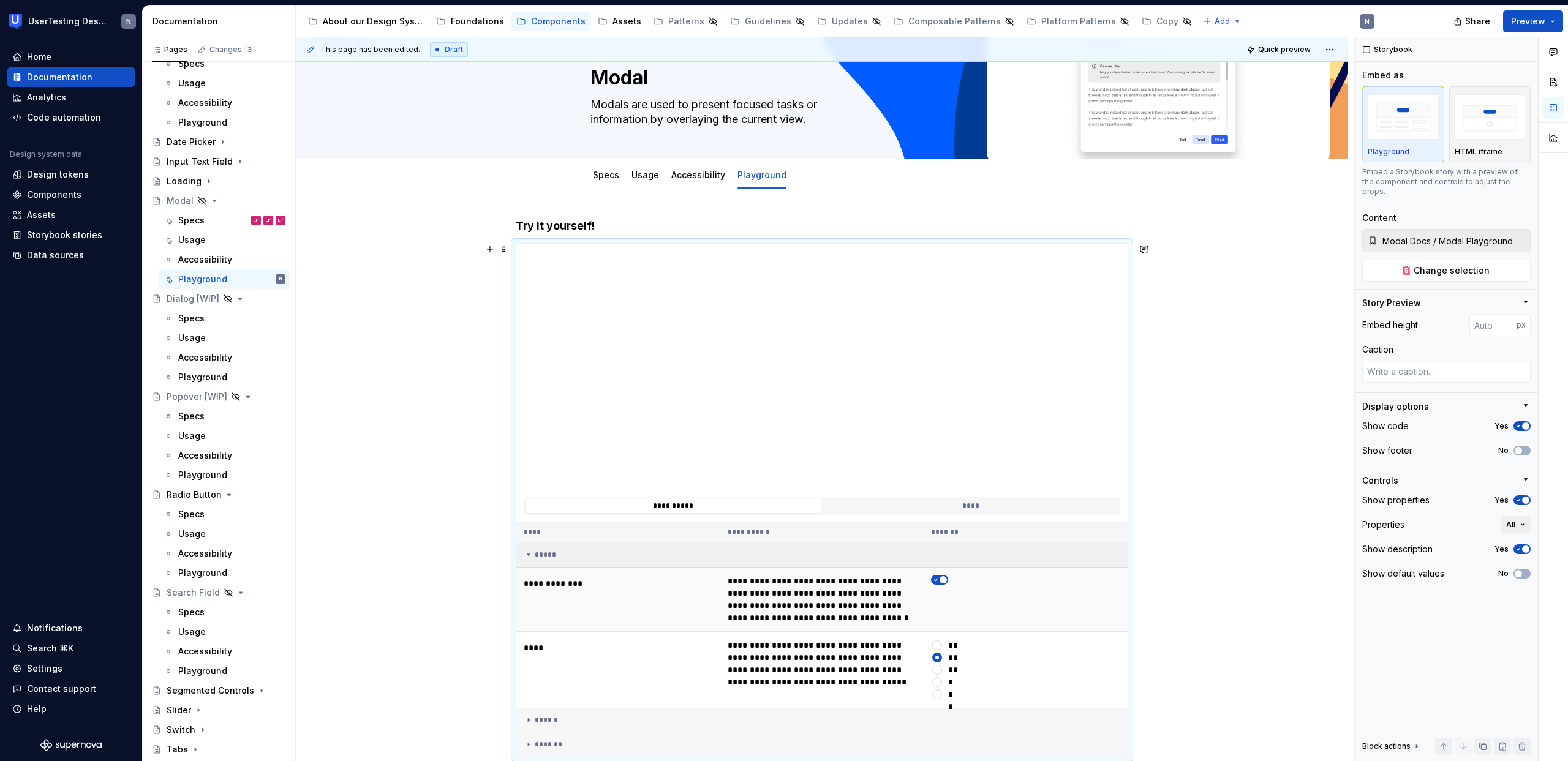
click at [938, 577] on icon "button" at bounding box center [936, 580] width 10 height 7
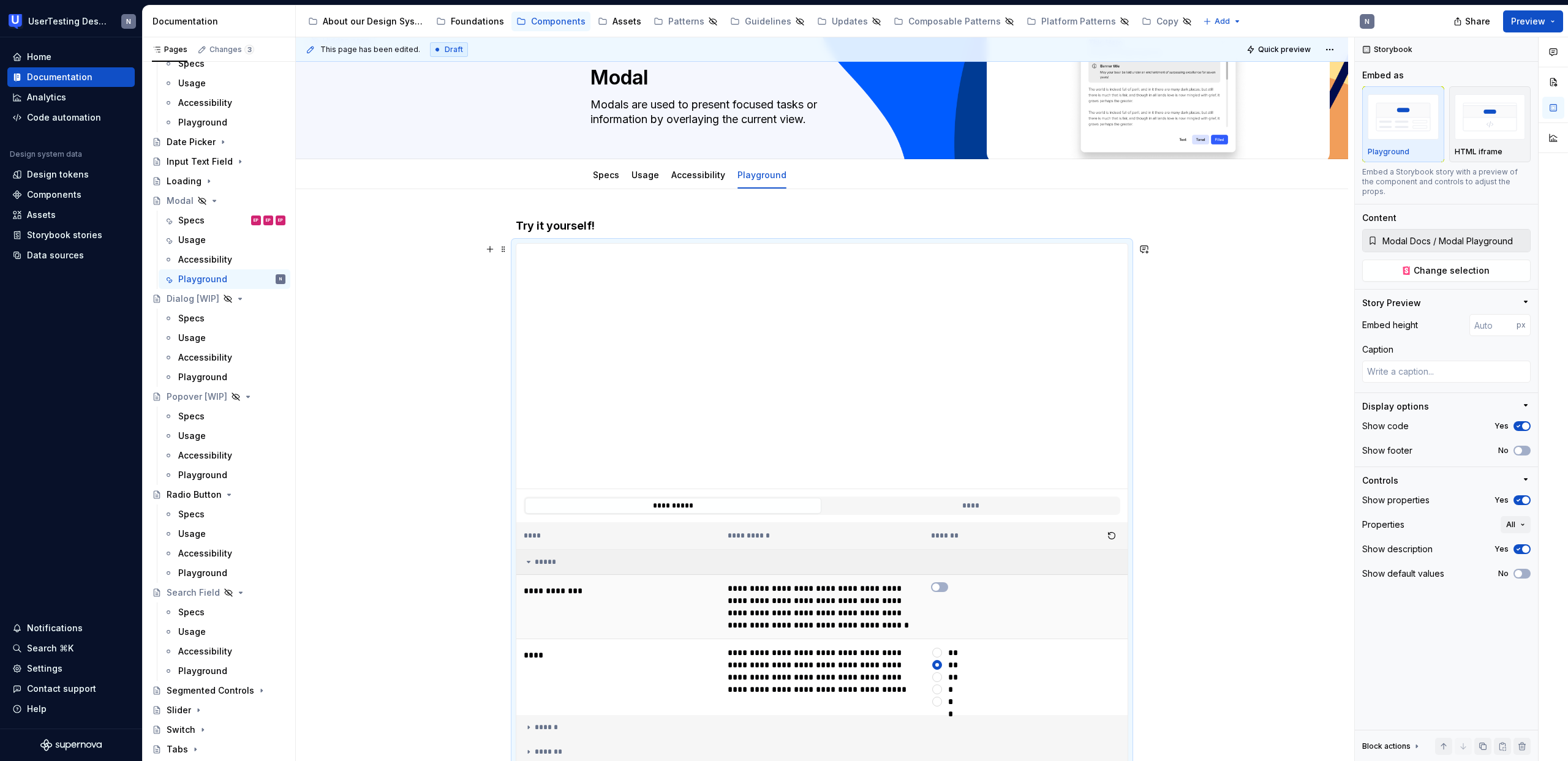
drag, startPoint x: 936, startPoint y: 586, endPoint x: 939, endPoint y: 622, distance: 36.1
click at [936, 586] on span "button" at bounding box center [936, 587] width 7 height 7
click at [939, 654] on button "**" at bounding box center [937, 653] width 10 height 10
click at [958, 665] on div "**" at bounding box center [954, 665] width 13 height 12
click at [942, 665] on button "**" at bounding box center [937, 665] width 10 height 10
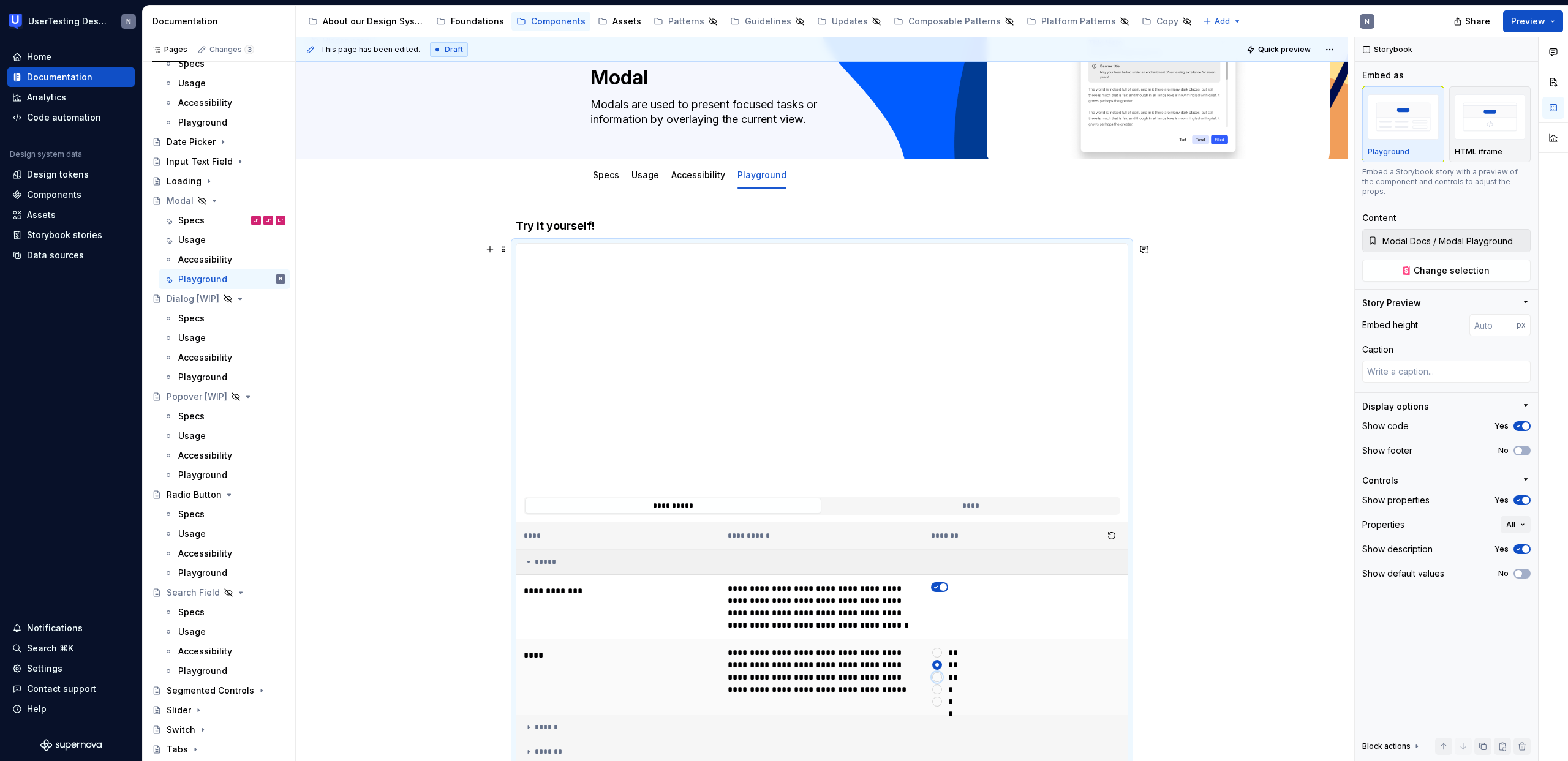
click at [937, 677] on button "**" at bounding box center [937, 678] width 10 height 10
click at [936, 693] on button "**" at bounding box center [937, 690] width 10 height 10
click at [934, 704] on button "**" at bounding box center [937, 702] width 10 height 10
click at [1465, 273] on div "Storybook Embed as Playground HTML iframe Embed a Storybook story with a previe…" at bounding box center [1446, 399] width 183 height 724
click at [1465, 265] on span "Change selection" at bounding box center [1451, 271] width 76 height 12
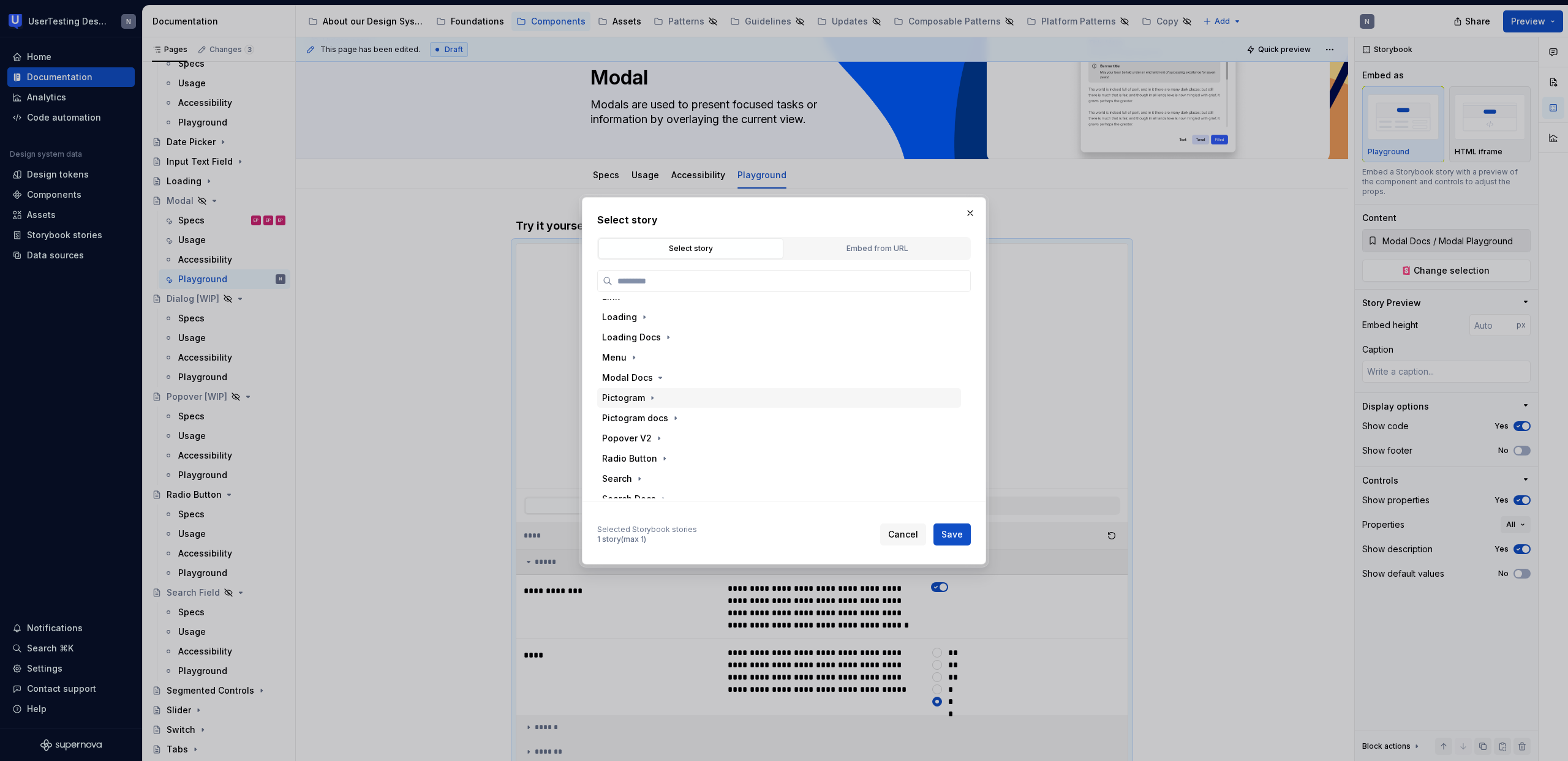
scroll to position [496, 0]
click at [655, 380] on icon "button" at bounding box center [660, 379] width 10 height 10
click at [662, 435] on div "Playground" at bounding box center [653, 435] width 49 height 12
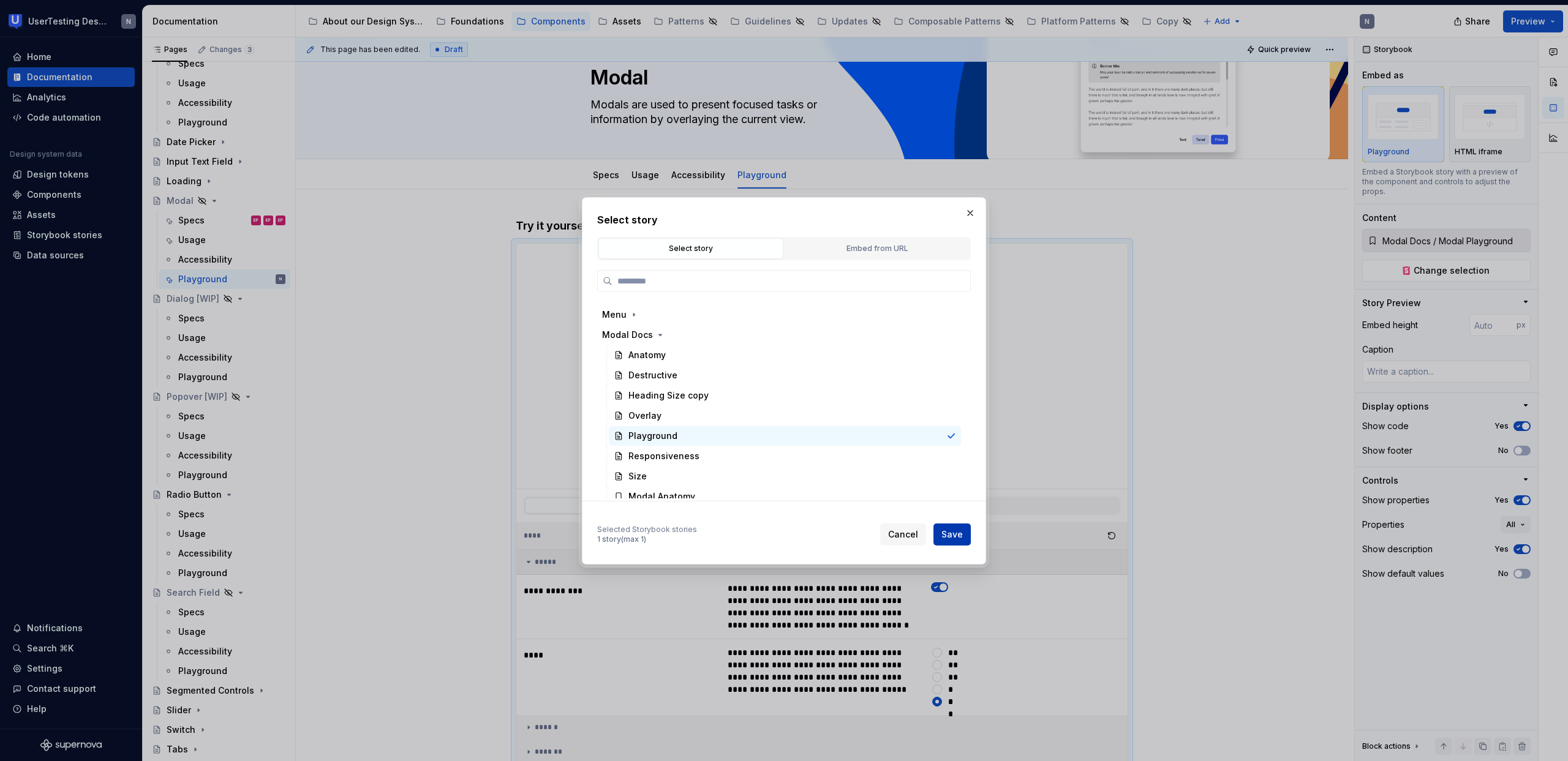
click at [957, 530] on span "Save" at bounding box center [952, 534] width 22 height 12
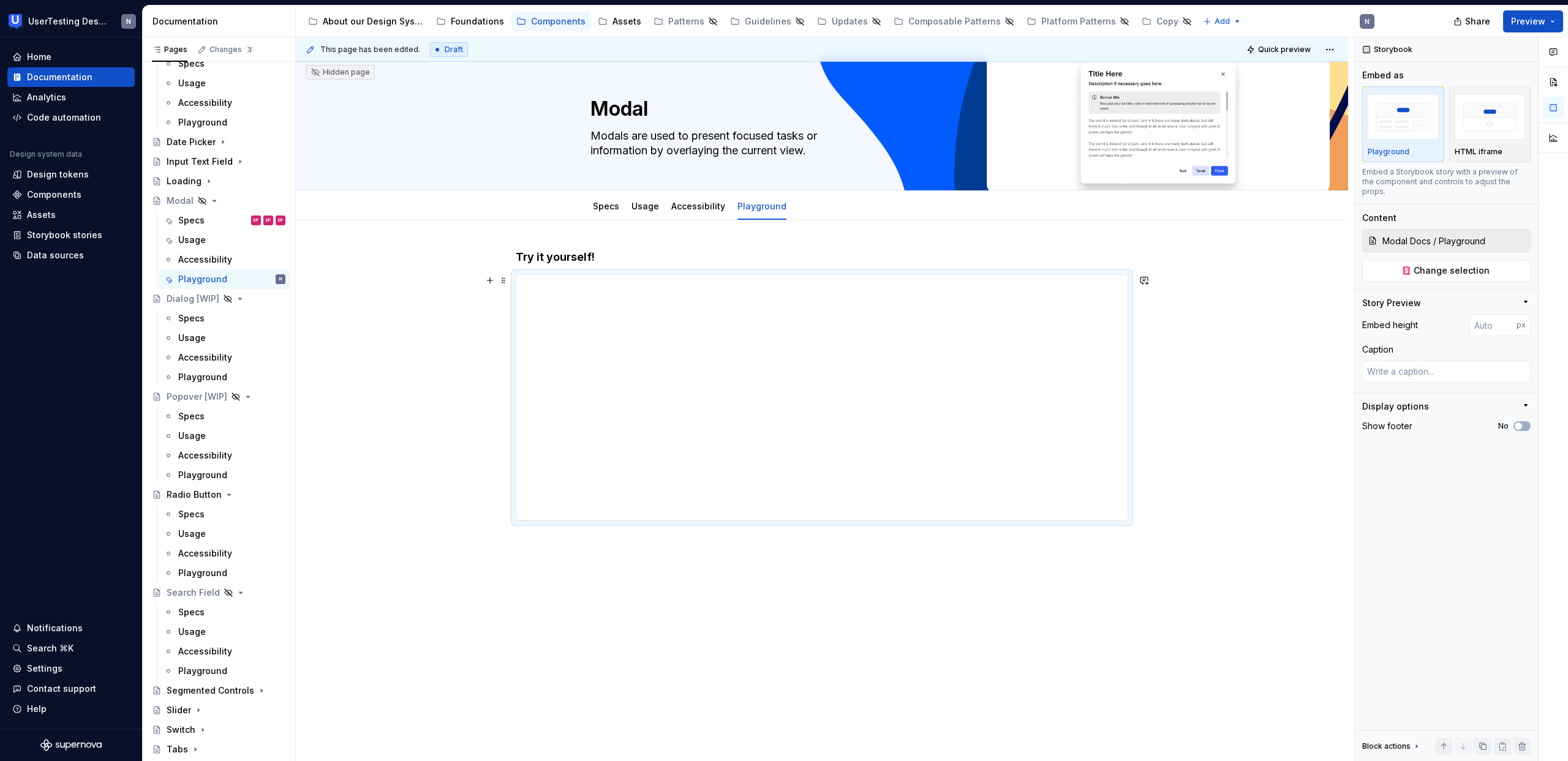
scroll to position [0, 0]
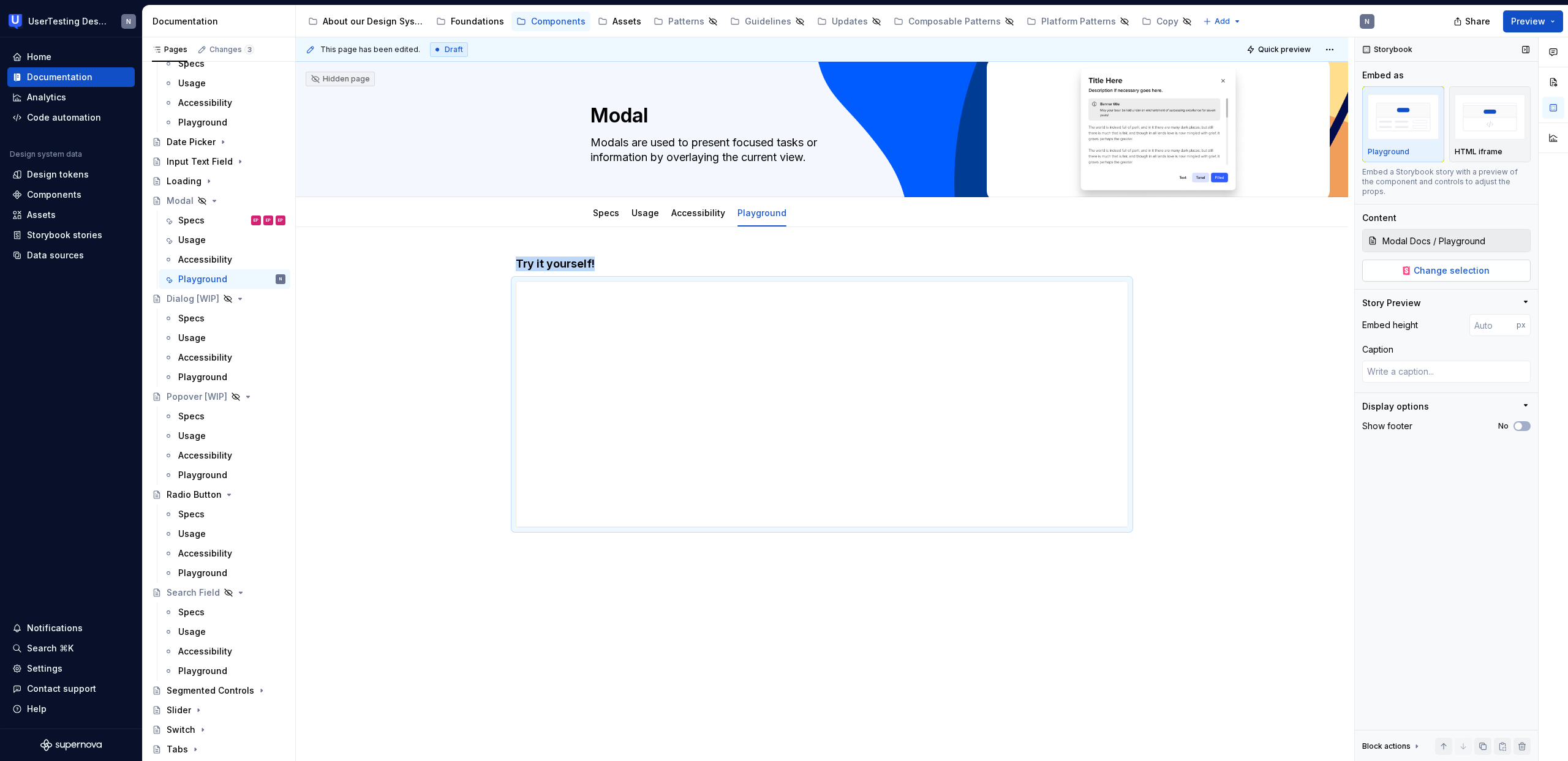
click at [1408, 260] on button "Change selection" at bounding box center [1446, 271] width 168 height 22
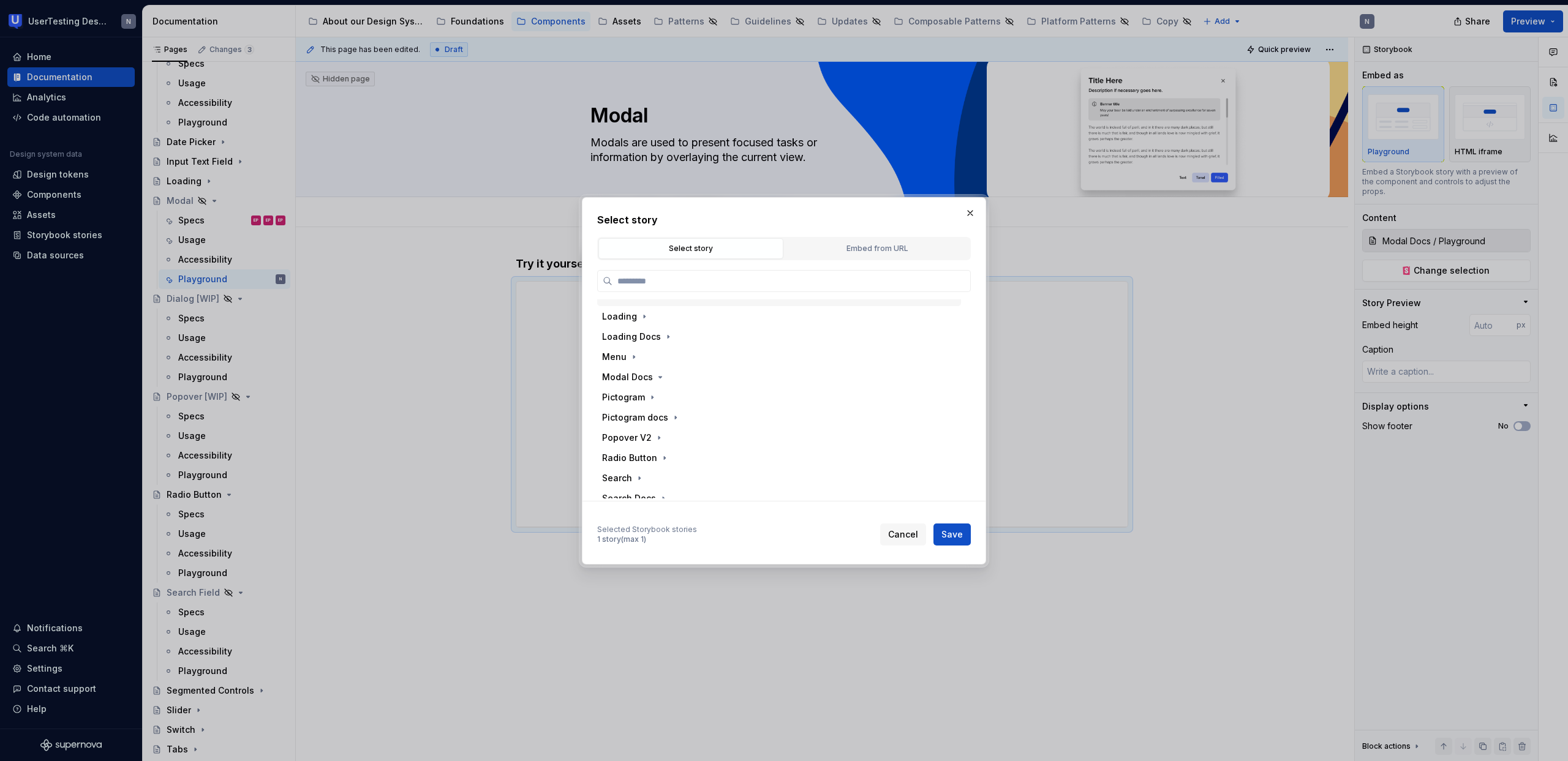
scroll to position [489, 0]
click at [655, 373] on icon "button" at bounding box center [660, 376] width 10 height 10
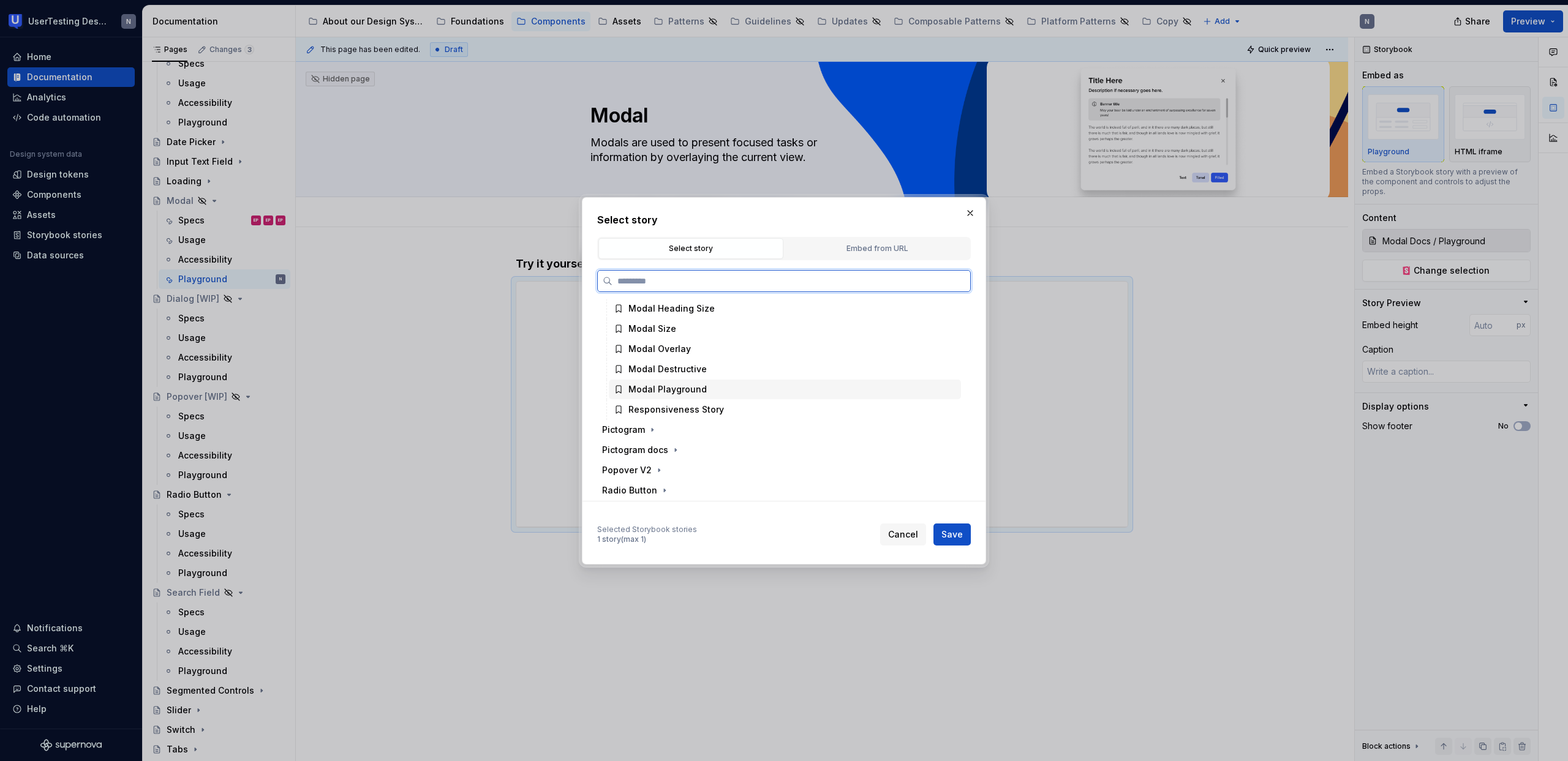
click at [698, 390] on div "Modal Playground" at bounding box center [668, 389] width 78 height 12
click at [964, 543] on button "Save" at bounding box center [951, 535] width 37 height 22
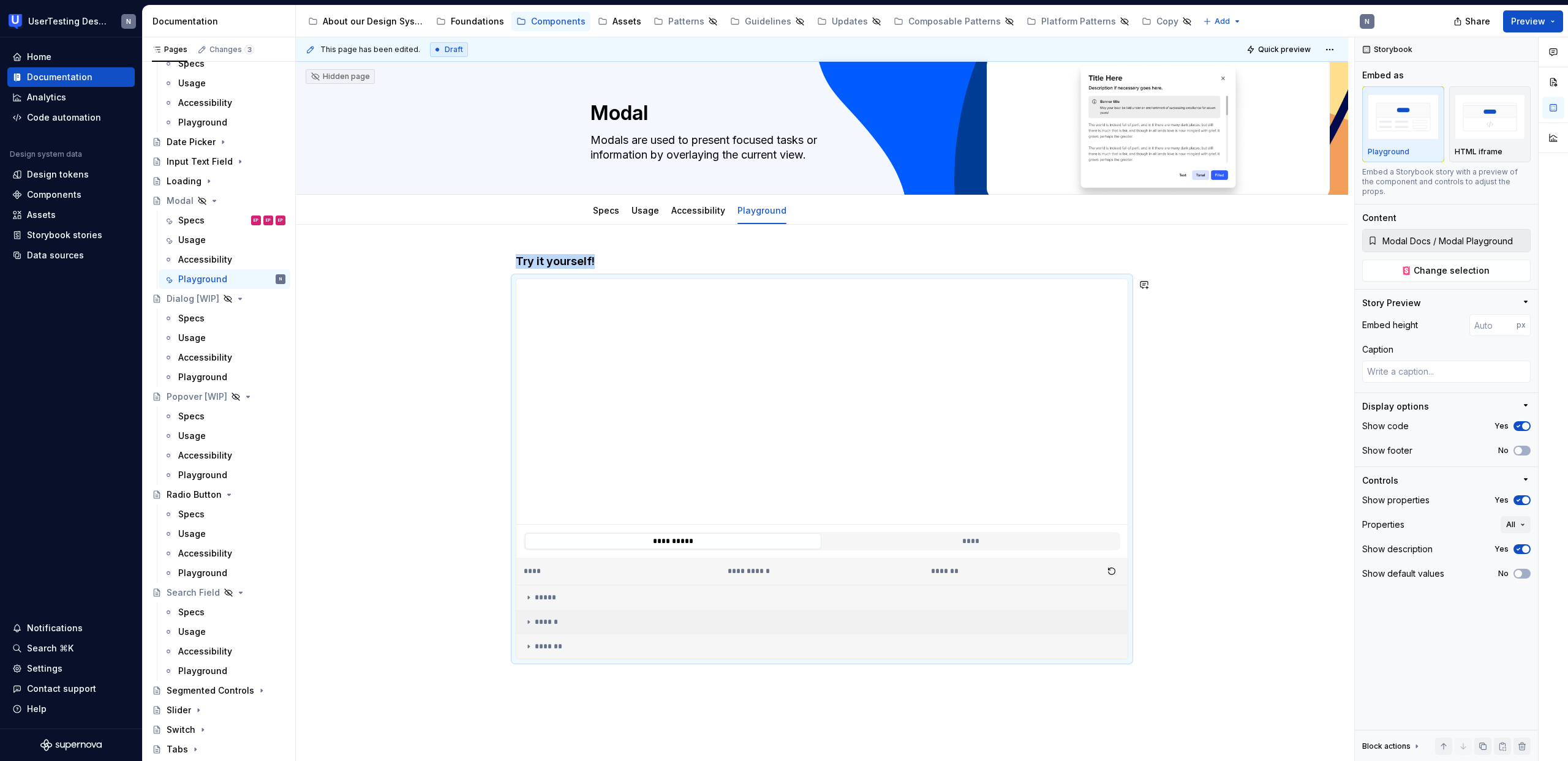
scroll to position [0, 0]
click at [942, 531] on div "**********" at bounding box center [821, 544] width 611 height 33
click at [939, 541] on button "****" at bounding box center [970, 543] width 296 height 16
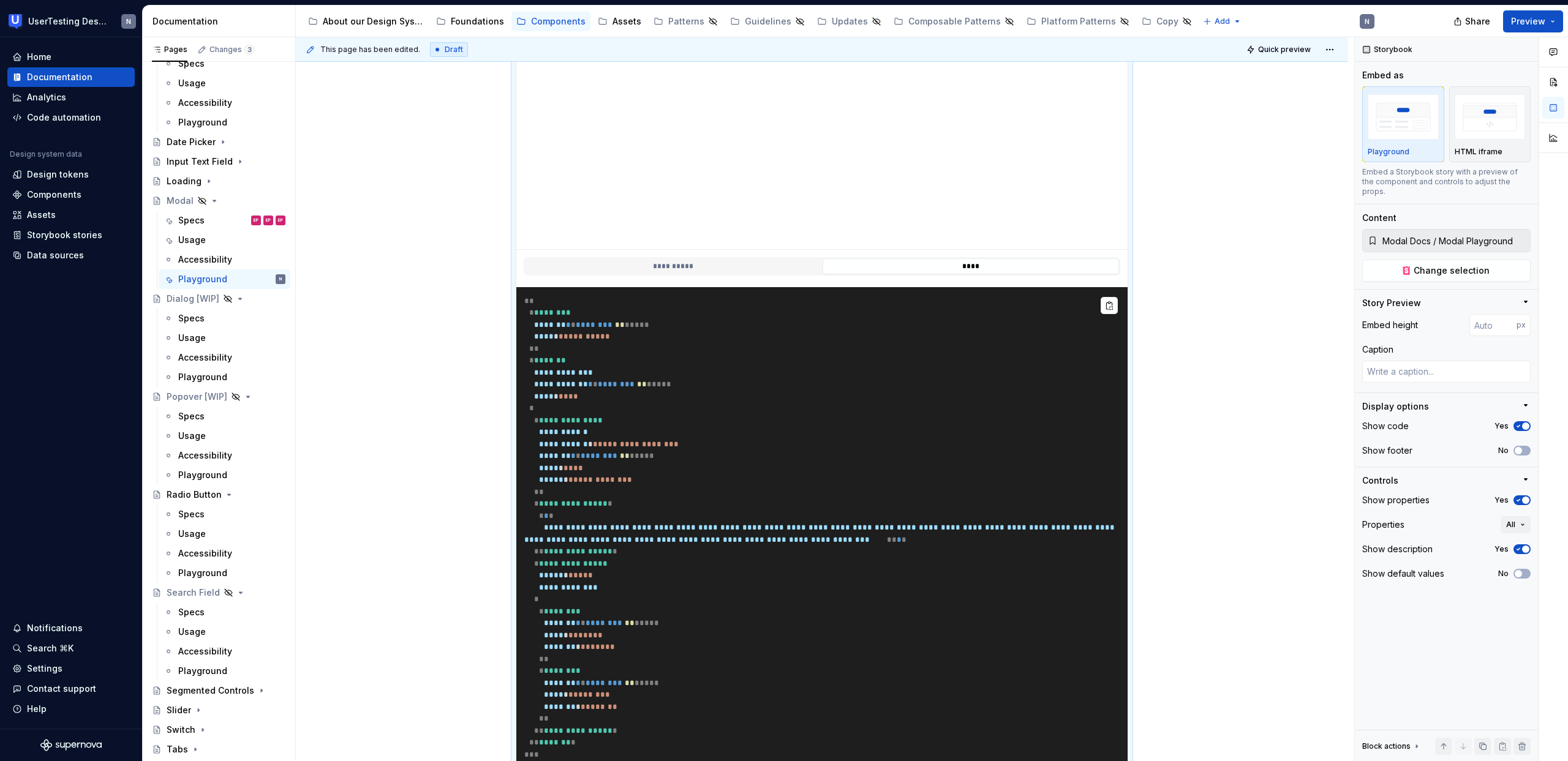
scroll to position [45, 0]
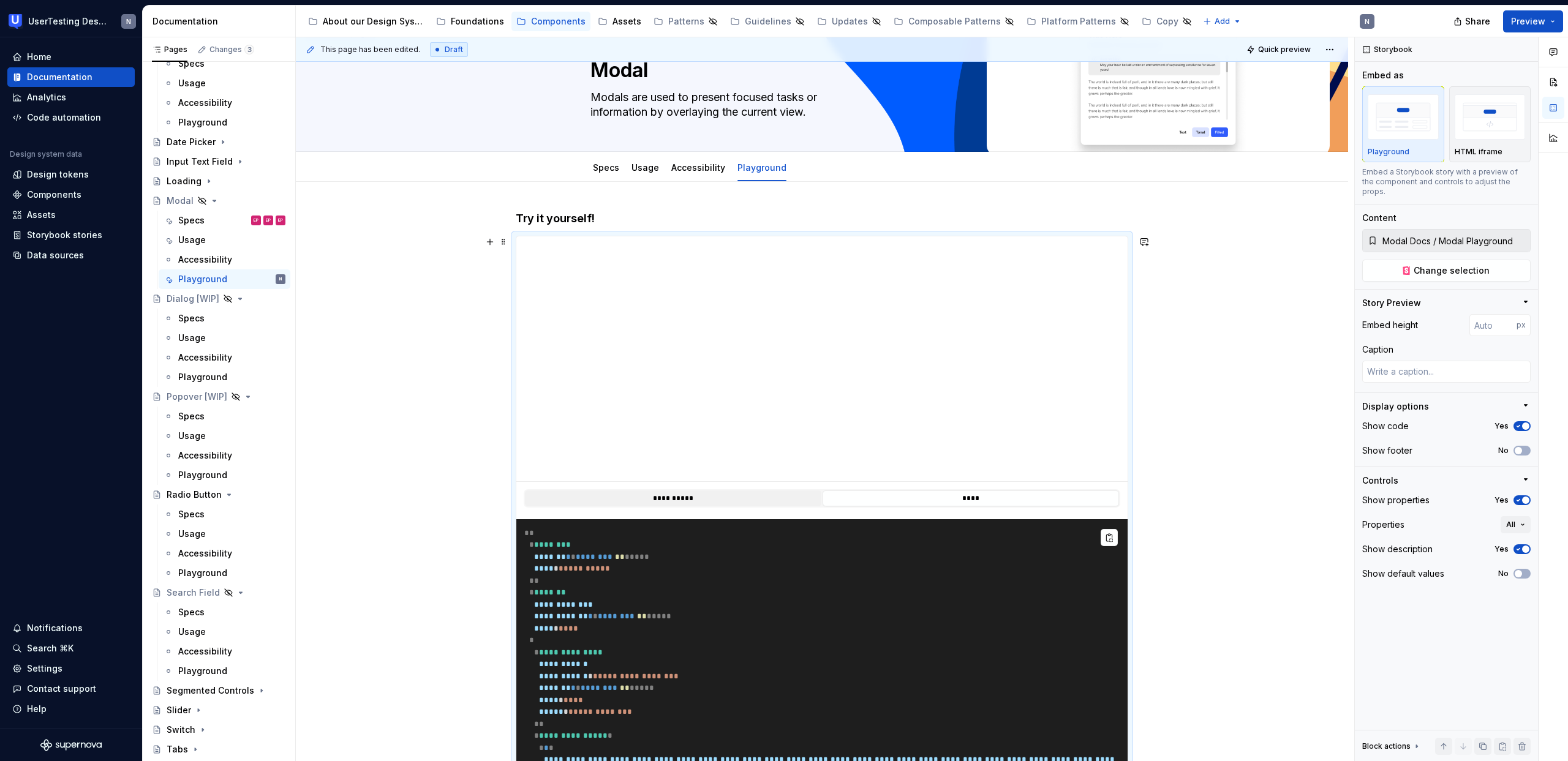
click at [679, 495] on button "**********" at bounding box center [673, 498] width 296 height 16
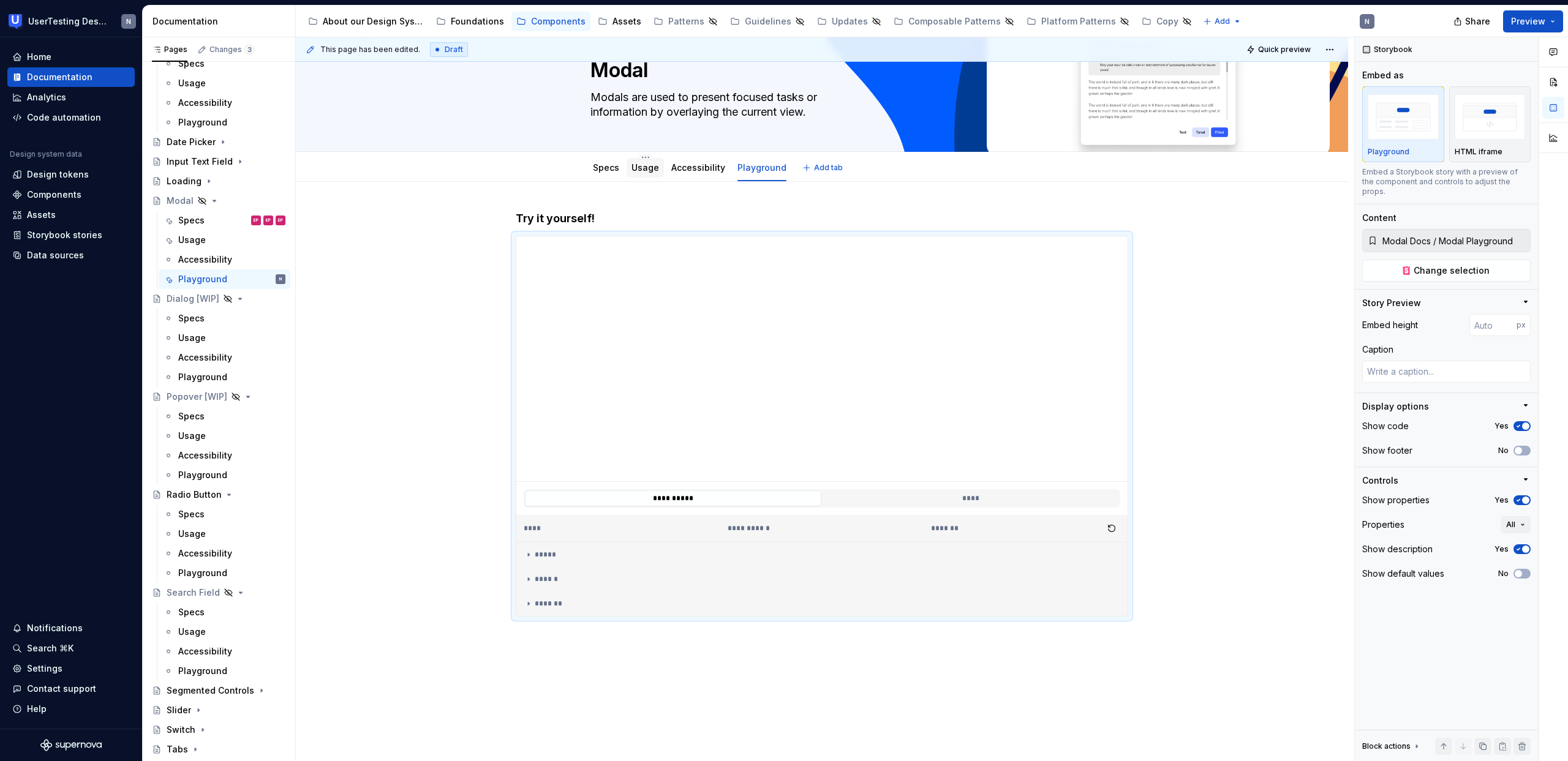
click at [651, 167] on link "Usage" at bounding box center [645, 168] width 28 height 10
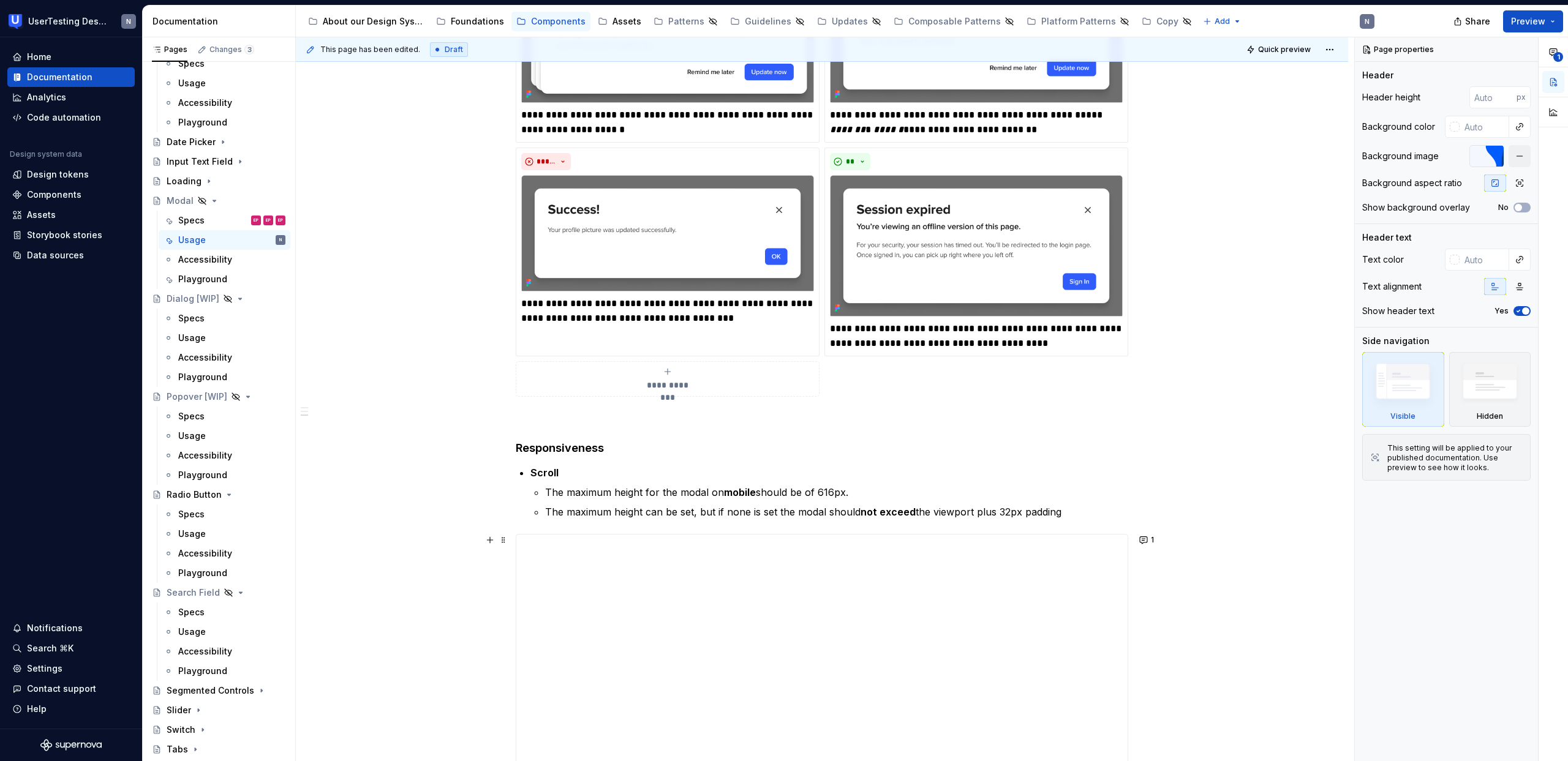
scroll to position [670, 0]
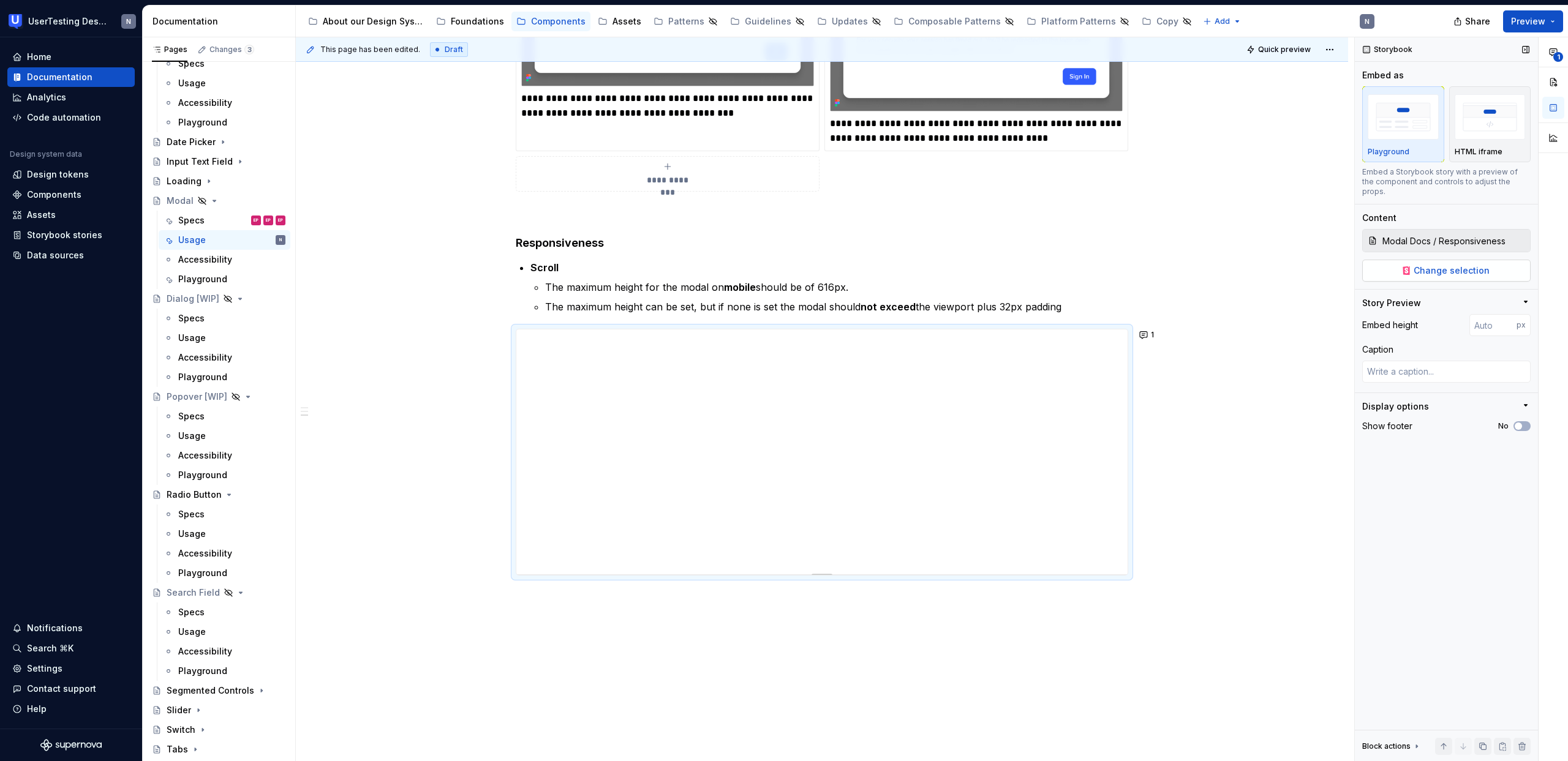
click at [1463, 265] on span "Change selection" at bounding box center [1451, 271] width 76 height 12
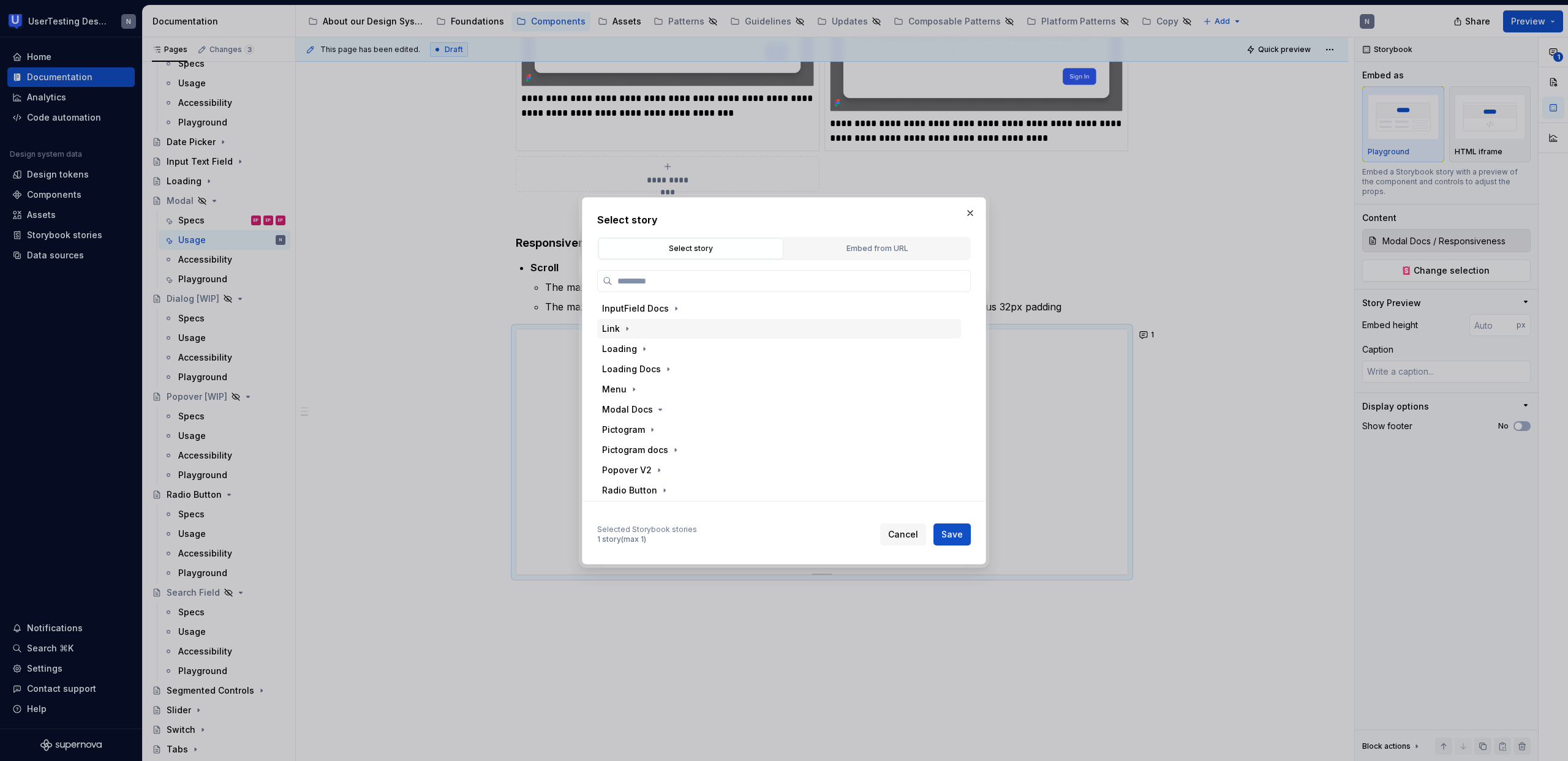
scroll to position [467, 0]
click at [662, 395] on icon "button" at bounding box center [660, 398] width 10 height 10
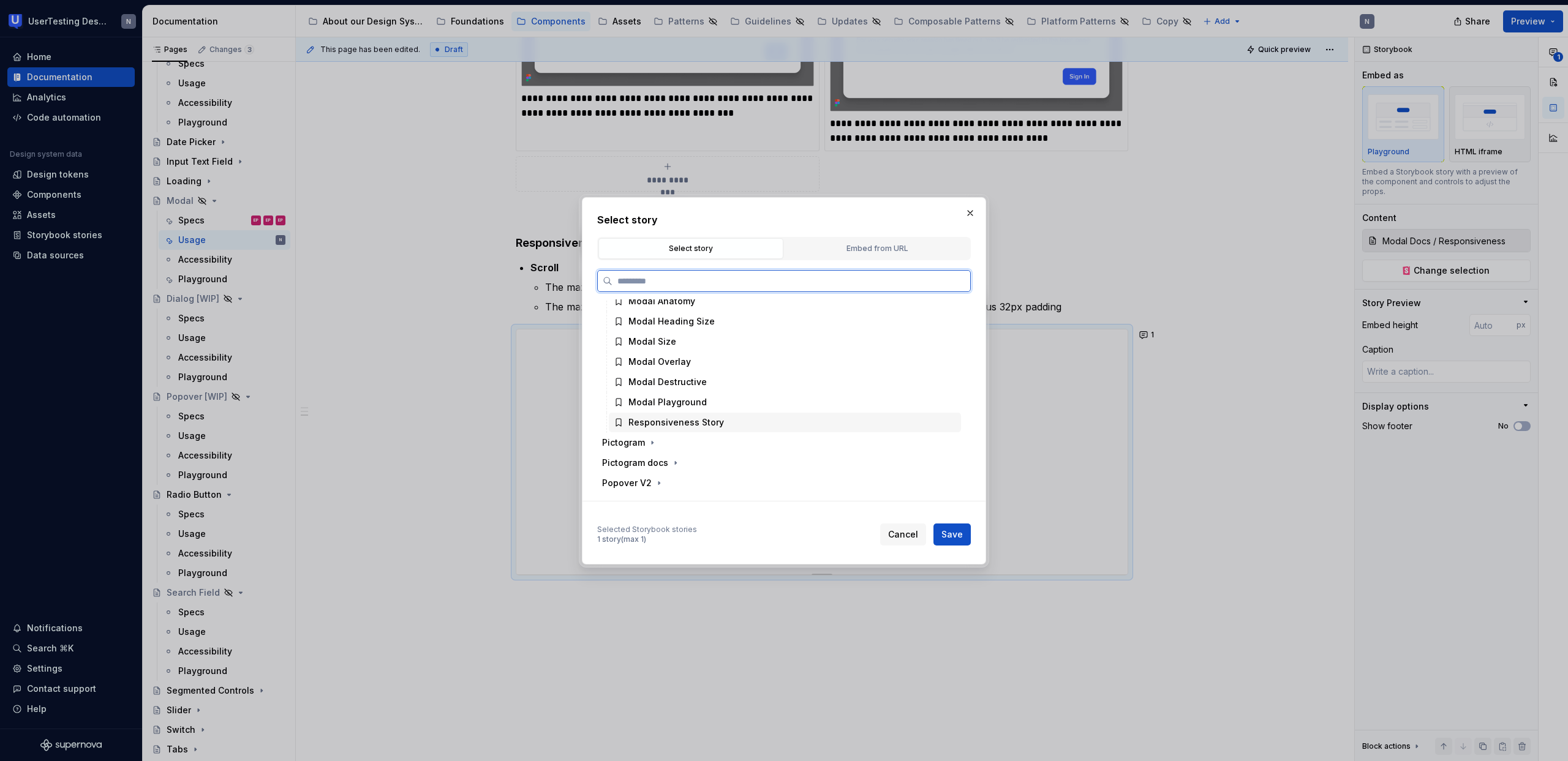
click at [717, 416] on div "Responsiveness Story" at bounding box center [676, 422] width 96 height 12
click at [940, 537] on button "Save" at bounding box center [951, 535] width 37 height 22
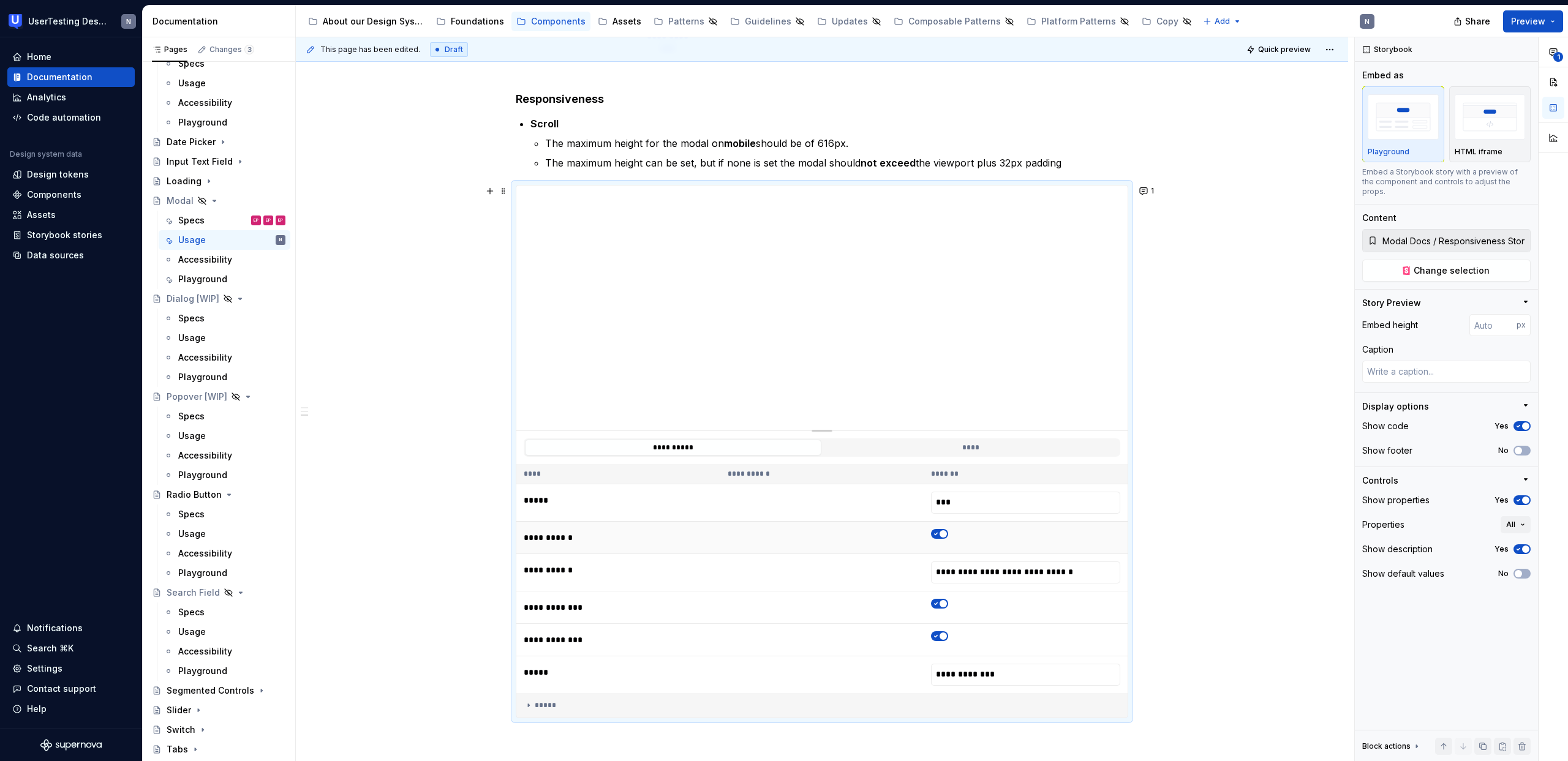
scroll to position [815, 0]
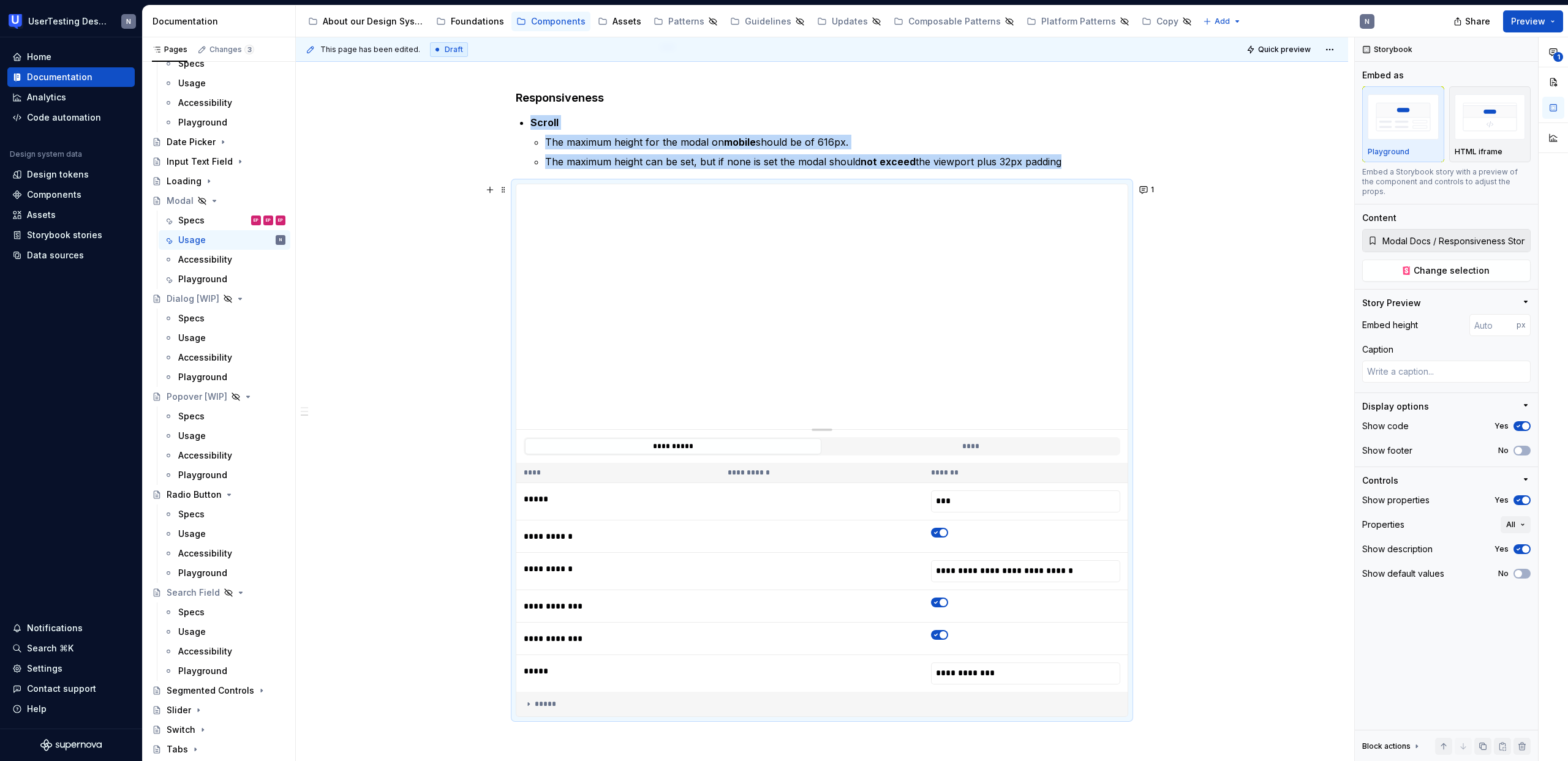
click at [1211, 571] on div "**********" at bounding box center [822, 186] width 1052 height 1547
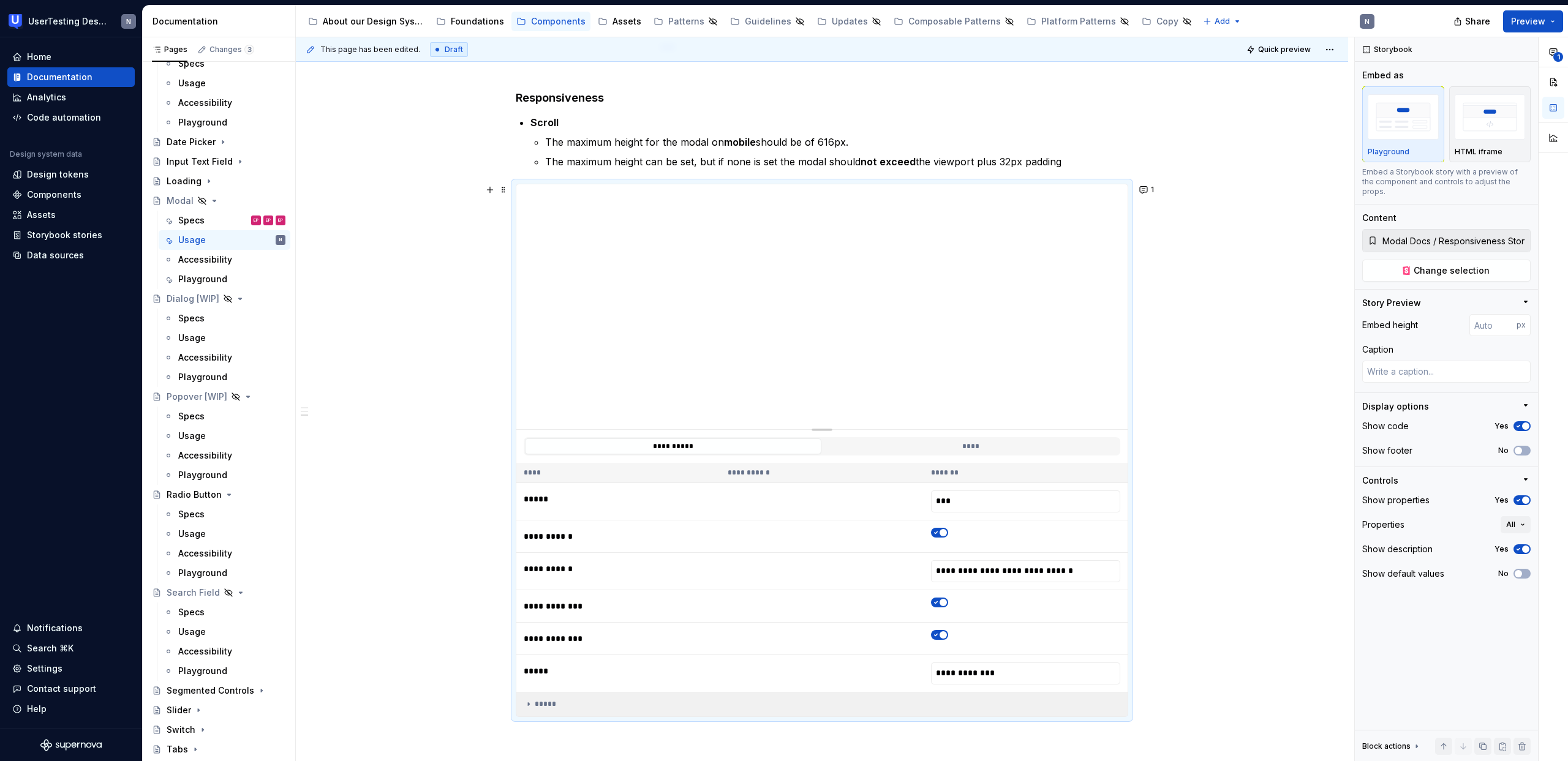
click at [546, 699] on div "*****" at bounding box center [822, 704] width 596 height 10
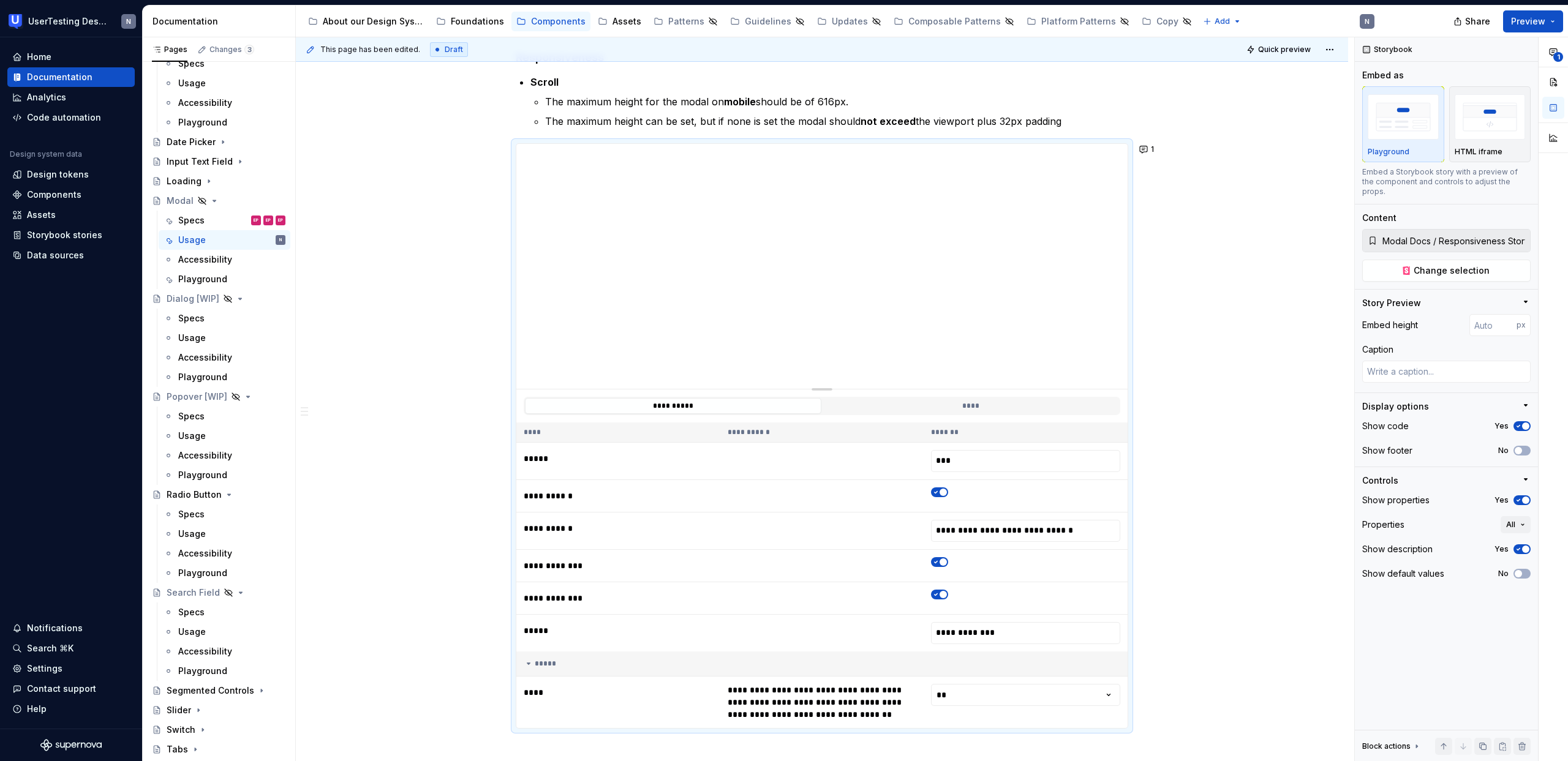
scroll to position [935, 0]
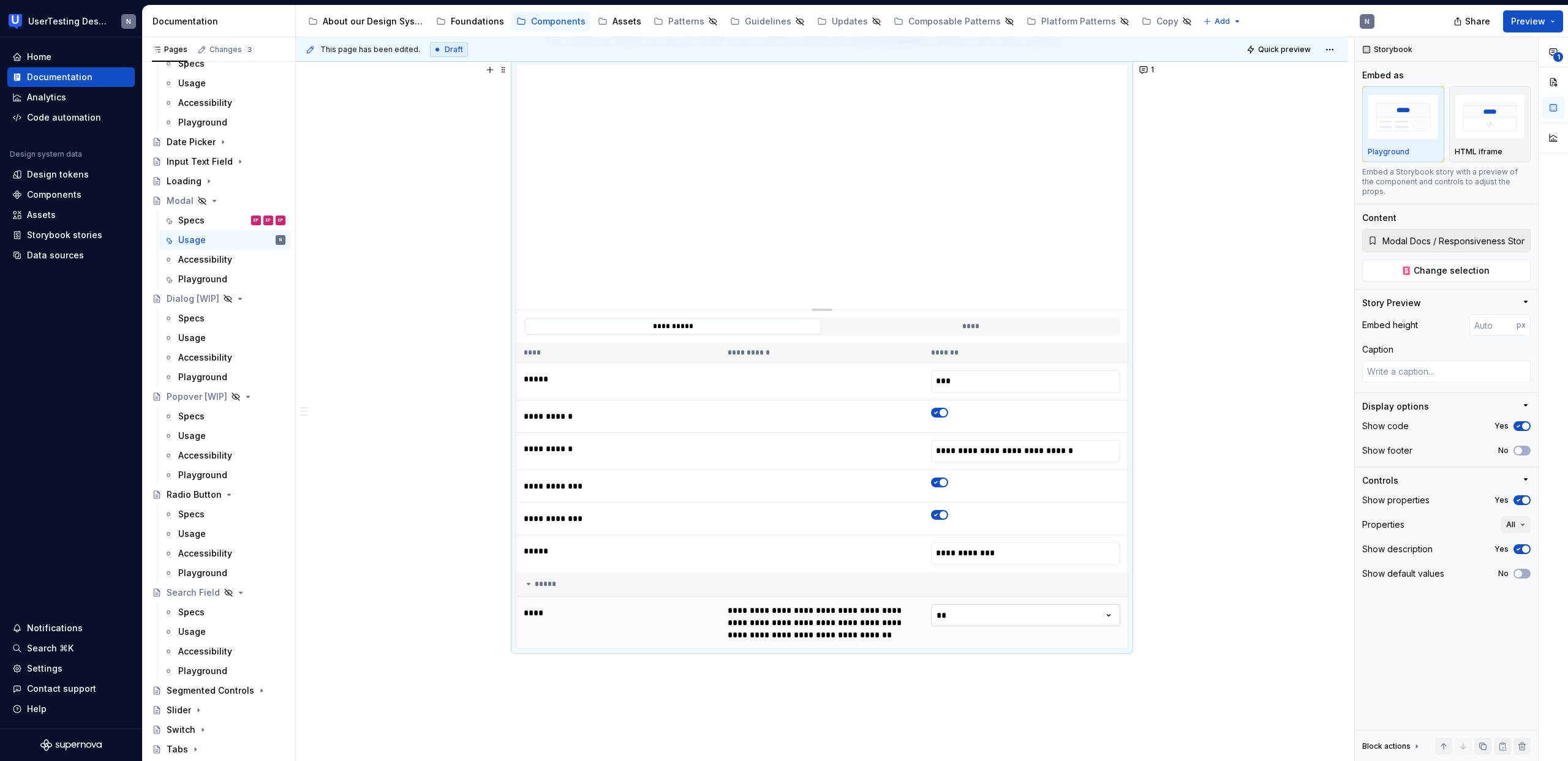
click at [1034, 610] on html "UserTesting Design System N Home Documentation Analytics Code automation Design…" at bounding box center [784, 380] width 1568 height 761
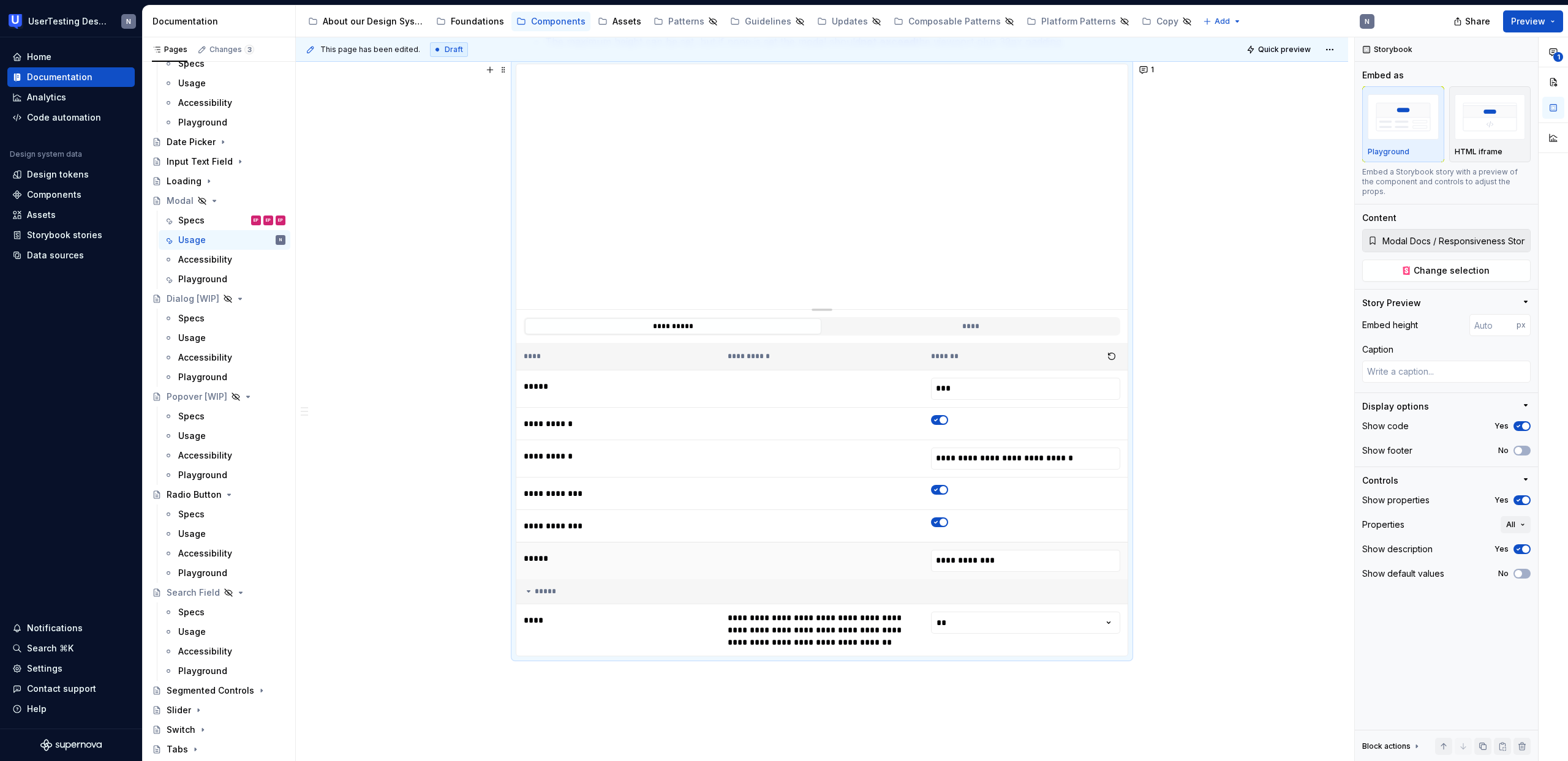
scroll to position [668, 0]
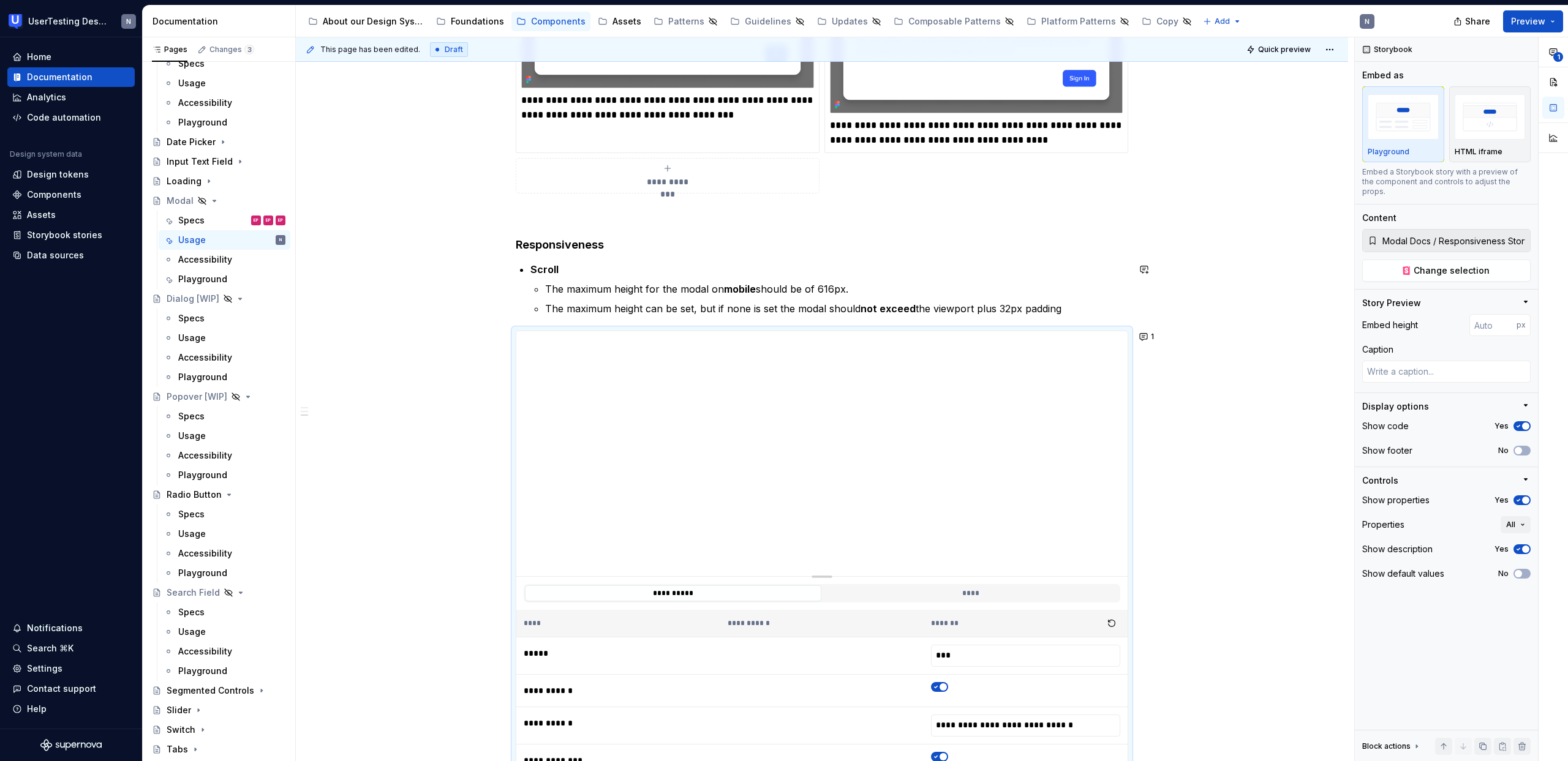
click at [880, 260] on div "**********" at bounding box center [822, 256] width 612 height 1335
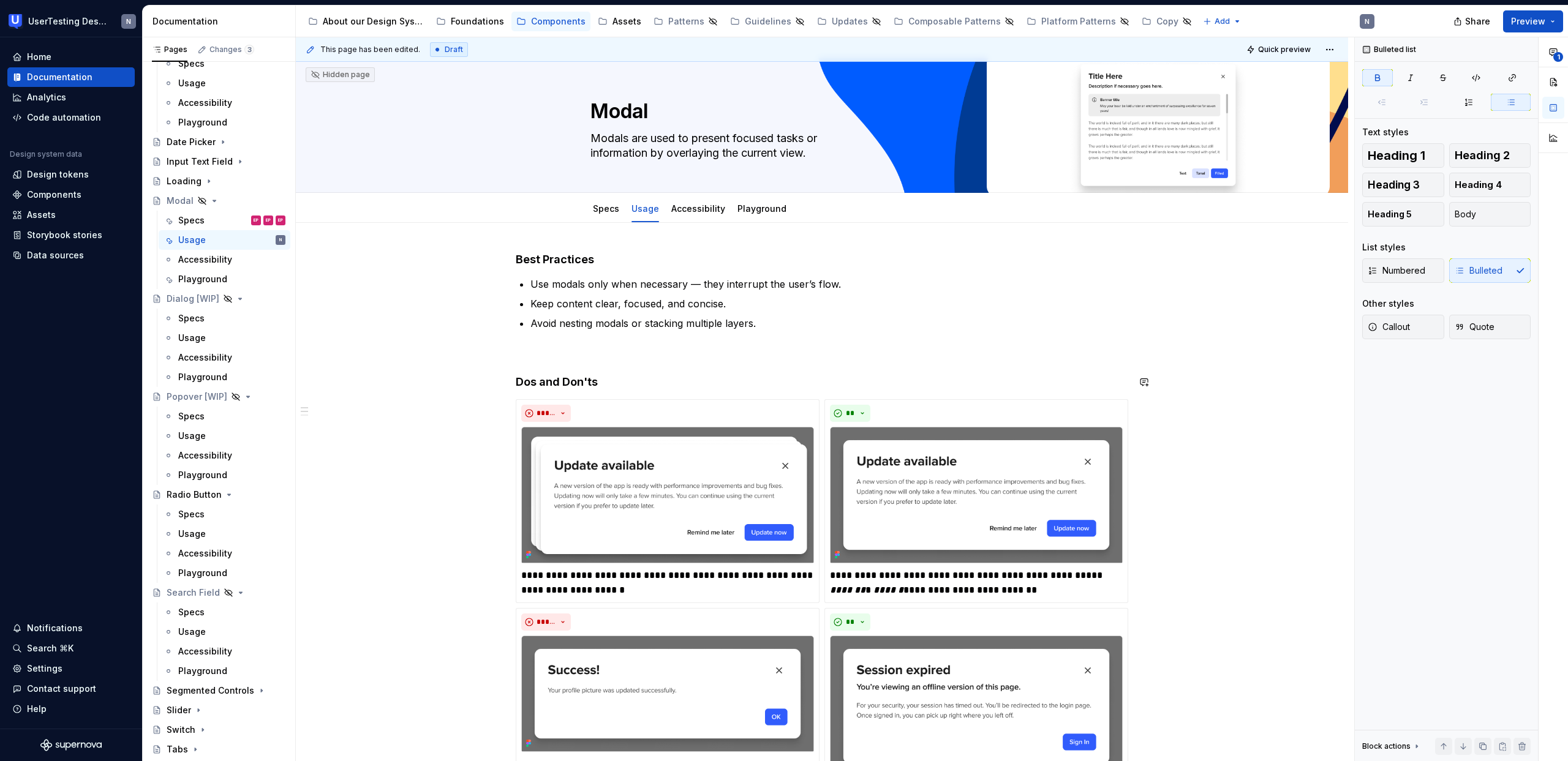
scroll to position [0, 0]
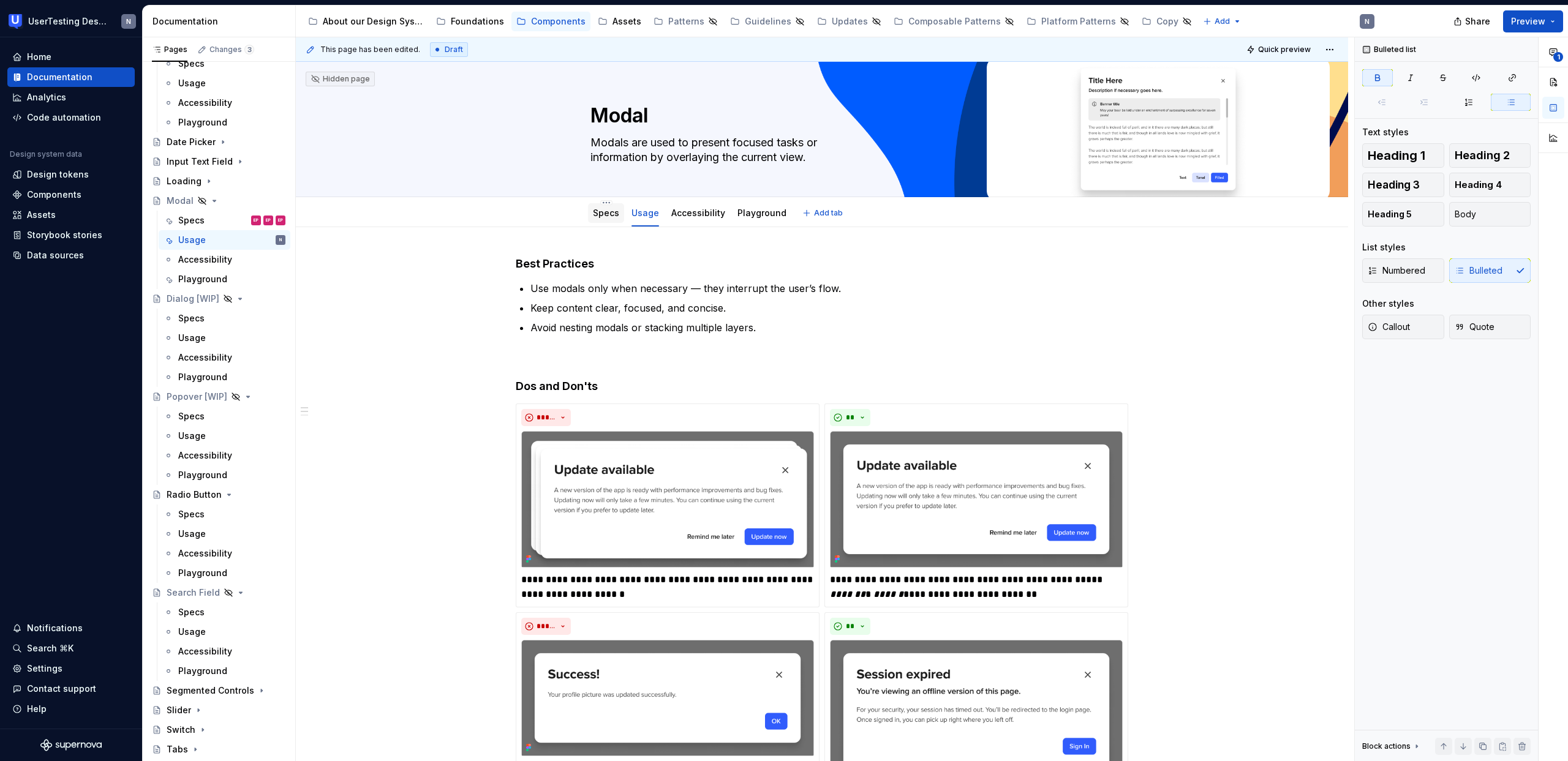
click at [610, 212] on link "Specs" at bounding box center [606, 213] width 26 height 10
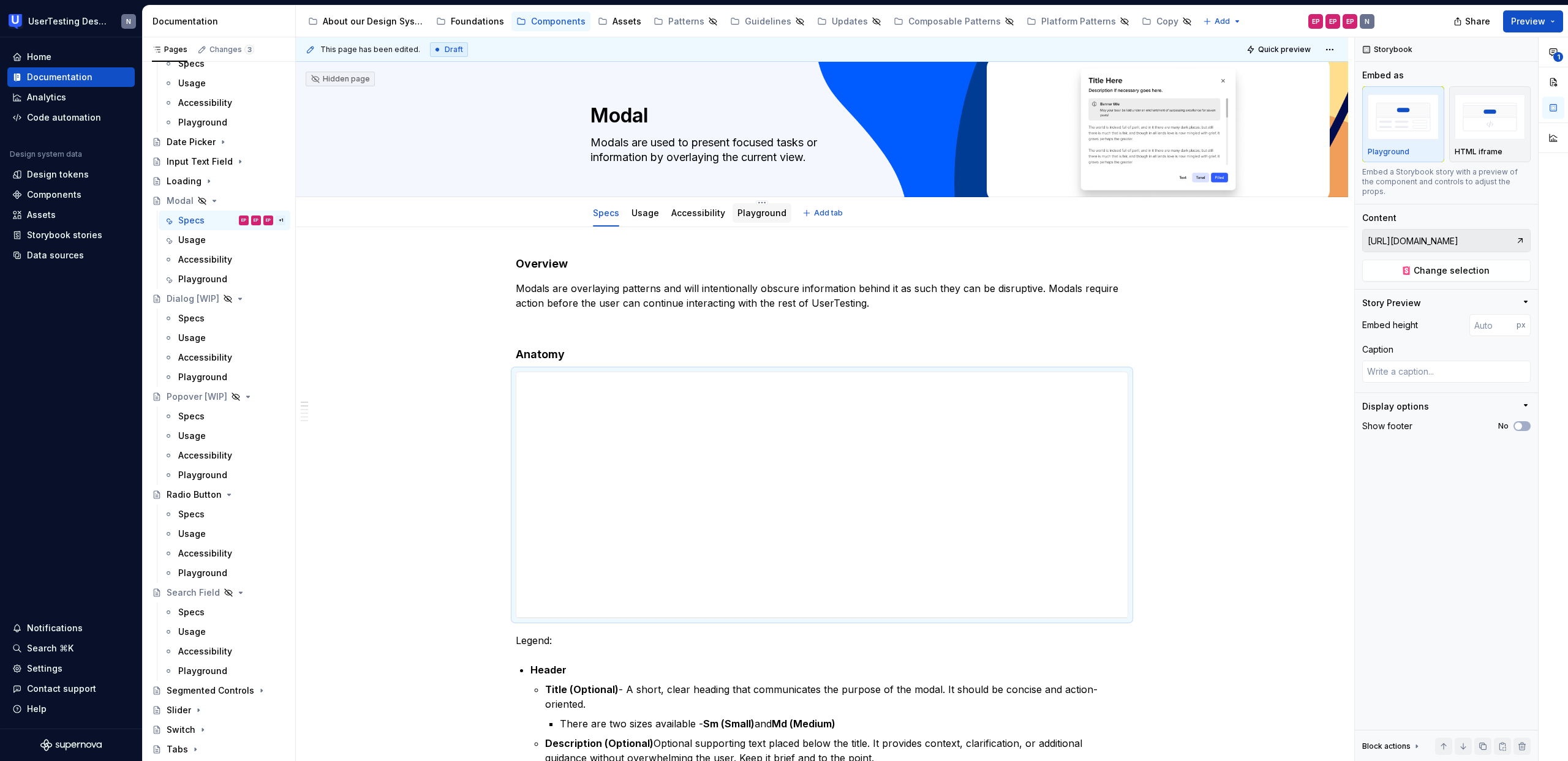
click at [740, 210] on link "Playground" at bounding box center [762, 213] width 49 height 10
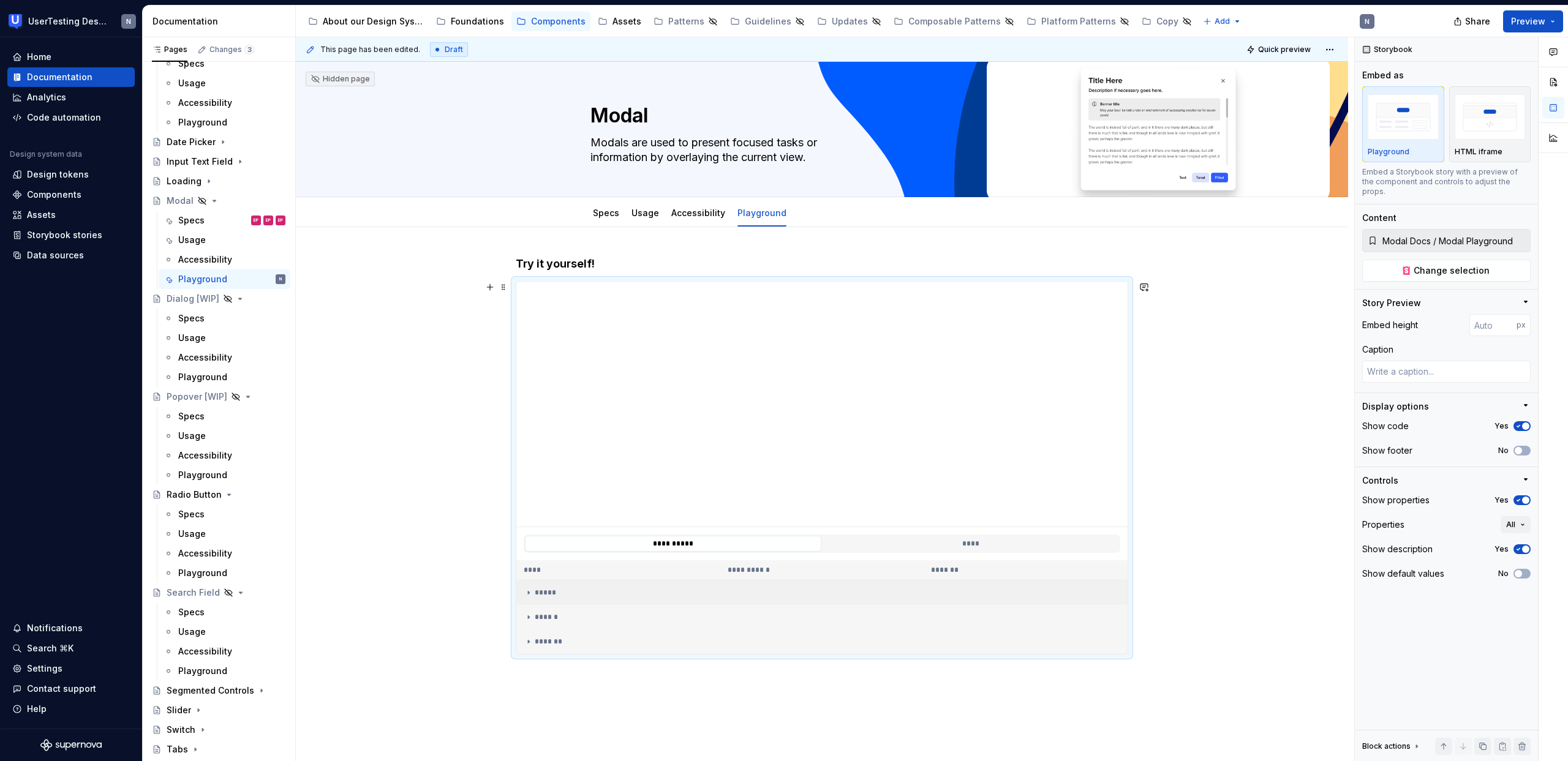
click at [530, 595] on icon at bounding box center [529, 593] width 10 height 10
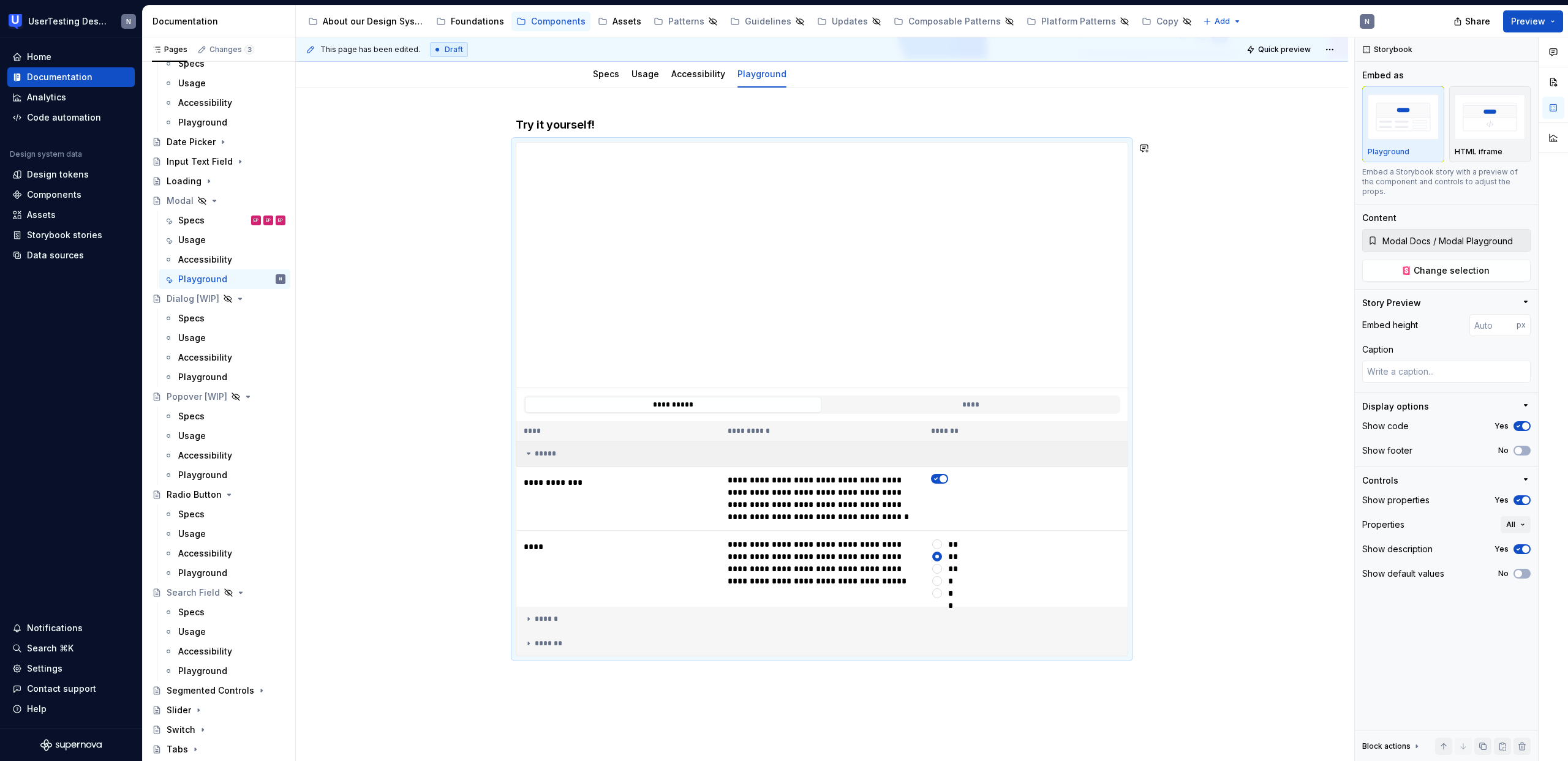
scroll to position [212, 0]
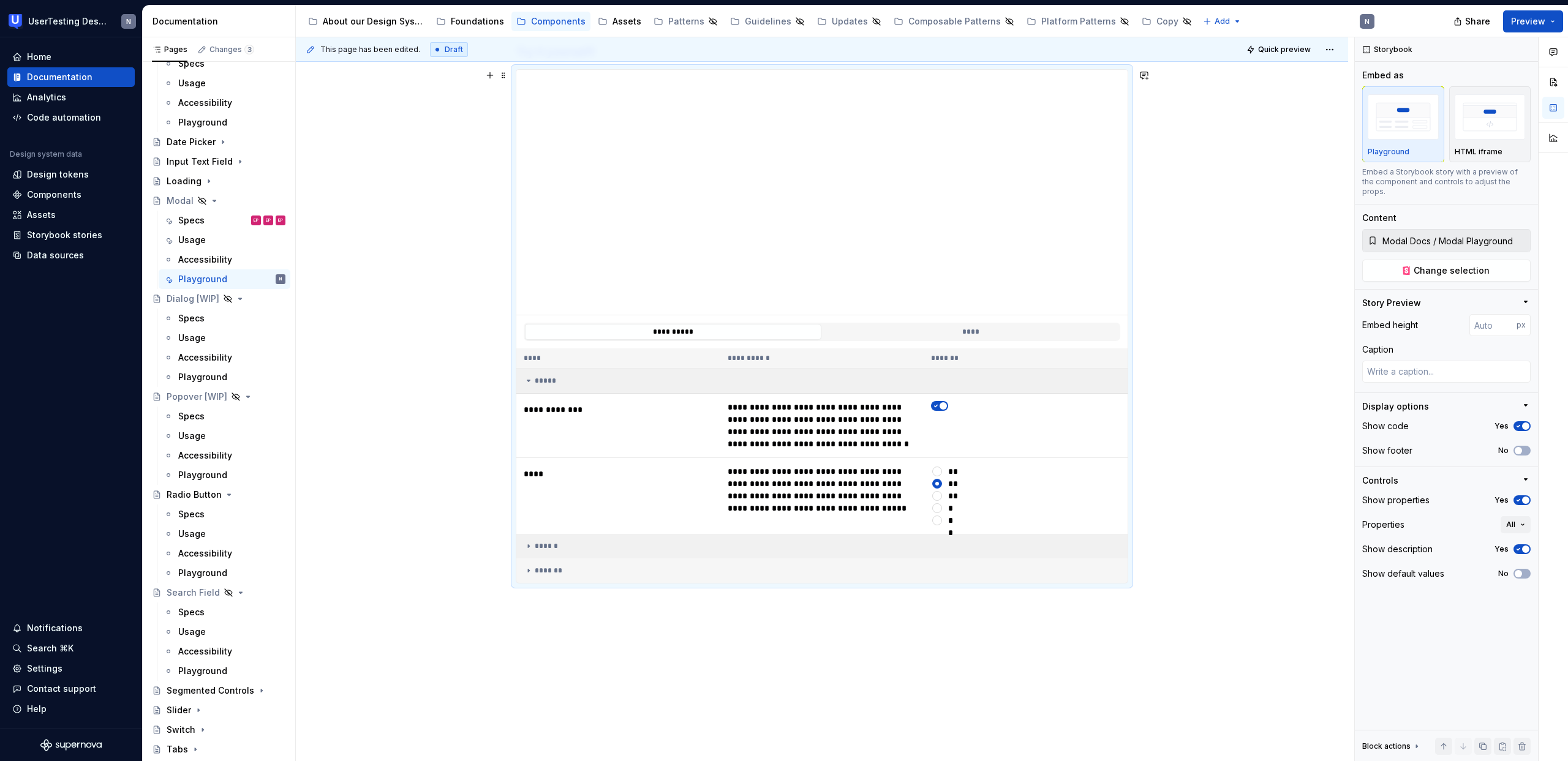
click at [542, 542] on div "******" at bounding box center [822, 546] width 596 height 10
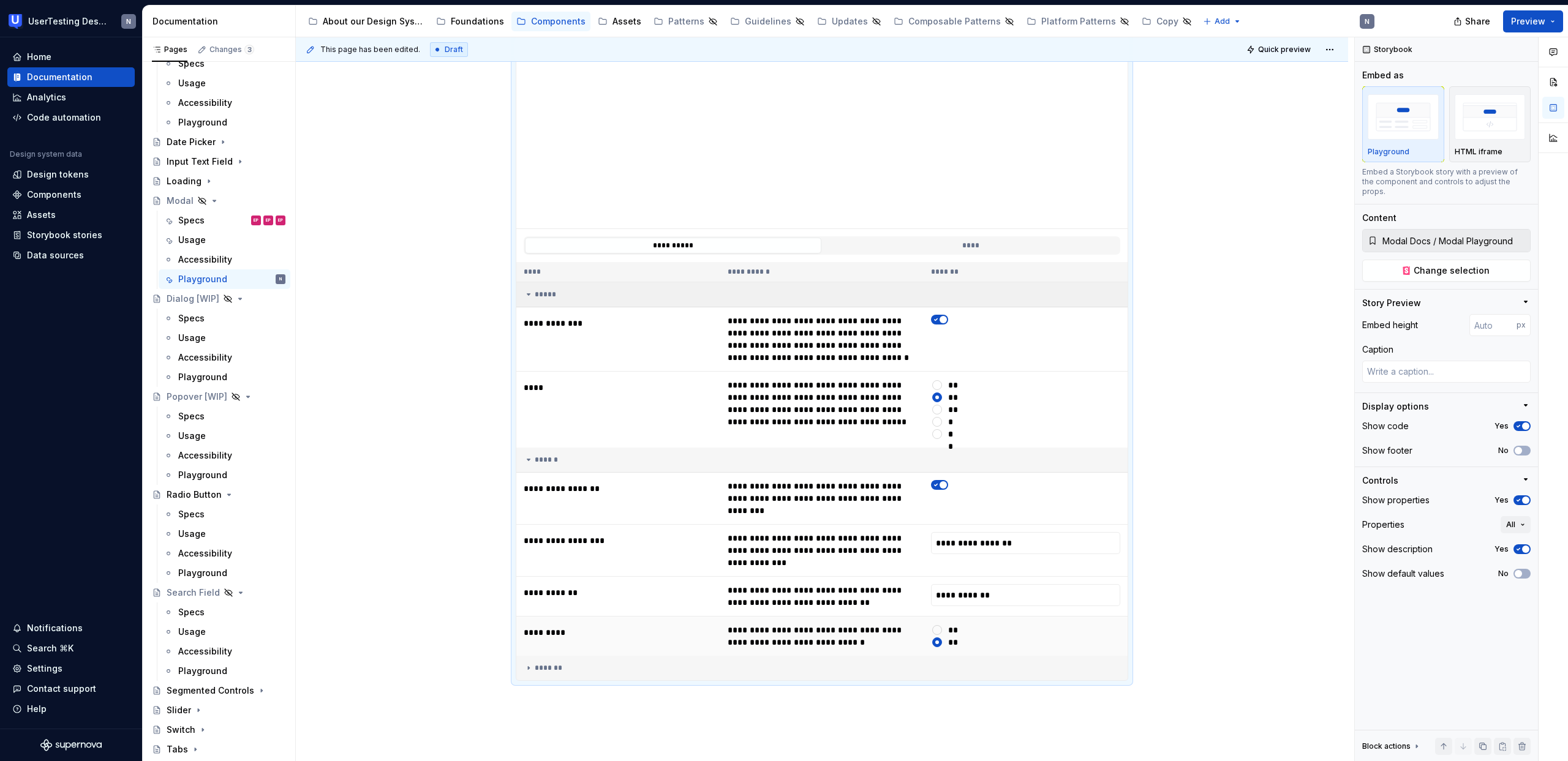
scroll to position [411, 0]
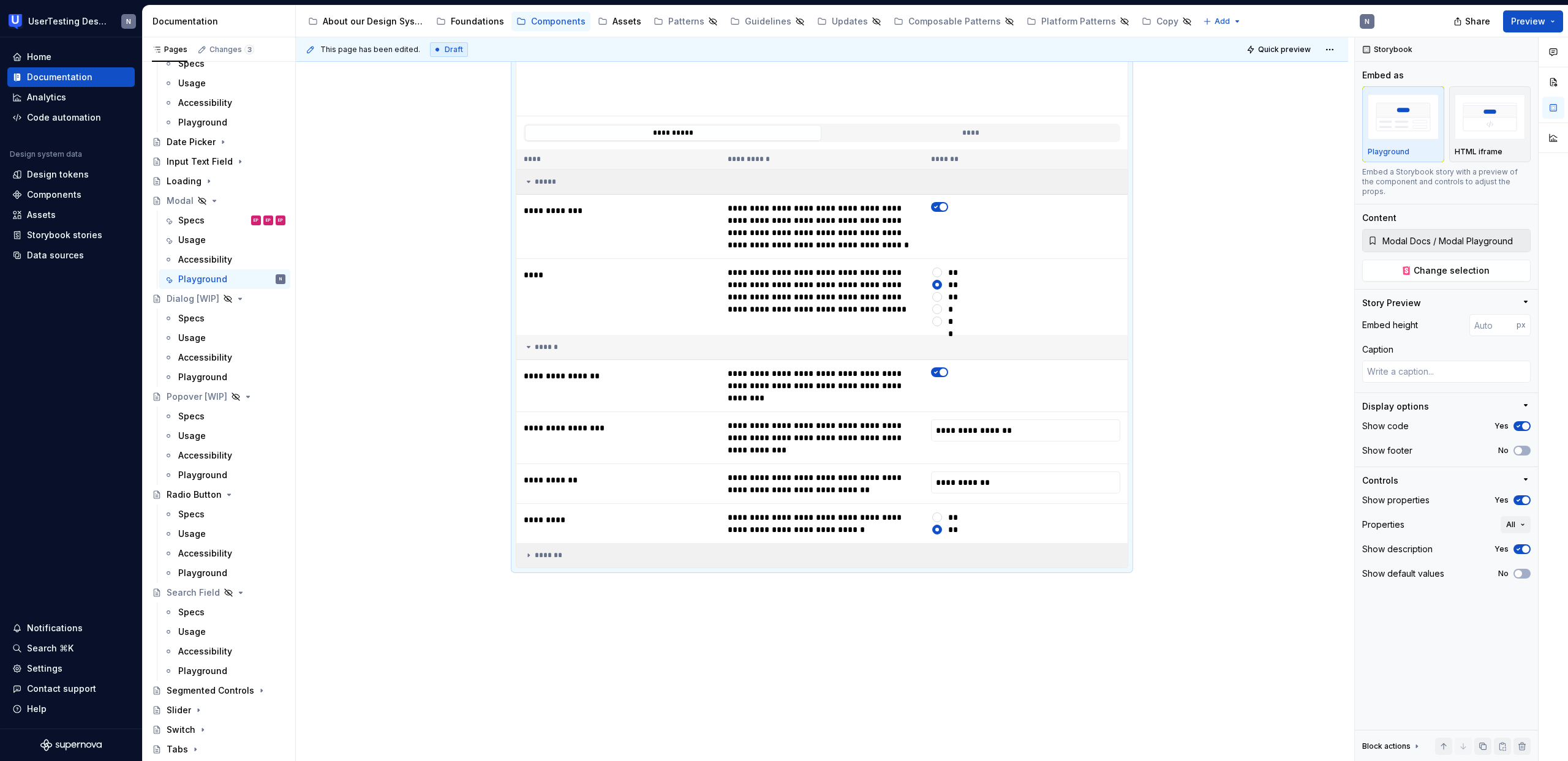
click at [532, 551] on icon at bounding box center [529, 556] width 10 height 10
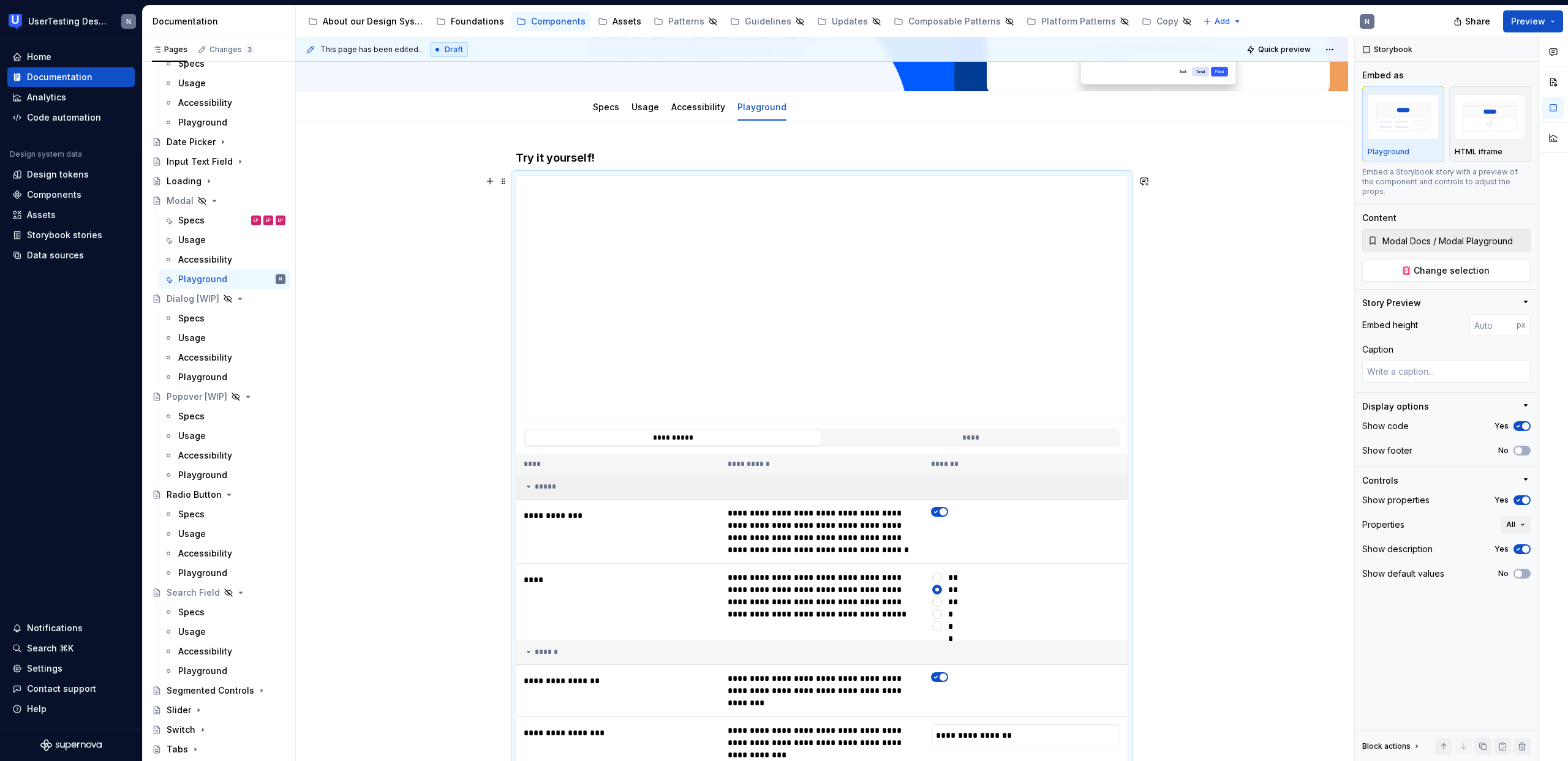
scroll to position [0, 0]
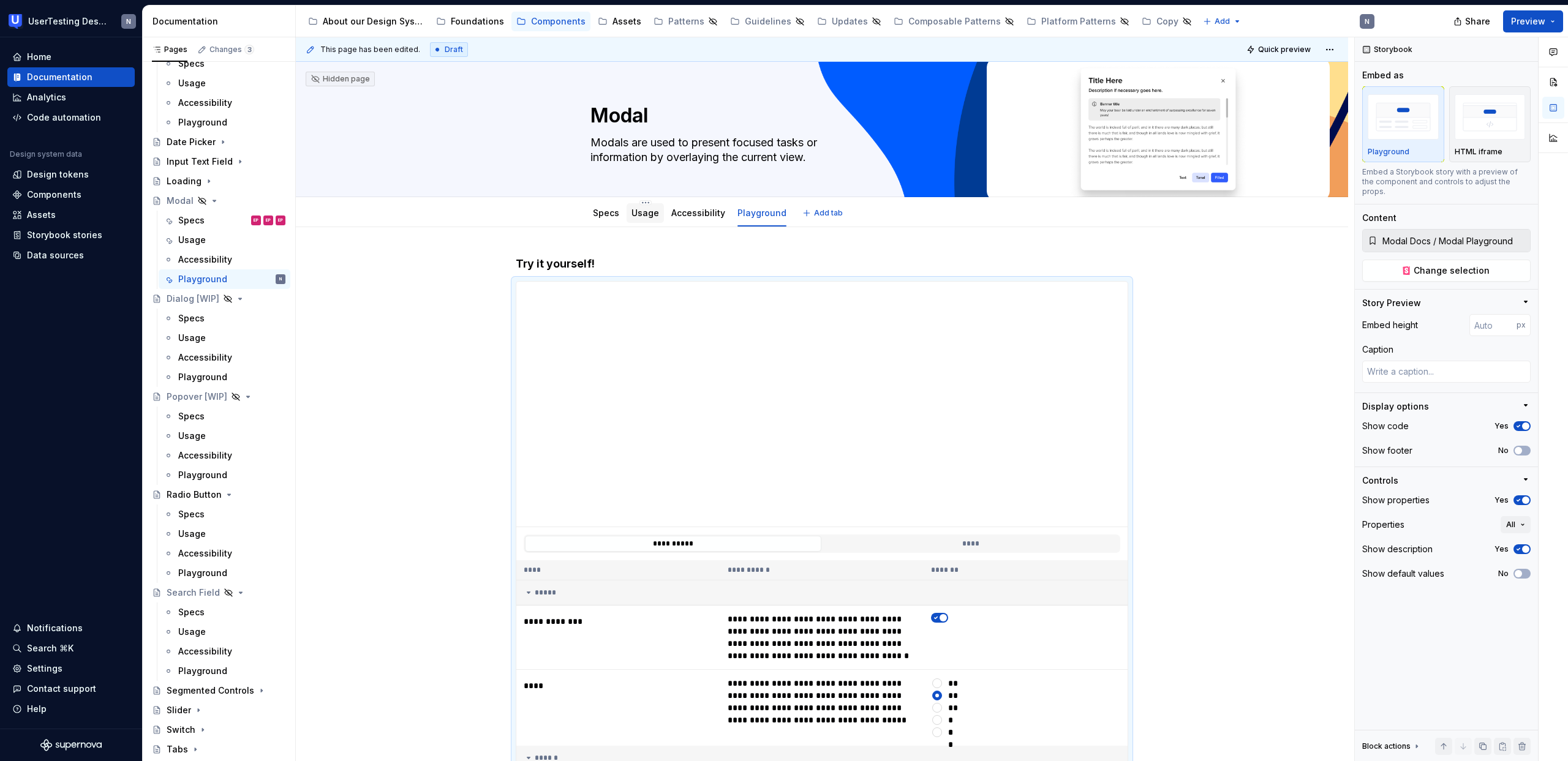
click at [649, 210] on link "Usage" at bounding box center [645, 213] width 28 height 10
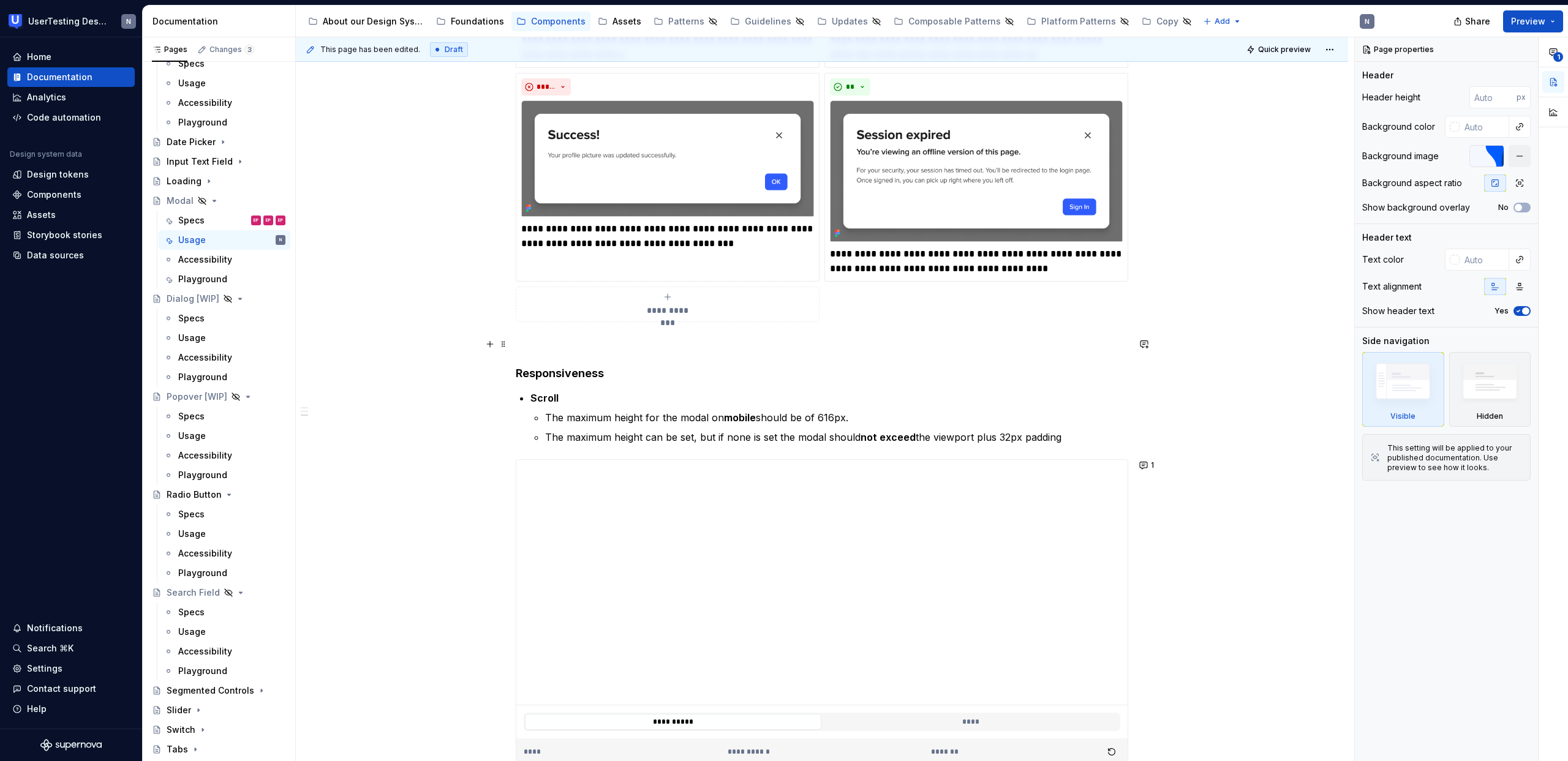
scroll to position [677, 0]
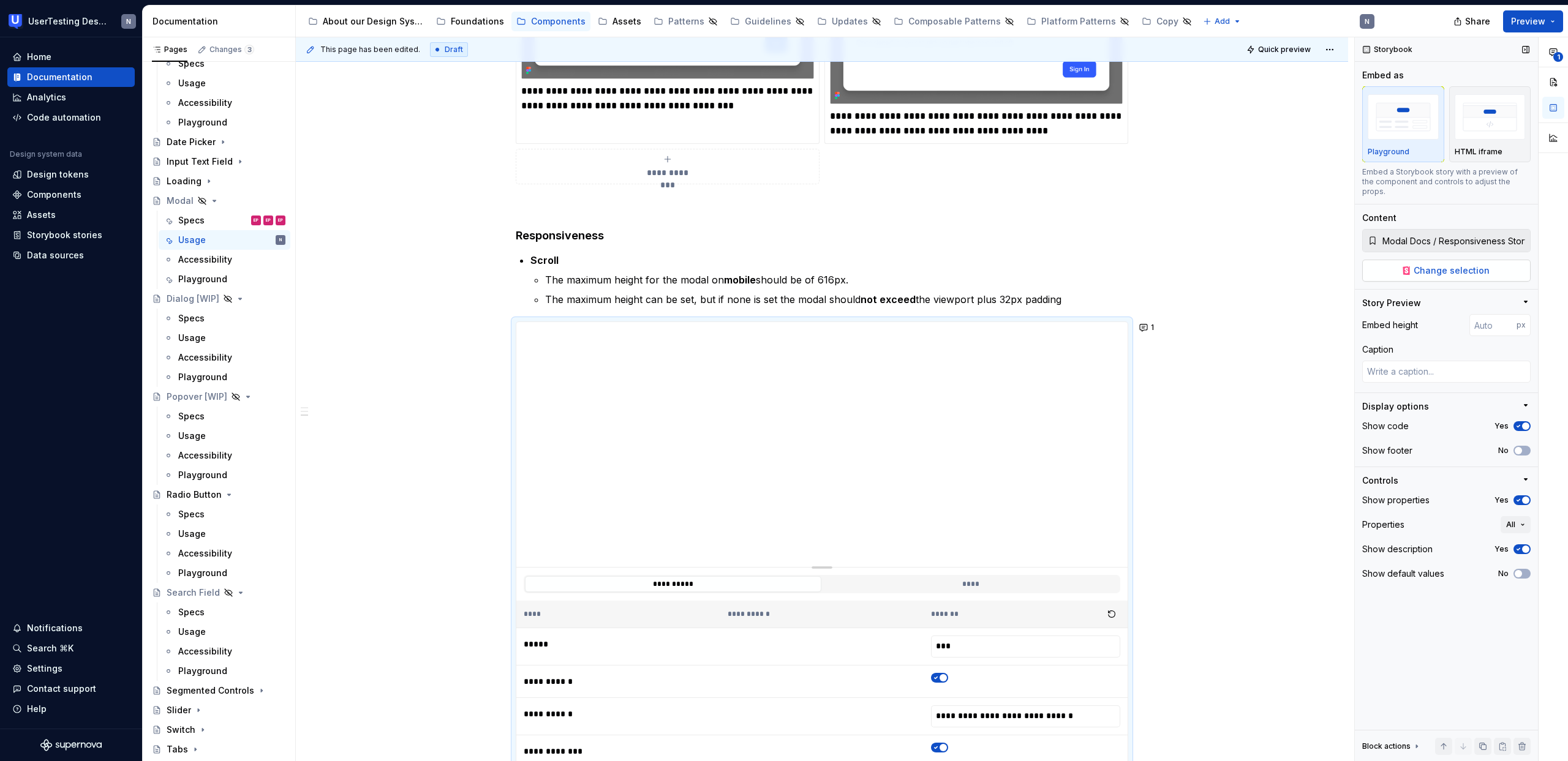
click at [1413, 262] on button "Change selection" at bounding box center [1446, 271] width 168 height 22
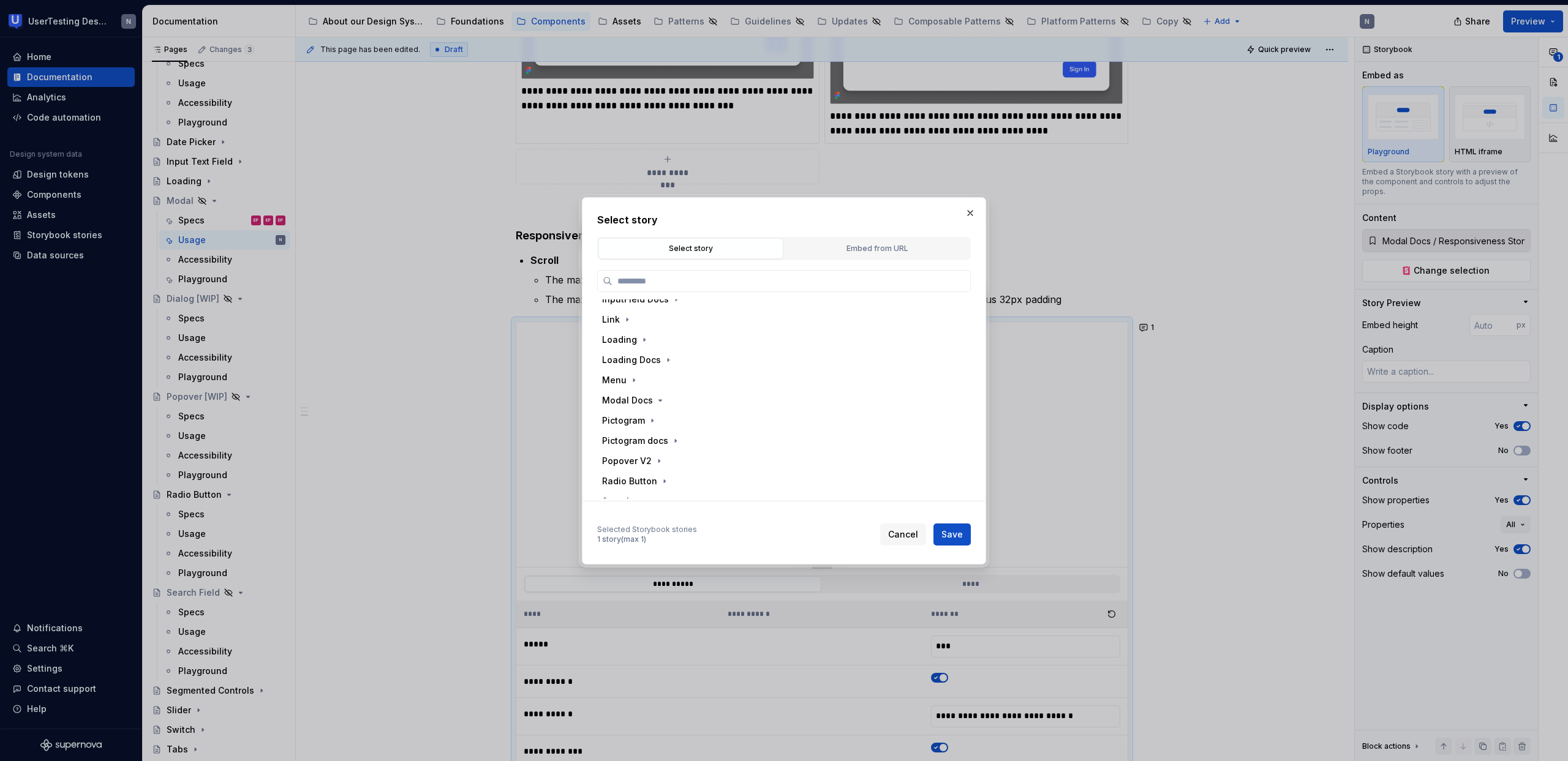
scroll to position [477, 0]
click at [657, 398] on icon "button" at bounding box center [660, 398] width 10 height 10
click at [681, 469] on div "Responsiveness" at bounding box center [664, 463] width 71 height 12
click at [943, 532] on span "Save" at bounding box center [952, 534] width 22 height 12
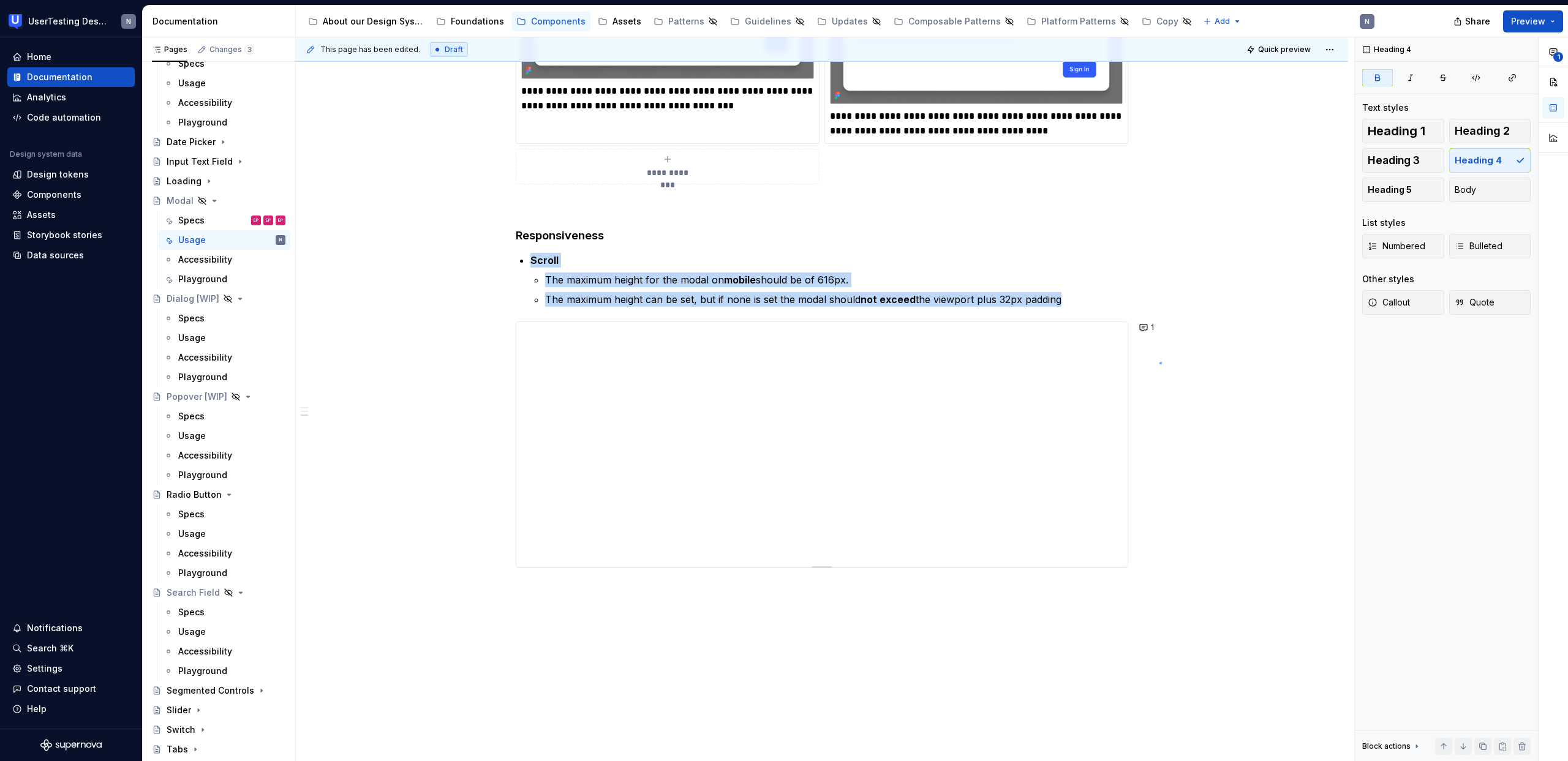
click at [1159, 363] on div "**********" at bounding box center [825, 399] width 1058 height 724
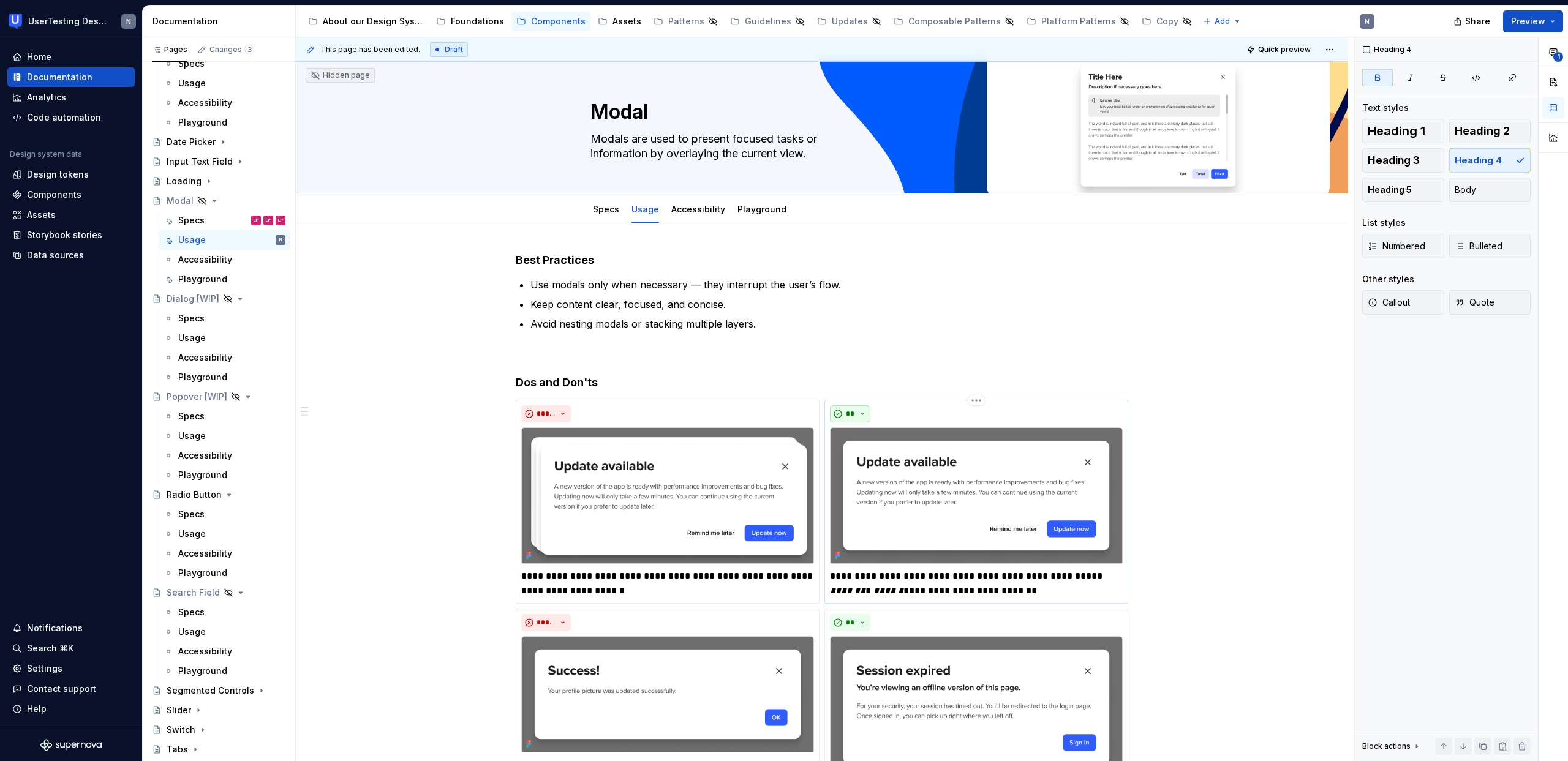
scroll to position [0, 0]
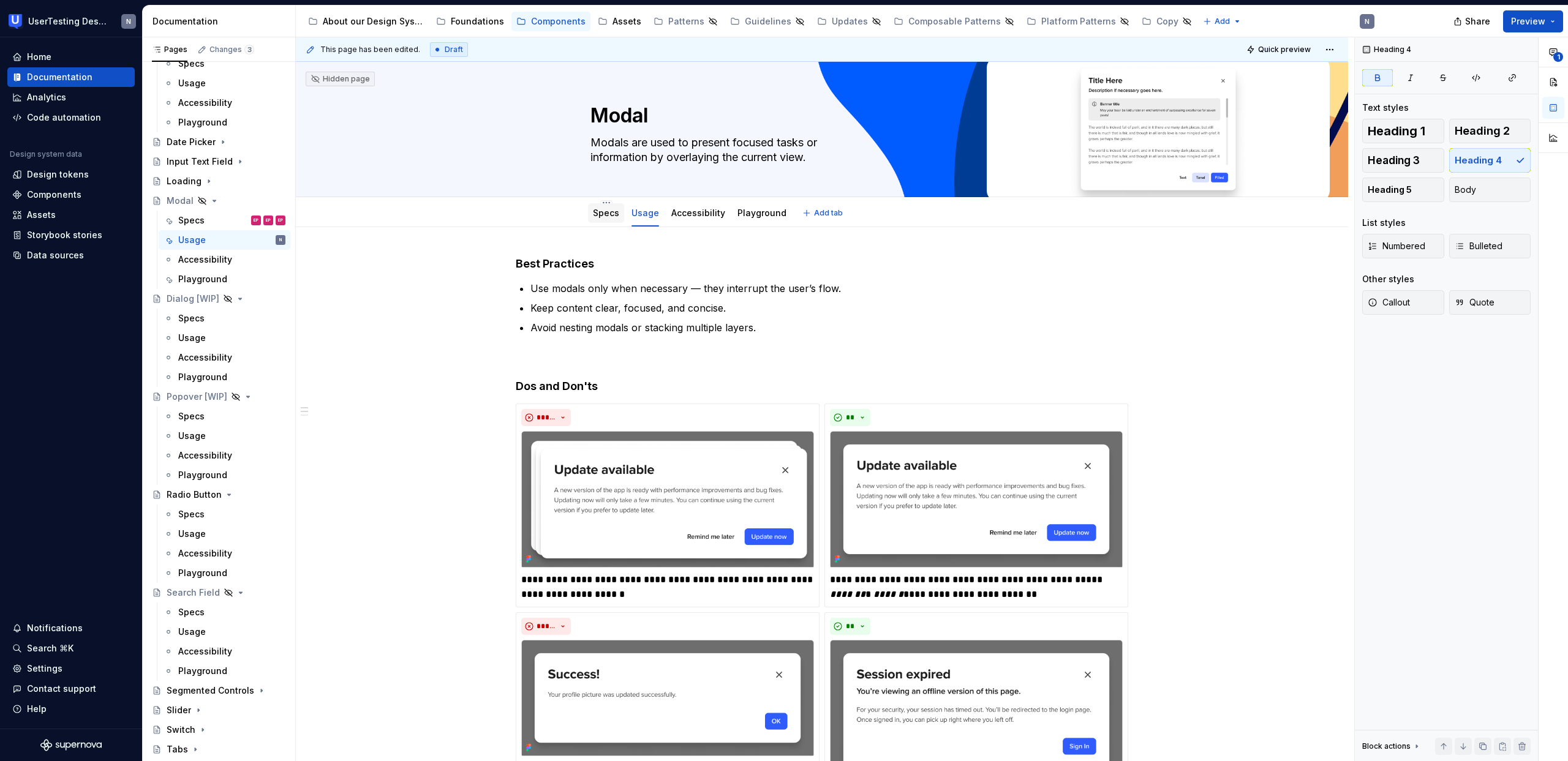
click at [593, 217] on link "Specs" at bounding box center [606, 213] width 26 height 10
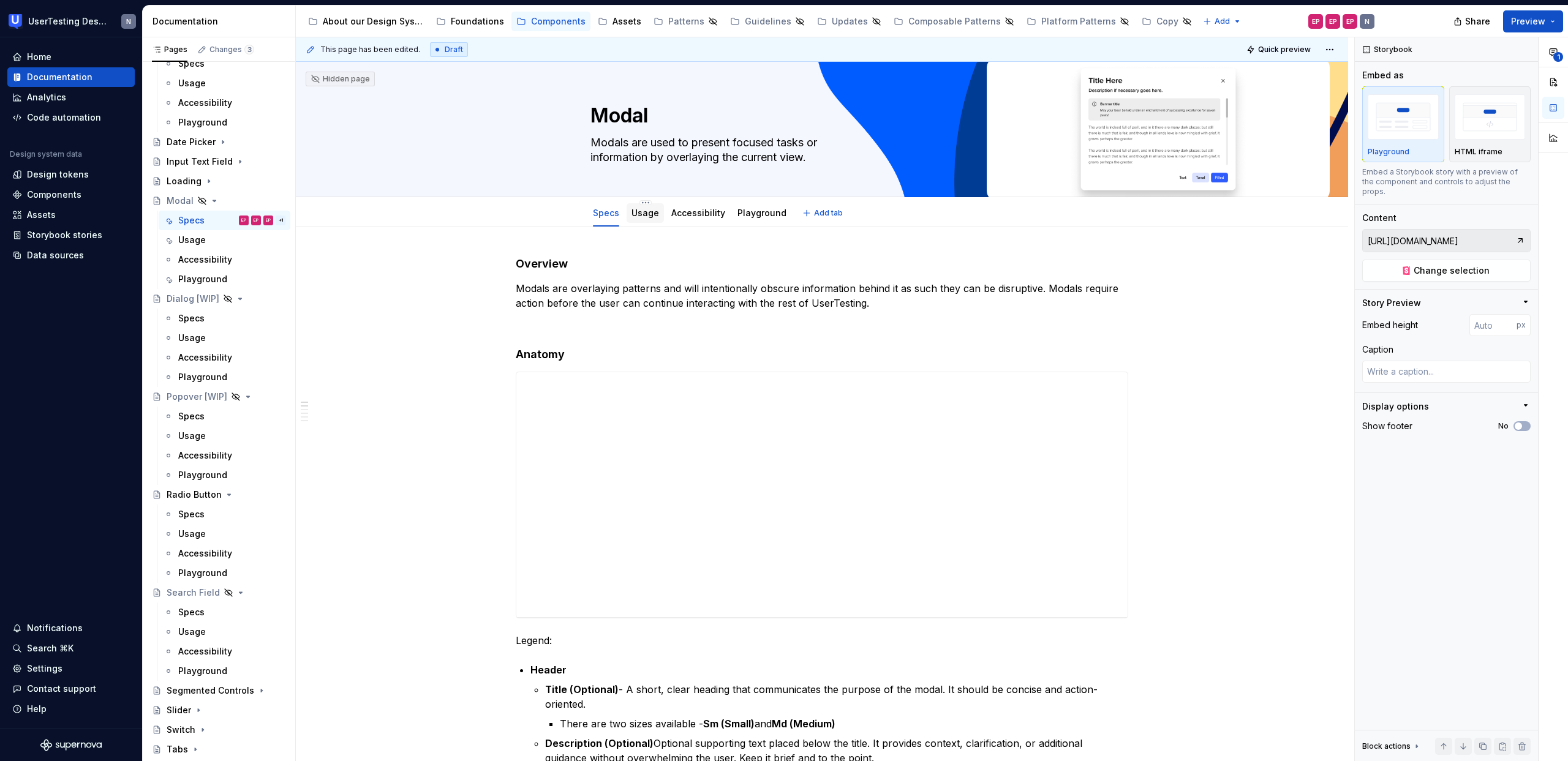
click at [644, 210] on link "Usage" at bounding box center [645, 213] width 28 height 10
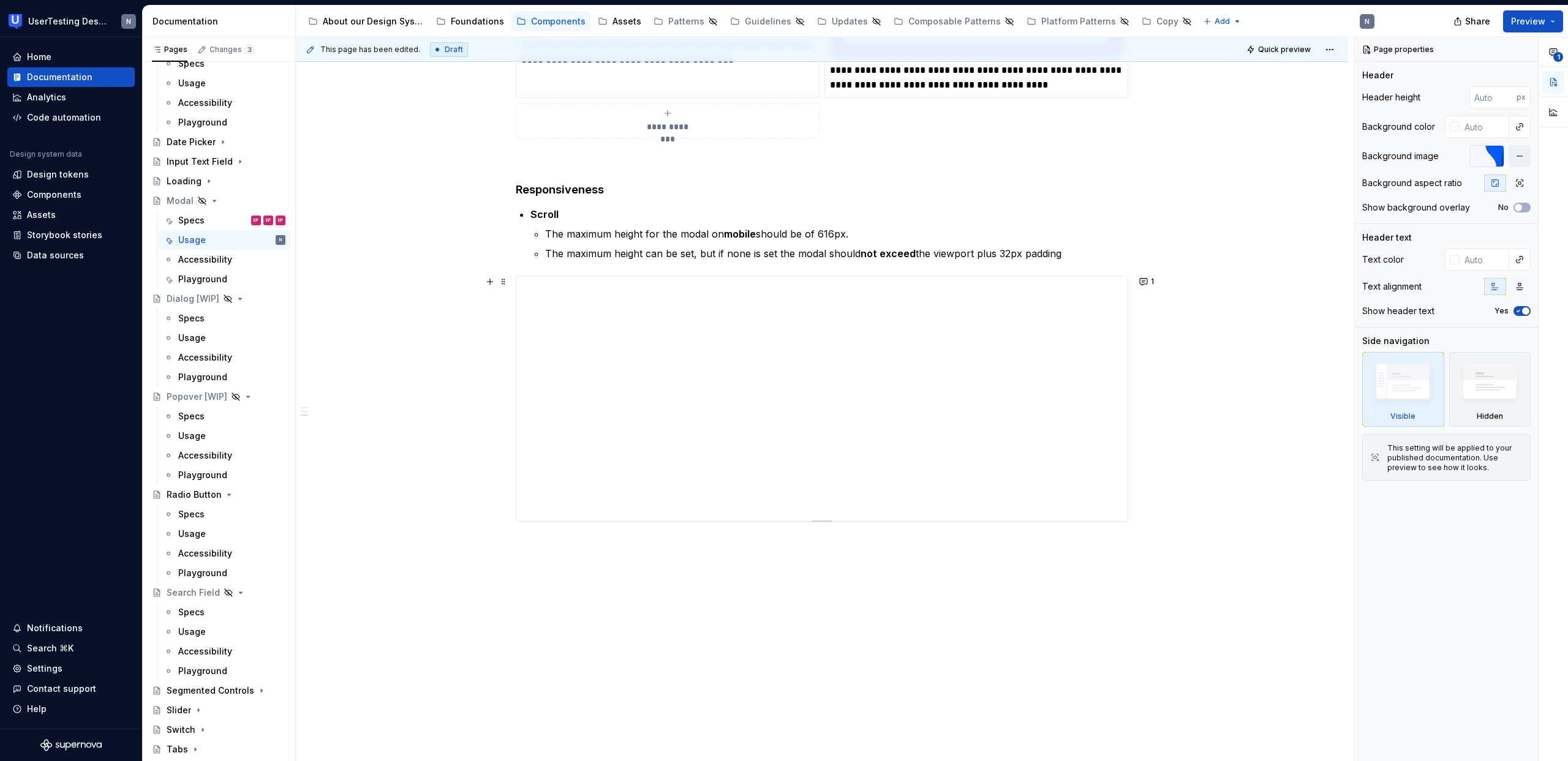
scroll to position [726, 0]
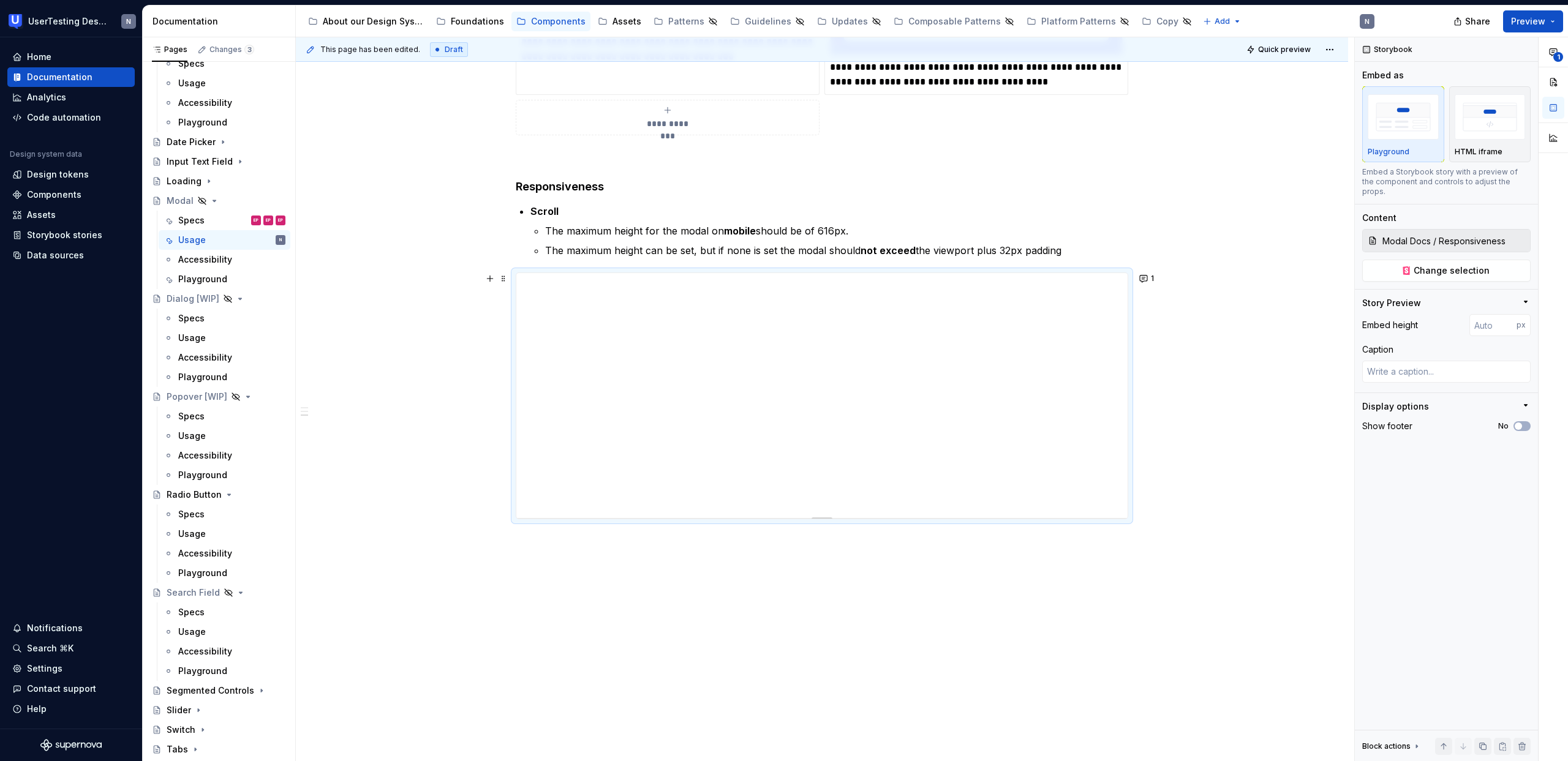
click at [922, 524] on div "**********" at bounding box center [822, 32] width 612 height 1003
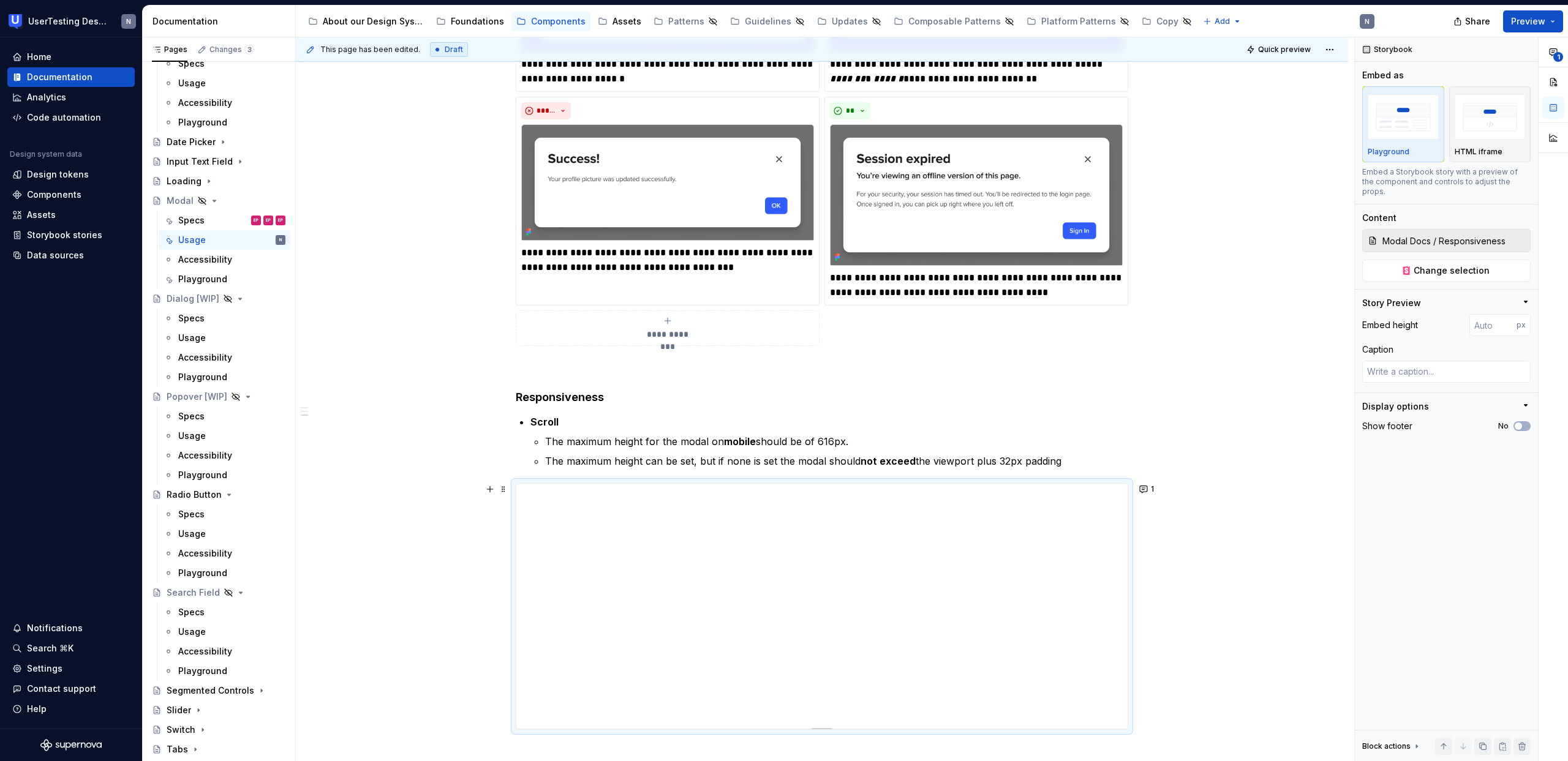
scroll to position [650, 0]
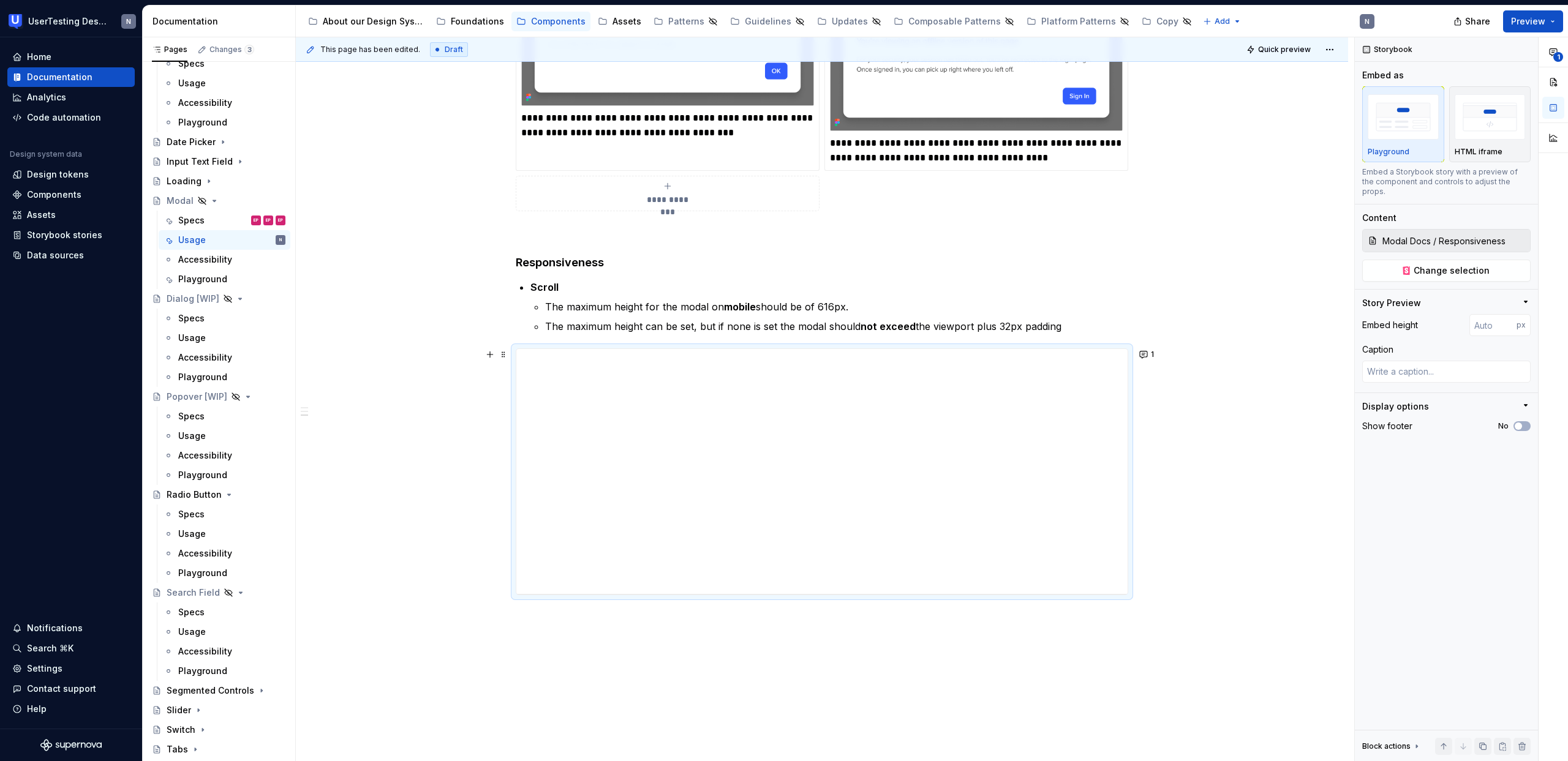
click at [422, 461] on div "**********" at bounding box center [822, 207] width 1052 height 1261
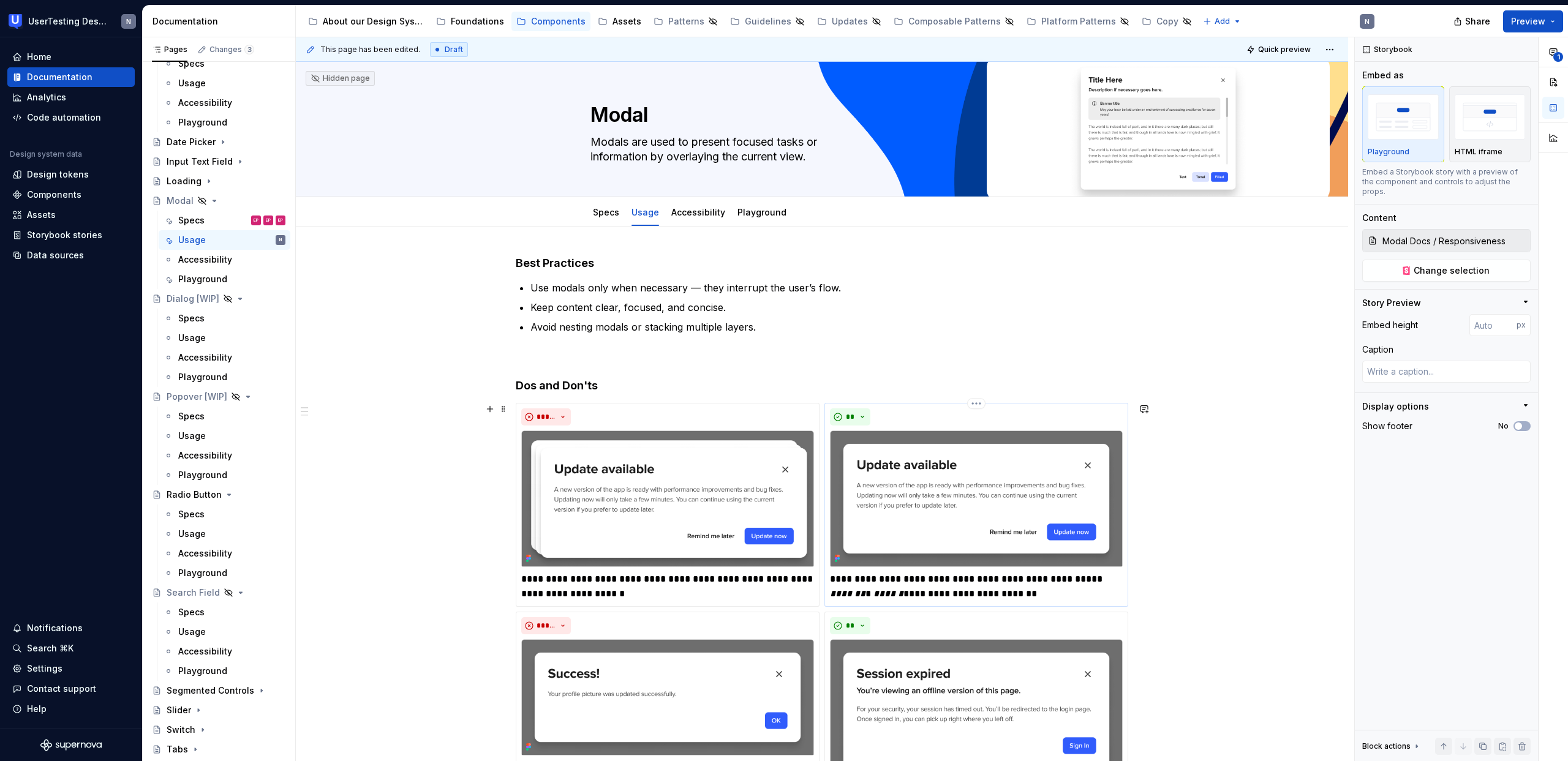
scroll to position [0, 0]
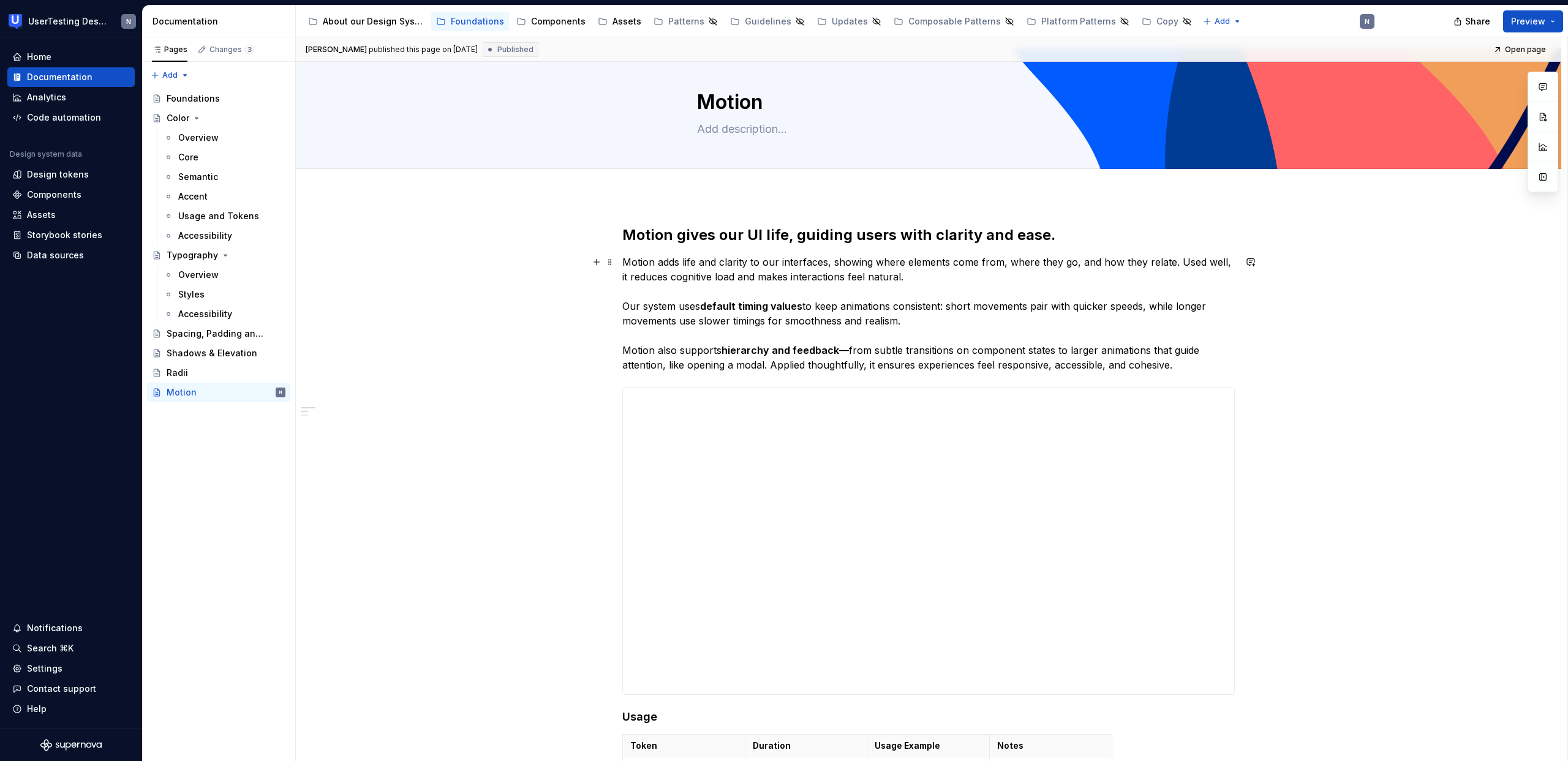
scroll to position [23, 0]
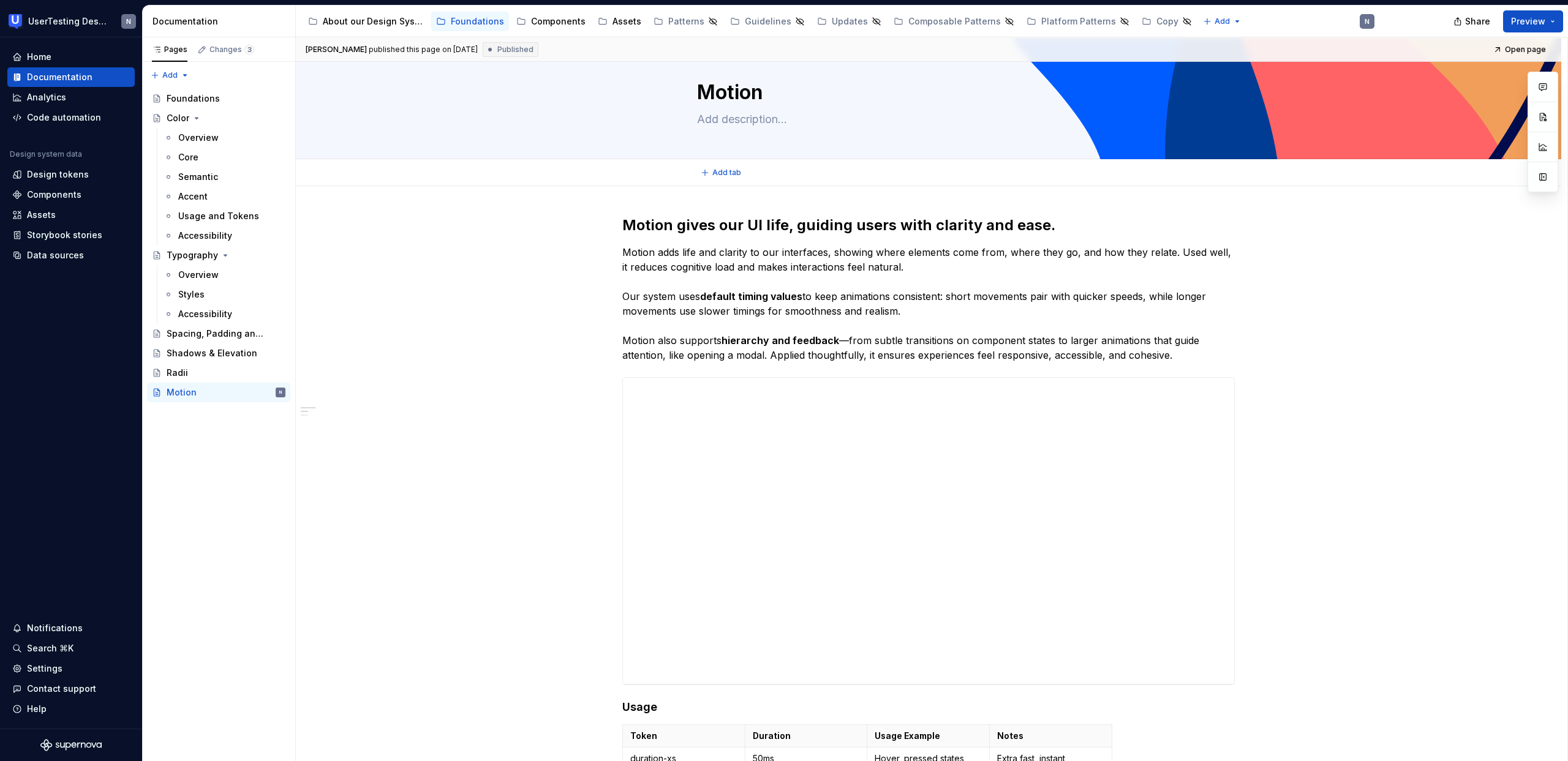
type textarea "*"
